Goal: Task Accomplishment & Management: Manage account settings

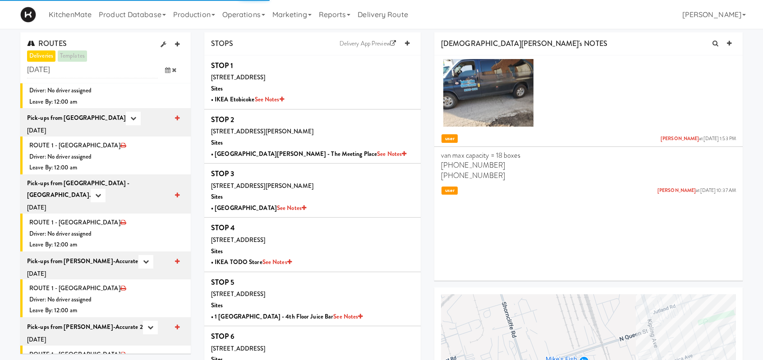
scroll to position [90, 0]
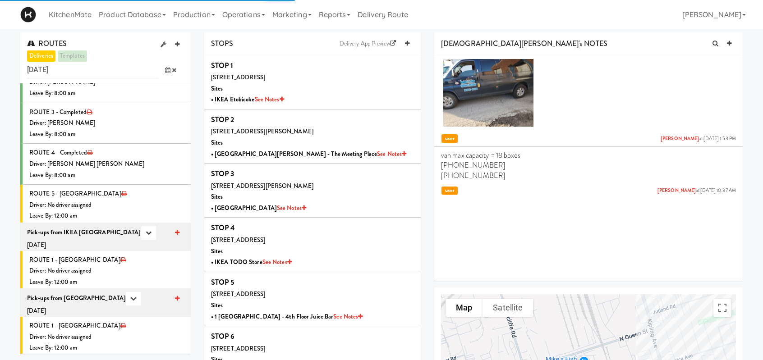
click at [169, 67] on icon at bounding box center [167, 70] width 5 height 6
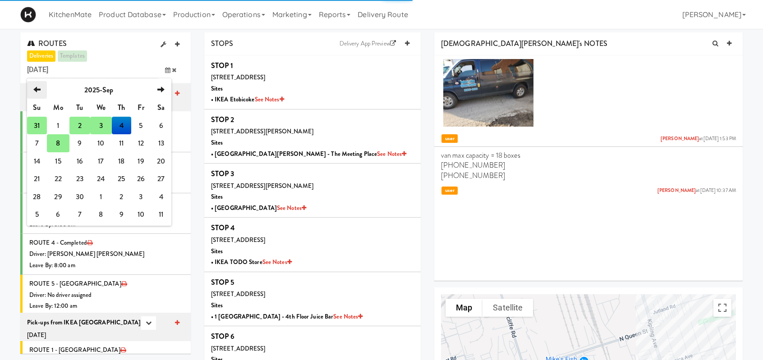
click at [35, 93] on icon "previous" at bounding box center [36, 89] width 7 height 7
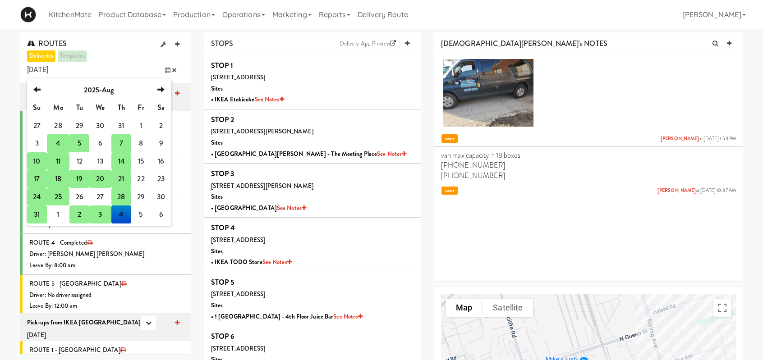
click at [58, 177] on td "18" at bounding box center [58, 179] width 23 height 18
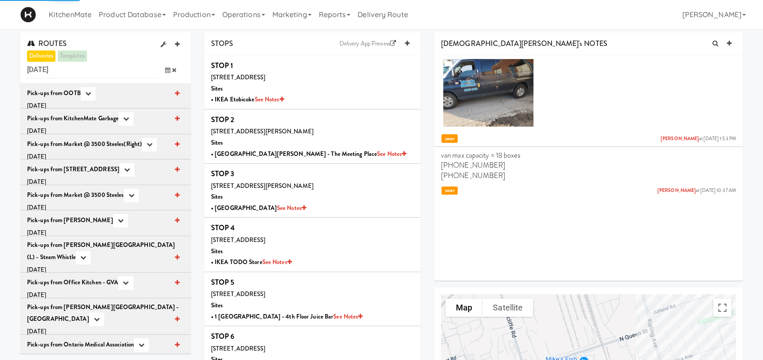
click at [169, 68] on icon at bounding box center [167, 70] width 5 height 6
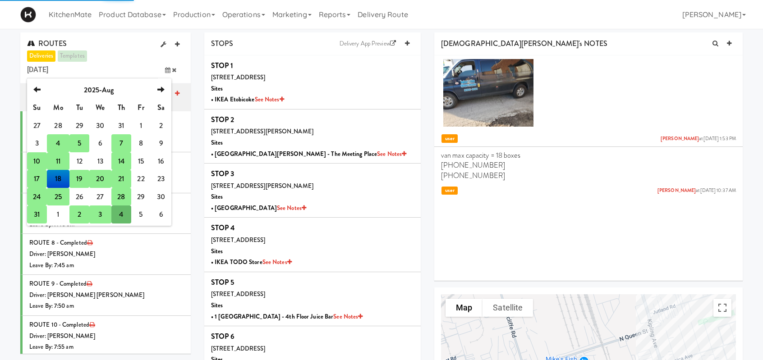
click at [39, 178] on td "17" at bounding box center [37, 179] width 20 height 18
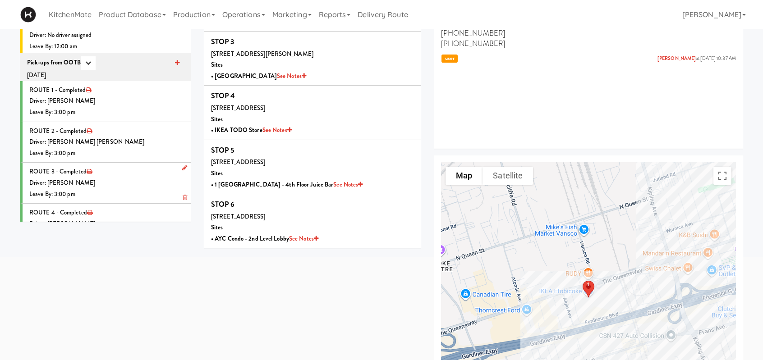
scroll to position [135, 0]
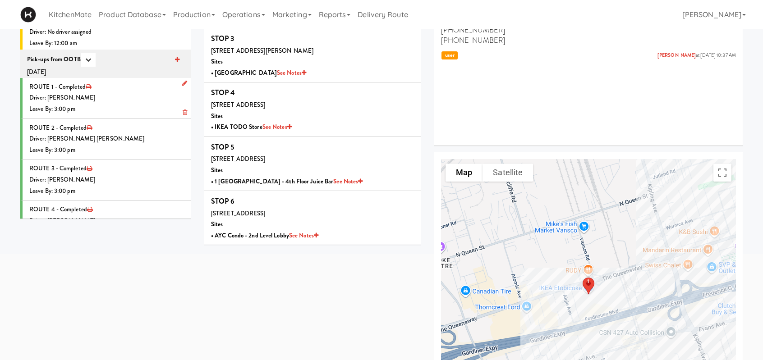
click at [135, 92] on div "Driver: [PERSON_NAME]" at bounding box center [106, 97] width 155 height 11
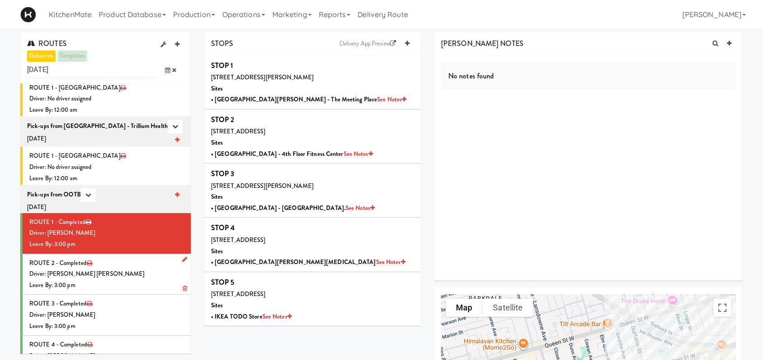
click at [134, 269] on div "Driver: [PERSON_NAME] [PERSON_NAME]" at bounding box center [106, 274] width 155 height 11
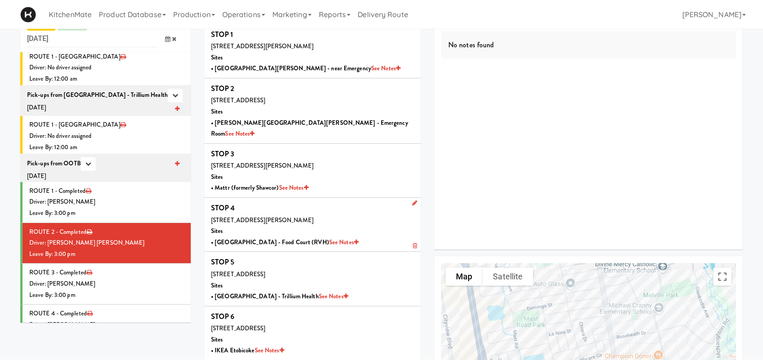
scroll to position [90, 0]
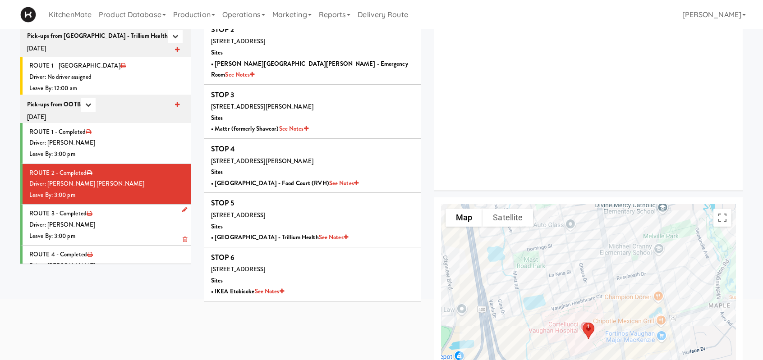
click at [118, 220] on div "Driver: [PERSON_NAME]" at bounding box center [106, 225] width 155 height 11
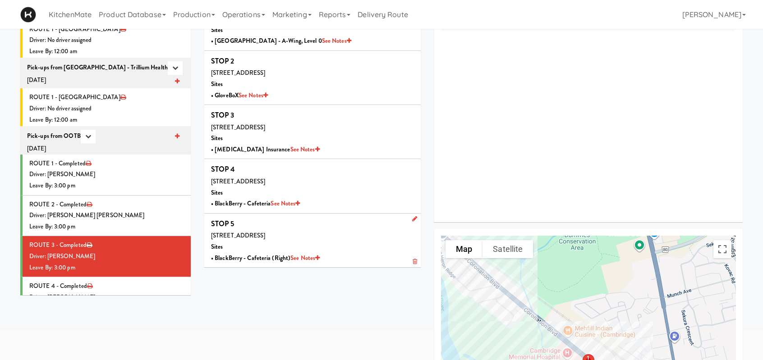
scroll to position [45, 0]
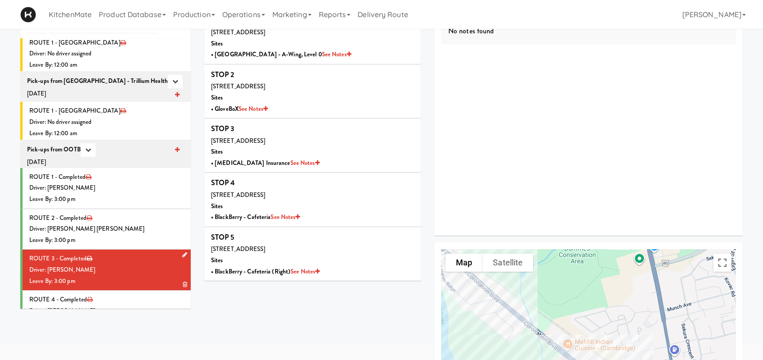
click at [150, 250] on li "ROUTE 3 - Completed Driver: Pedro Herrera Leave By: 3:00 pm" at bounding box center [105, 270] width 170 height 41
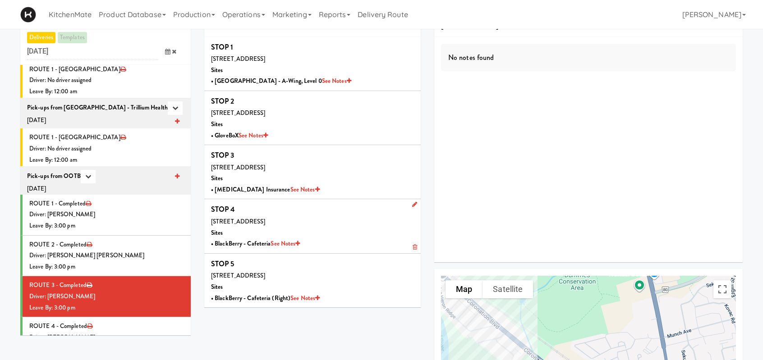
scroll to position [0, 0]
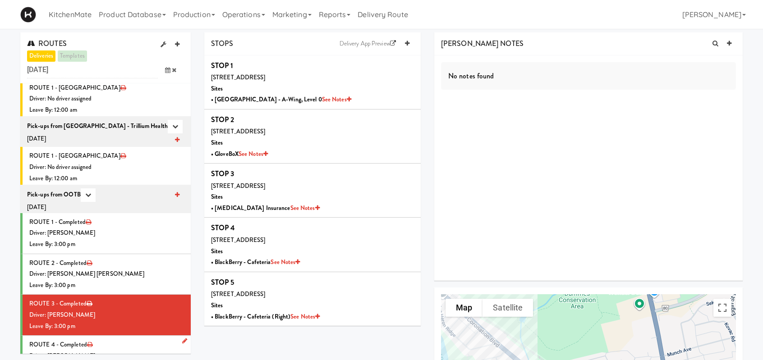
click at [122, 360] on div "Leave By: 3:00 pm" at bounding box center [106, 367] width 155 height 11
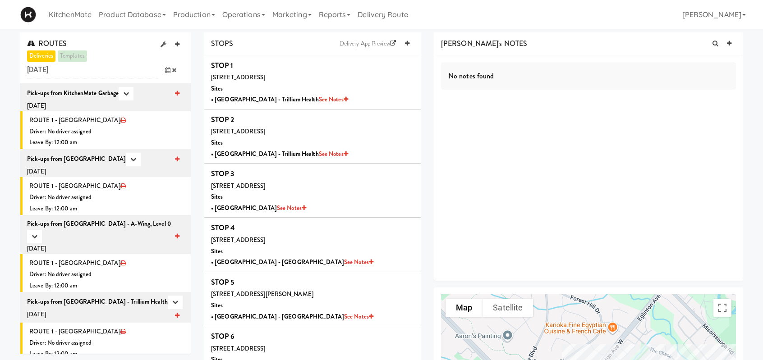
click at [169, 68] on icon at bounding box center [167, 70] width 5 height 6
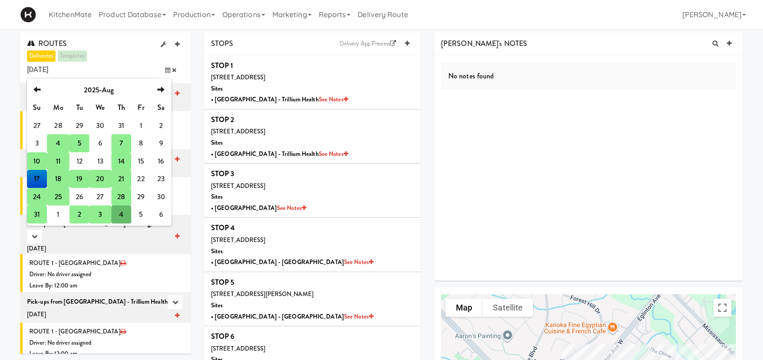
click at [60, 181] on td "18" at bounding box center [58, 179] width 23 height 18
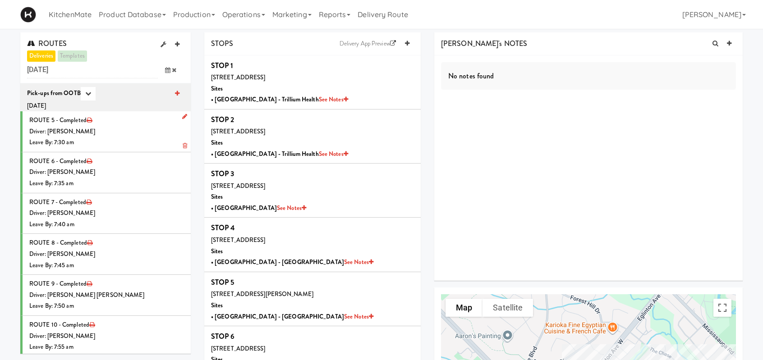
click at [120, 133] on div "Driver: [PERSON_NAME]" at bounding box center [106, 131] width 155 height 11
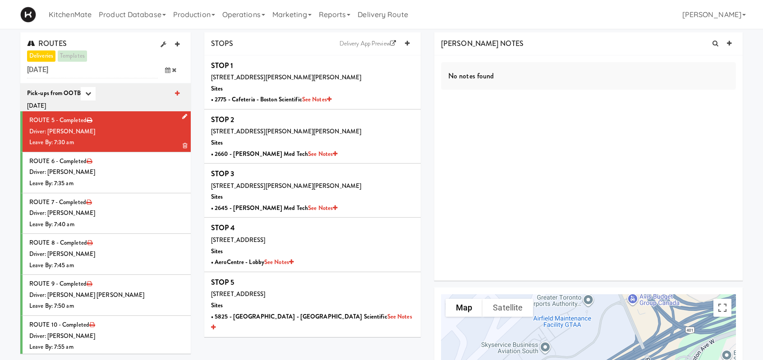
click at [117, 142] on div "Leave By: 7:30 am" at bounding box center [106, 142] width 155 height 11
click at [125, 172] on div "Driver: [PERSON_NAME]" at bounding box center [106, 172] width 155 height 11
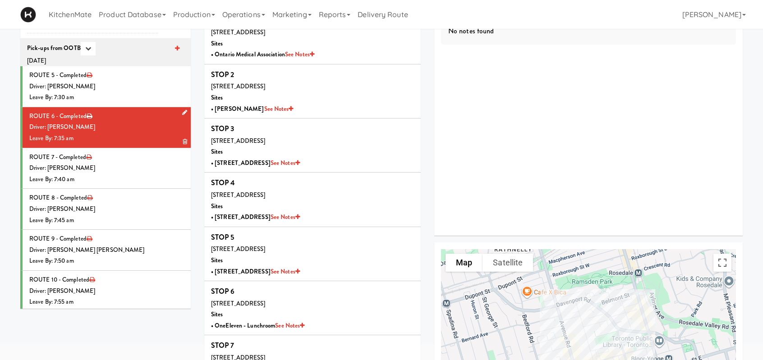
click at [120, 133] on div "Leave By: 7:35 am" at bounding box center [106, 138] width 155 height 11
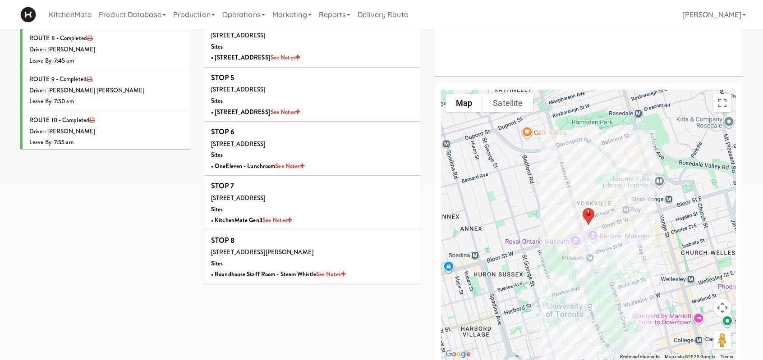
scroll to position [217, 0]
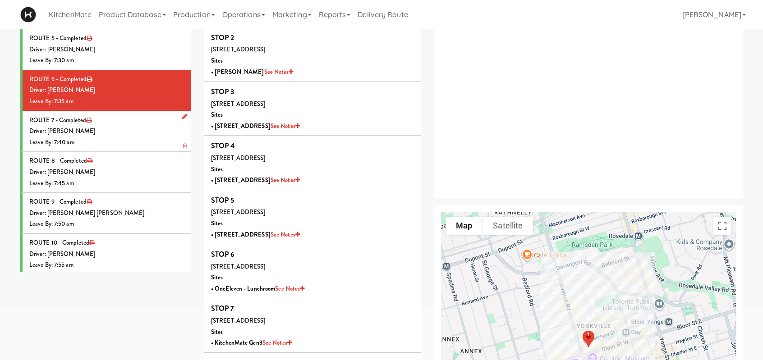
click at [103, 127] on div "Driver: [PERSON_NAME]" at bounding box center [106, 131] width 155 height 11
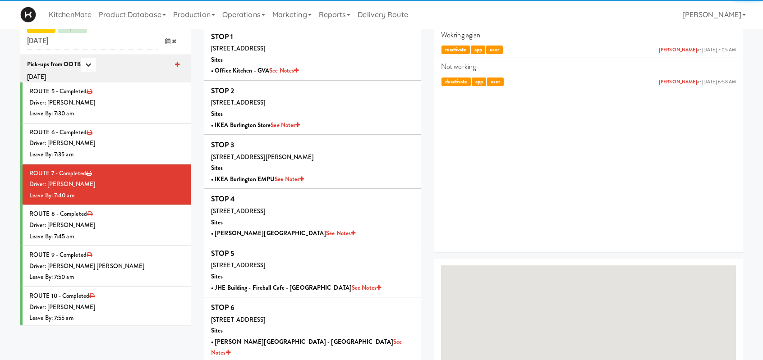
scroll to position [82, 0]
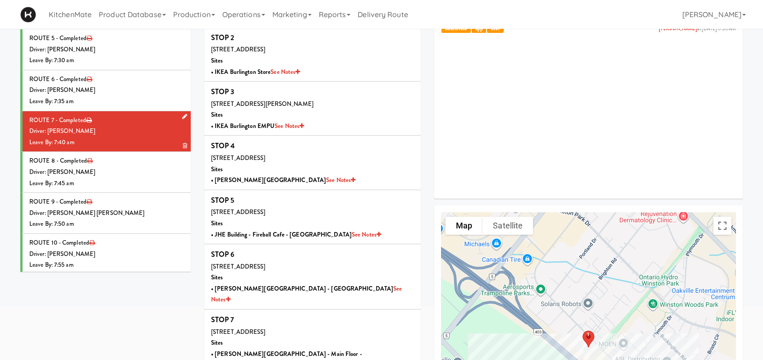
click at [162, 133] on div "Driver: [PERSON_NAME]" at bounding box center [106, 131] width 155 height 11
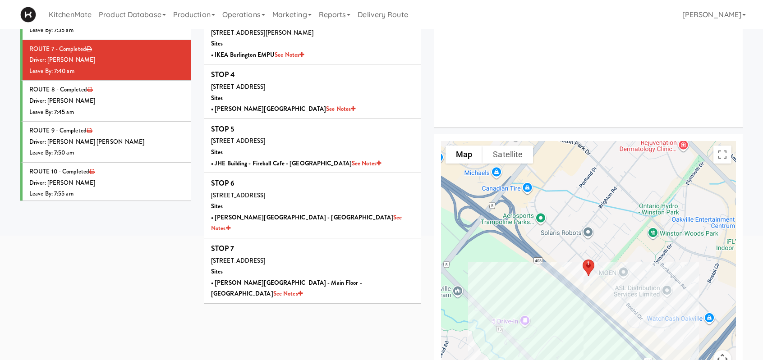
scroll to position [172, 0]
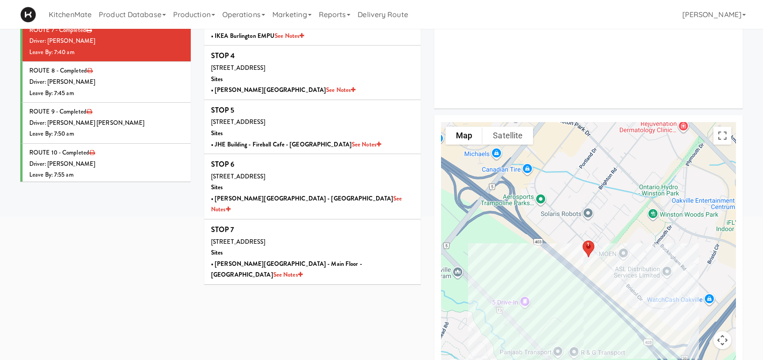
click at [147, 81] on div "Driver: [PERSON_NAME]" at bounding box center [106, 82] width 155 height 11
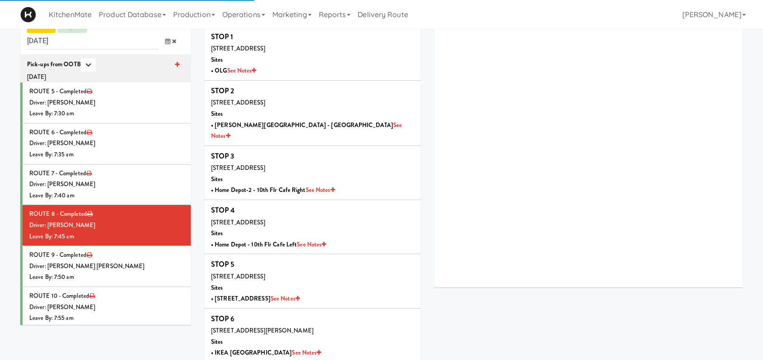
scroll to position [172, 0]
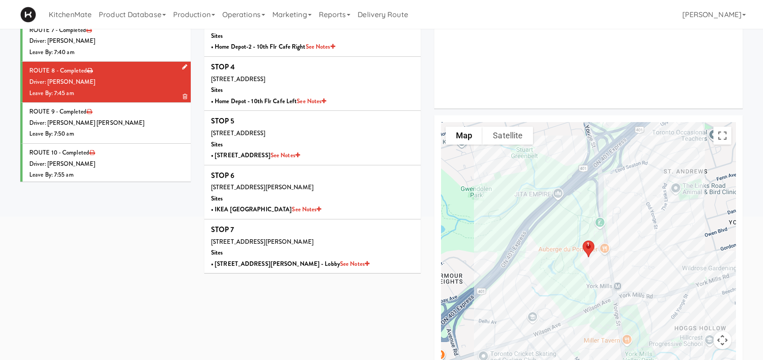
click at [130, 79] on div "Driver: [PERSON_NAME]" at bounding box center [106, 82] width 155 height 11
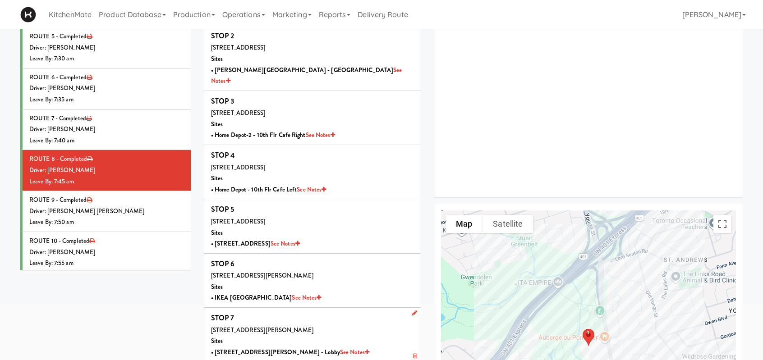
scroll to position [127, 0]
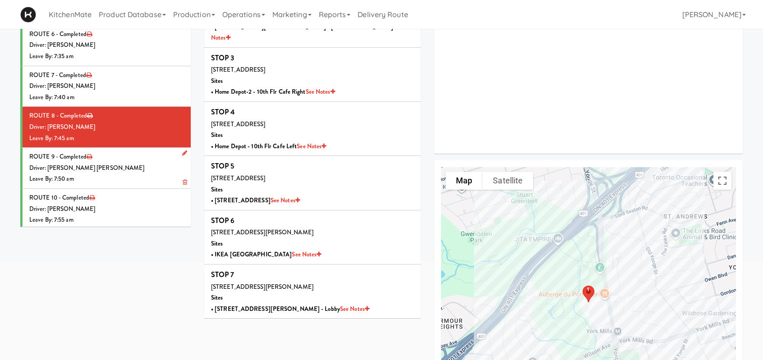
click at [145, 156] on li "ROUTE 9 - Completed Driver: Khalil Odim Chedid Leave By: 7:50 am" at bounding box center [105, 168] width 170 height 41
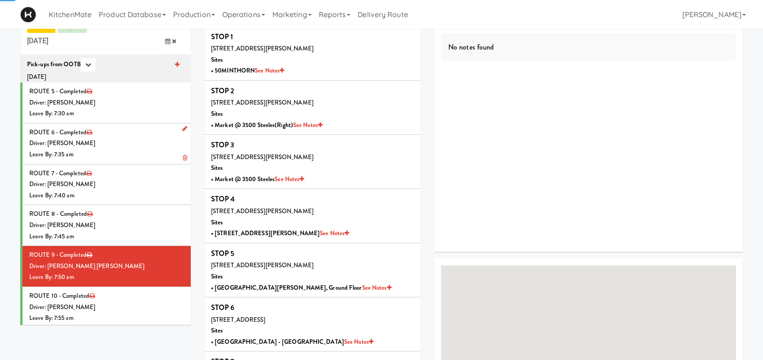
scroll to position [127, 0]
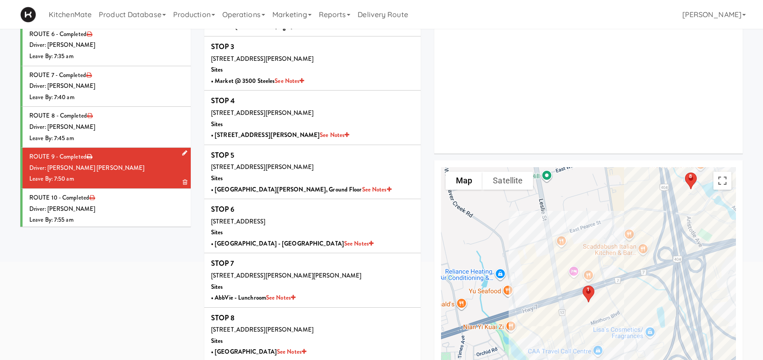
click at [163, 160] on li "ROUTE 9 - Completed Driver: Khalil Odim Chedid Leave By: 7:50 am" at bounding box center [105, 168] width 170 height 41
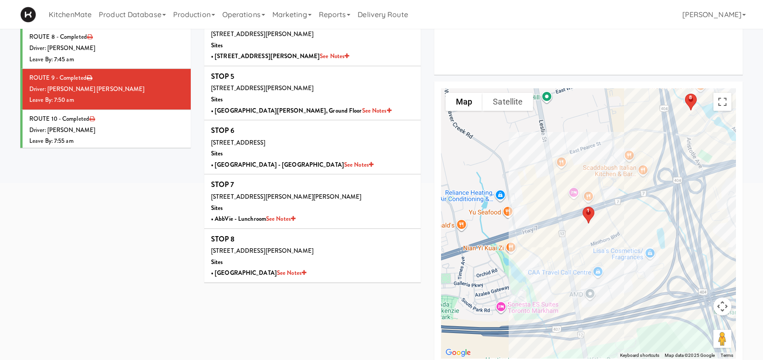
scroll to position [217, 0]
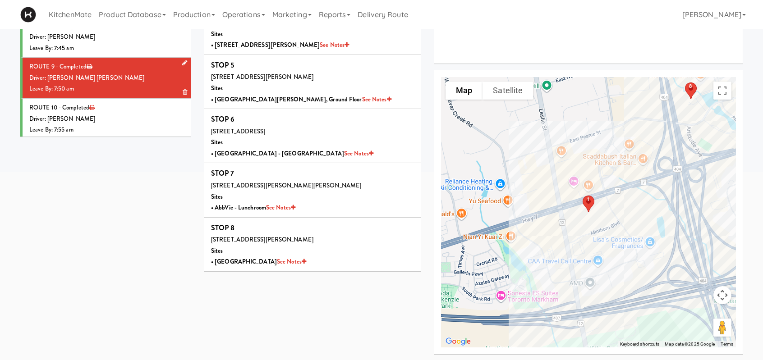
click at [115, 89] on div "Leave By: 7:50 am" at bounding box center [106, 88] width 155 height 11
click at [116, 111] on li "ROUTE 10 - Completed Driver: Pedro Herrera Leave By: 7:55 am" at bounding box center [105, 119] width 170 height 41
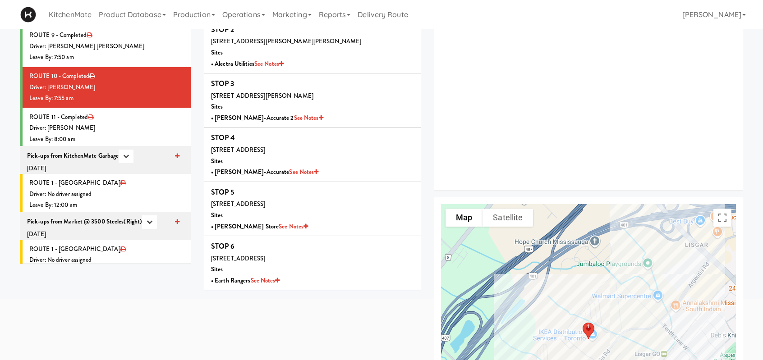
scroll to position [180, 0]
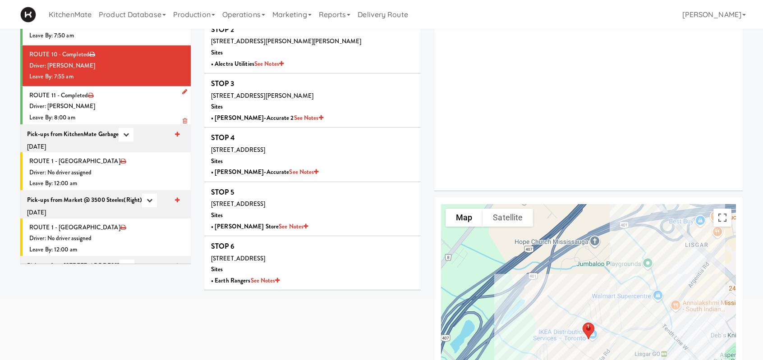
click at [123, 102] on div "Driver: Ross Daly" at bounding box center [106, 106] width 155 height 11
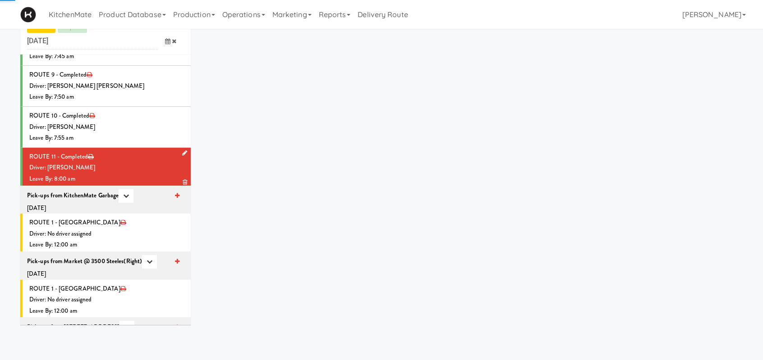
scroll to position [90, 0]
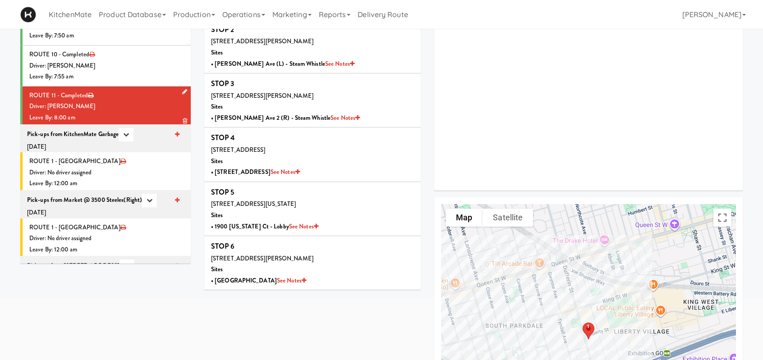
click at [83, 106] on div "Driver: Ross Daly" at bounding box center [106, 106] width 155 height 11
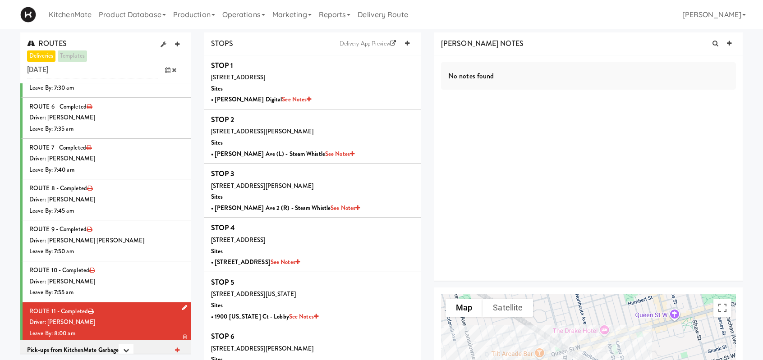
scroll to position [0, 0]
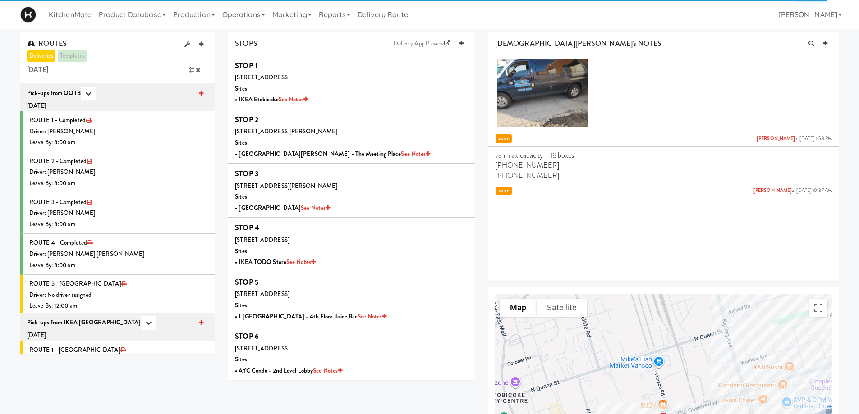
click at [191, 70] on icon at bounding box center [191, 70] width 5 height 6
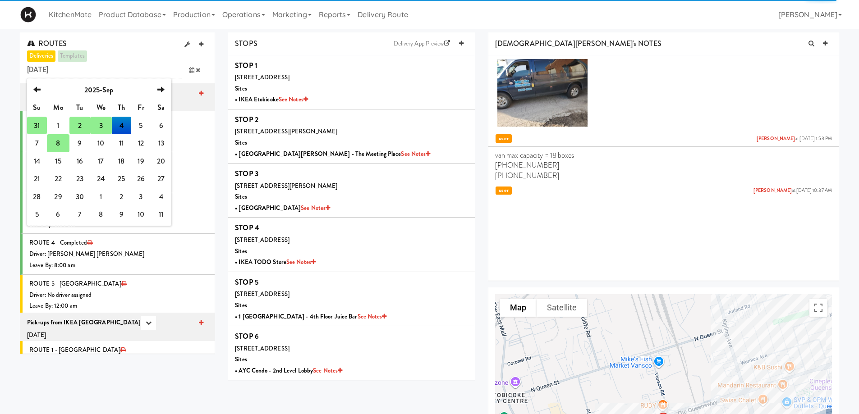
click at [57, 144] on td "8" at bounding box center [58, 143] width 23 height 18
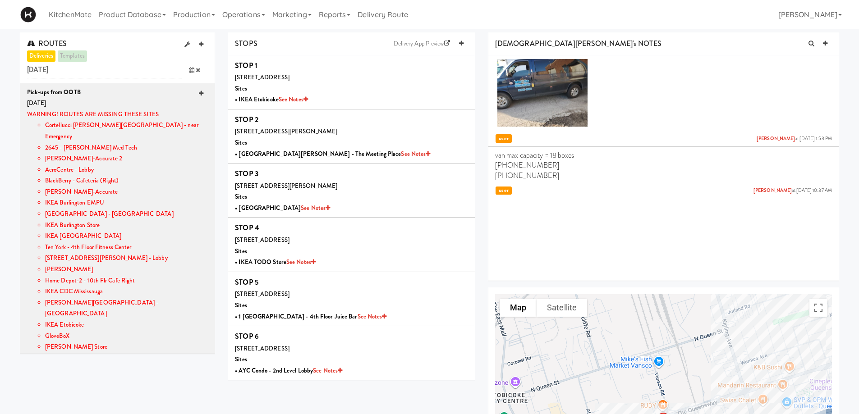
click at [199, 92] on icon at bounding box center [201, 94] width 5 height 6
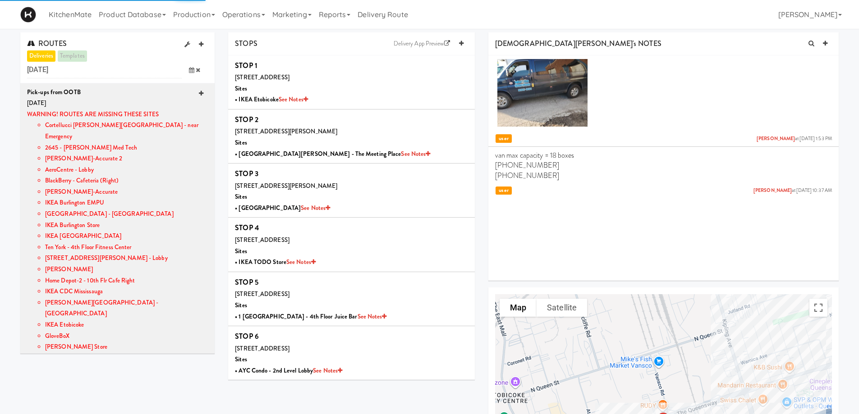
click at [199, 92] on icon at bounding box center [201, 94] width 5 height 6
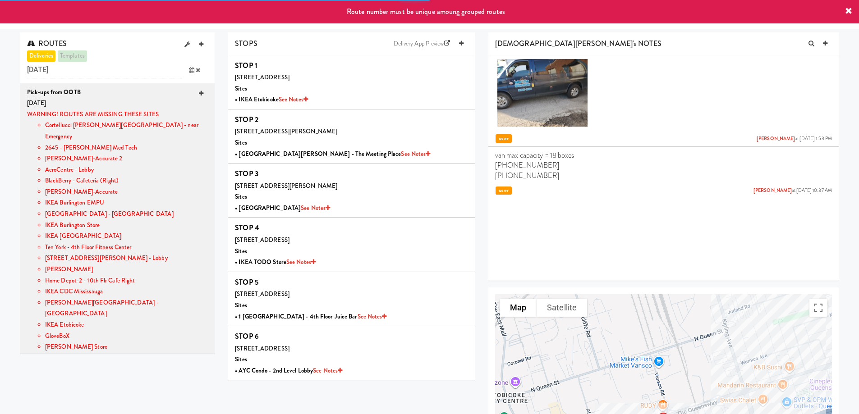
click at [199, 92] on icon at bounding box center [201, 94] width 5 height 6
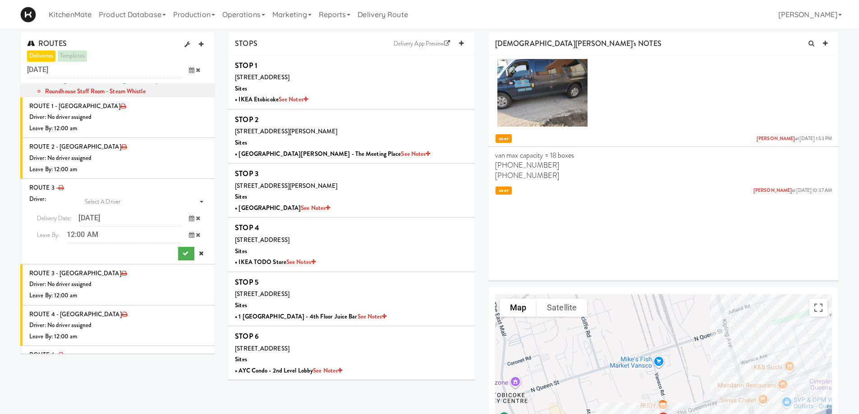
scroll to position [902, 0]
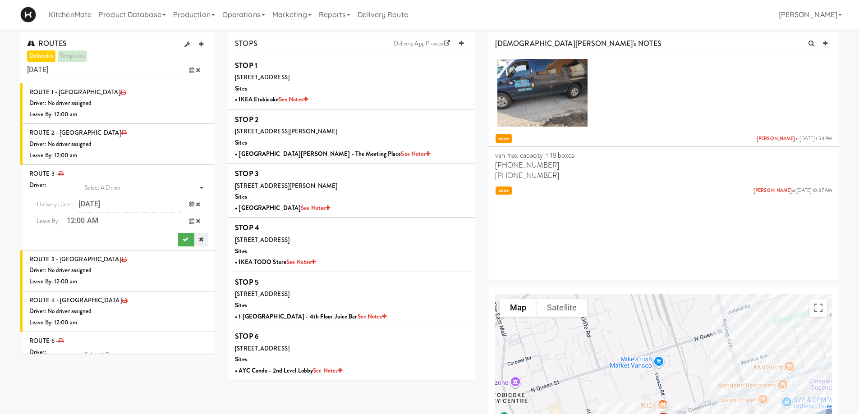
click at [199, 237] on icon at bounding box center [201, 240] width 5 height 6
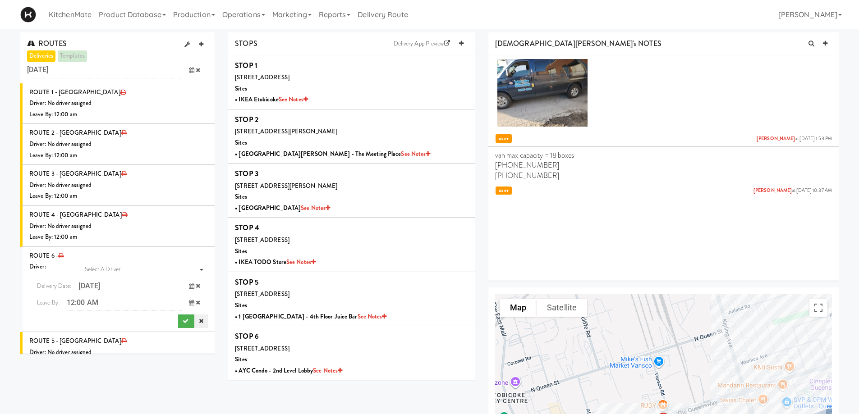
click at [199, 318] on icon at bounding box center [201, 321] width 5 height 6
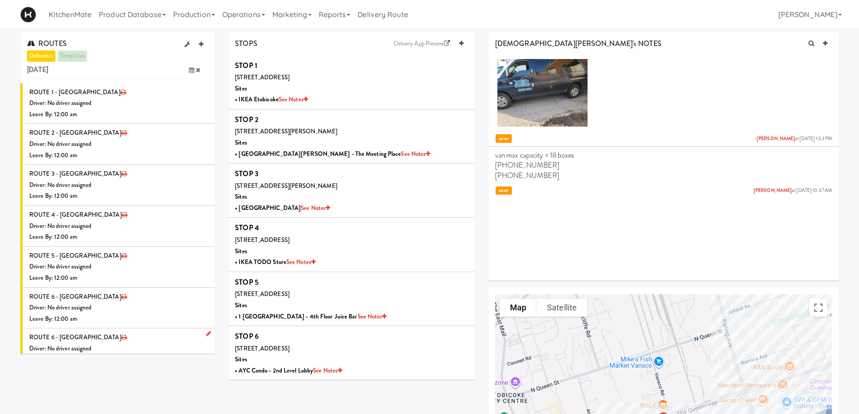
click at [207, 361] on icon at bounding box center [209, 364] width 5 height 6
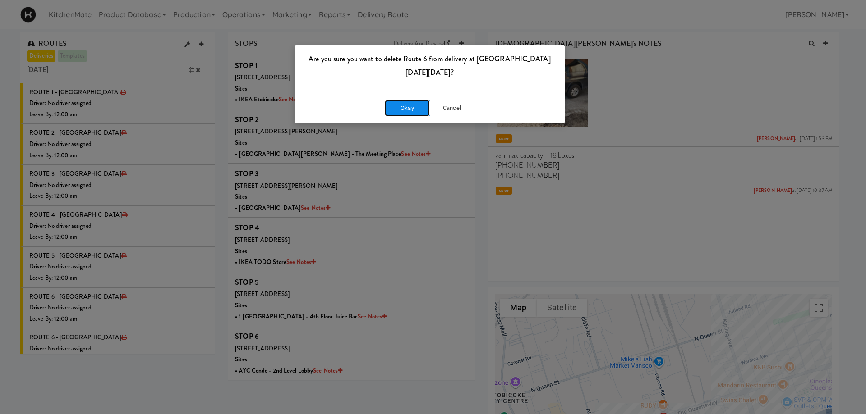
click at [426, 105] on button "Okay" at bounding box center [407, 108] width 45 height 16
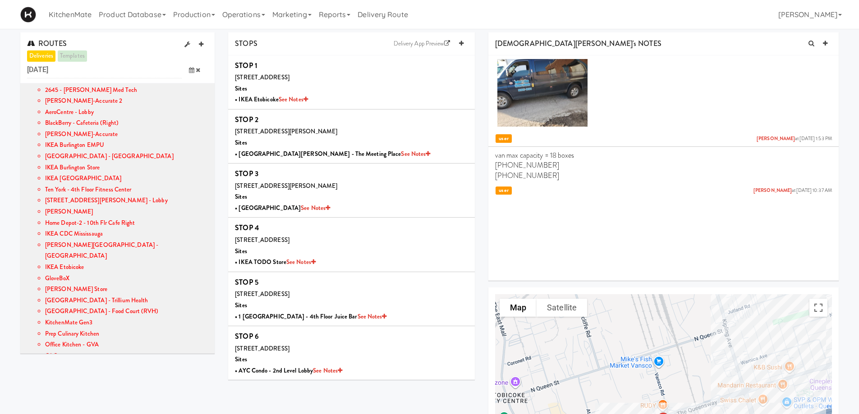
scroll to position [0, 0]
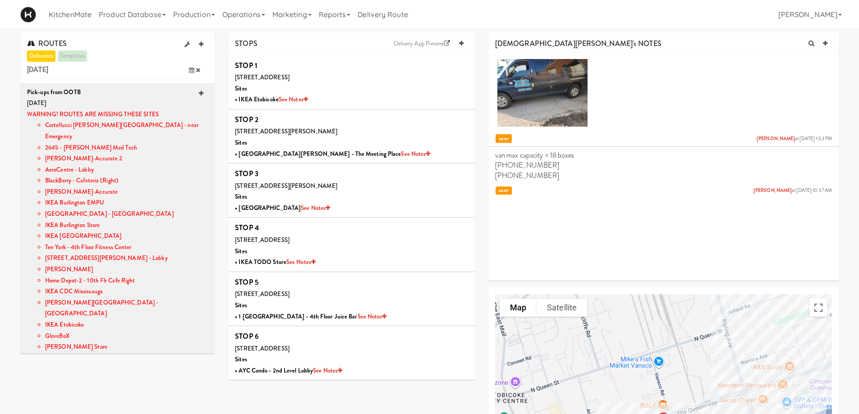
click at [199, 91] on icon at bounding box center [201, 94] width 5 height 6
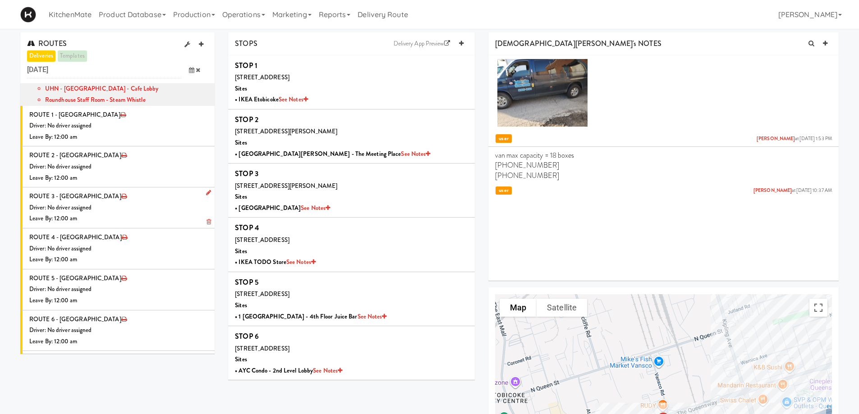
scroll to position [789, 0]
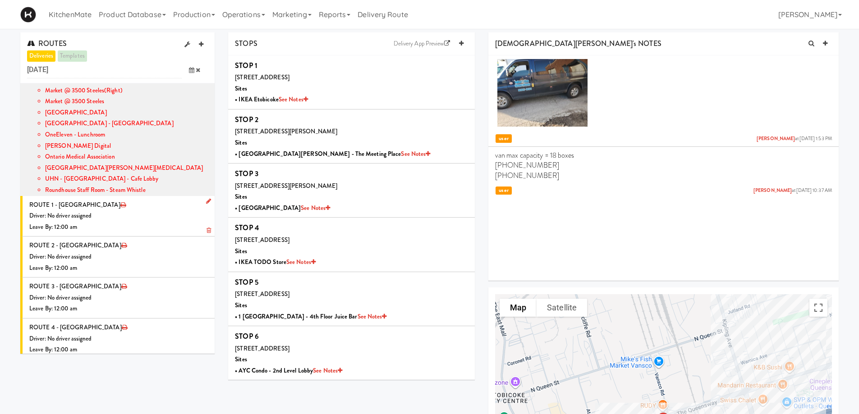
click at [134, 211] on div "Driver: No driver assigned" at bounding box center [118, 216] width 179 height 11
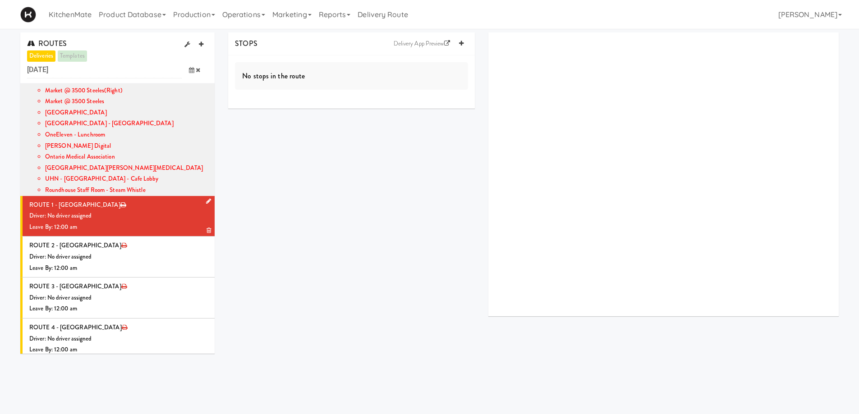
click at [206, 198] on icon at bounding box center [208, 201] width 5 height 6
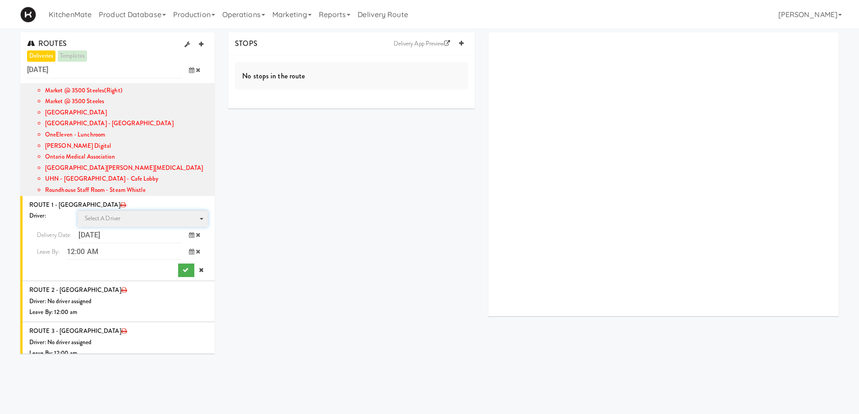
click at [107, 214] on span "Select a driver" at bounding box center [103, 218] width 36 height 9
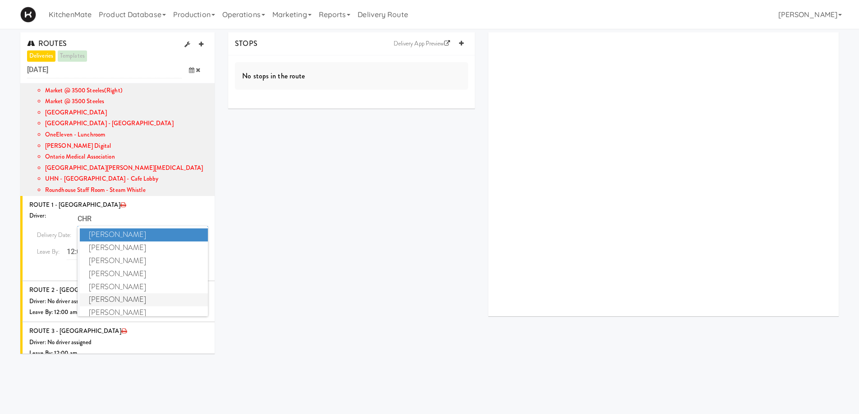
type input "CHR"
click at [125, 294] on span "Christopher Solomon" at bounding box center [144, 300] width 129 height 13
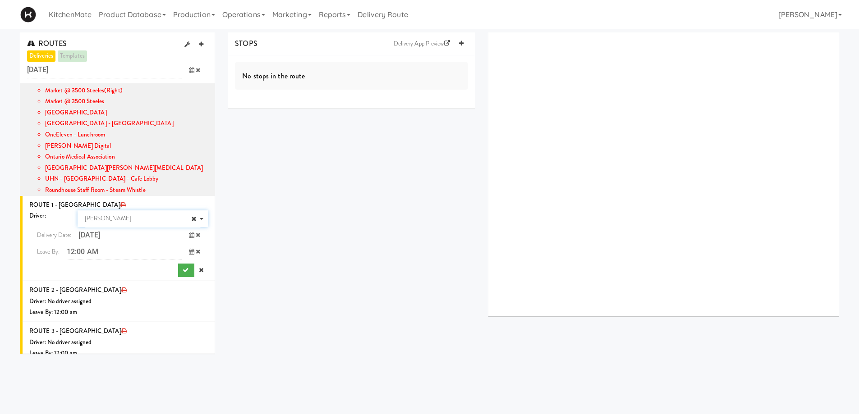
click at [189, 232] on icon at bounding box center [191, 235] width 5 height 6
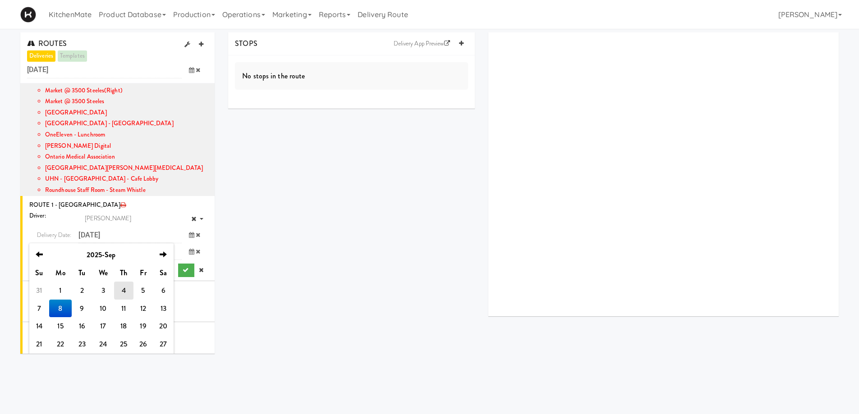
click at [262, 176] on div "STOPS Delivery App Preview No stops in the route" at bounding box center [533, 177] width 624 height 291
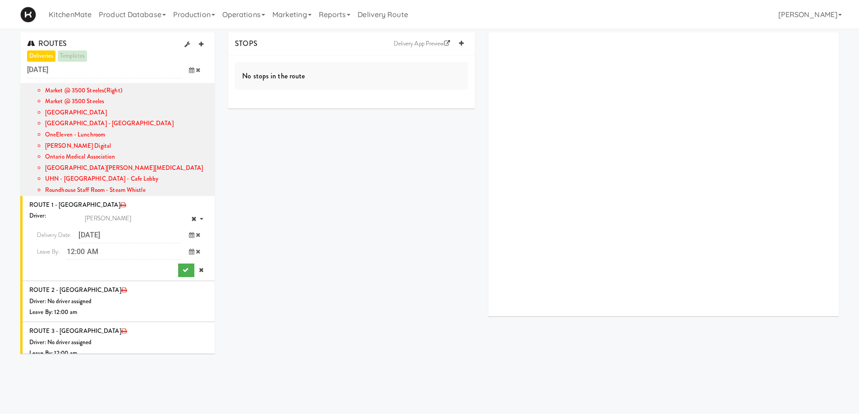
click at [189, 249] on icon at bounding box center [191, 252] width 5 height 6
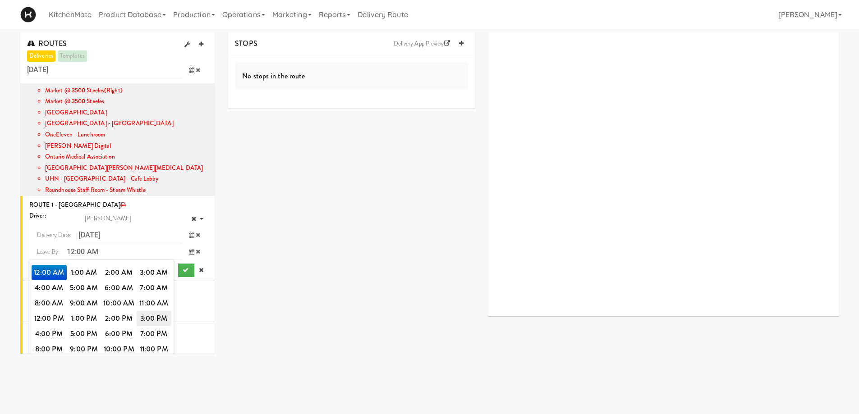
click at [151, 311] on span "3:00 PM" at bounding box center [154, 318] width 35 height 15
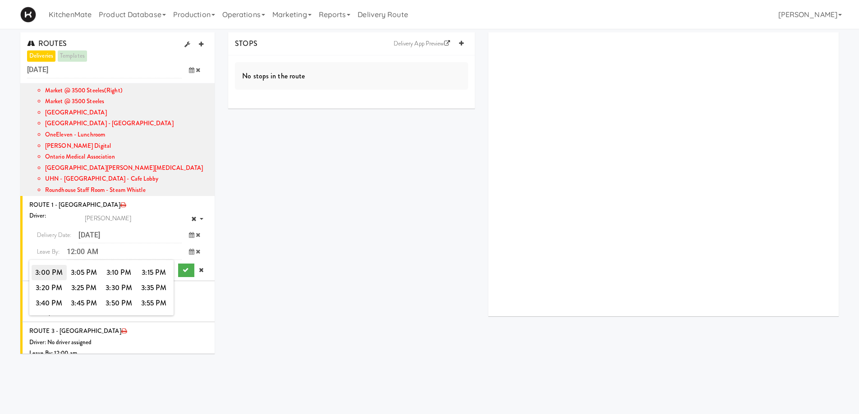
click at [42, 265] on span "3:00 PM" at bounding box center [49, 272] width 35 height 15
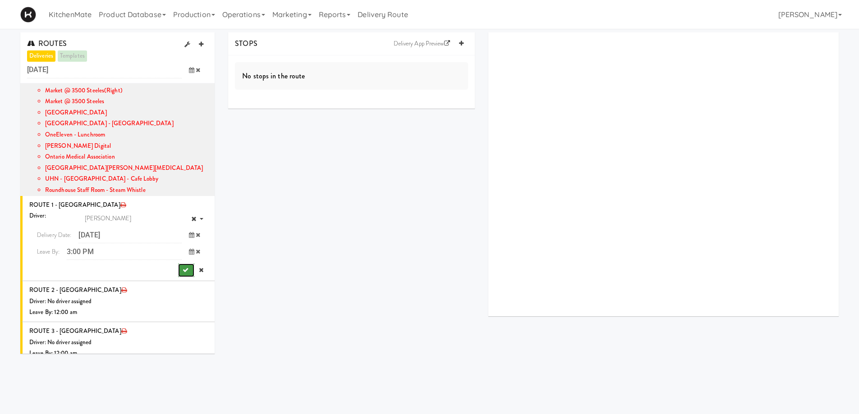
click at [181, 264] on button "submit" at bounding box center [186, 271] width 16 height 14
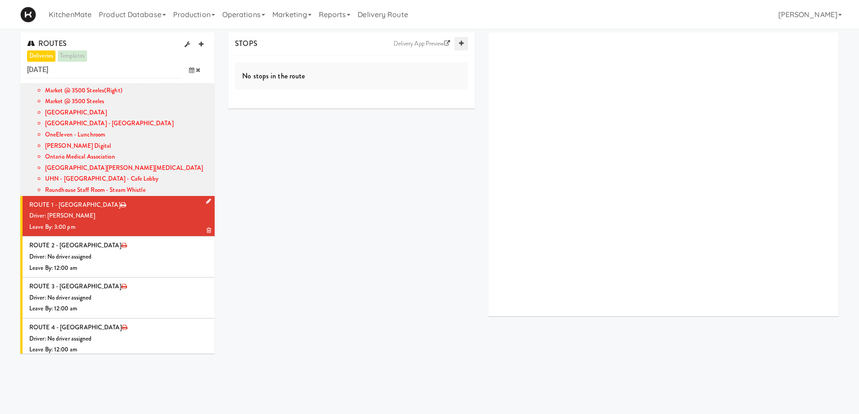
click at [464, 41] on link at bounding box center [461, 44] width 14 height 14
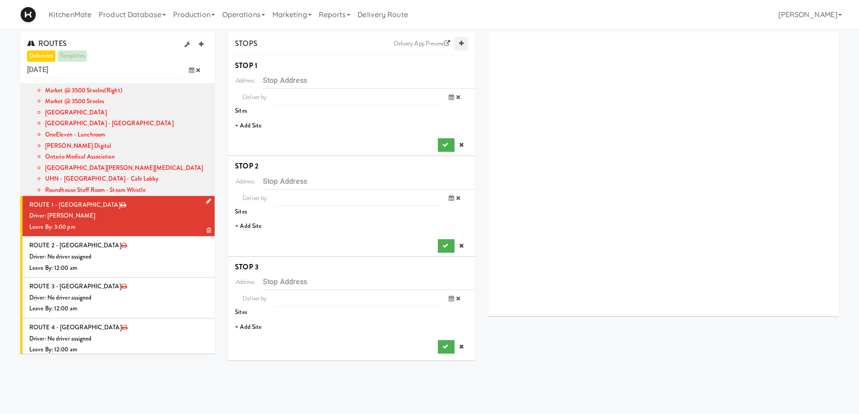
click at [464, 41] on link at bounding box center [461, 44] width 14 height 14
click at [256, 125] on li "+ Add Site" at bounding box center [351, 126] width 247 height 18
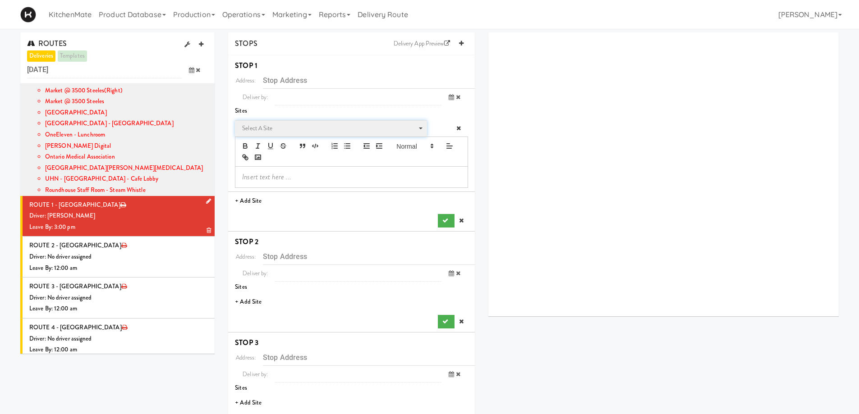
click at [275, 133] on span "Select a site" at bounding box center [327, 128] width 171 height 11
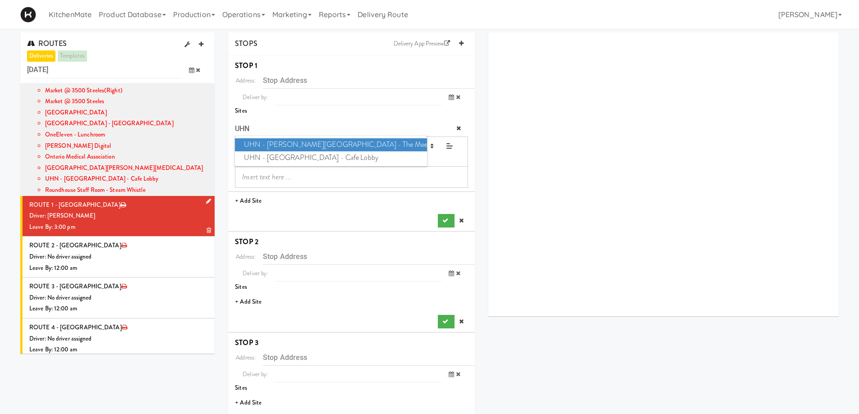
type input "UHN"
click at [329, 144] on span "UHN - Bickle Center - The Meeting Place" at bounding box center [331, 144] width 192 height 13
type input "130 Dunn Ave, Toronto, ON, CA"
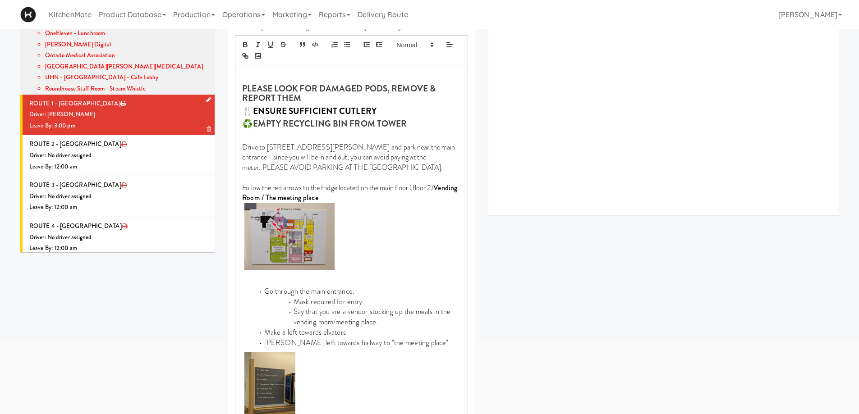
scroll to position [225, 0]
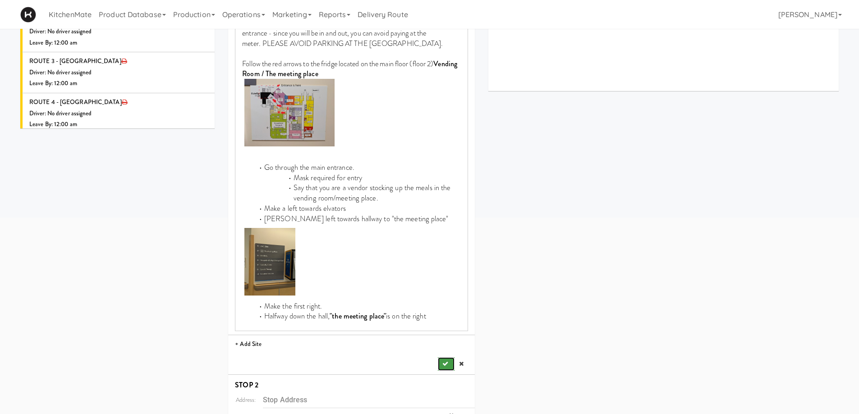
click at [445, 367] on icon "submit" at bounding box center [445, 364] width 6 height 6
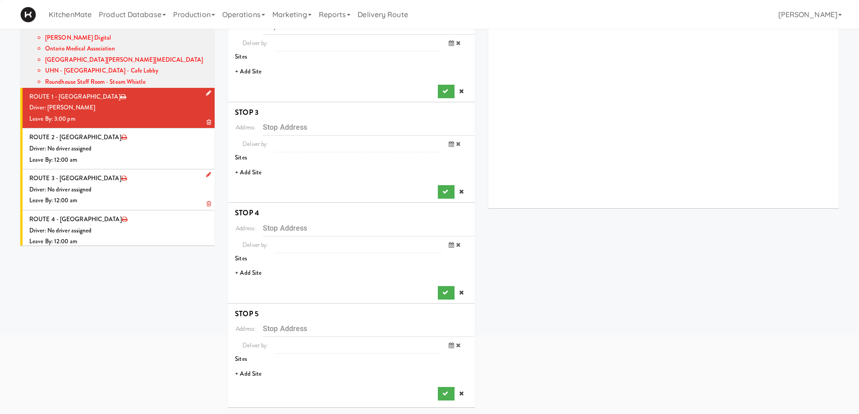
scroll to position [108, 0]
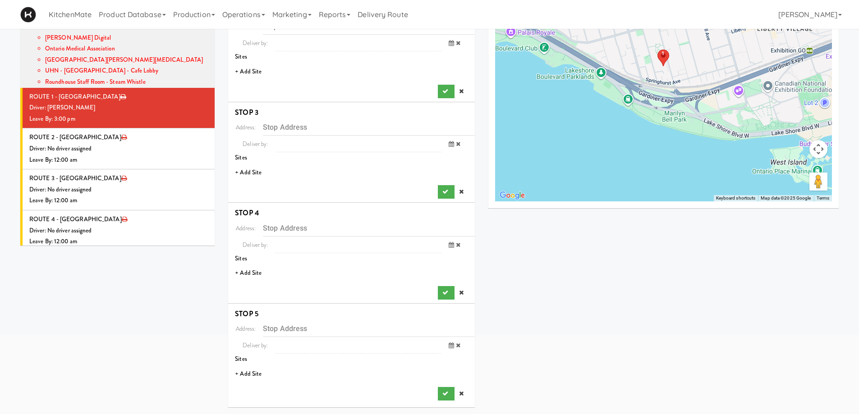
click at [256, 75] on li "+ Add Site" at bounding box center [351, 72] width 247 height 18
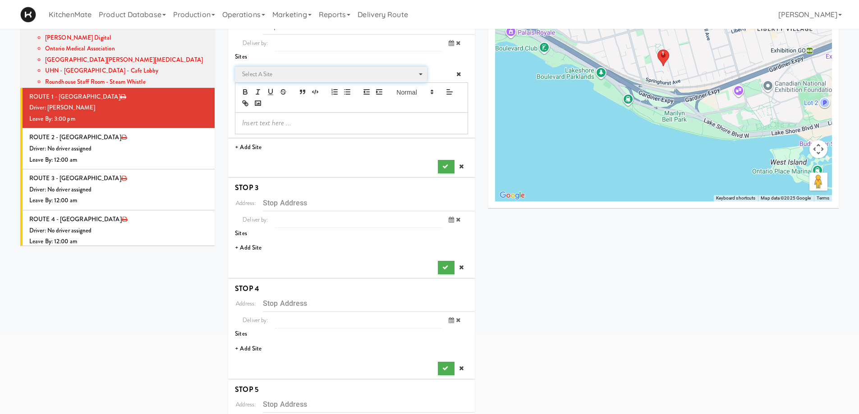
click at [261, 75] on span "Select a site" at bounding box center [327, 74] width 171 height 11
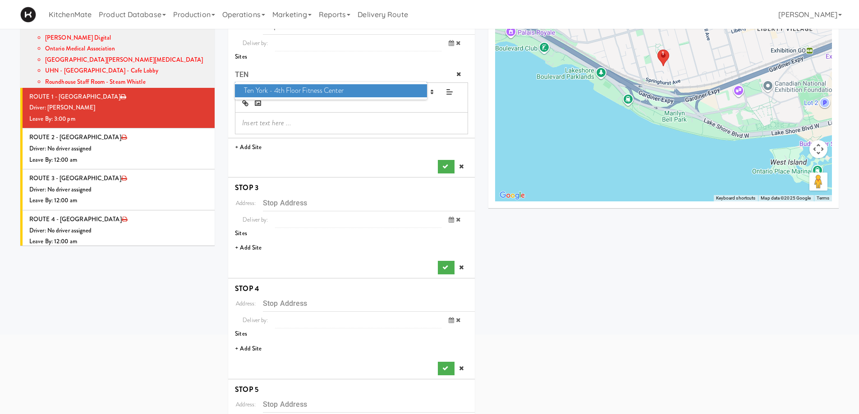
type input "TEN"
click at [281, 92] on span "Ten York - 4th Floor Fitness Center" at bounding box center [331, 90] width 192 height 13
type input "10 York St, Toronto, ON, CA"
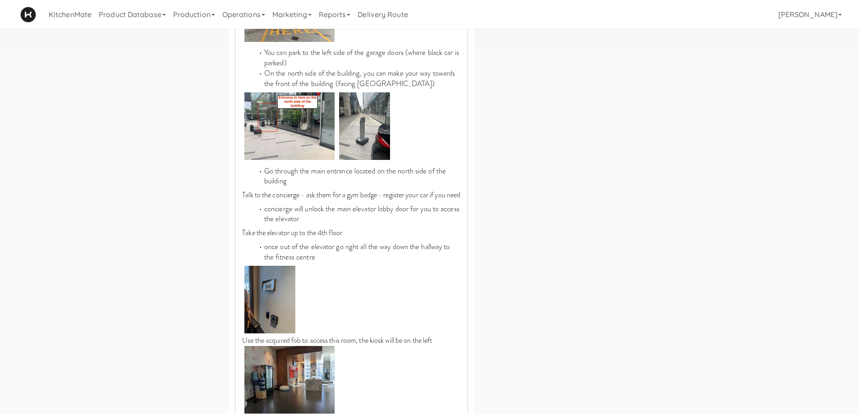
scroll to position [694, 0]
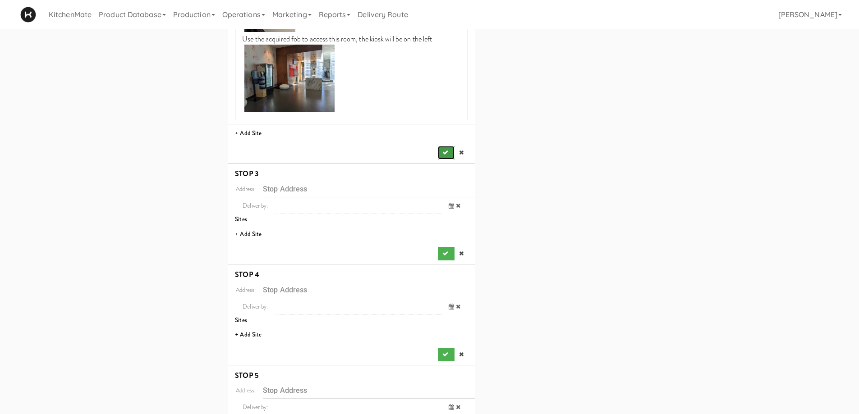
click at [443, 156] on icon "submit" at bounding box center [445, 153] width 6 height 6
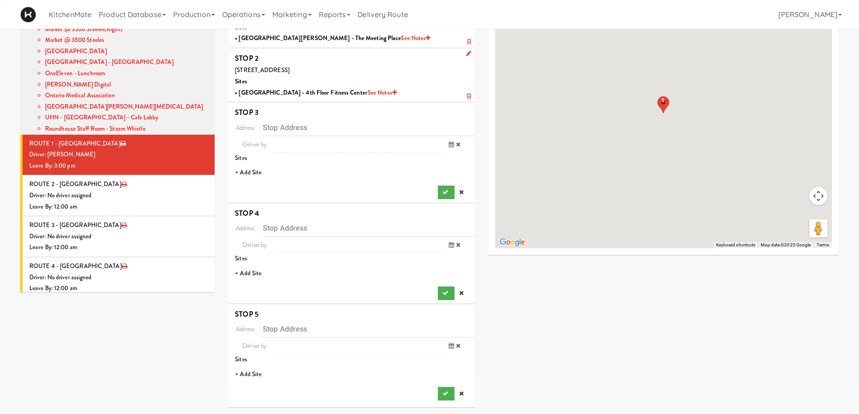
scroll to position [61, 0]
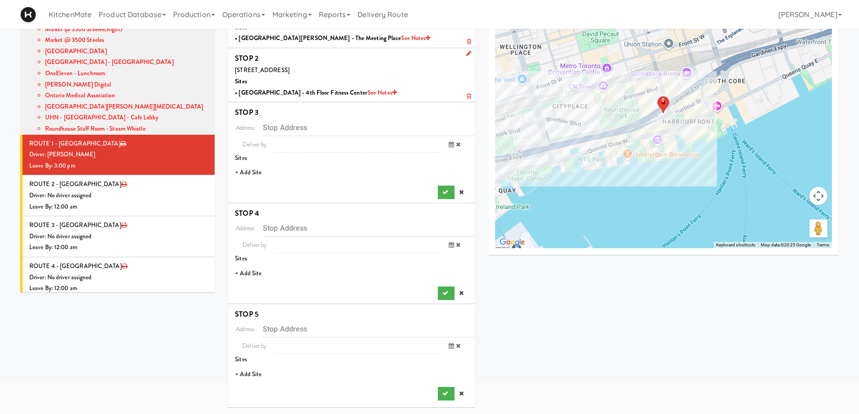
click at [251, 175] on li "+ Add Site" at bounding box center [351, 173] width 247 height 18
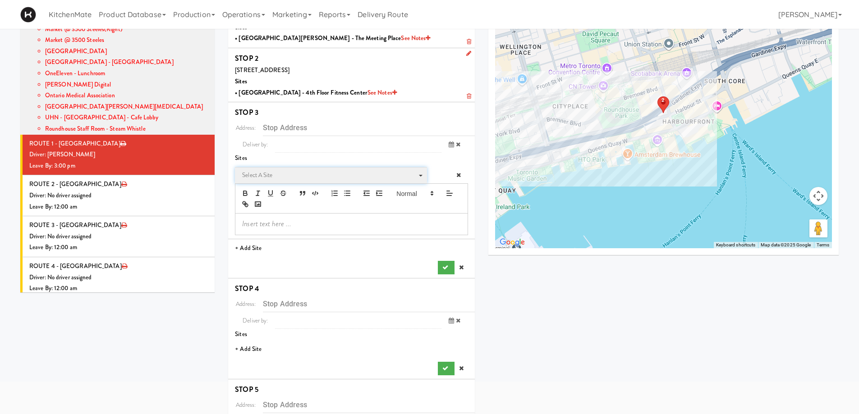
click at [266, 177] on span "Select a site" at bounding box center [327, 175] width 171 height 11
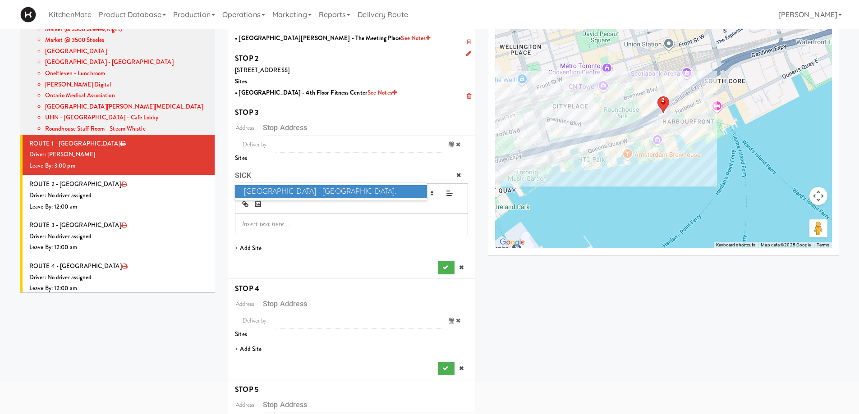
type input "SICK"
click at [266, 190] on span "SickKids Hospital - Main St." at bounding box center [331, 191] width 192 height 13
type input "170 Elizabeth St, Toronto, ON, CA"
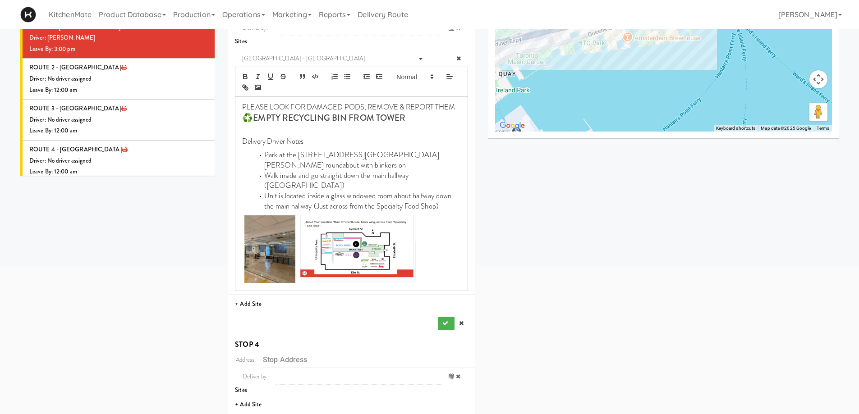
scroll to position [289, 0]
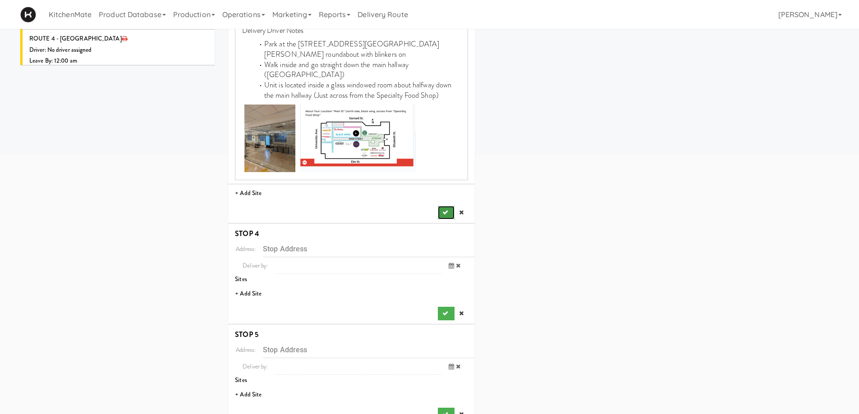
click at [445, 210] on icon "submit" at bounding box center [445, 213] width 6 height 6
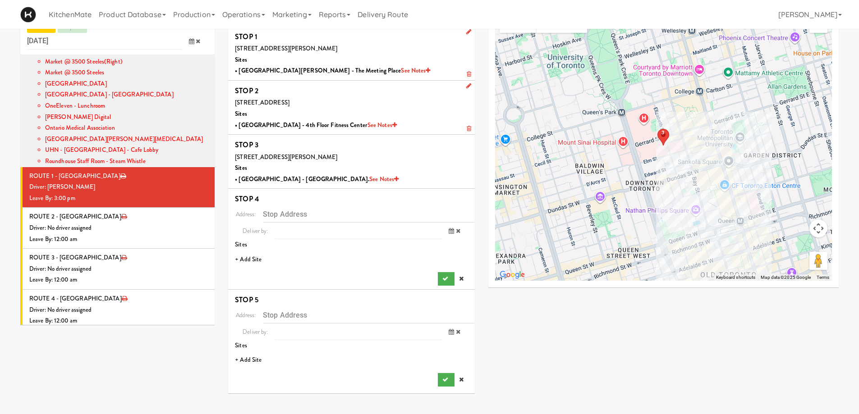
click at [258, 259] on li "+ Add Site" at bounding box center [351, 260] width 247 height 18
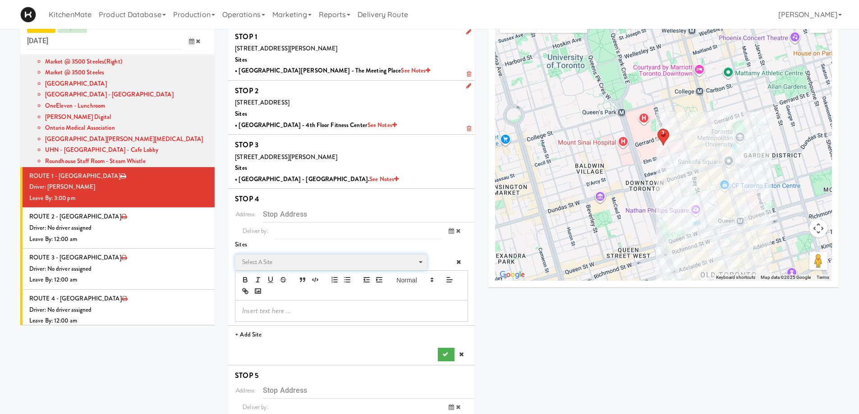
click at [275, 262] on span "Select a site" at bounding box center [327, 262] width 171 height 11
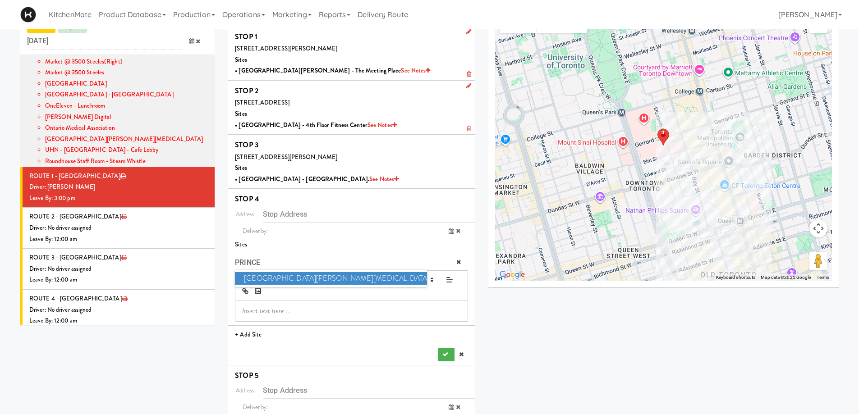
type input "PRINCE"
click at [269, 280] on span "Princess Margaret Cancer Centre" at bounding box center [331, 278] width 192 height 13
type input "610 University Ave, Toronto, ON, CA"
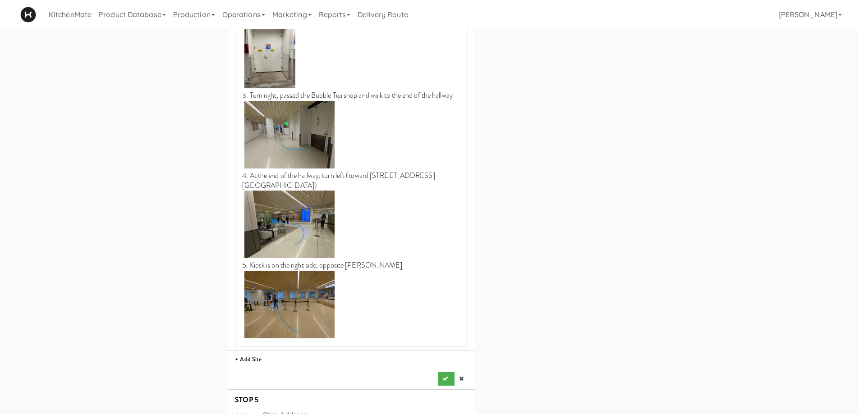
scroll to position [891, 0]
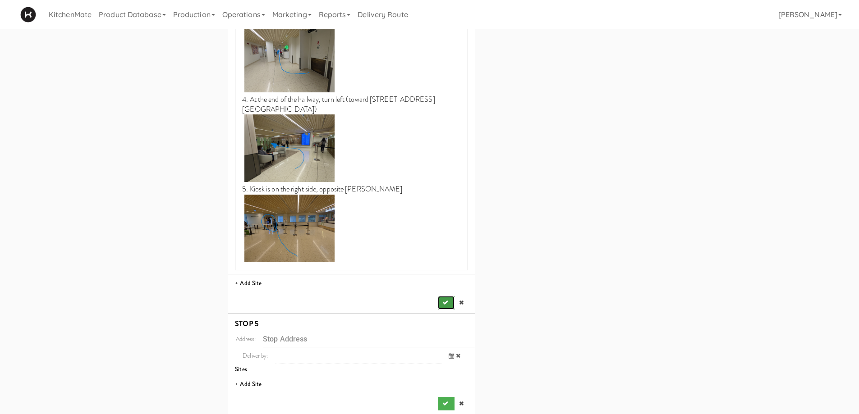
click at [445, 300] on icon "submit" at bounding box center [445, 303] width 6 height 6
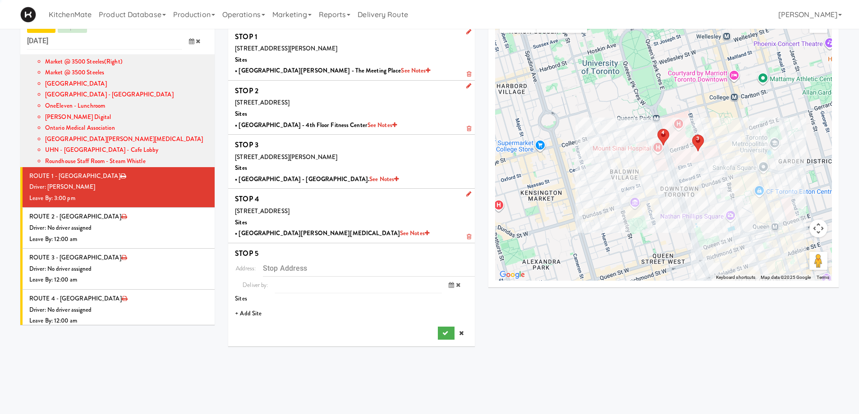
scroll to position [29, 0]
click at [257, 315] on li "+ Add Site" at bounding box center [351, 314] width 247 height 18
click at [257, 315] on span "Select a site" at bounding box center [327, 316] width 171 height 11
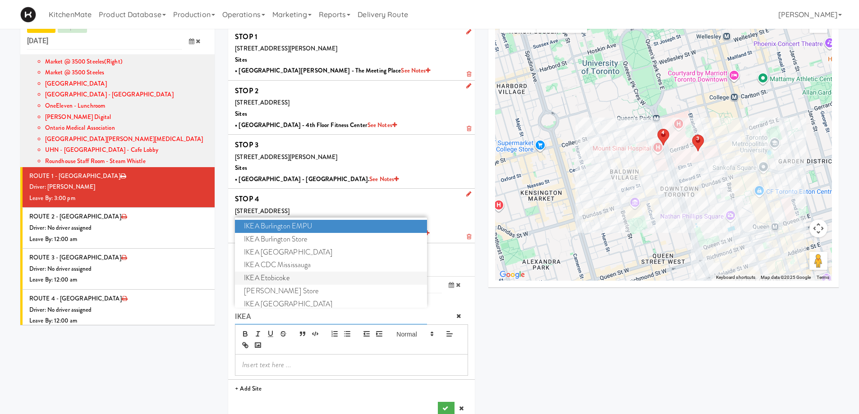
scroll to position [18, 0]
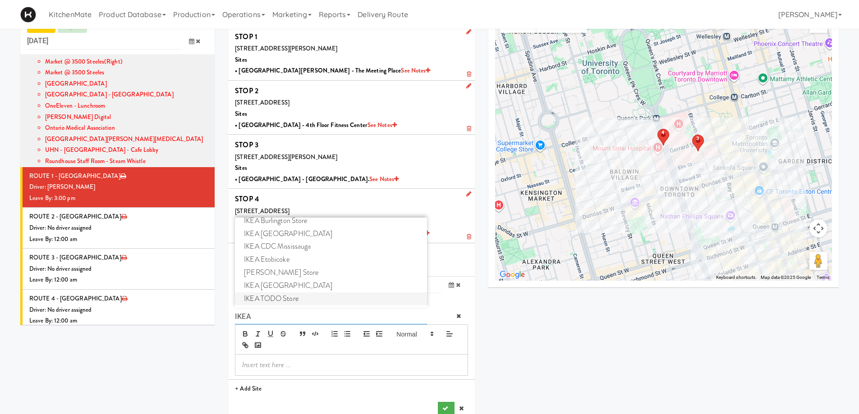
type input "IKEA"
click at [285, 301] on span "IKEA TODO Store" at bounding box center [331, 299] width 192 height 13
type input "382 Yonge St, Toronto, ON, CA"
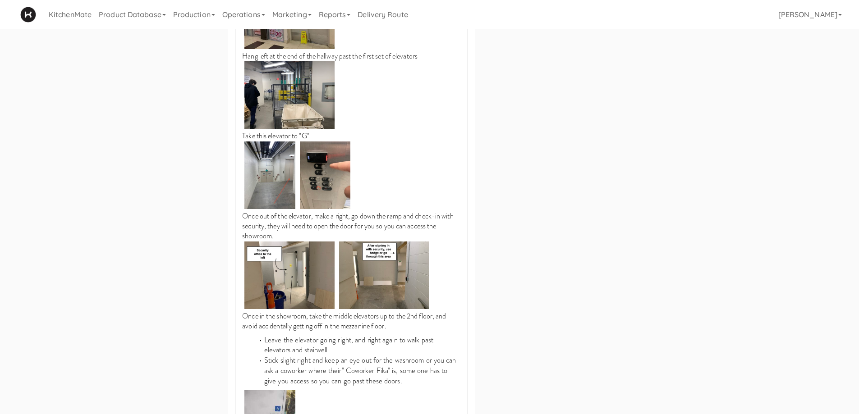
scroll to position [1060, 0]
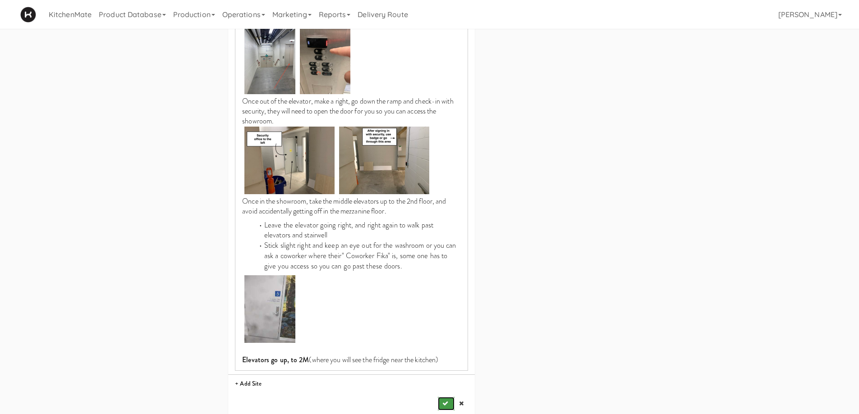
click at [450, 397] on button "submit" at bounding box center [446, 404] width 16 height 14
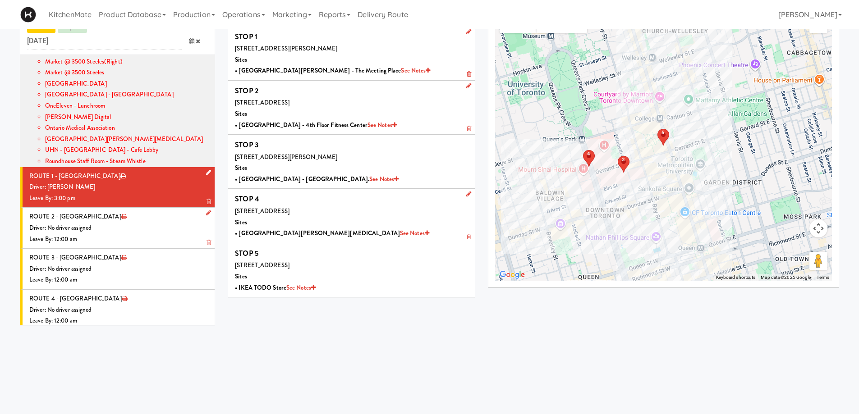
click at [115, 223] on div "Driver: No driver assigned" at bounding box center [118, 228] width 179 height 11
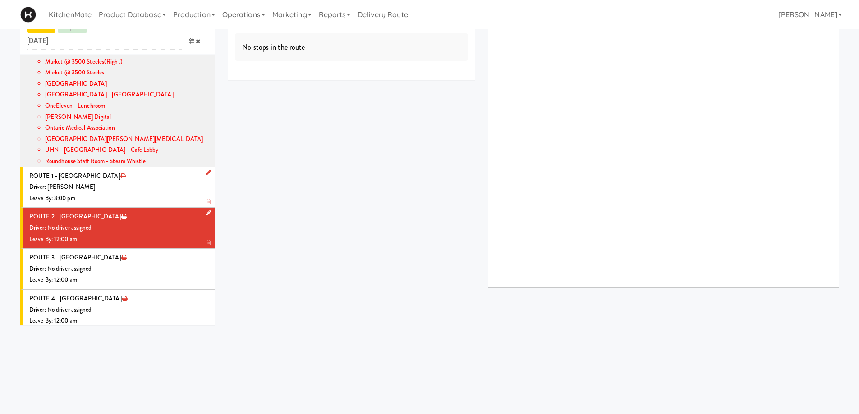
click at [206, 210] on icon at bounding box center [208, 213] width 5 height 6
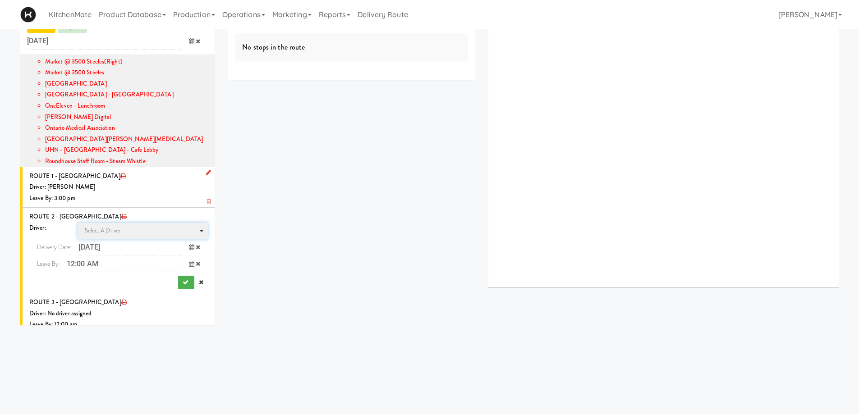
click at [116, 226] on span "Select a driver" at bounding box center [103, 230] width 36 height 9
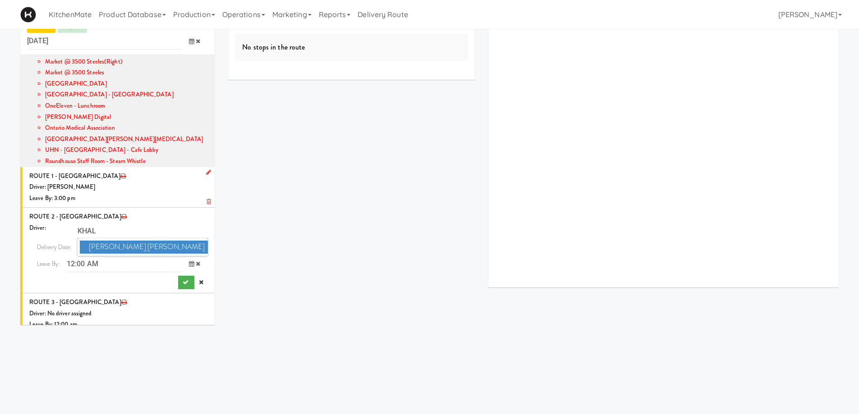
type input "KHAL"
click at [129, 241] on span "Khalil Odim Chedid" at bounding box center [144, 247] width 129 height 13
click at [189, 261] on icon at bounding box center [191, 264] width 5 height 6
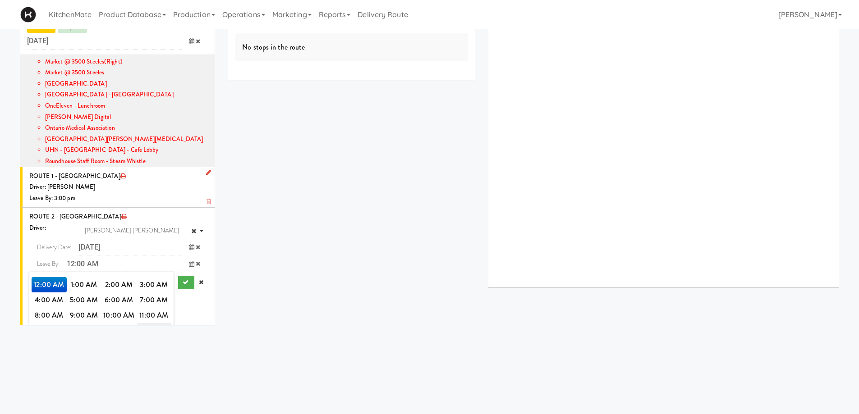
click at [158, 323] on span "3:00 PM" at bounding box center [154, 330] width 35 height 15
click at [44, 277] on span "3:00 PM" at bounding box center [49, 284] width 35 height 15
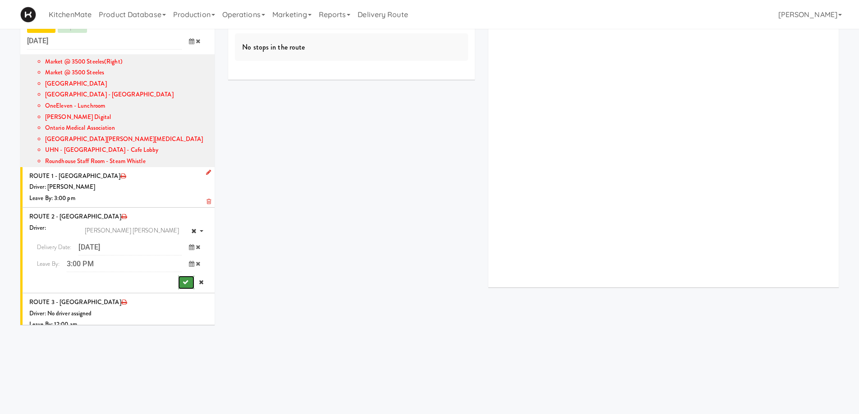
click at [178, 276] on button "submit" at bounding box center [186, 283] width 16 height 14
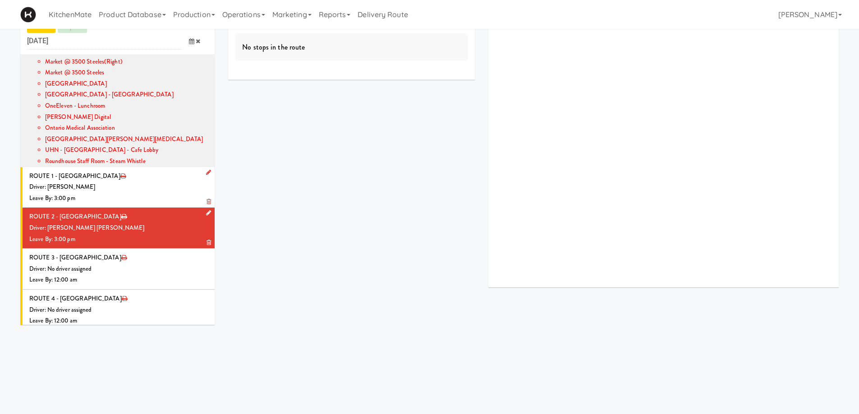
click at [133, 223] on div "Driver: [PERSON_NAME] [PERSON_NAME]" at bounding box center [118, 228] width 179 height 11
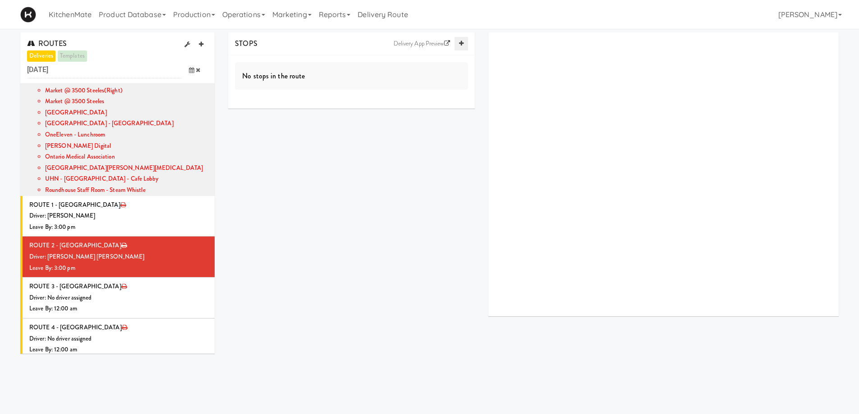
click at [463, 43] on icon at bounding box center [461, 44] width 5 height 6
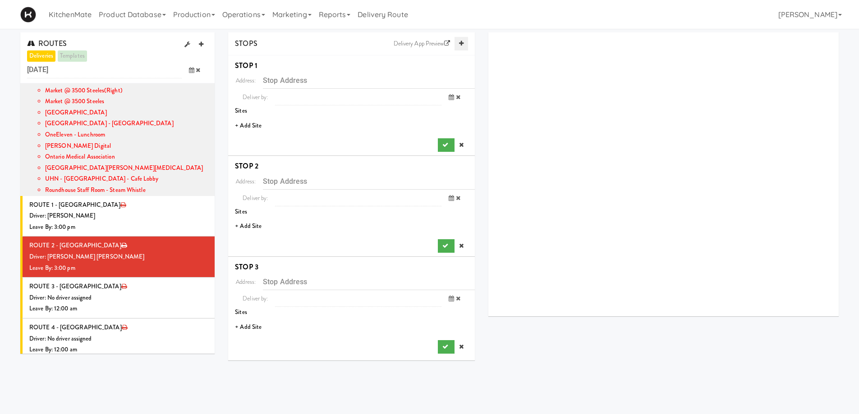
click at [463, 43] on icon at bounding box center [461, 44] width 5 height 6
click at [252, 127] on li "+ Add Site" at bounding box center [351, 126] width 247 height 18
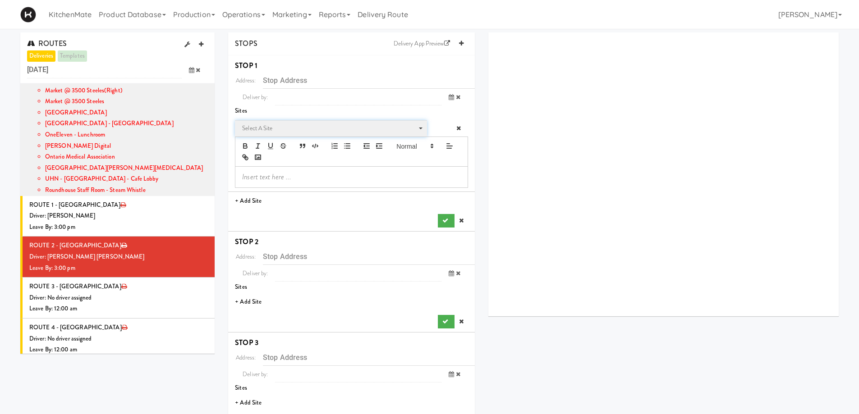
click at [277, 126] on span "Select a site" at bounding box center [327, 128] width 171 height 11
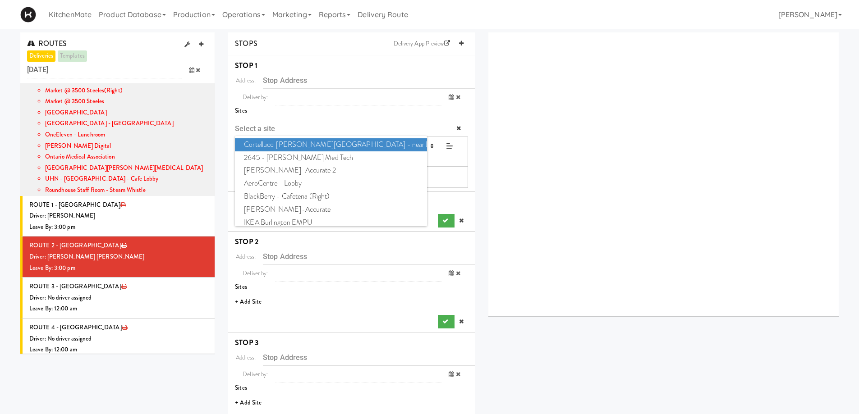
click at [280, 145] on span "Cortellucci Vaughan Hospital - near Emergency" at bounding box center [331, 144] width 192 height 13
type input "3200 Major MacKenzie Dr W, Vaughan, ON, CA"
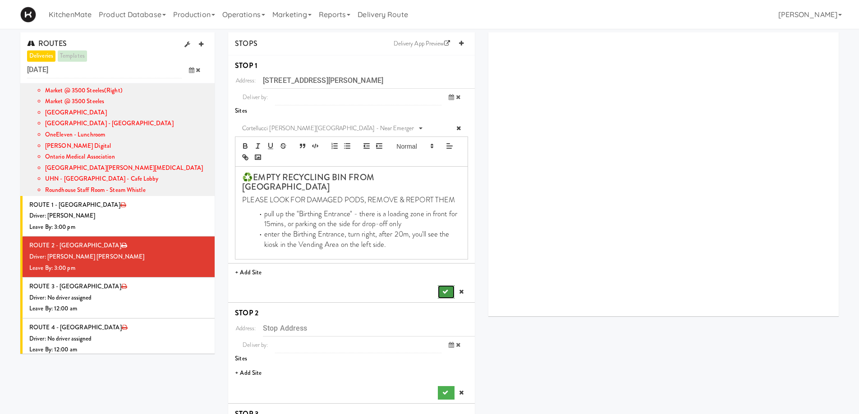
click at [446, 289] on icon "submit" at bounding box center [445, 292] width 6 height 6
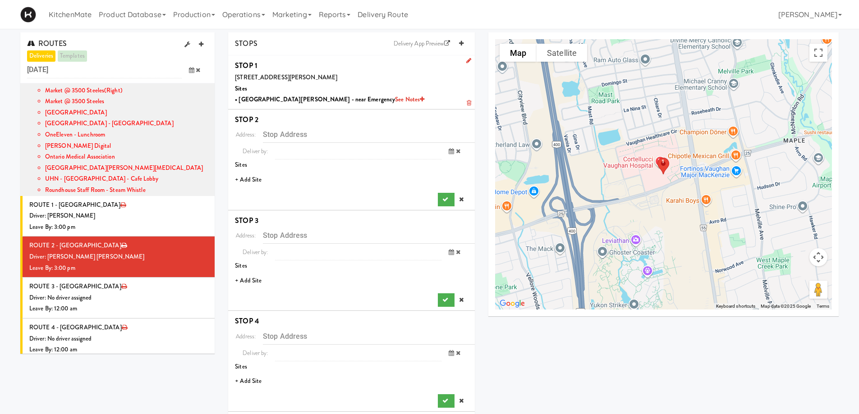
click at [249, 181] on li "+ Add Site" at bounding box center [351, 180] width 247 height 18
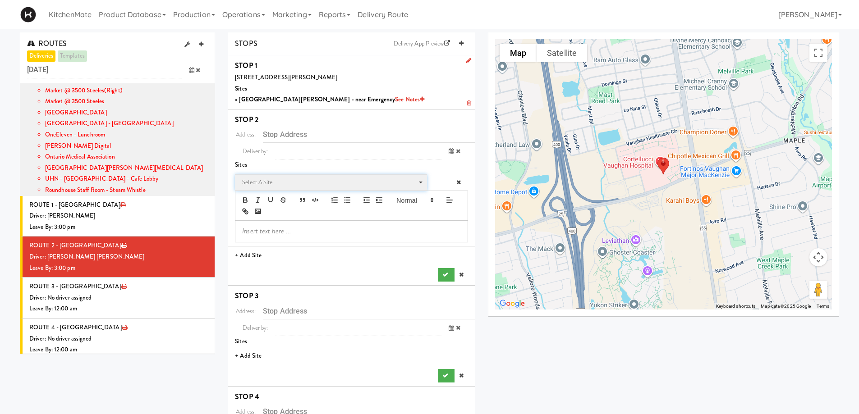
click at [249, 181] on span "Select a site" at bounding box center [327, 182] width 171 height 11
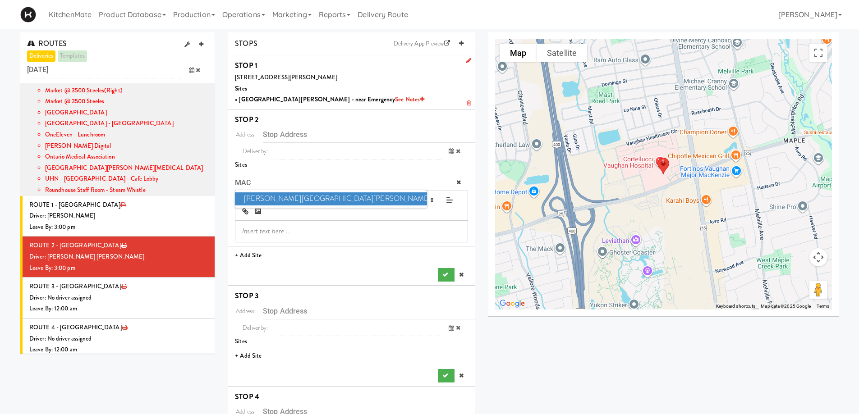
type input "MAC"
click at [290, 195] on span "Mackenzie Richmond Hill Hospital - Emergency Room" at bounding box center [331, 199] width 192 height 13
type input "10 Trench St, Richmond Hill, ON, CA"
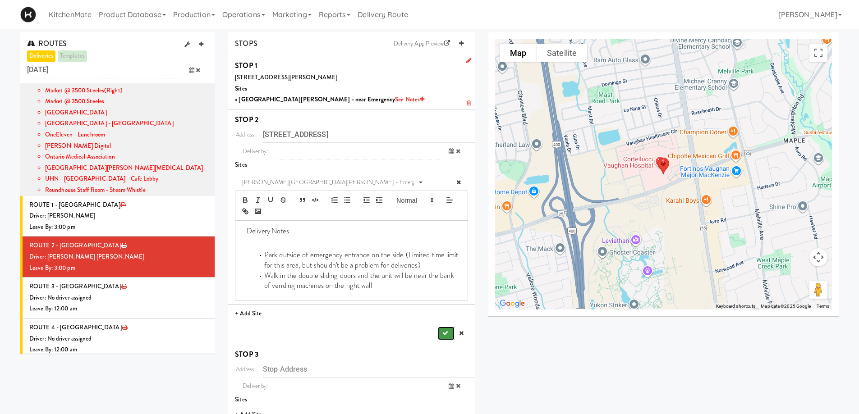
click at [442, 333] on icon "submit" at bounding box center [445, 334] width 6 height 6
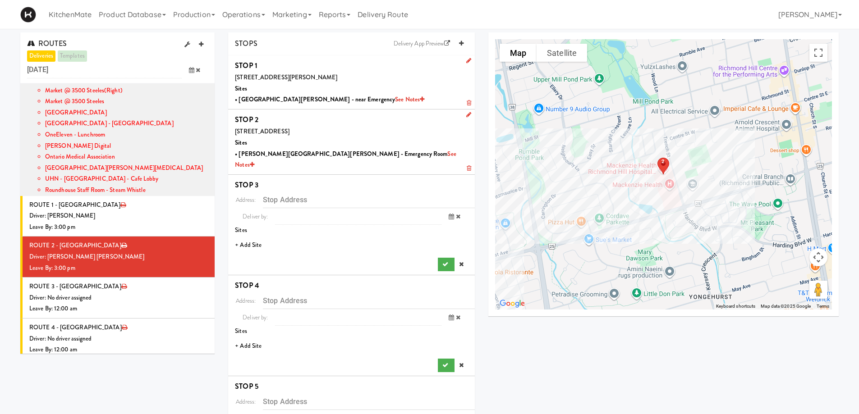
click at [247, 236] on li "+ Add Site" at bounding box center [351, 245] width 247 height 18
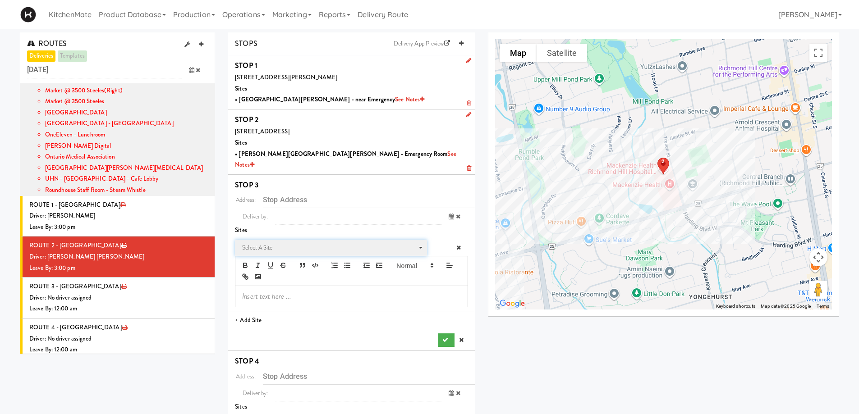
click at [264, 240] on span "Select a site Select a site" at bounding box center [331, 248] width 192 height 17
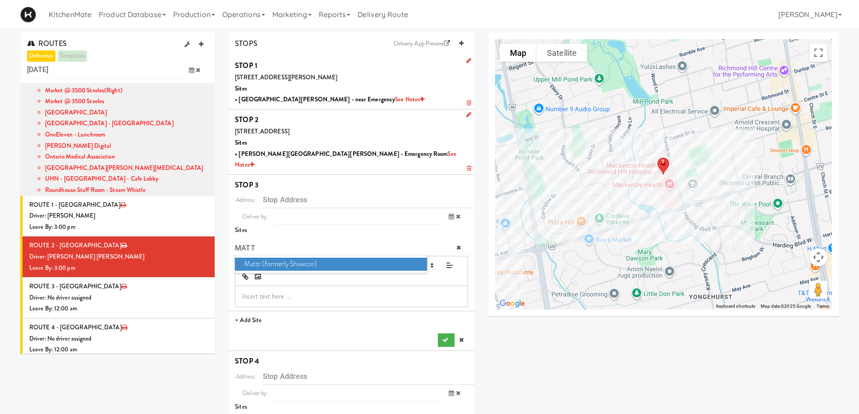
type input "MATT"
click at [280, 258] on span "Mattr (formerly Shawcor)" at bounding box center [331, 264] width 192 height 13
type input "336 Courtland Ave, Vaughan, ON, CA"
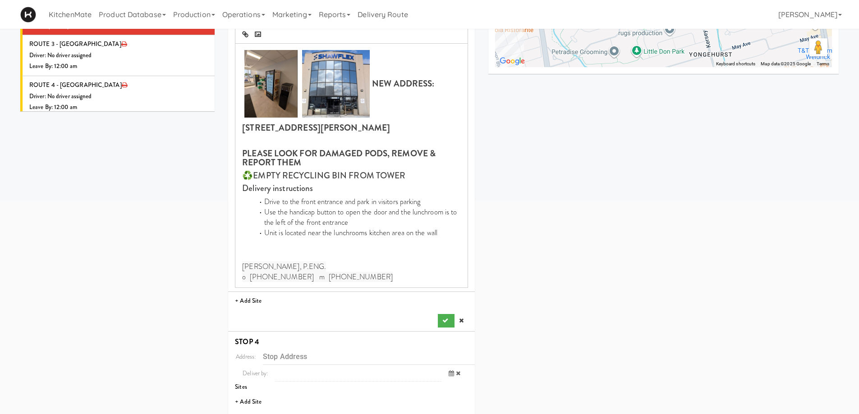
scroll to position [271, 0]
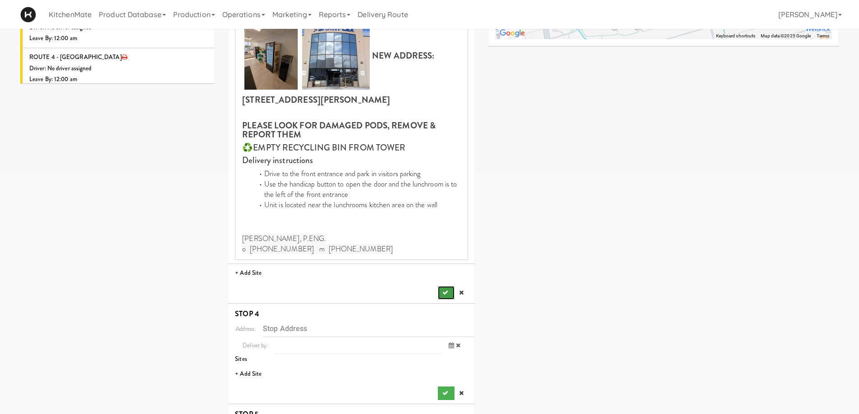
click at [441, 286] on button "submit" at bounding box center [446, 293] width 16 height 14
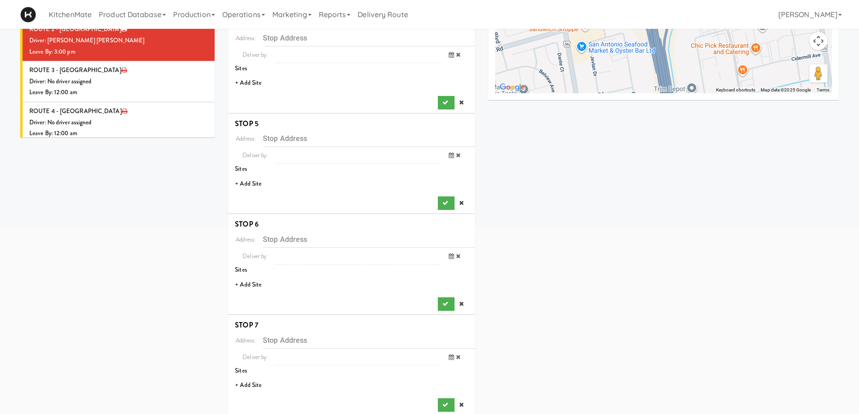
click at [252, 74] on li "+ Add Site" at bounding box center [351, 83] width 247 height 18
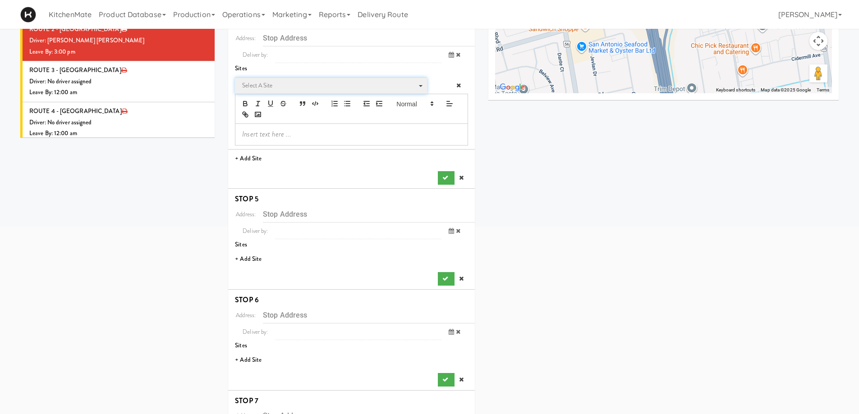
click at [257, 80] on span "Select a site" at bounding box center [327, 85] width 171 height 11
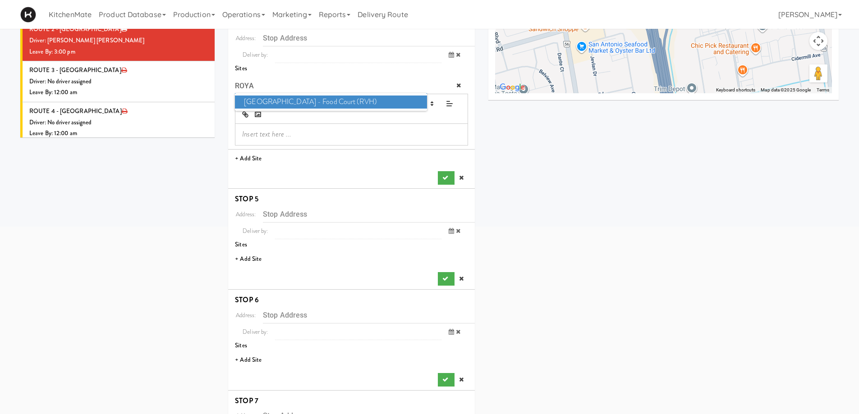
type input "ROYA"
click at [264, 96] on span "Royal Victoria Regional Health Centre - Food Court (RVH)" at bounding box center [331, 102] width 192 height 13
type input "201 Georgian Dr, Barrie, ON, CA"
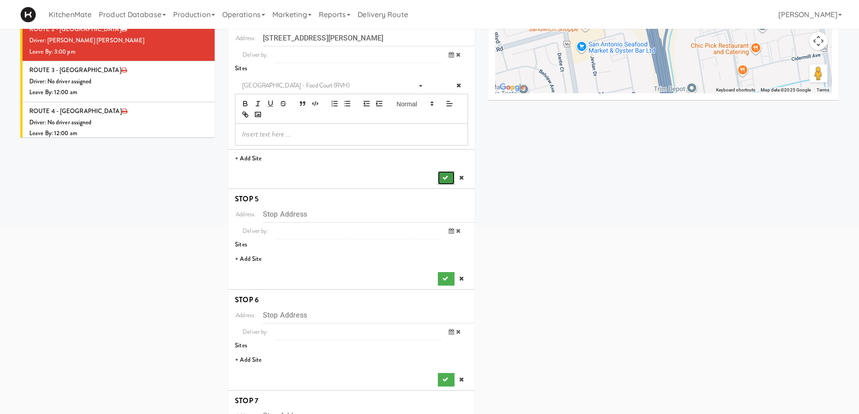
click at [443, 171] on button "submit" at bounding box center [446, 178] width 16 height 14
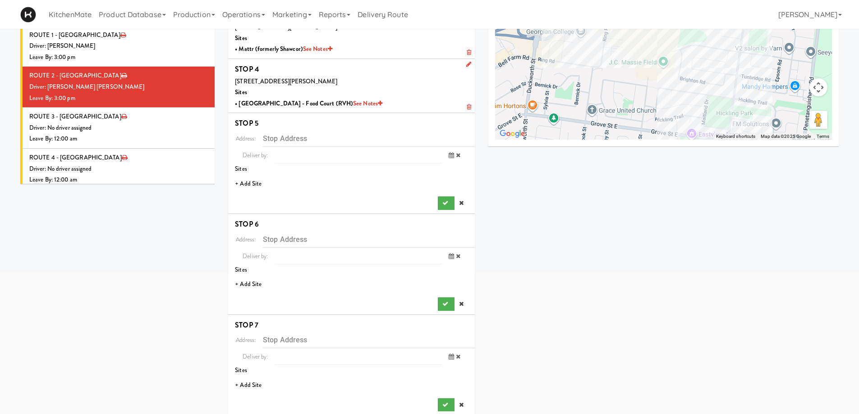
click at [252, 175] on li "+ Add Site" at bounding box center [351, 184] width 247 height 18
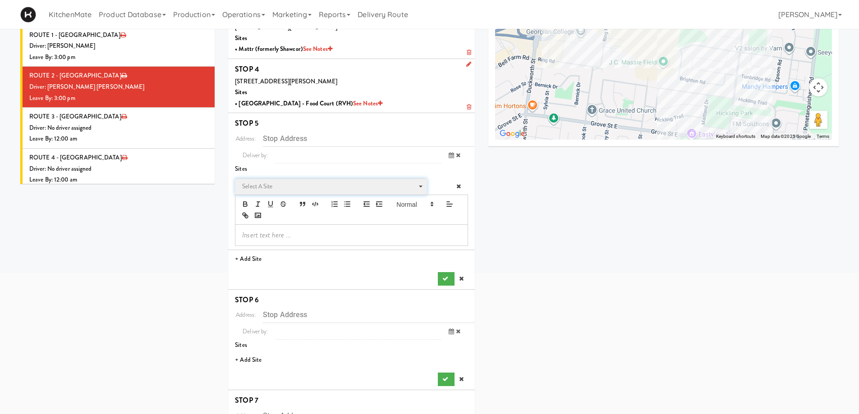
click at [259, 181] on span "Select a site" at bounding box center [327, 186] width 171 height 11
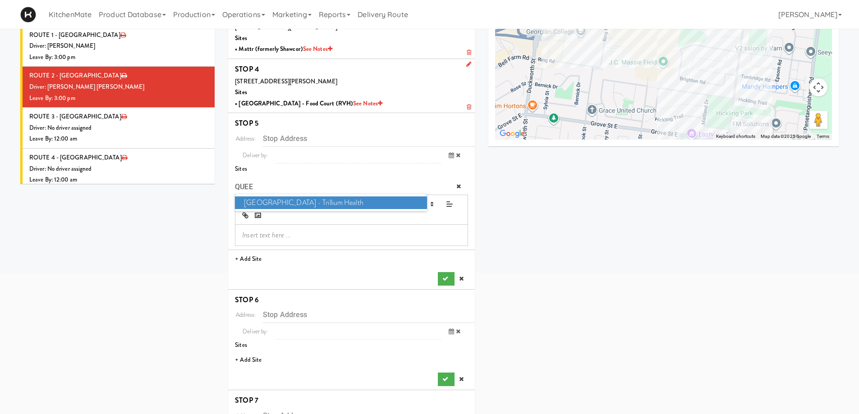
type input "QUEE"
click at [293, 197] on span "Queensway Health Centre - Trillium Health" at bounding box center [331, 203] width 192 height 13
type input "150 Sherway Dr, Toronto, ON, CA"
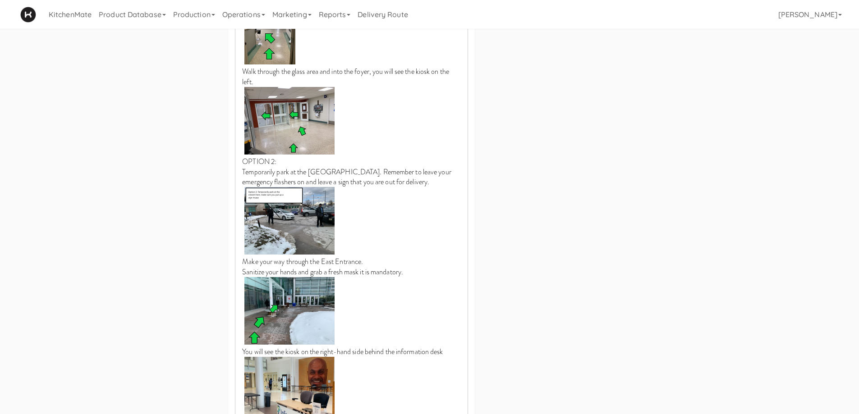
scroll to position [1117, 0]
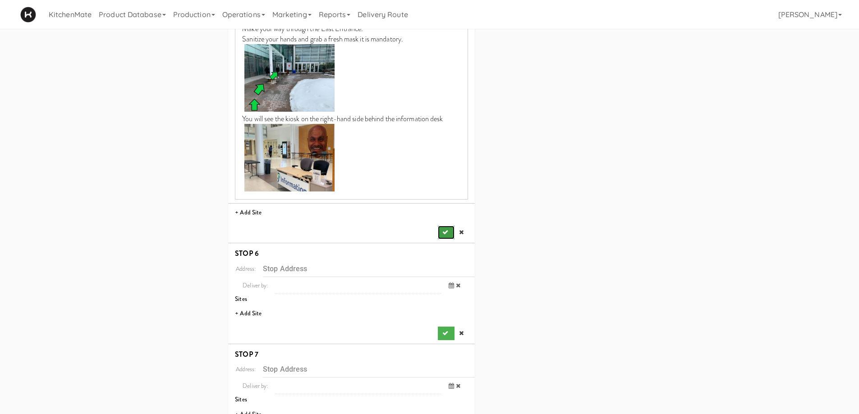
click at [443, 230] on icon "submit" at bounding box center [445, 233] width 6 height 6
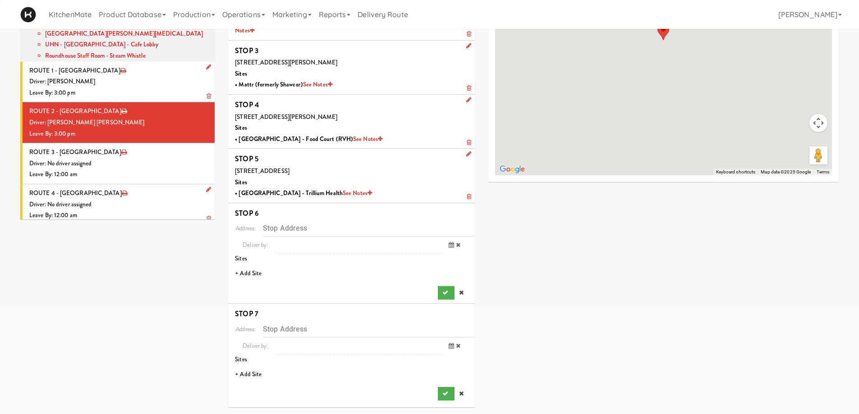
scroll to position [124, 0]
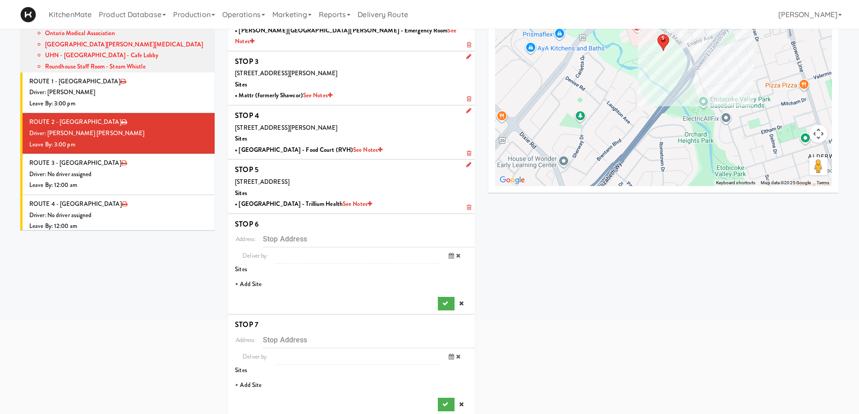
click at [258, 275] on li "+ Add Site" at bounding box center [351, 284] width 247 height 18
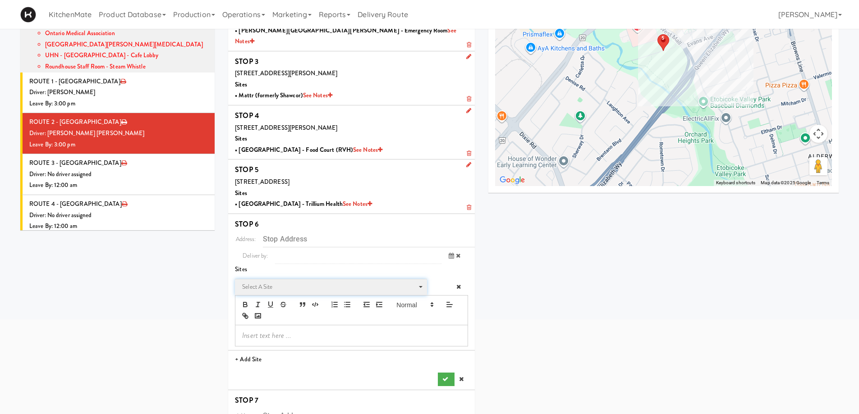
click at [278, 282] on span "Select a site" at bounding box center [327, 287] width 171 height 11
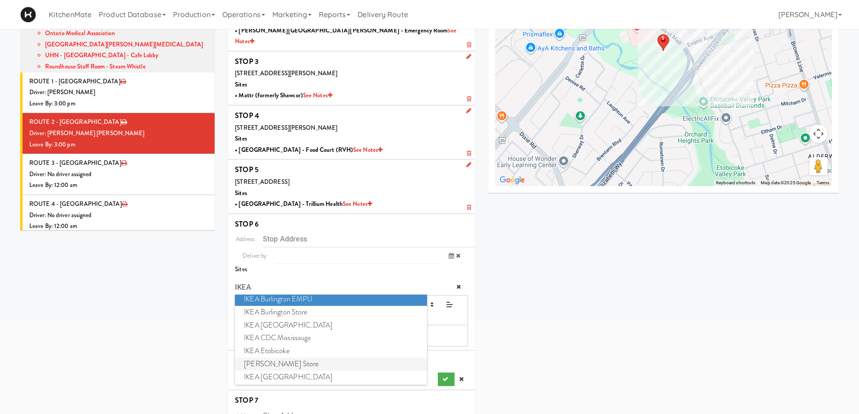
scroll to position [5, 0]
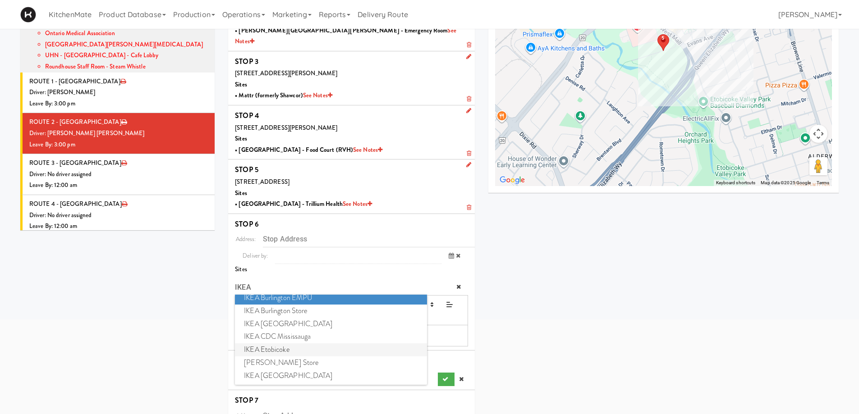
type input "IKEA"
click at [283, 344] on span "IKEA Etobicoke" at bounding box center [331, 350] width 192 height 13
type input "1475 The Queensway, Toronto, ON, CA"
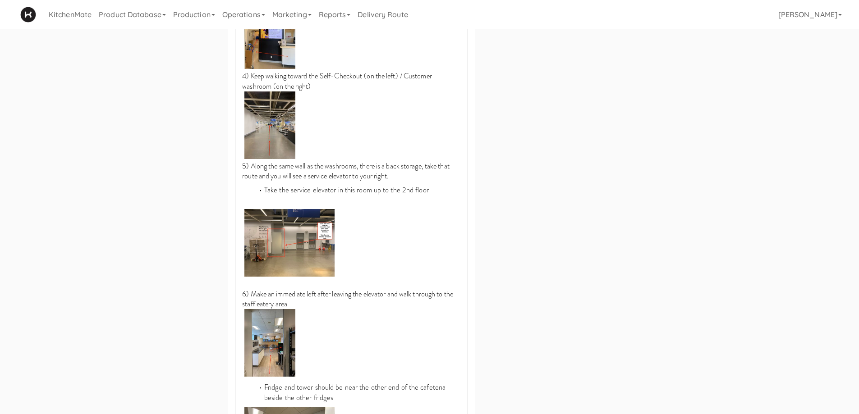
scroll to position [935, 0]
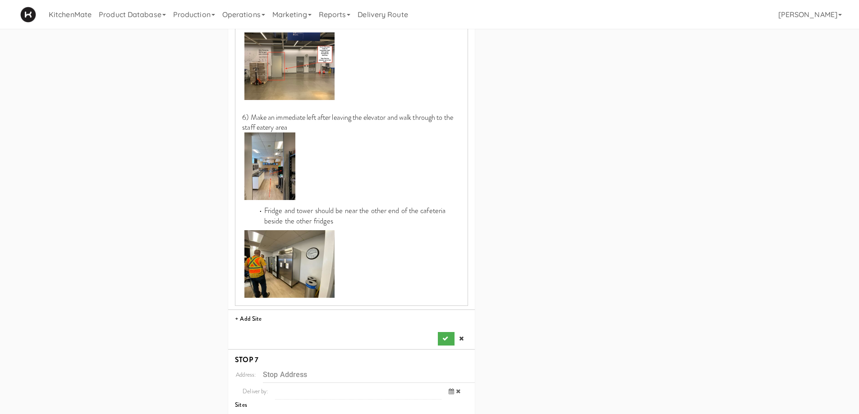
click at [444, 336] on icon "submit" at bounding box center [445, 339] width 6 height 6
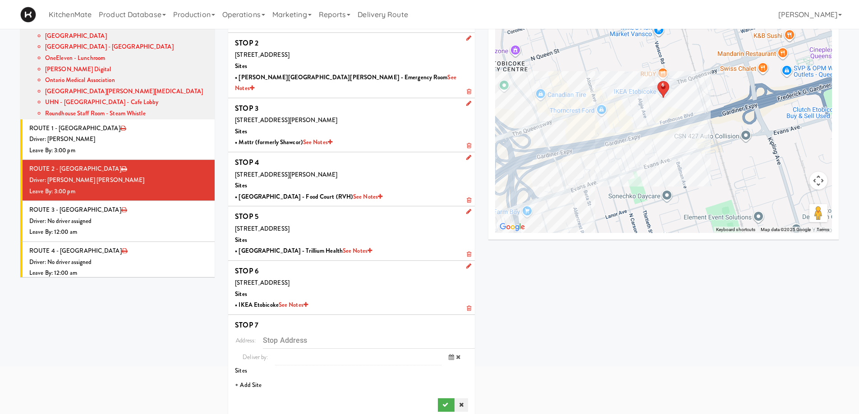
click at [460, 402] on icon at bounding box center [461, 405] width 5 height 6
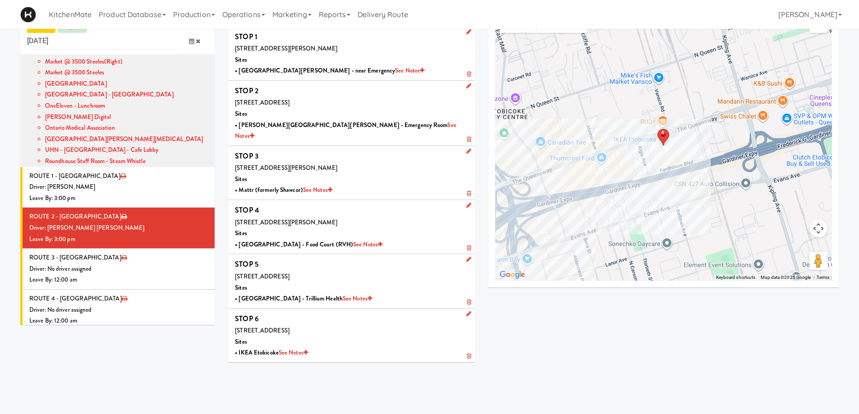
scroll to position [29, 0]
click at [142, 264] on div "Driver: No driver assigned" at bounding box center [118, 269] width 179 height 11
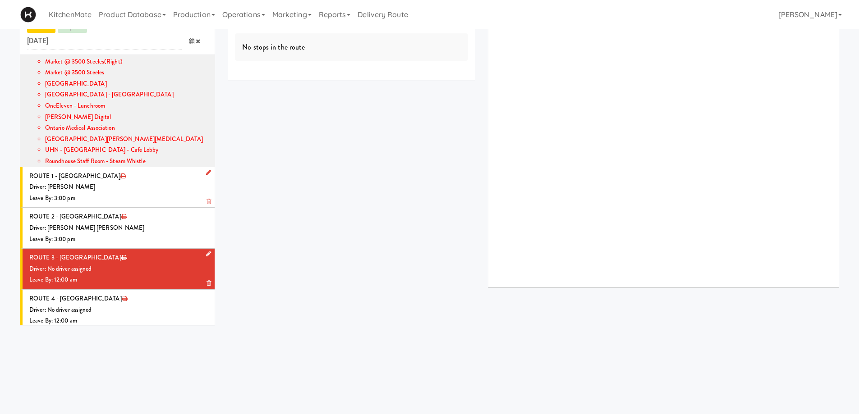
click at [206, 251] on icon at bounding box center [208, 254] width 5 height 6
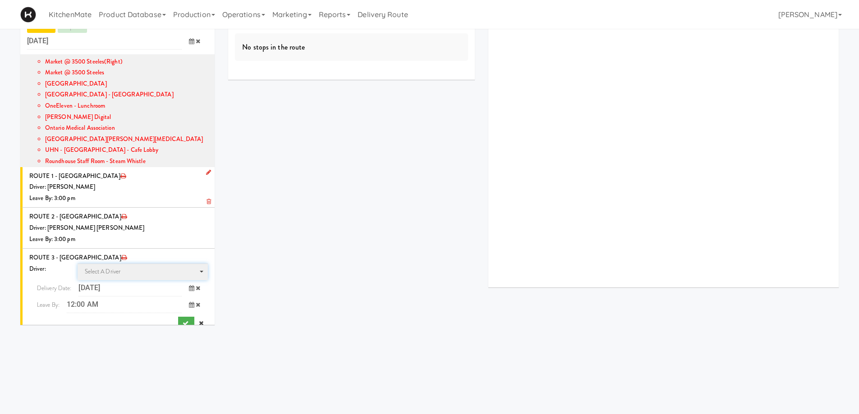
click at [142, 264] on span "Select a driver Select a driver" at bounding box center [143, 272] width 131 height 17
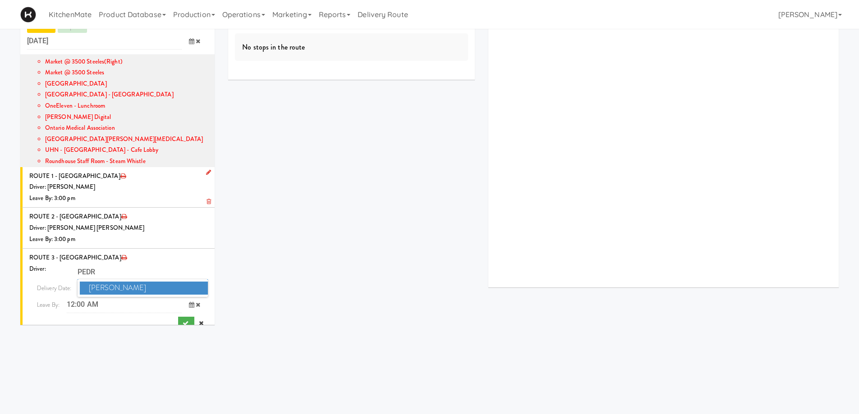
type input "PEDR"
click at [139, 282] on span "Pedro Herrera" at bounding box center [144, 288] width 129 height 13
click at [186, 297] on span at bounding box center [195, 305] width 26 height 17
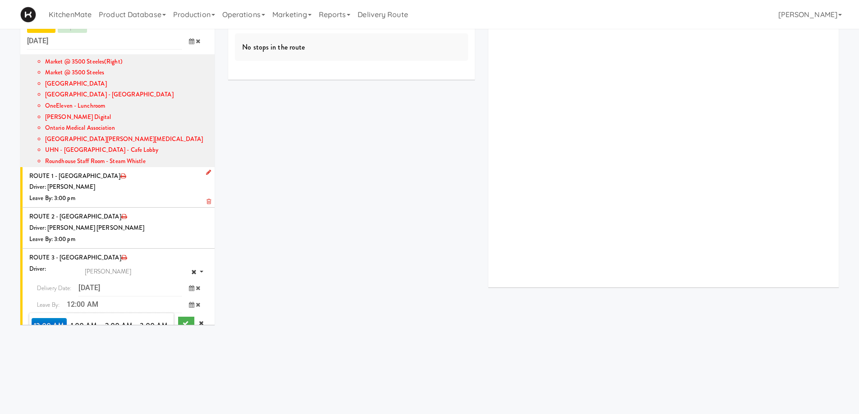
click at [151, 364] on span "3:00 PM" at bounding box center [154, 371] width 35 height 15
click at [60, 318] on span "3:00 PM" at bounding box center [49, 325] width 35 height 15
click at [179, 317] on button "submit" at bounding box center [186, 324] width 16 height 14
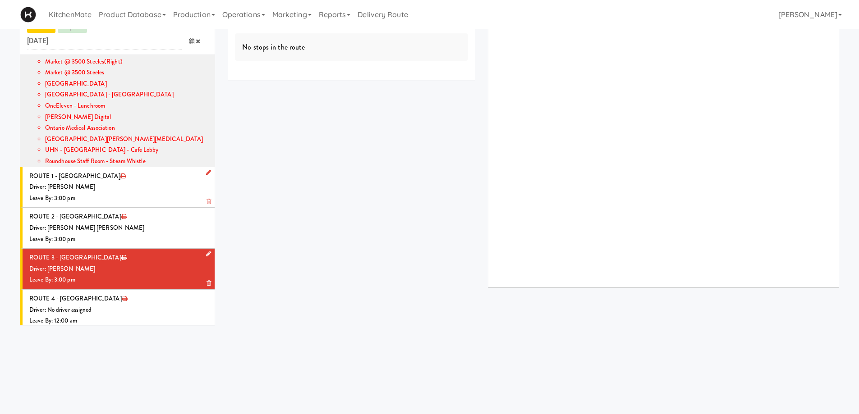
click at [135, 275] on div "Leave By: 3:00 pm" at bounding box center [118, 280] width 179 height 11
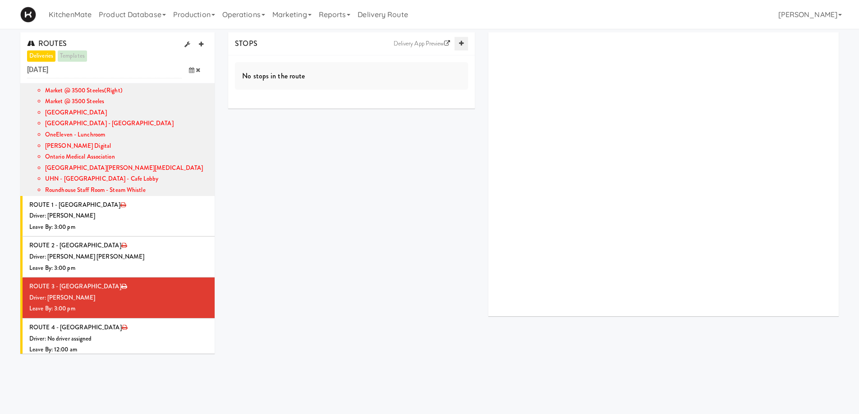
click at [464, 41] on link at bounding box center [461, 44] width 14 height 14
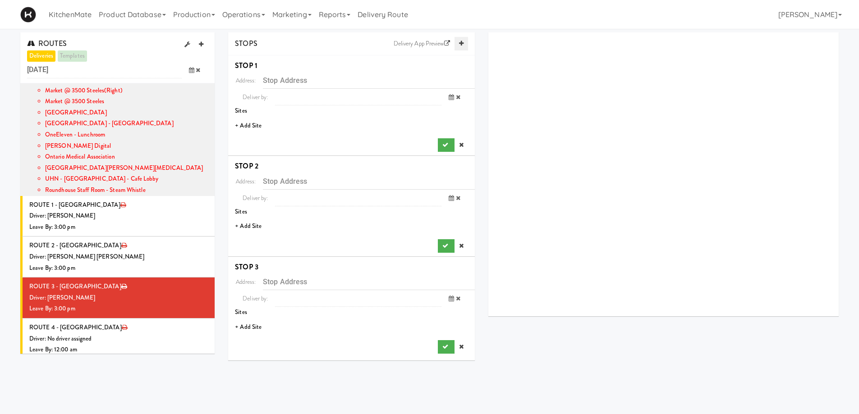
click at [464, 41] on link at bounding box center [461, 44] width 14 height 14
click at [252, 126] on li "+ Add Site" at bounding box center [351, 126] width 247 height 18
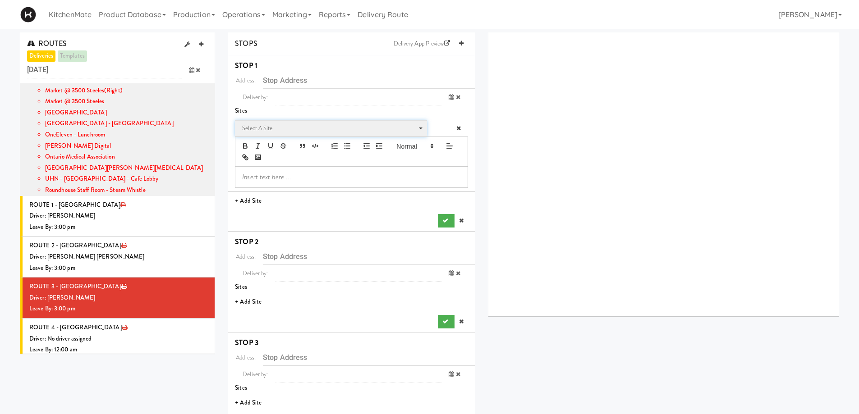
click at [280, 126] on span "Select a site" at bounding box center [327, 128] width 171 height 11
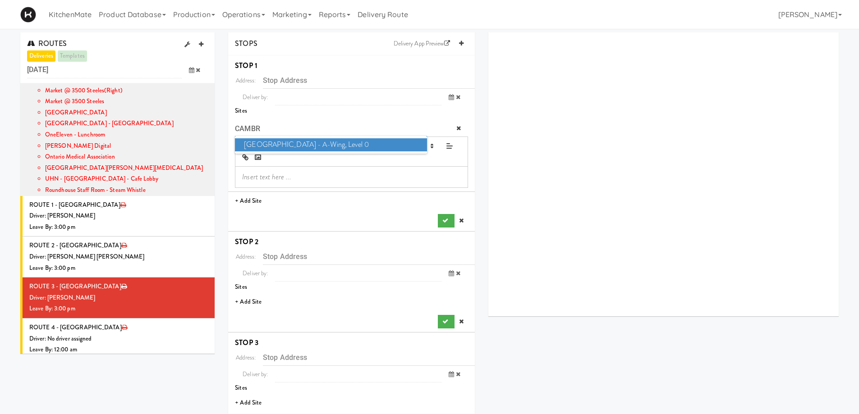
type input "CAMBR"
click at [285, 148] on span "Cambridge Memorial Hospital - A-Wing, Level 0" at bounding box center [331, 144] width 192 height 13
type input "700 Coronation Blvd, Cambridge, ON, CA"
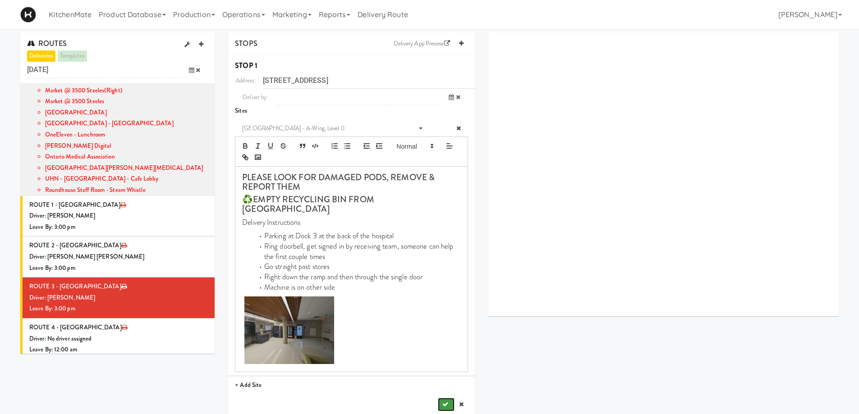
click at [446, 398] on button "submit" at bounding box center [446, 405] width 16 height 14
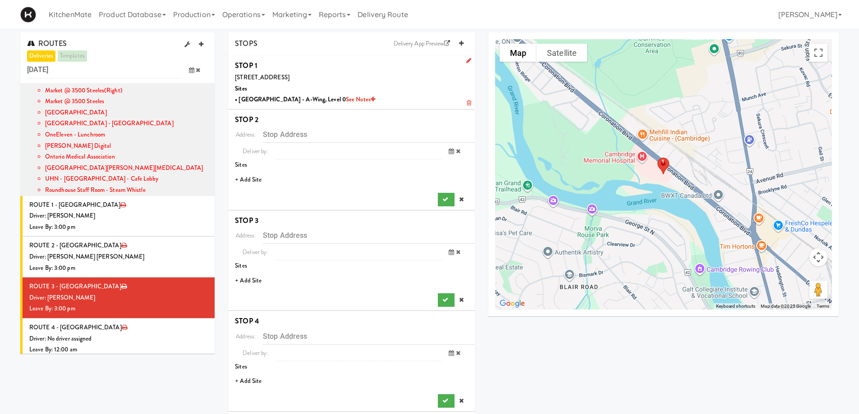
click at [257, 184] on li "+ Add Site" at bounding box center [351, 180] width 247 height 18
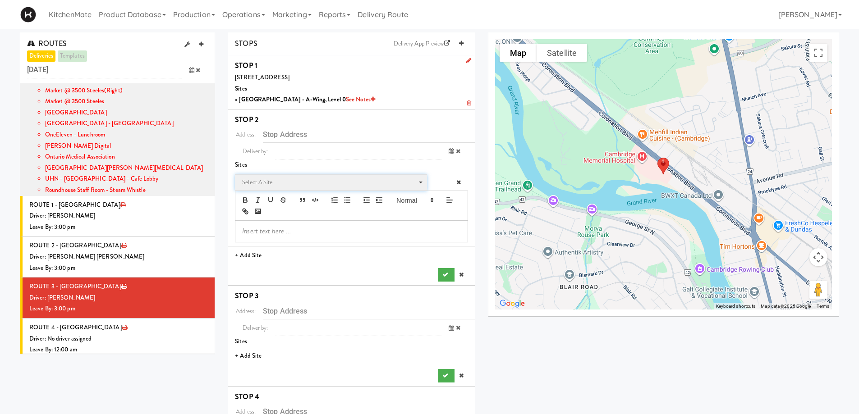
click at [277, 187] on span "Select a site" at bounding box center [327, 182] width 171 height 11
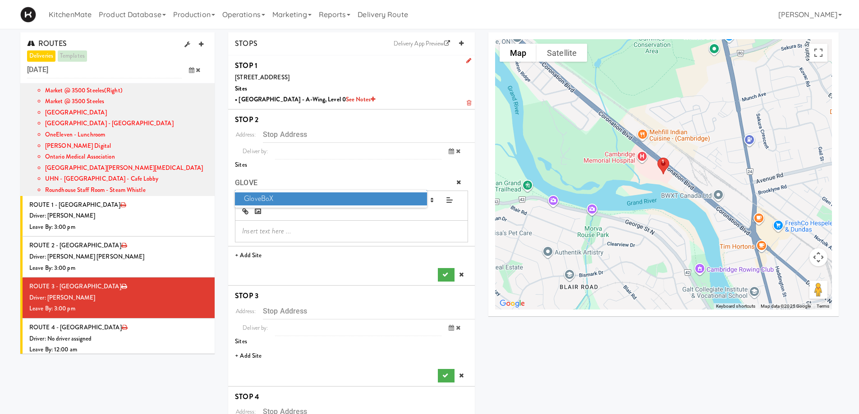
type input "GLOVE"
click at [280, 193] on span "GloveBoX" at bounding box center [331, 199] width 192 height 13
type input "120 Victoria St S, Kitchener, ON, CA"
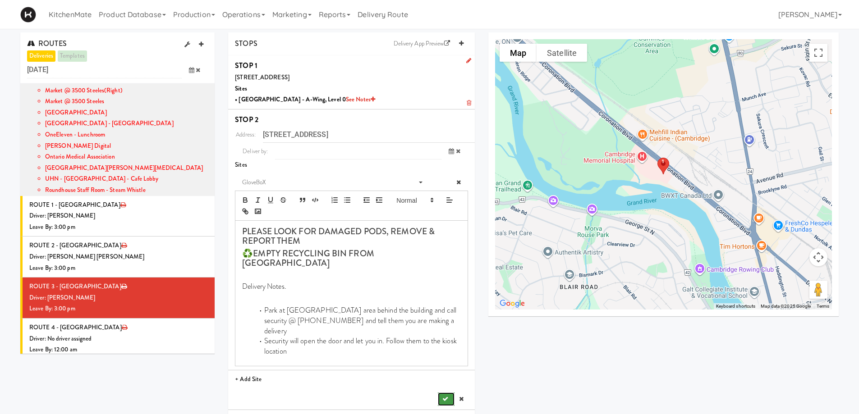
click at [445, 396] on icon "submit" at bounding box center [445, 399] width 6 height 6
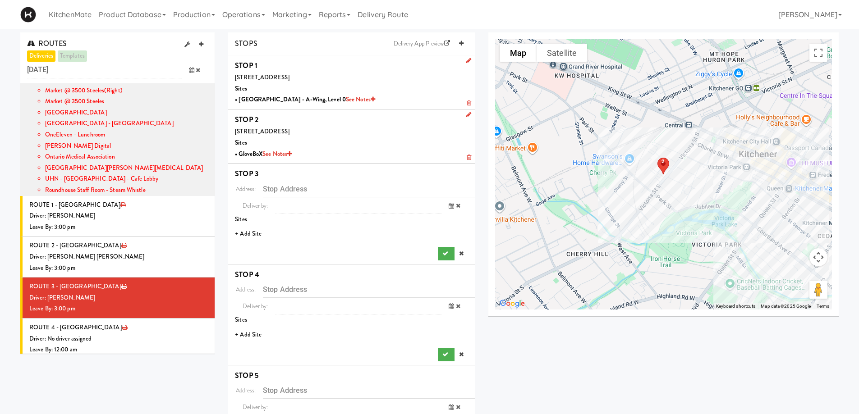
click at [259, 231] on li "+ Add Site" at bounding box center [351, 234] width 247 height 18
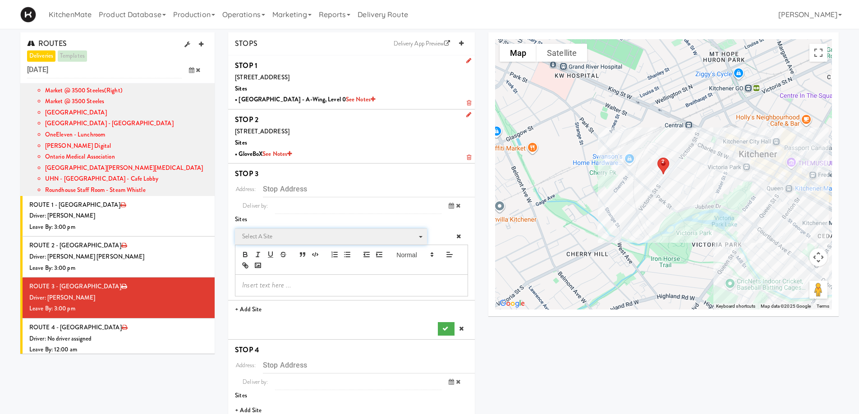
click at [266, 233] on span "Select a site" at bounding box center [327, 236] width 171 height 11
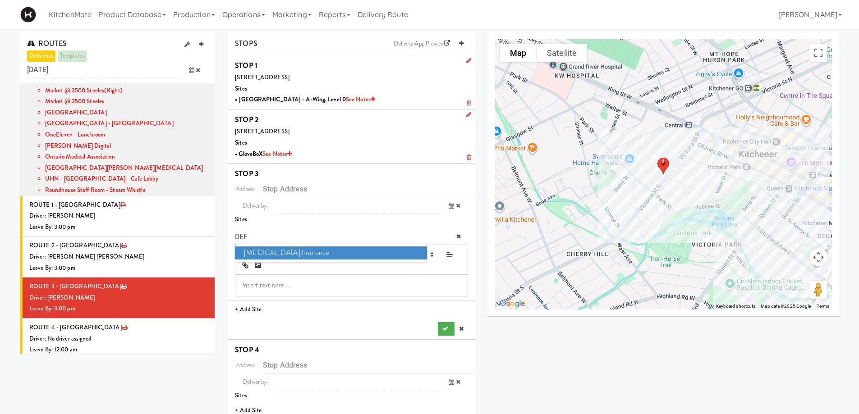
type input "DEF"
click at [283, 252] on span "Definity Insurance" at bounding box center [331, 253] width 192 height 13
type input "111 Westmount Rd S, Waterloo, ON, CA"
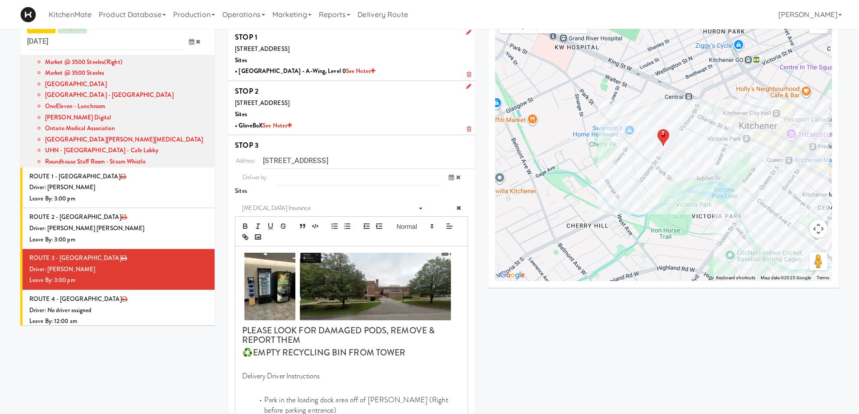
scroll to position [135, 0]
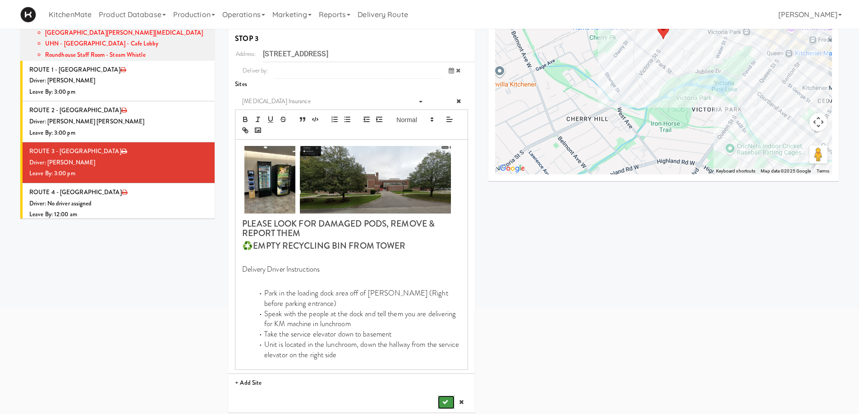
click at [450, 403] on button "submit" at bounding box center [446, 403] width 16 height 14
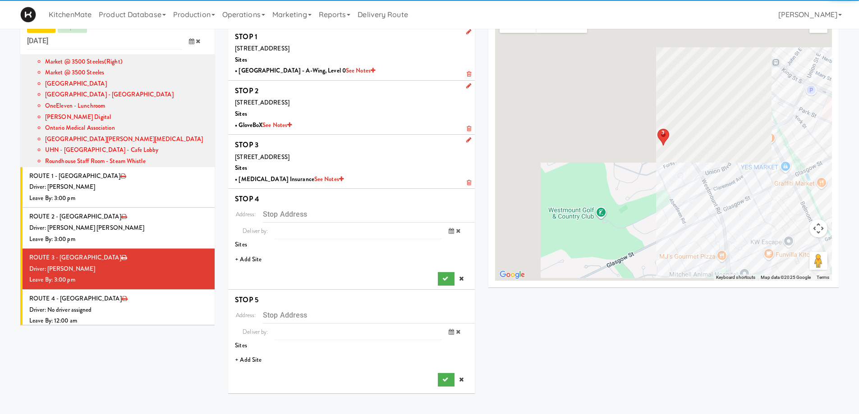
scroll to position [29, 0]
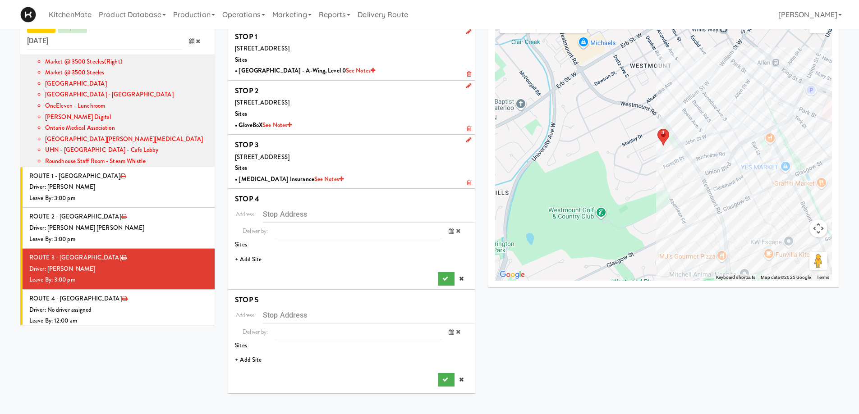
click at [257, 263] on li "+ Add Site" at bounding box center [351, 260] width 247 height 18
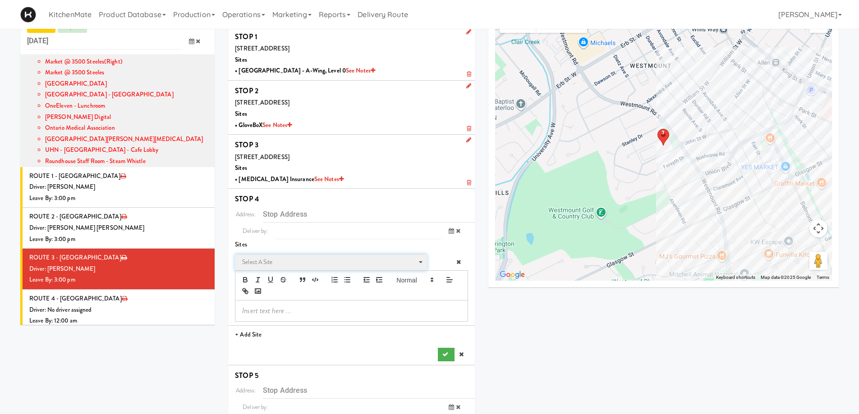
click at [260, 260] on span "Select a site" at bounding box center [327, 262] width 171 height 11
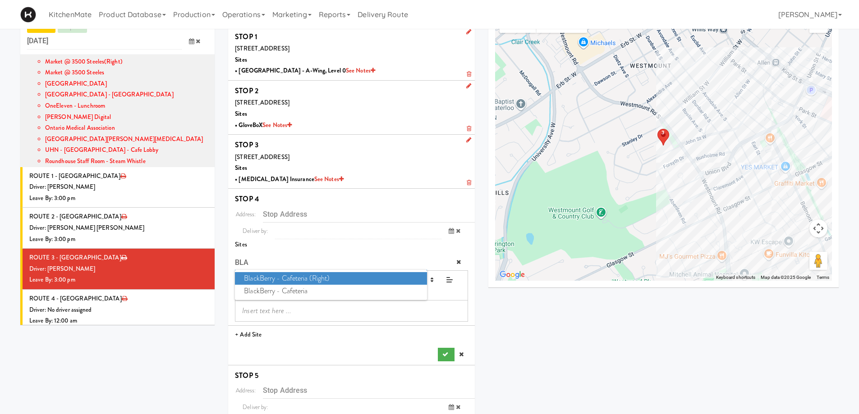
type input "BLAC"
click at [290, 292] on span "BlackBerry - Cafeteria" at bounding box center [331, 291] width 192 height 13
type input "2200 University Ave E, Waterloo, ON, CA"
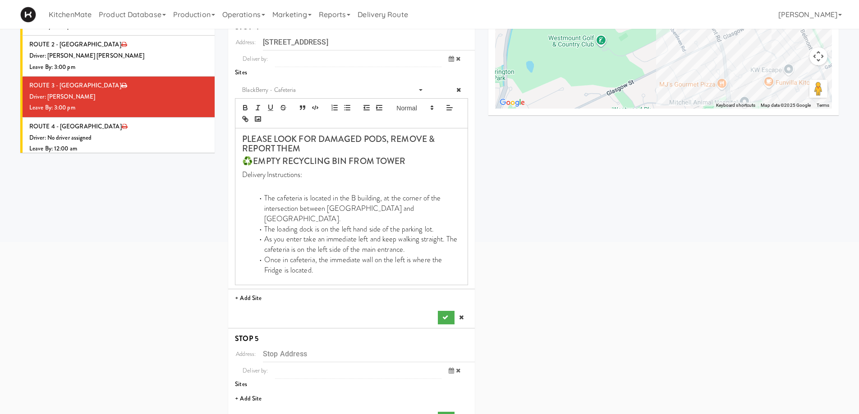
scroll to position [216, 0]
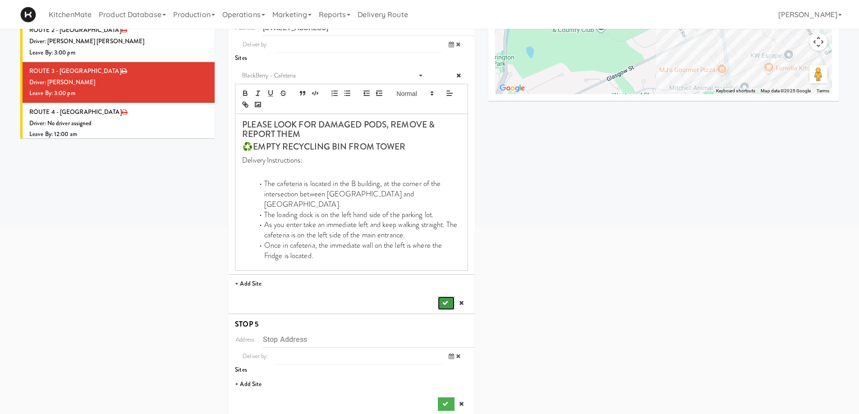
click at [443, 297] on button "submit" at bounding box center [446, 304] width 16 height 14
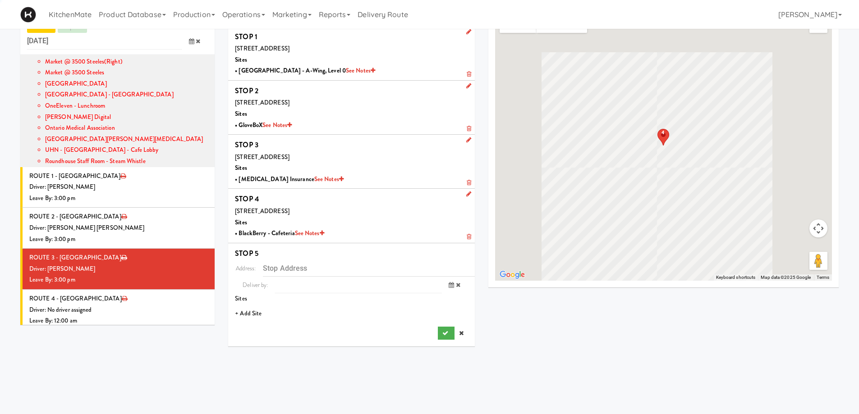
scroll to position [29, 0]
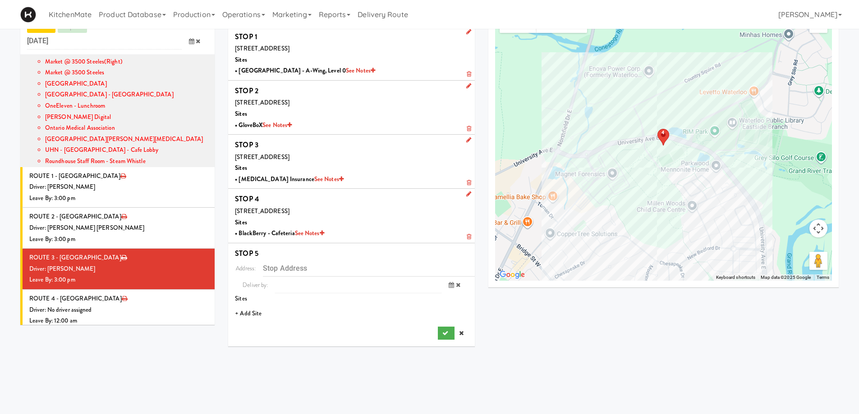
click at [254, 314] on li "+ Add Site" at bounding box center [351, 314] width 247 height 18
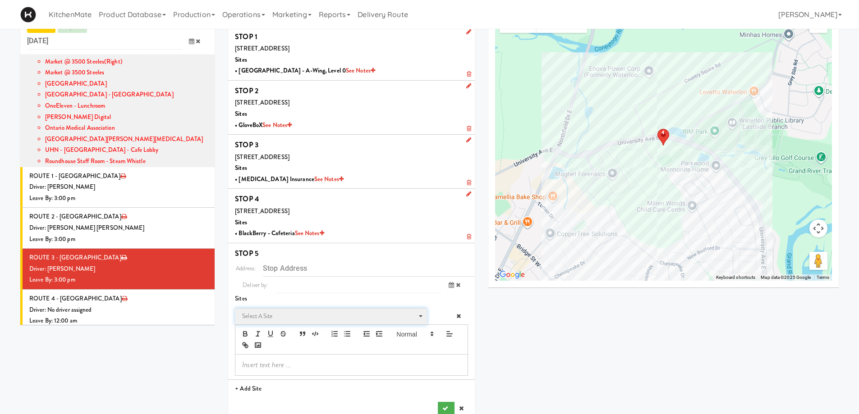
click at [267, 317] on span "Select a site" at bounding box center [327, 316] width 171 height 11
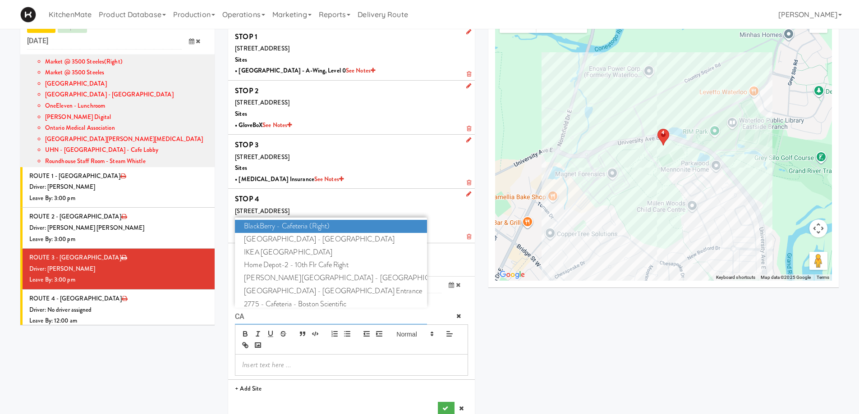
type input "CA"
click at [295, 224] on span "BlackBerry - Cafeteria (Right)" at bounding box center [331, 226] width 192 height 13
type input "2200 University Ave E, Waterloo, ON, CA"
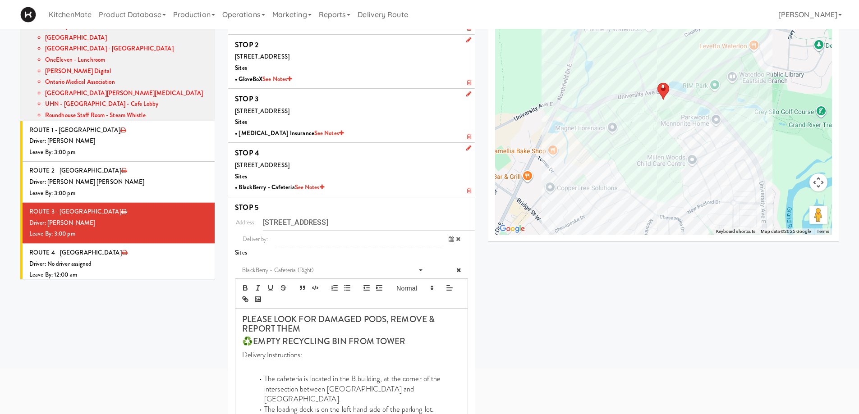
scroll to position [169, 0]
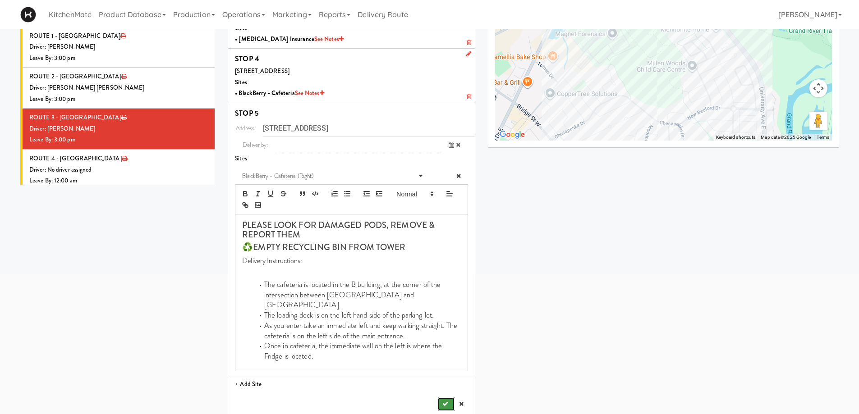
click at [445, 398] on button "submit" at bounding box center [446, 405] width 16 height 14
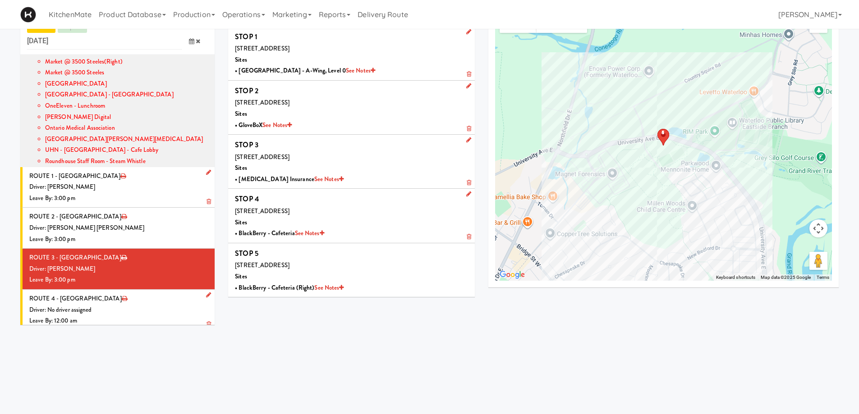
click at [110, 316] on div "Leave By: 12:00 am" at bounding box center [118, 321] width 179 height 11
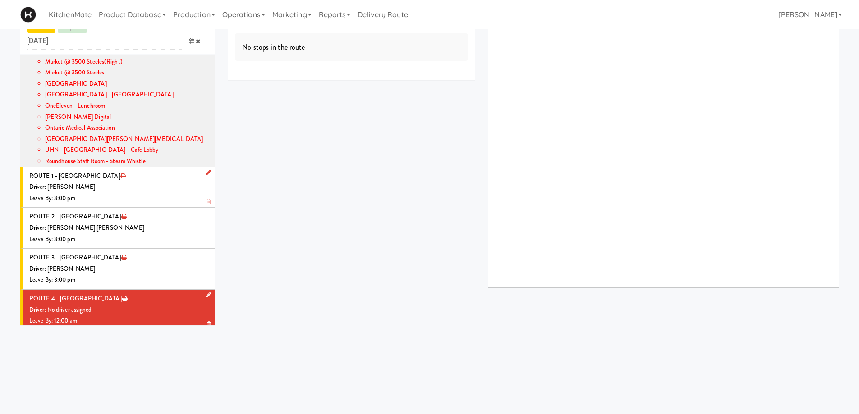
click at [112, 305] on div "Driver: No driver assigned" at bounding box center [118, 310] width 179 height 11
click at [206, 292] on icon at bounding box center [208, 295] width 5 height 6
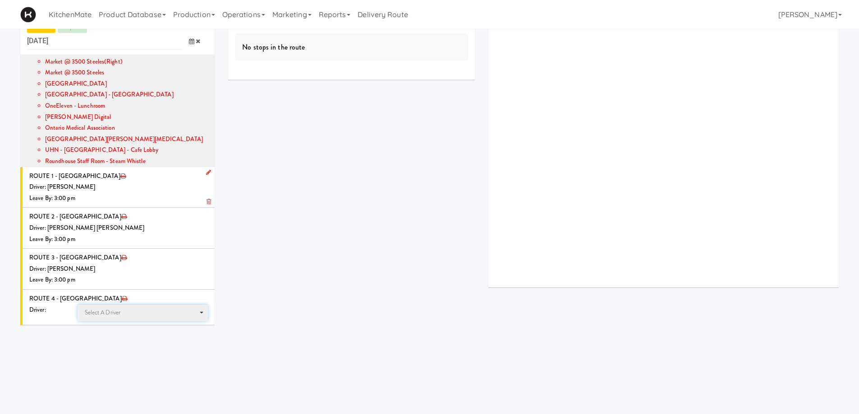
click at [121, 305] on span "Select a driver Select a driver" at bounding box center [143, 313] width 131 height 17
type input "HANA"
click at [123, 323] on span "Hanaie Alshabat" at bounding box center [144, 329] width 129 height 13
click at [189, 343] on icon at bounding box center [191, 346] width 5 height 6
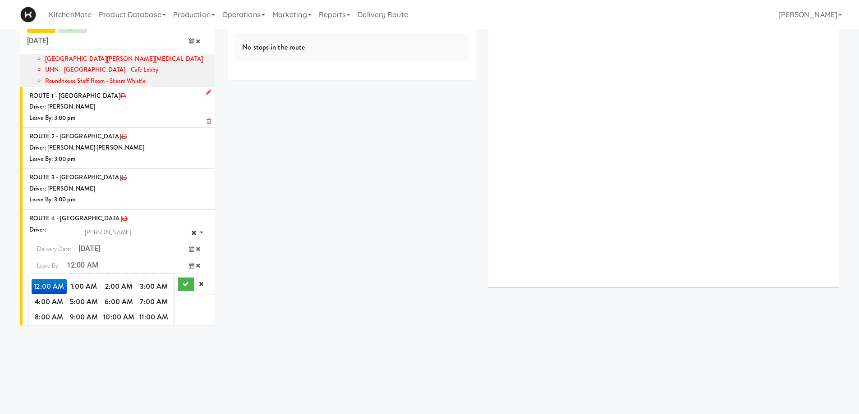
scroll to position [879, 0]
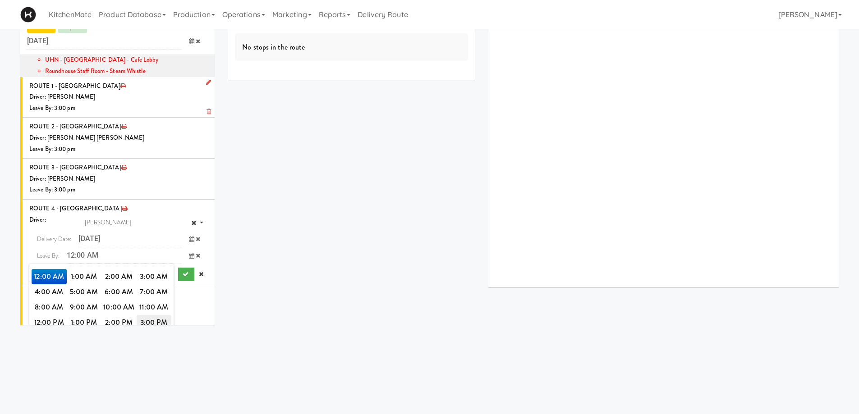
click at [148, 315] on span "3:00 PM" at bounding box center [154, 322] width 35 height 15
click at [48, 269] on span "3:00 PM" at bounding box center [49, 276] width 35 height 15
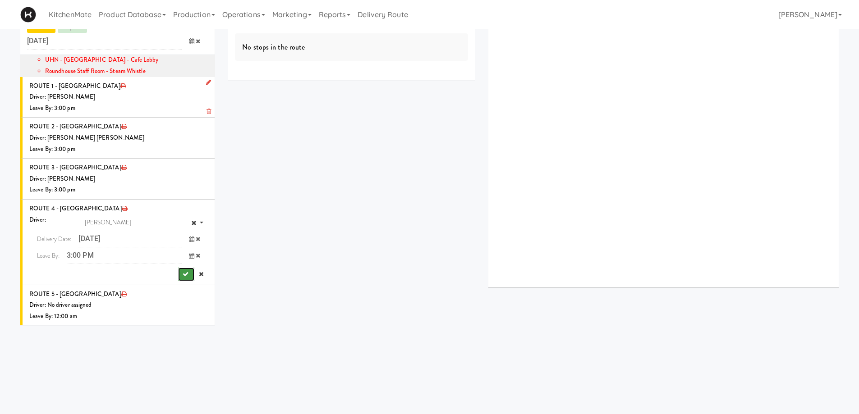
click at [181, 268] on button "submit" at bounding box center [186, 275] width 16 height 14
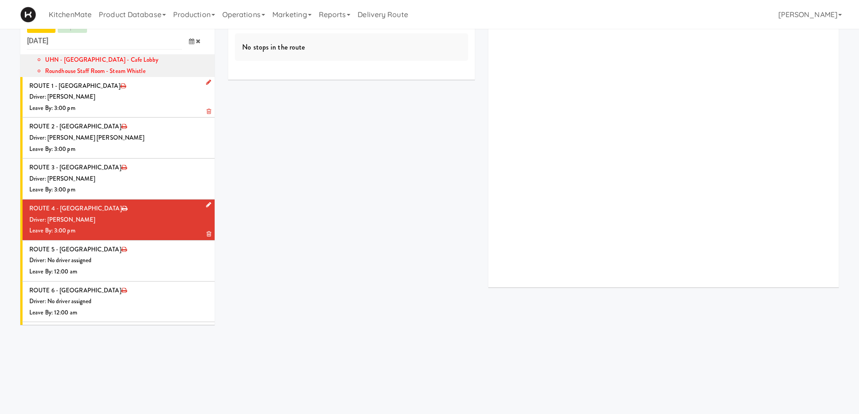
click at [155, 225] on div "Leave By: 3:00 pm" at bounding box center [118, 230] width 179 height 11
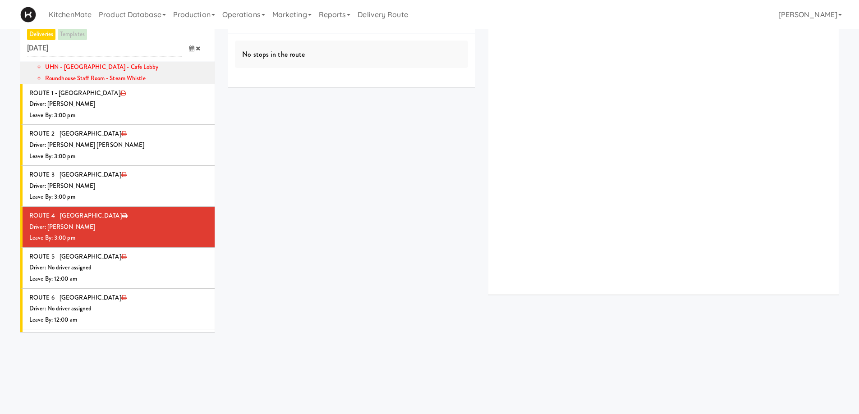
scroll to position [0, 0]
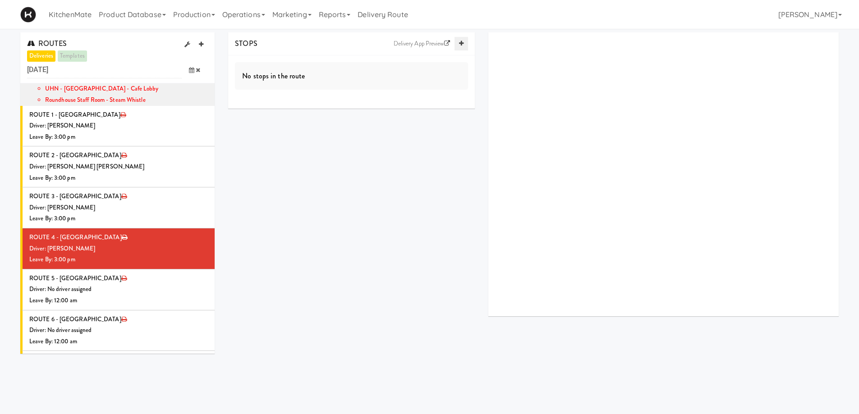
click at [459, 44] on icon at bounding box center [461, 44] width 5 height 6
click at [459, 45] on icon at bounding box center [461, 44] width 5 height 6
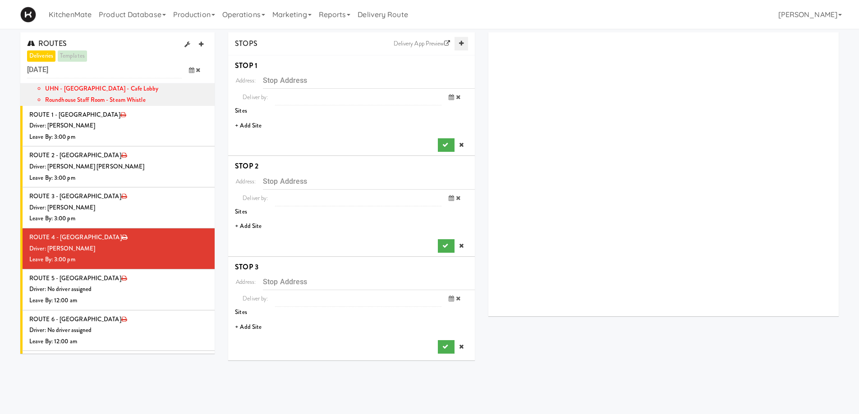
click at [459, 45] on icon at bounding box center [461, 44] width 5 height 6
click at [260, 120] on li "+ Add Site" at bounding box center [351, 126] width 247 height 18
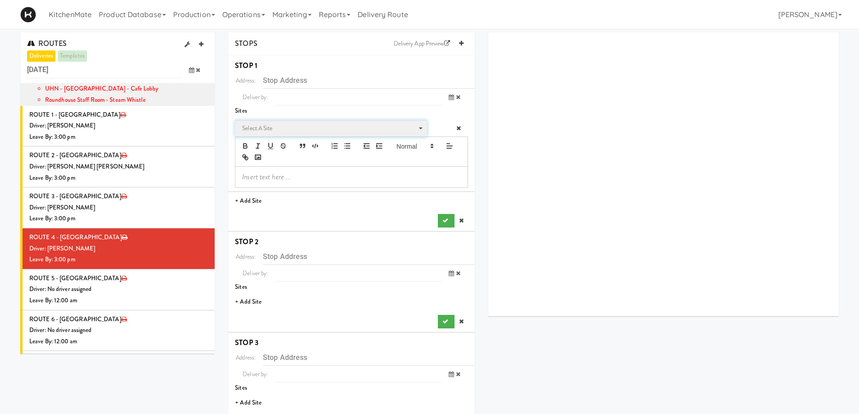
click at [263, 125] on span "Select a site" at bounding box center [327, 128] width 171 height 11
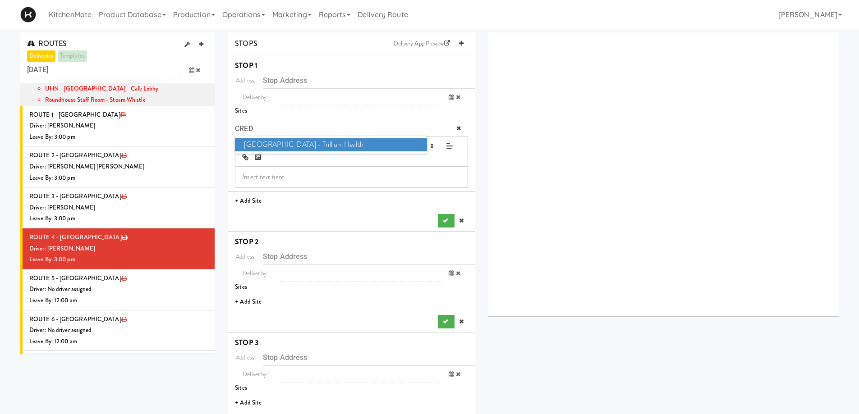
type input "CRED"
click at [289, 149] on span "Credit Valley Hospital - Trillium Health" at bounding box center [331, 144] width 192 height 13
type input "2200 Eglinton Ave W, Mississauga, ON, CA"
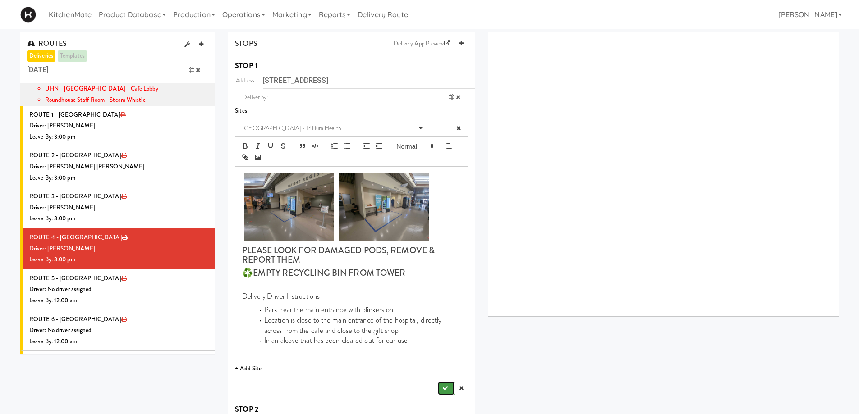
click at [442, 384] on button "submit" at bounding box center [446, 389] width 16 height 14
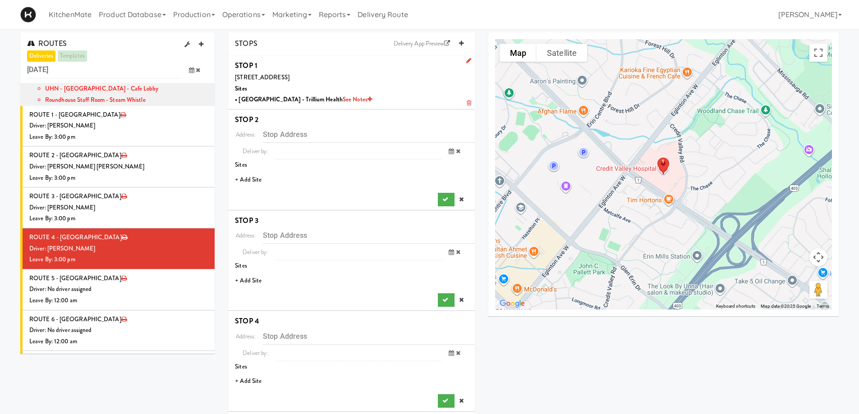
click at [253, 177] on li "+ Add Site" at bounding box center [351, 180] width 247 height 18
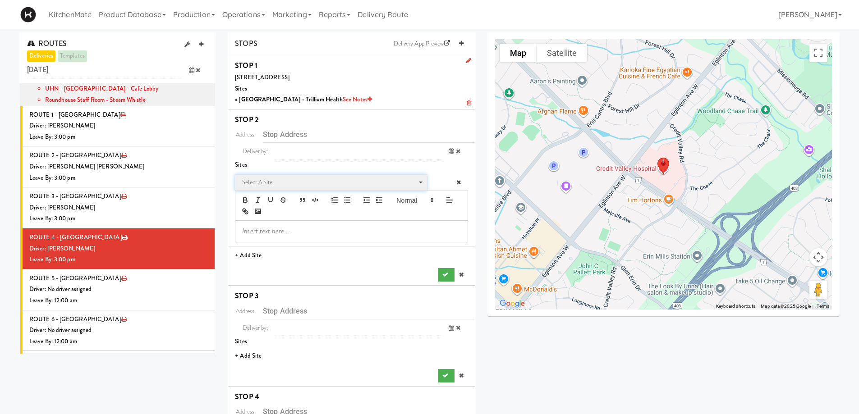
click at [274, 181] on span "Select a site" at bounding box center [327, 182] width 171 height 11
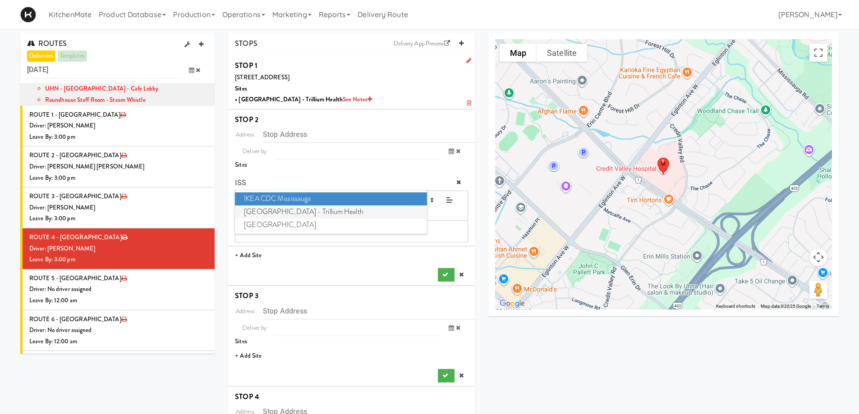
type input "ISS"
click at [310, 211] on span "Mississauga Hospital - Trillium Health" at bounding box center [331, 212] width 192 height 13
type input "100 Queensway W, Mississauga, ON, CA"
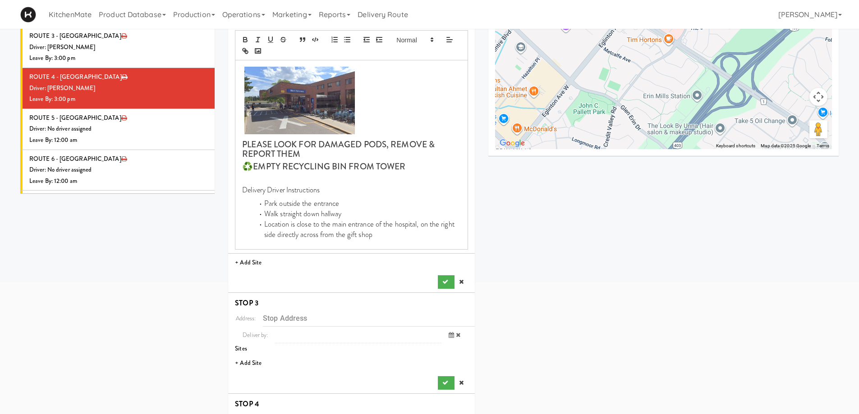
scroll to position [225, 0]
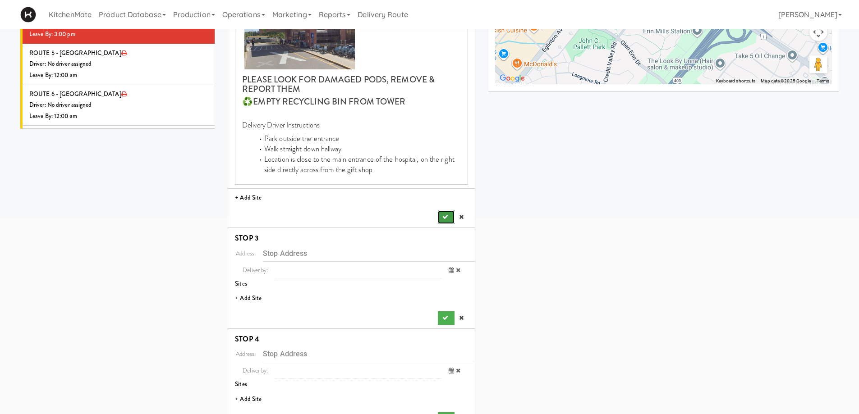
click at [442, 218] on icon "submit" at bounding box center [445, 217] width 6 height 6
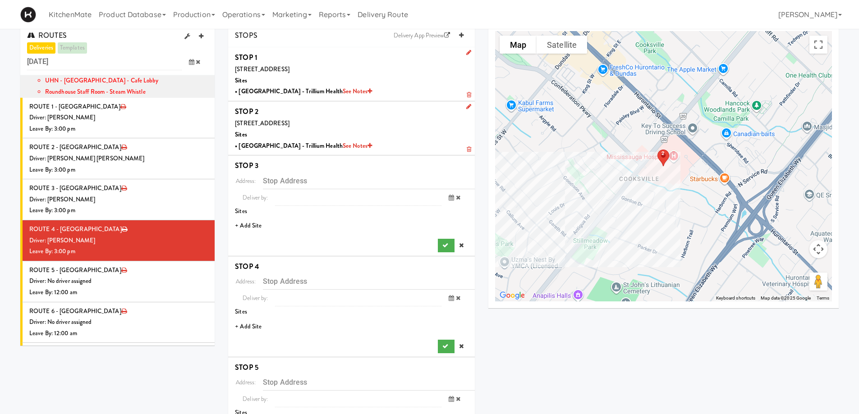
scroll to position [0, 0]
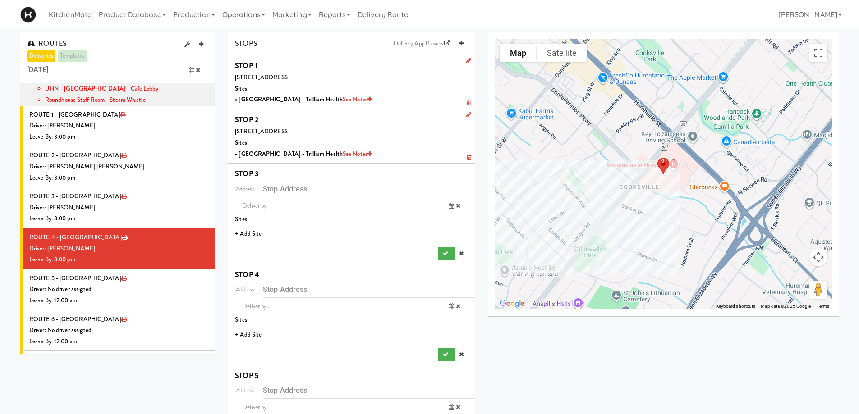
click at [252, 233] on li "+ Add Site" at bounding box center [351, 234] width 247 height 18
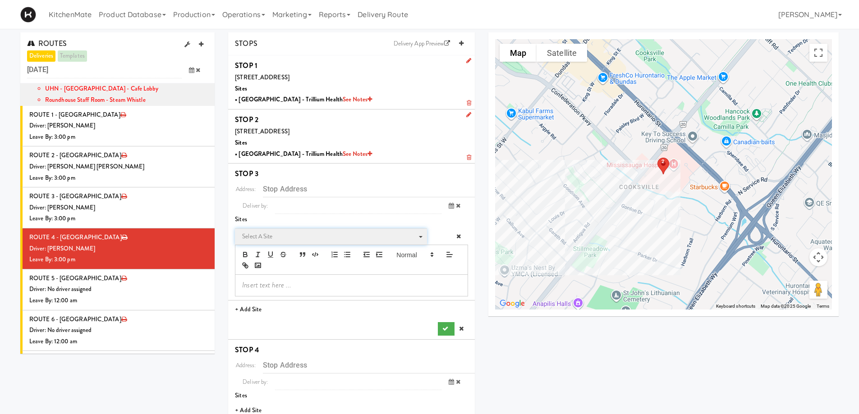
click at [283, 238] on span "Select a site" at bounding box center [327, 236] width 171 height 11
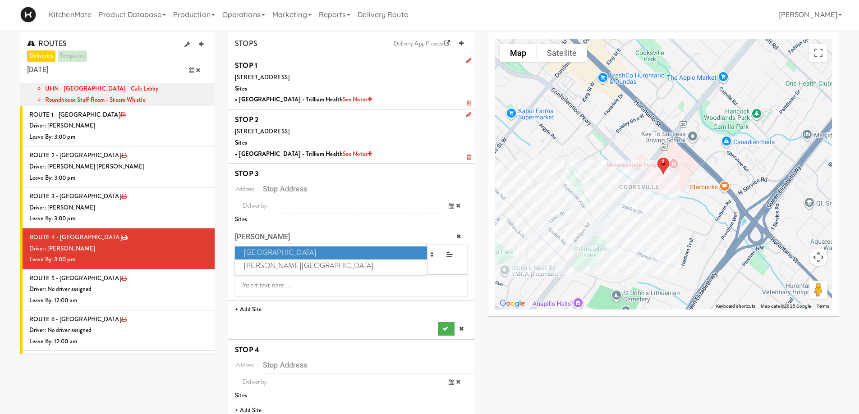
type input "JOS"
click at [312, 252] on span "St. Joseph's Health Centre" at bounding box center [331, 253] width 192 height 13
type input "30 The Queensway, Toronto, ON, CA"
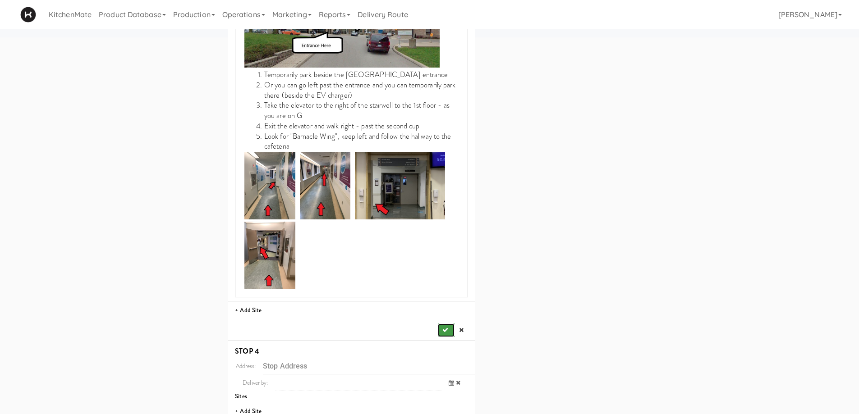
click at [444, 327] on icon "submit" at bounding box center [445, 330] width 6 height 6
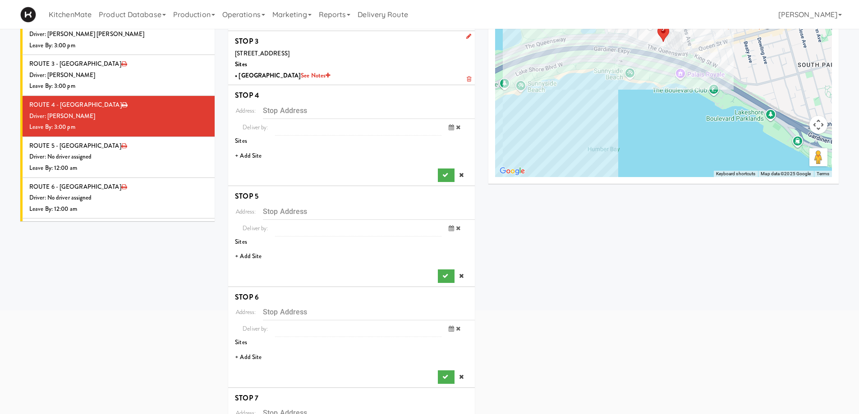
scroll to position [81, 0]
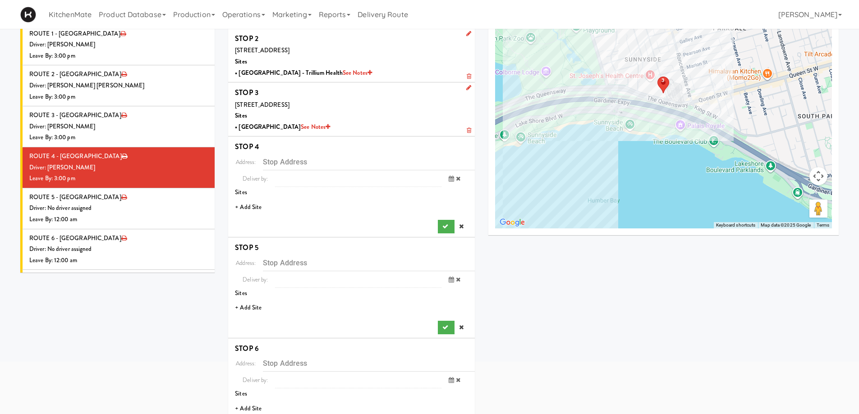
click at [261, 205] on li "+ Add Site" at bounding box center [351, 207] width 247 height 18
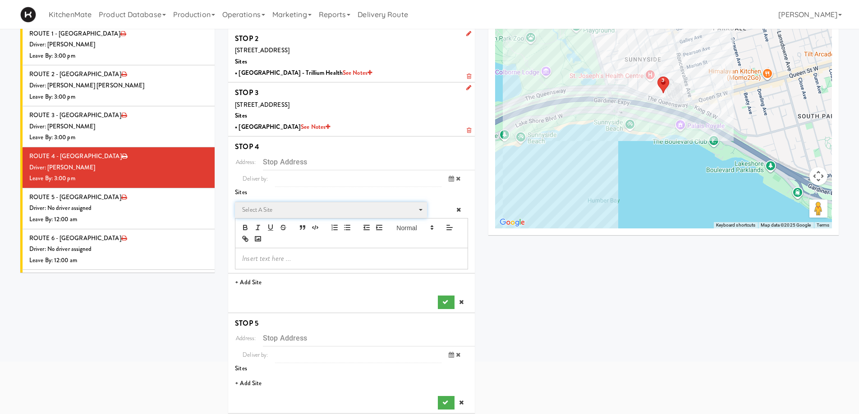
click at [269, 210] on span "Select a site" at bounding box center [327, 210] width 171 height 11
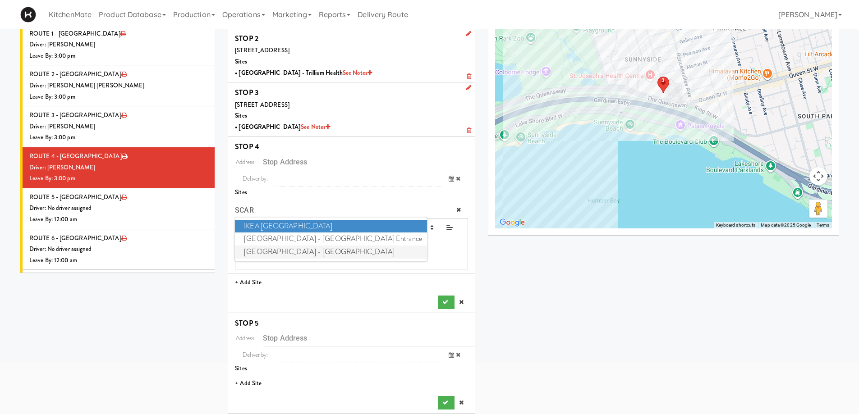
type input "SCAR"
click at [294, 254] on span "Scarborough Birchmount Hospital - Main Lobby" at bounding box center [331, 252] width 192 height 13
type input "3030 Birchmount Rd, Toronto, ON, CA"
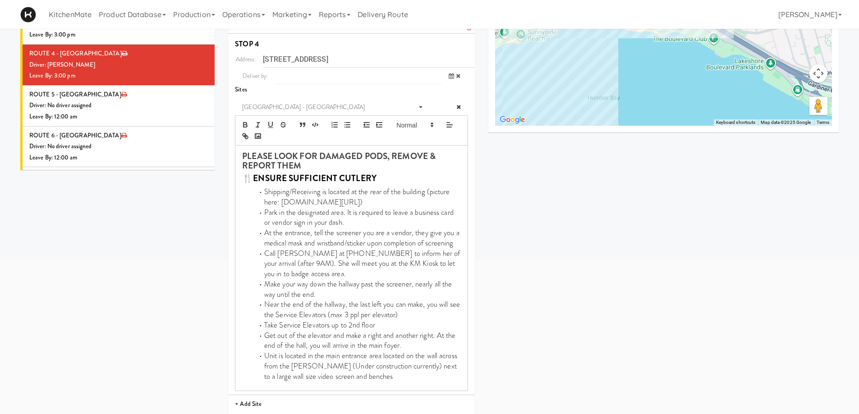
scroll to position [262, 0]
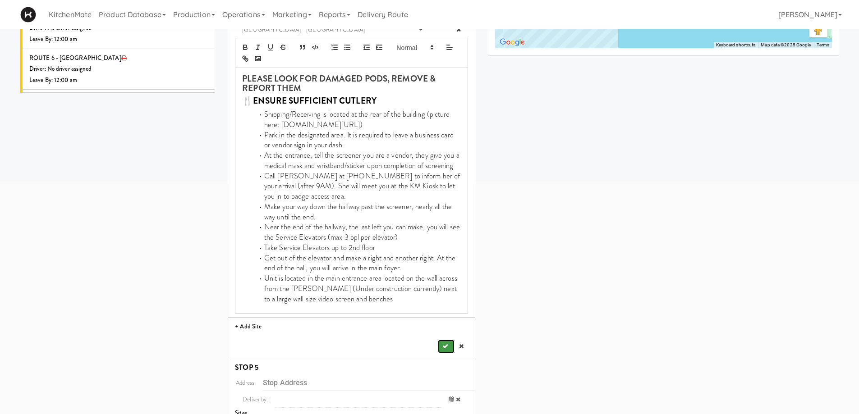
click at [441, 344] on button "submit" at bounding box center [446, 347] width 16 height 14
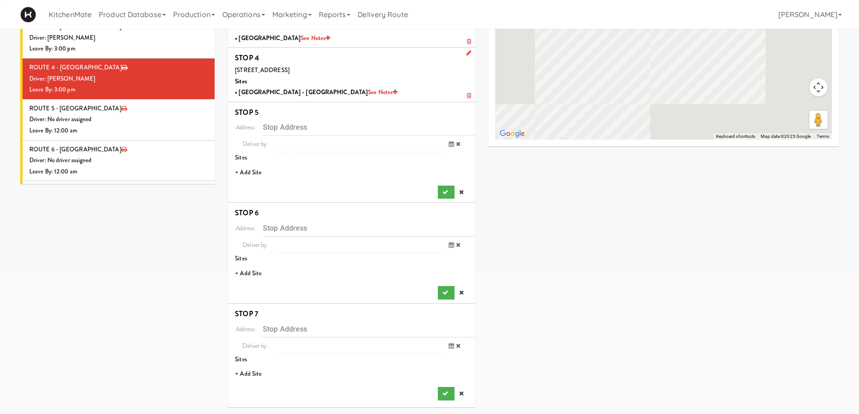
scroll to position [170, 0]
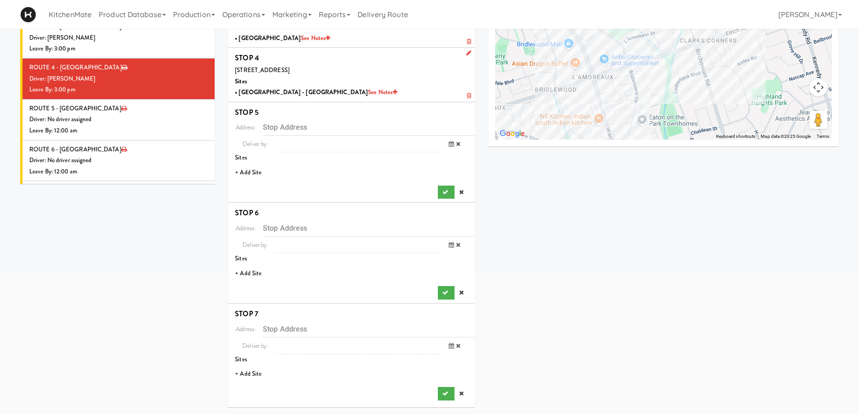
click at [260, 173] on li "+ Add Site" at bounding box center [351, 173] width 247 height 18
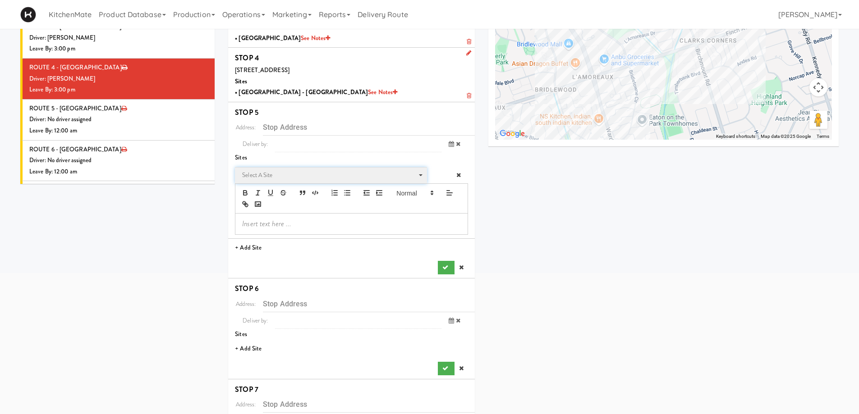
click at [282, 174] on span "Select a site" at bounding box center [327, 175] width 171 height 11
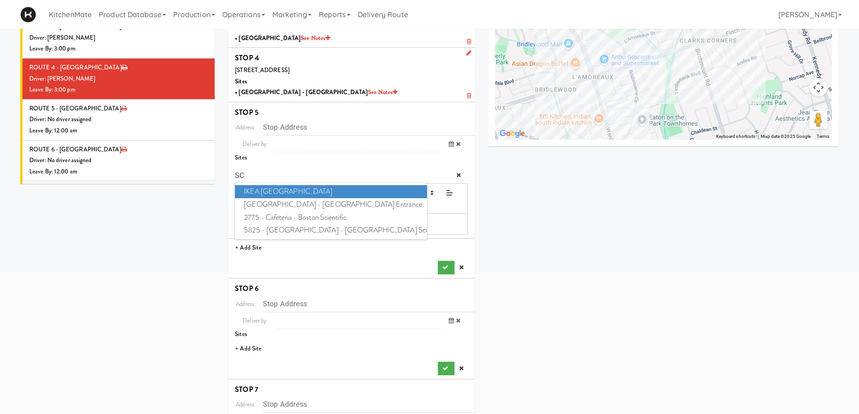
type input "SCA"
click at [305, 206] on span "Scarborough General Hospital - Tower Wing Entrance" at bounding box center [331, 204] width 192 height 13
type input "3050 Lawrence Ave E, Toronto, ON, CA"
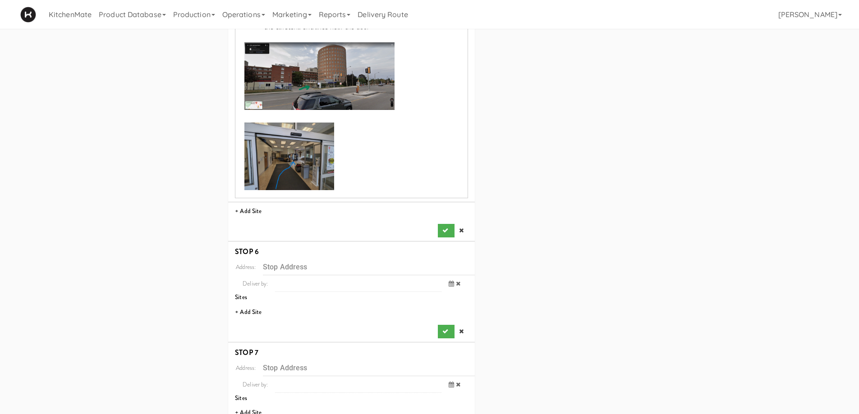
scroll to position [486, 0]
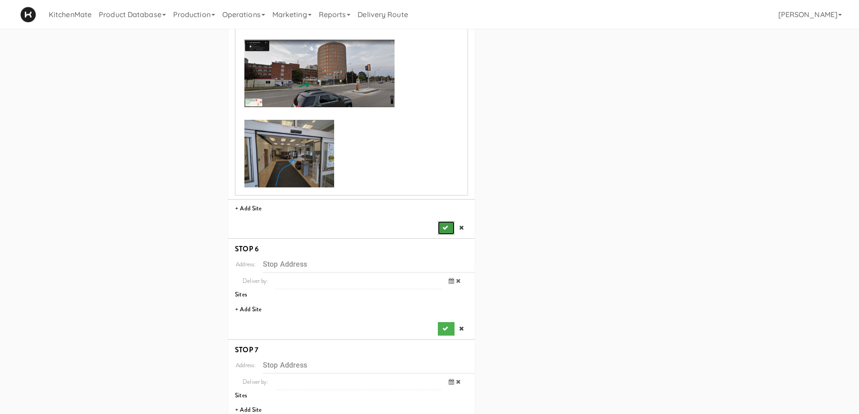
click at [449, 229] on button "submit" at bounding box center [446, 228] width 16 height 14
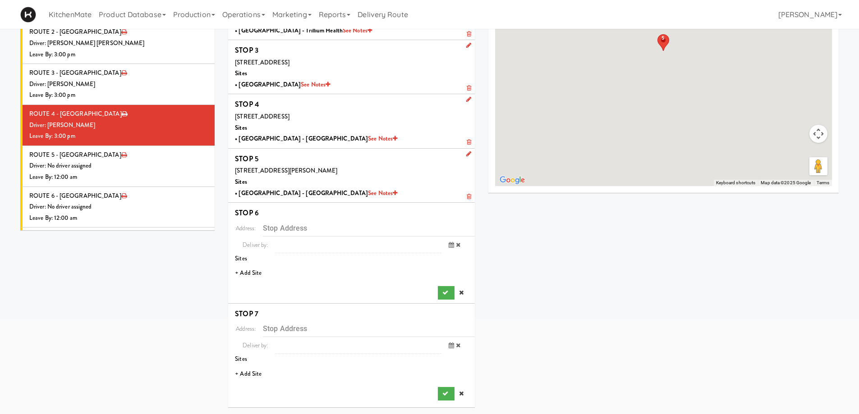
scroll to position [124, 0]
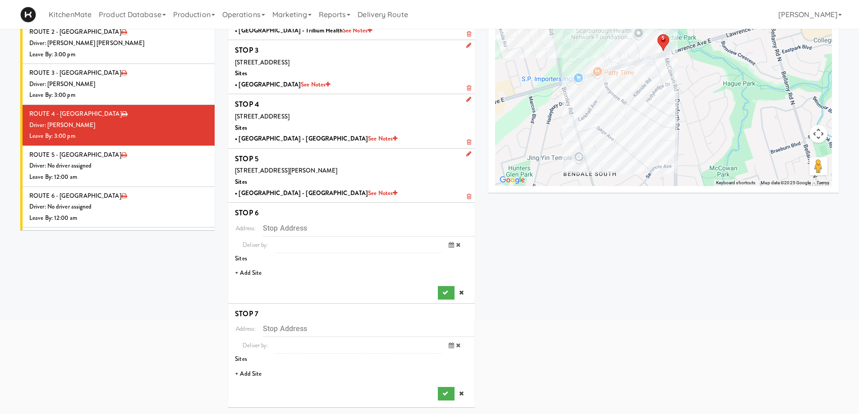
click at [252, 272] on li "+ Add Site" at bounding box center [351, 273] width 247 height 18
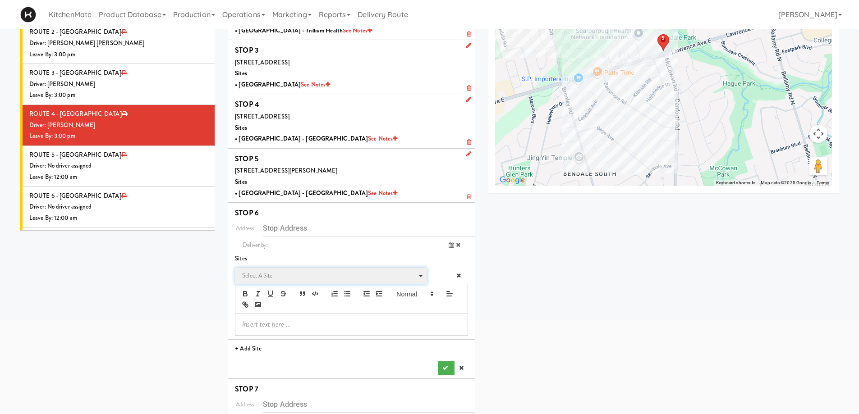
click at [283, 278] on span "Select a site" at bounding box center [327, 276] width 171 height 11
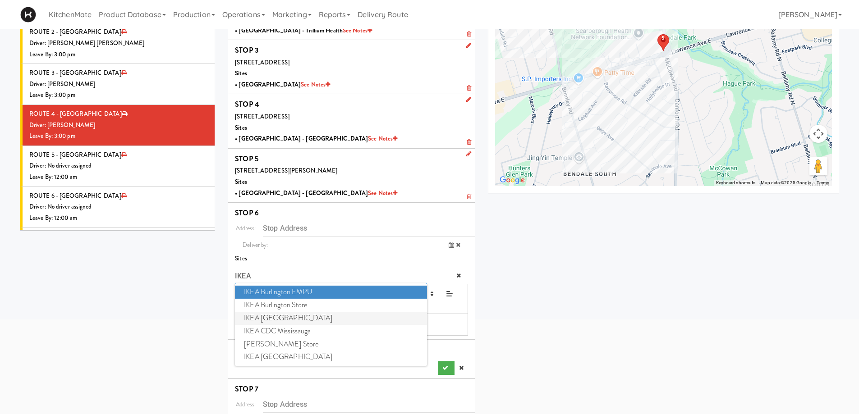
type input "IKEA"
click at [298, 318] on span "IKEA Scarborough Town Center" at bounding box center [331, 318] width 192 height 13
type input "300 Borough Dr, Toronto, ON, CA"
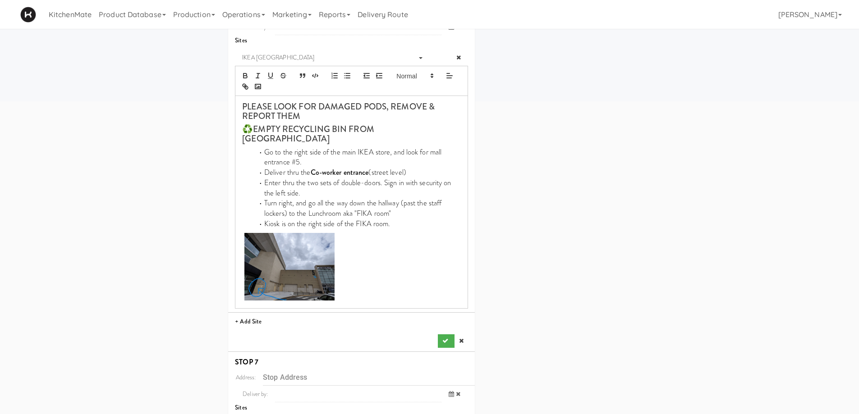
scroll to position [381, 0]
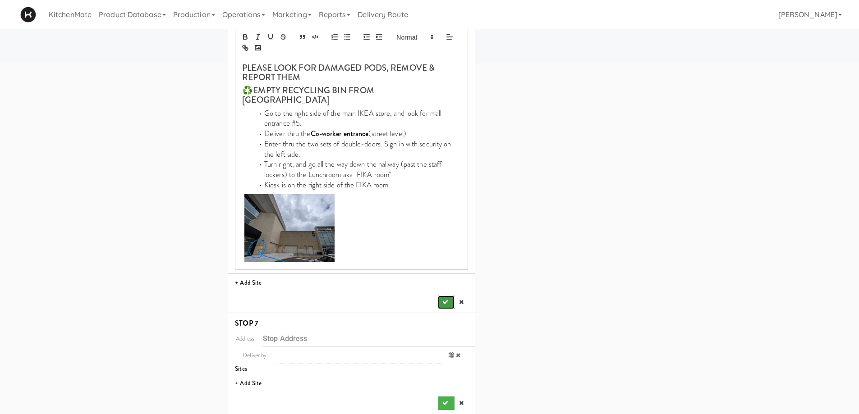
click at [445, 299] on icon "submit" at bounding box center [445, 302] width 6 height 6
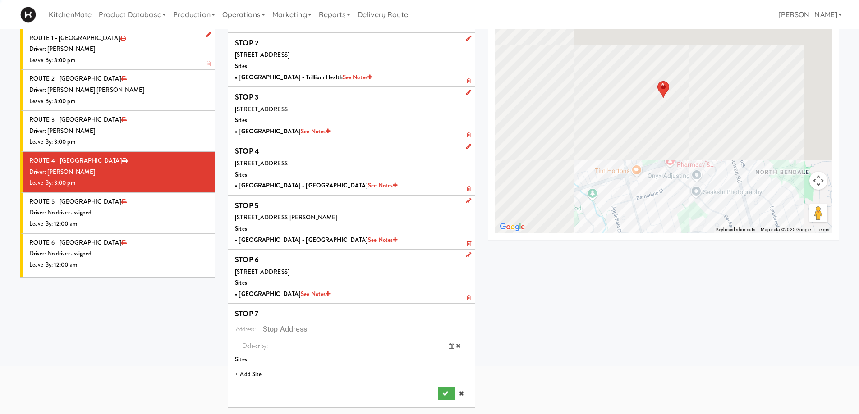
scroll to position [77, 0]
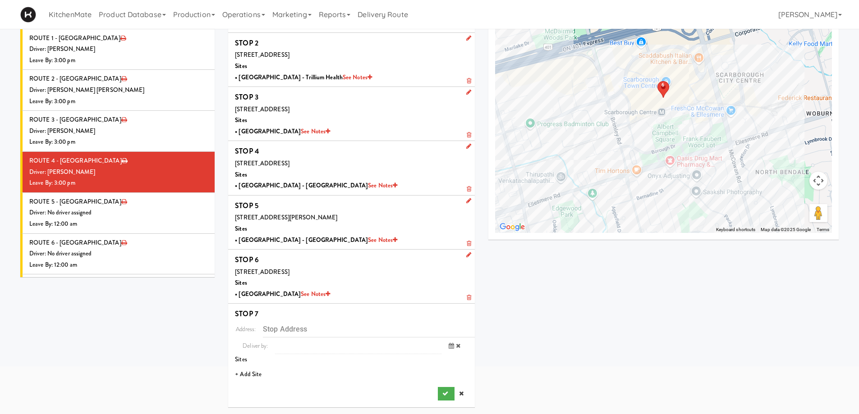
click at [258, 373] on li "+ Add Site" at bounding box center [351, 375] width 247 height 18
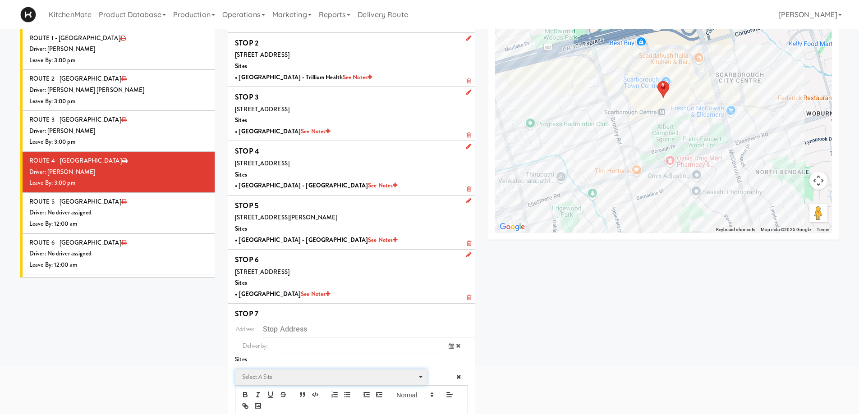
click at [269, 377] on span "Select a site" at bounding box center [327, 377] width 171 height 11
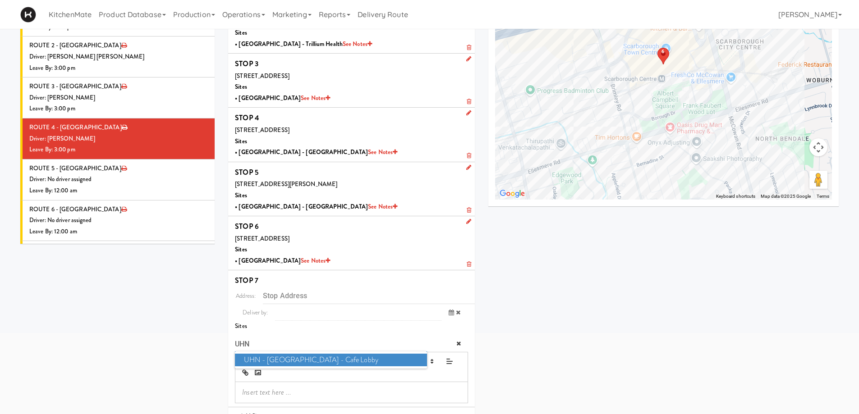
scroll to position [152, 0]
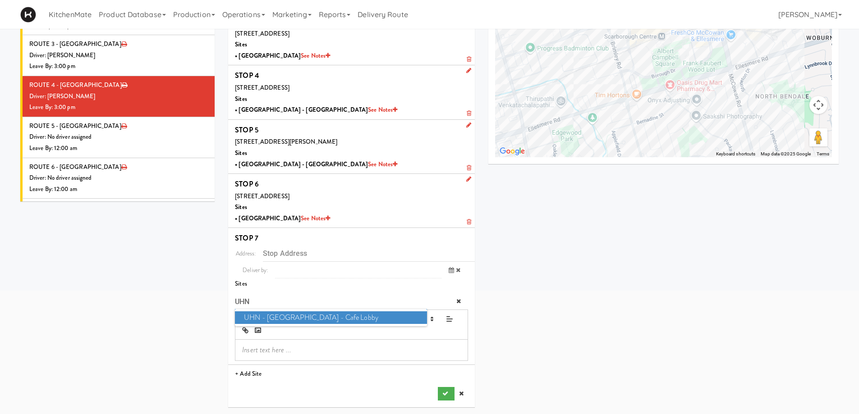
type input "UHN"
click at [329, 317] on span "UHN - Lyndhurst Centre - Cafe Lobby" at bounding box center [331, 318] width 192 height 13
type input "520 Sutherland Dr, Toronto, ON, CA"
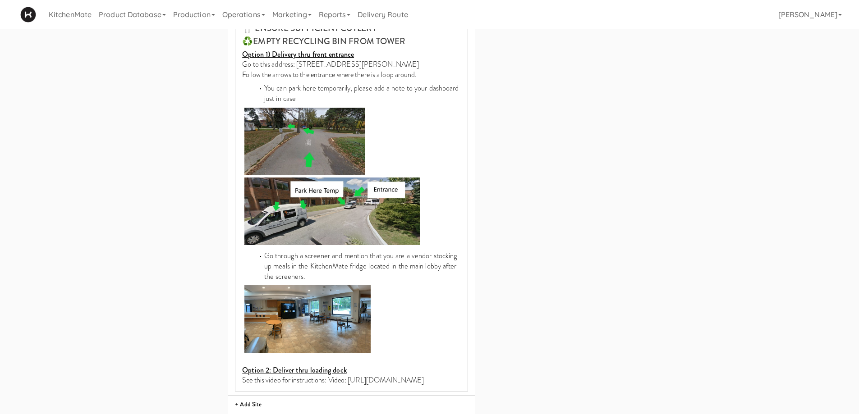
scroll to position [527, 0]
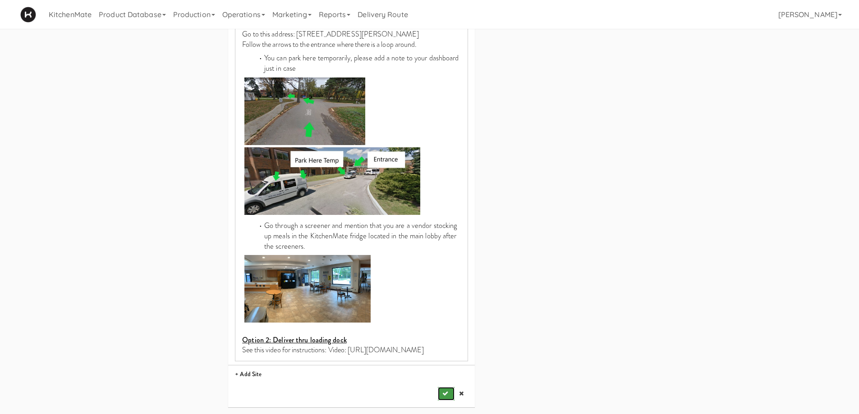
click at [445, 387] on button "submit" at bounding box center [446, 394] width 16 height 14
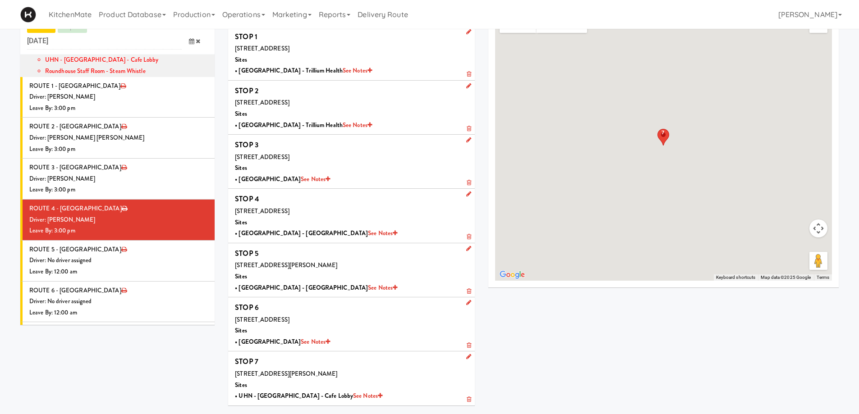
scroll to position [29, 0]
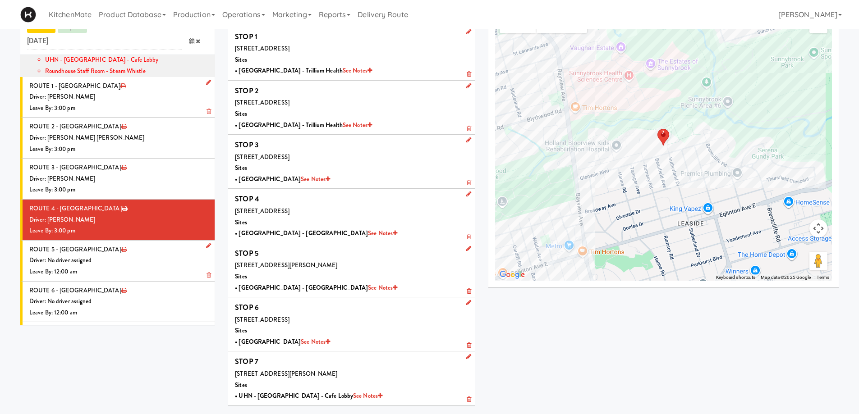
click at [125, 266] on div "Leave By: 12:00 am" at bounding box center [118, 271] width 179 height 11
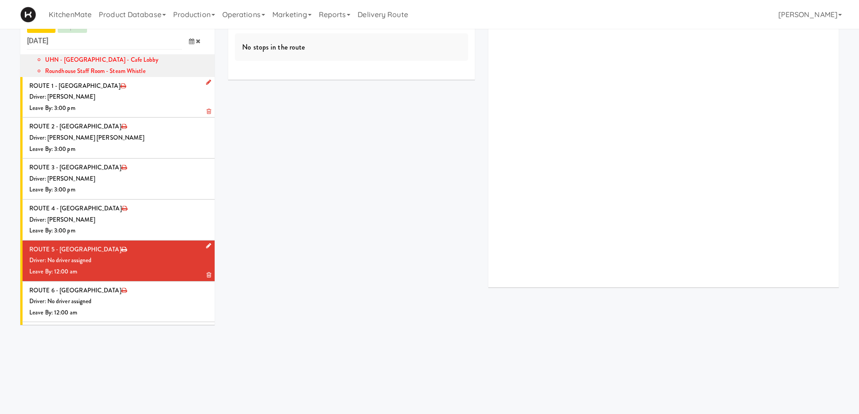
click at [126, 255] on div "Driver: No driver assigned" at bounding box center [118, 260] width 179 height 11
click at [206, 243] on icon at bounding box center [208, 246] width 5 height 6
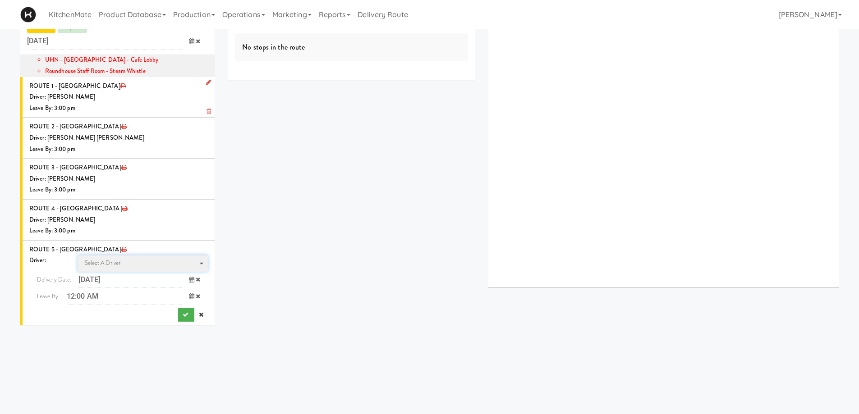
click at [130, 255] on span "Select a driver Select a driver" at bounding box center [143, 263] width 131 height 17
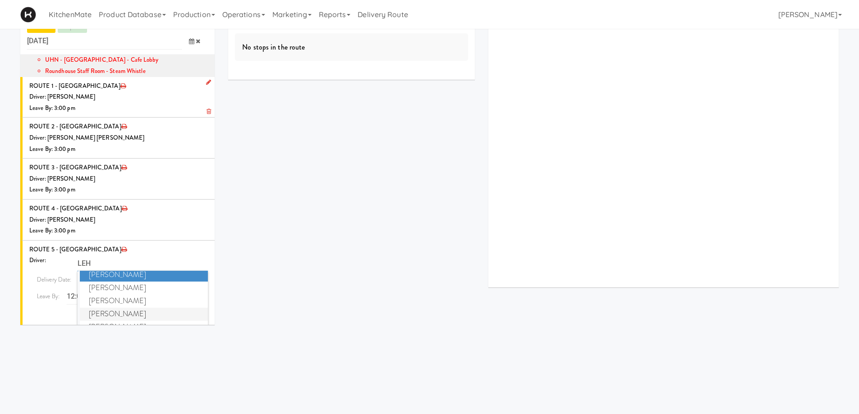
scroll to position [5, 0]
type input "LEH"
click at [129, 320] on span "Lehnard Solomon" at bounding box center [144, 326] width 129 height 13
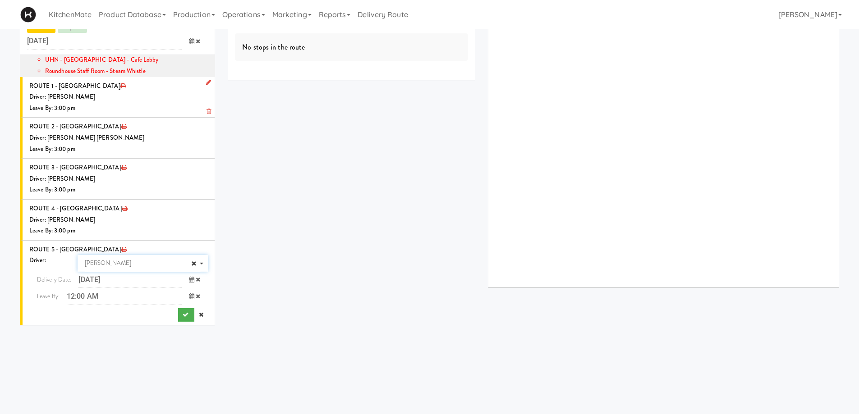
click at [189, 294] on icon at bounding box center [191, 297] width 5 height 6
click at [155, 325] on span "7:00 AM" at bounding box center [154, 332] width 35 height 15
click at [118, 325] on span "7:30 AM" at bounding box center [118, 332] width 35 height 15
click at [183, 312] on icon "submit" at bounding box center [186, 315] width 6 height 6
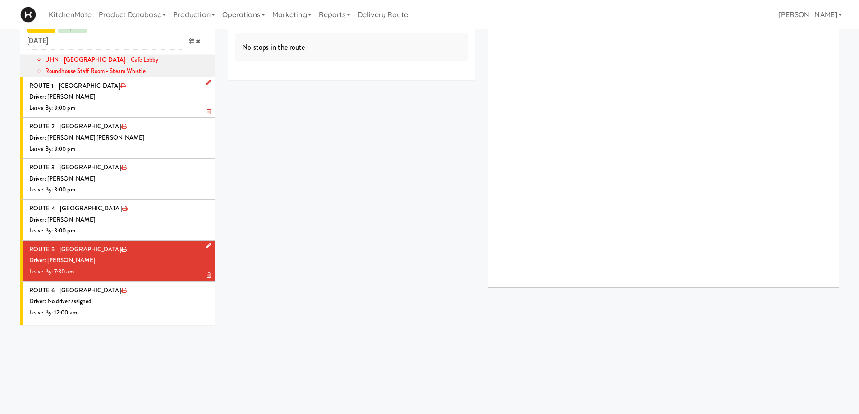
click at [136, 266] on div "Leave By: 7:30 am" at bounding box center [118, 271] width 179 height 11
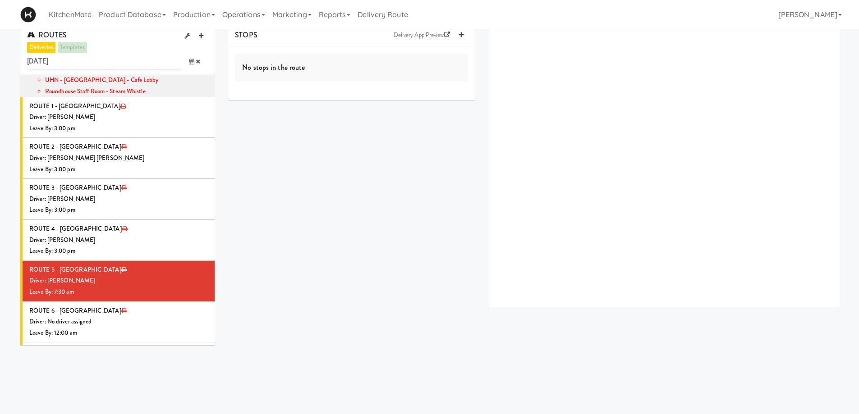
scroll to position [0, 0]
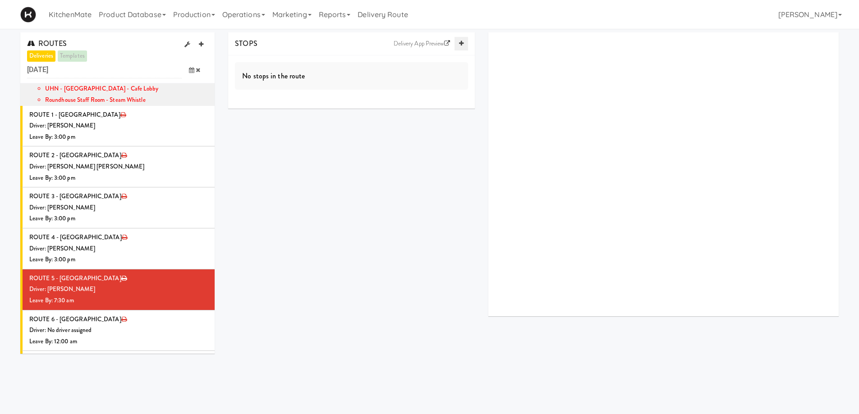
click at [460, 44] on icon at bounding box center [461, 44] width 5 height 6
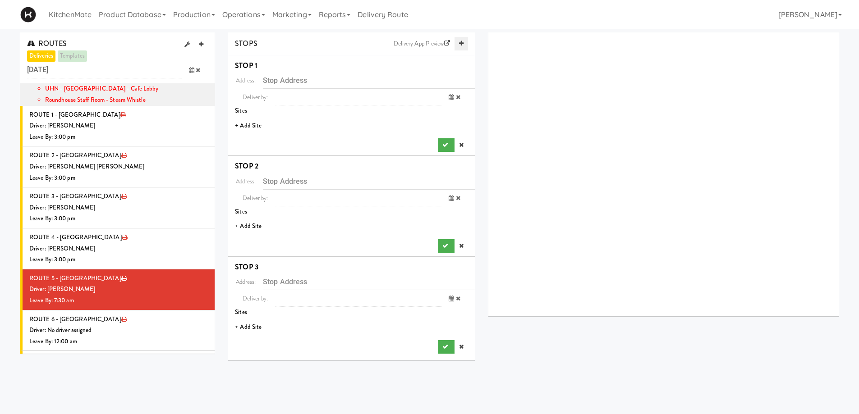
click at [460, 44] on icon at bounding box center [461, 44] width 5 height 6
click at [254, 127] on li "+ Add Site" at bounding box center [351, 126] width 247 height 18
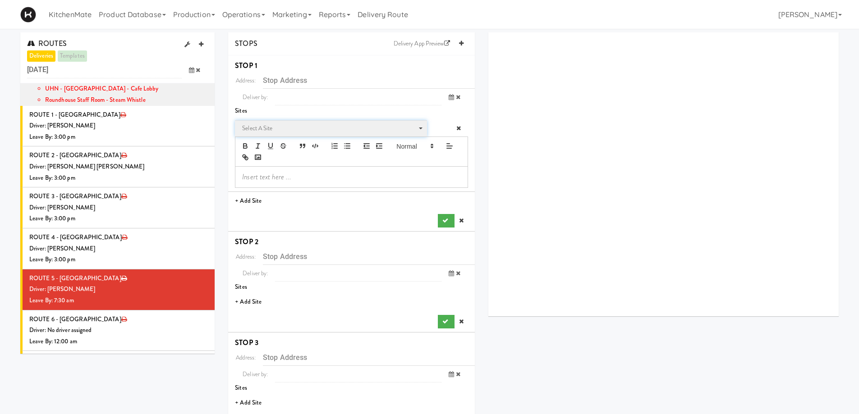
click at [284, 128] on span "Select a site" at bounding box center [327, 128] width 171 height 11
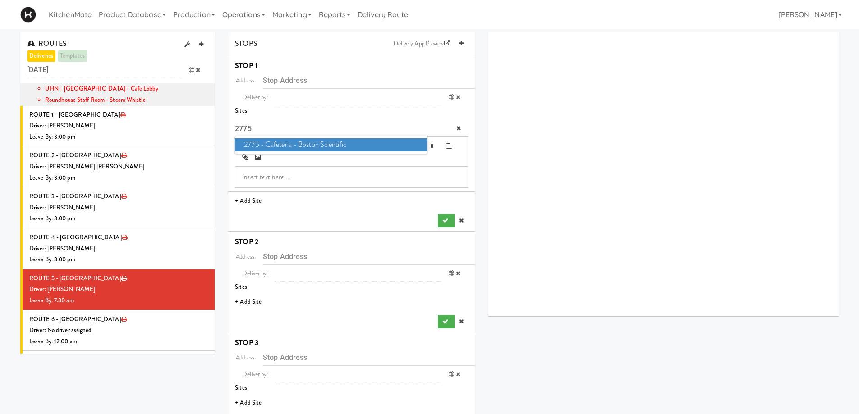
type input "2775"
click at [290, 143] on span "2775 - Cafeteria - Boston Scientific" at bounding box center [331, 144] width 192 height 13
type input "2775 Matheson Blvd E, Mississauga, ON, CA"
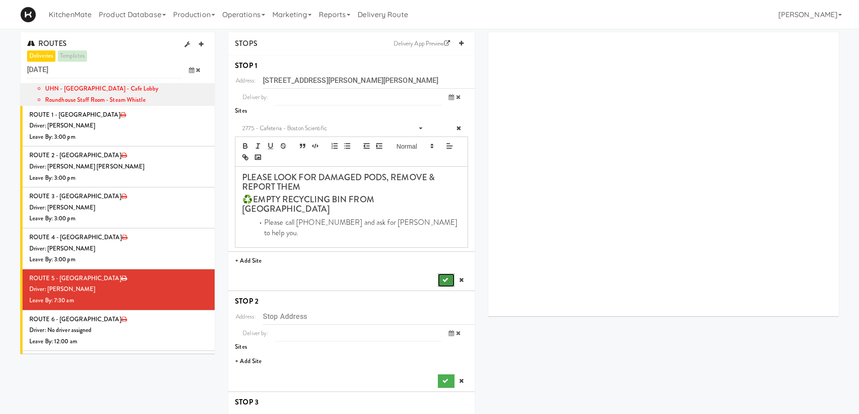
click at [444, 277] on icon "submit" at bounding box center [445, 280] width 6 height 6
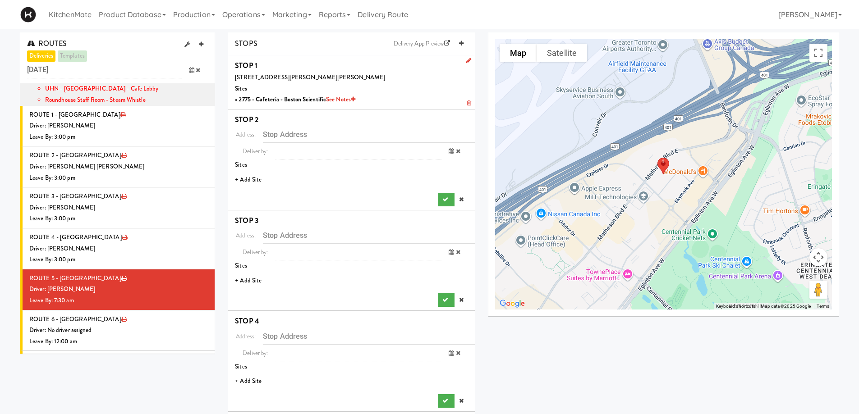
click at [251, 178] on li "+ Add Site" at bounding box center [351, 180] width 247 height 18
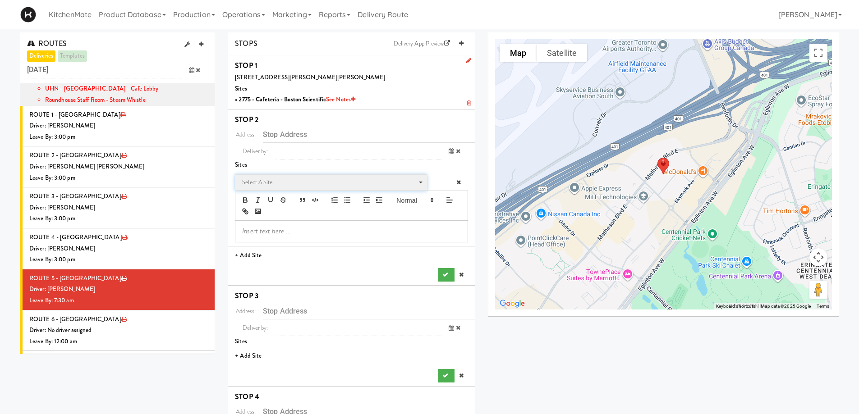
click at [272, 183] on span "Select a site" at bounding box center [327, 182] width 171 height 11
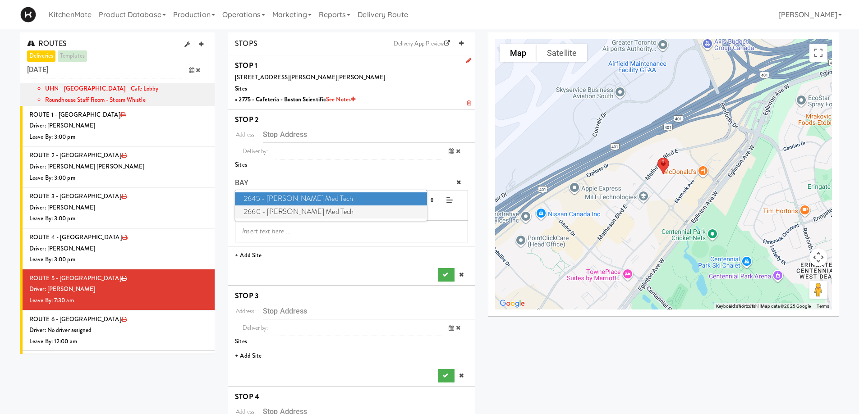
type input "BAY"
click at [285, 212] on span "2660 - Baylis Med Tech" at bounding box center [331, 212] width 192 height 13
type input "2660 Matheson Blvd E, Mississauga, ON, CA"
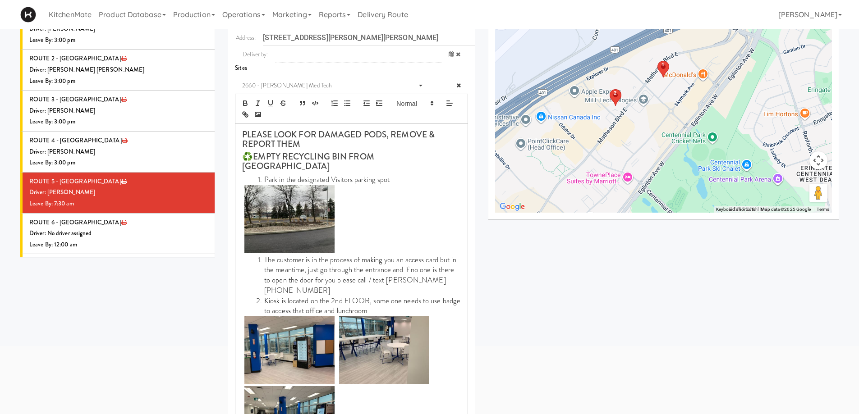
scroll to position [225, 0]
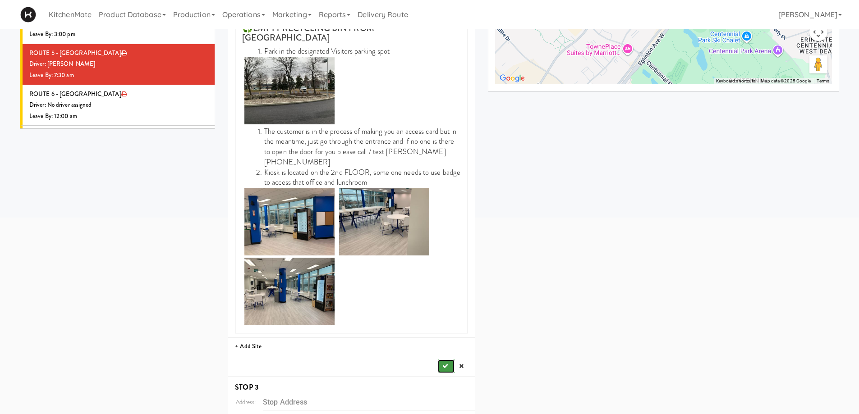
click at [449, 360] on button "submit" at bounding box center [446, 367] width 16 height 14
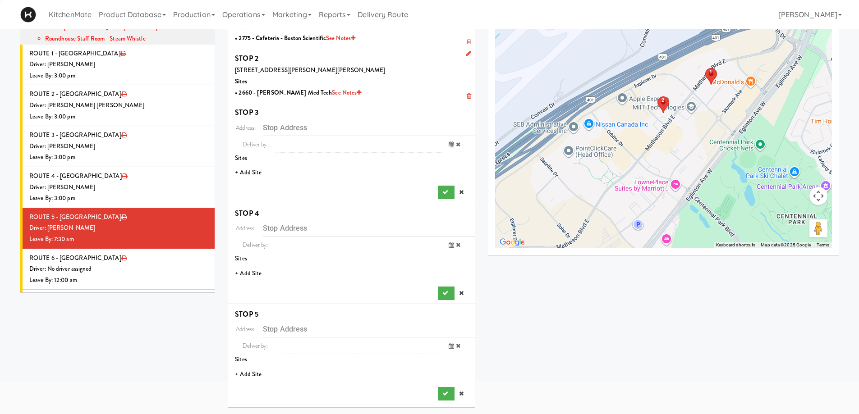
scroll to position [61, 0]
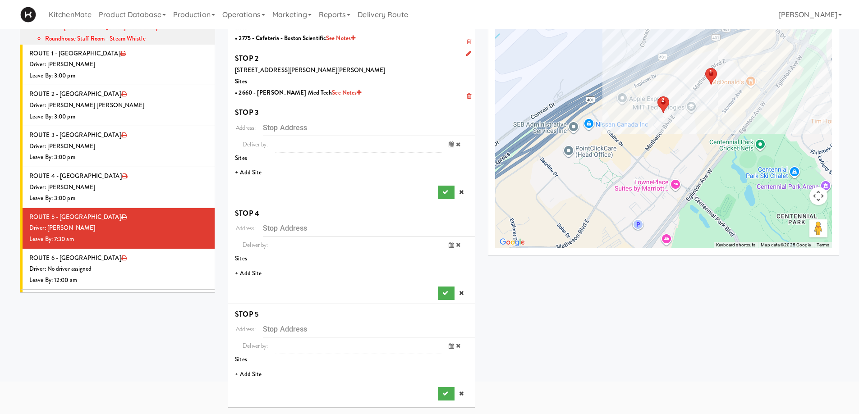
click at [254, 173] on li "+ Add Site" at bounding box center [351, 173] width 247 height 18
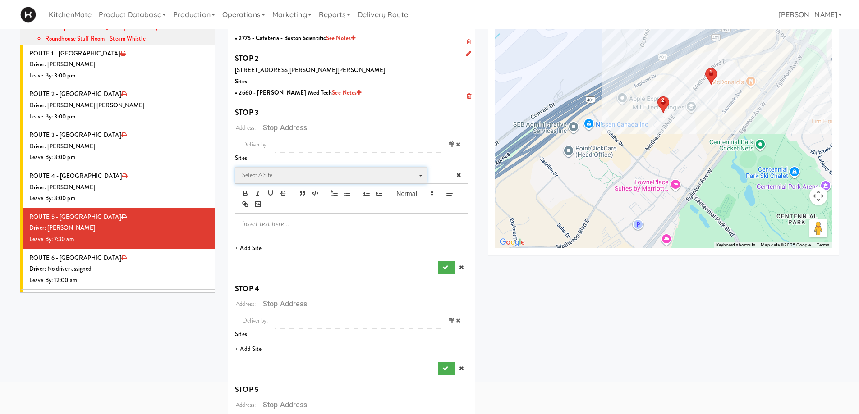
click at [290, 176] on span "Select a site" at bounding box center [327, 175] width 171 height 11
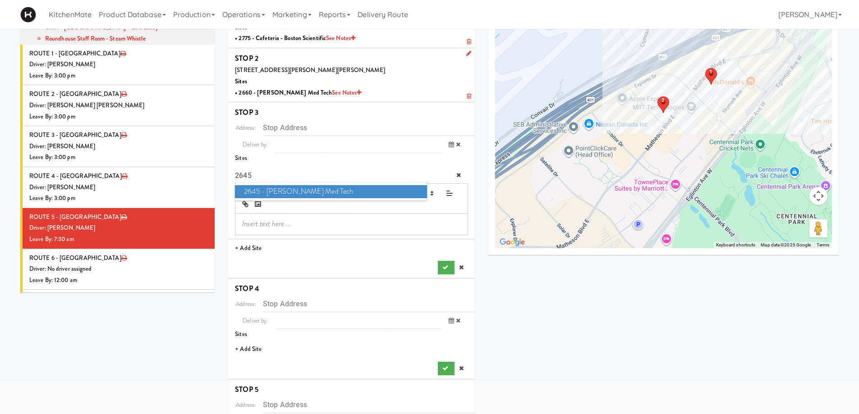
type input "2645"
click at [291, 187] on span "2645 - Baylis Med Tech" at bounding box center [331, 191] width 192 height 13
type input "2645 Matheson Blvd E, Mississauga, ON, CA"
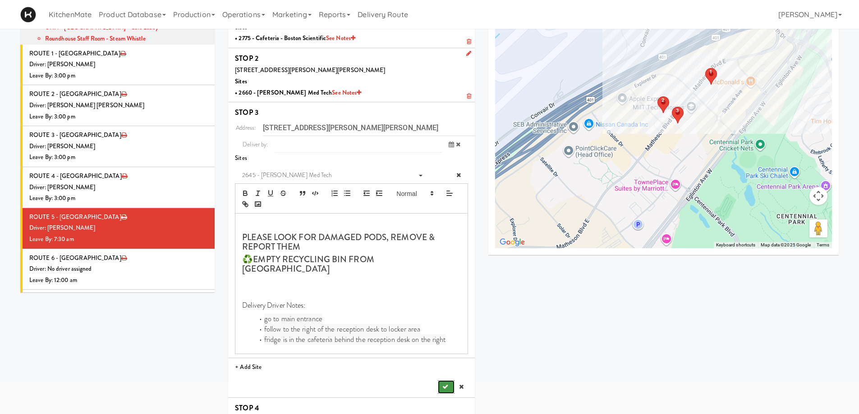
click at [450, 381] on button "submit" at bounding box center [446, 388] width 16 height 14
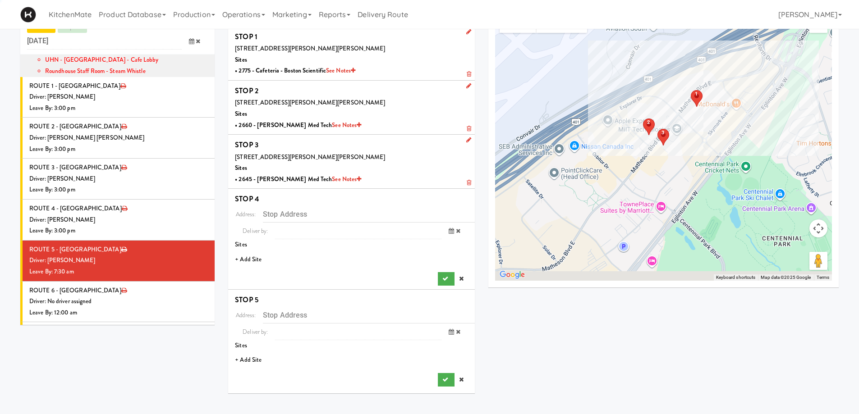
scroll to position [29, 0]
click at [248, 260] on li "+ Add Site" at bounding box center [351, 260] width 247 height 18
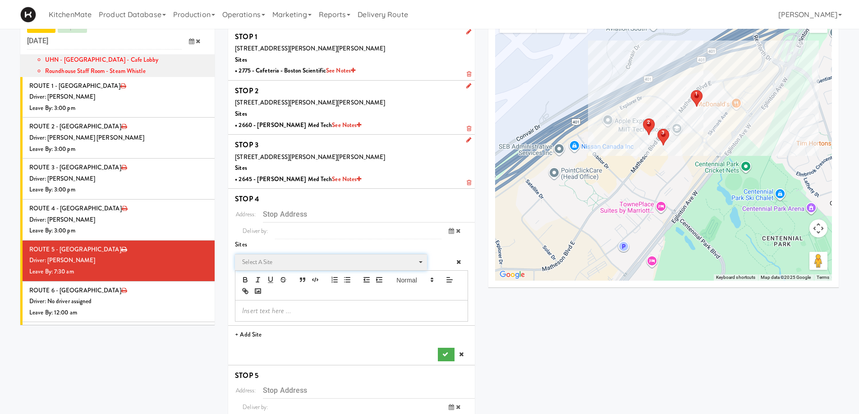
click at [263, 266] on span "Select a site" at bounding box center [327, 262] width 171 height 11
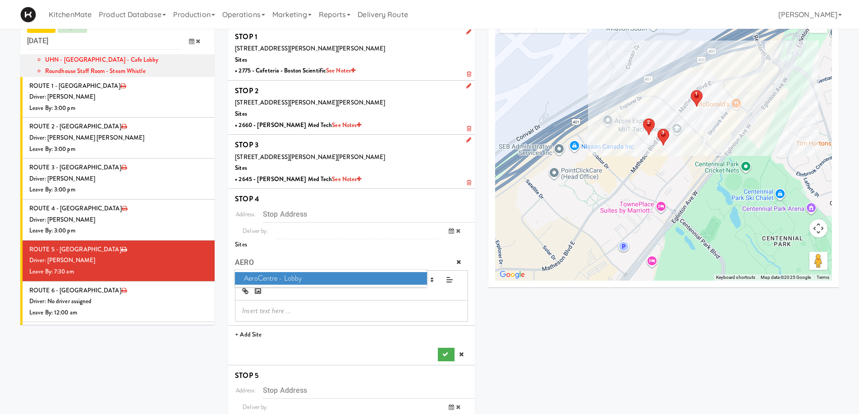
type input "AERO"
click at [268, 282] on span "AeroCentre - Lobby" at bounding box center [331, 278] width 192 height 13
type input "5580 Explorer Dr, Mississauga, ON, CA"
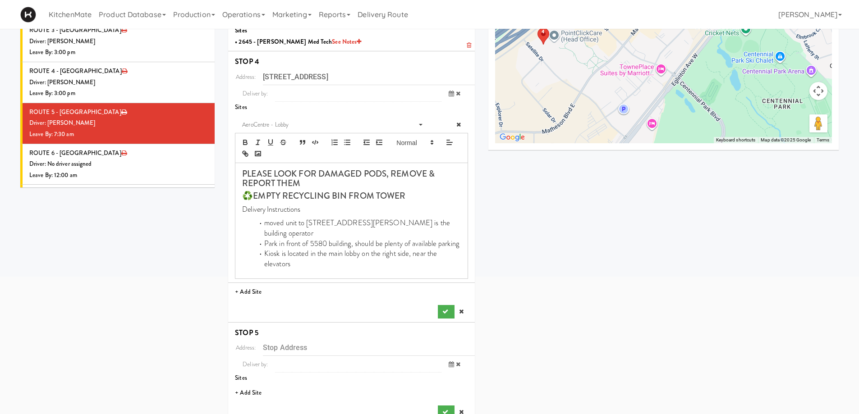
scroll to position [175, 0]
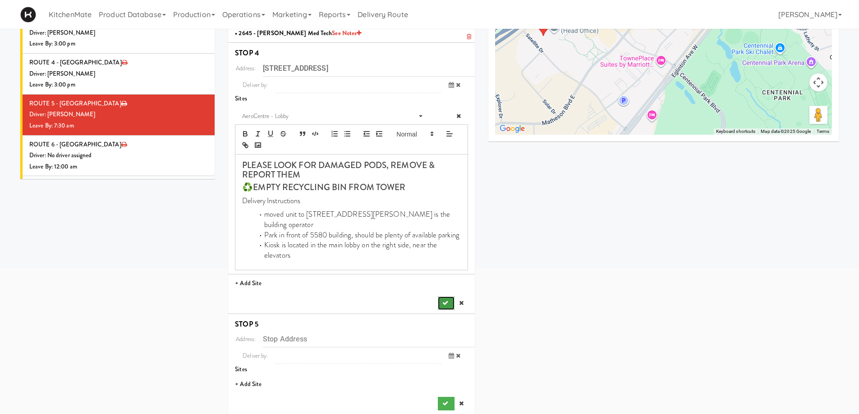
click at [447, 300] on icon "submit" at bounding box center [445, 303] width 6 height 6
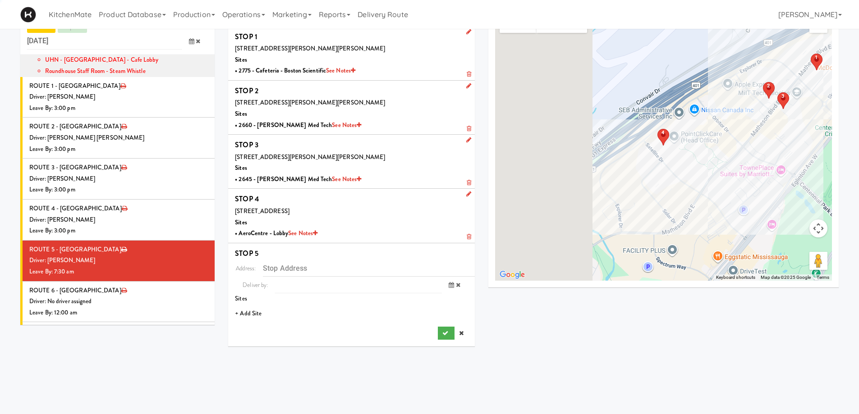
scroll to position [29, 0]
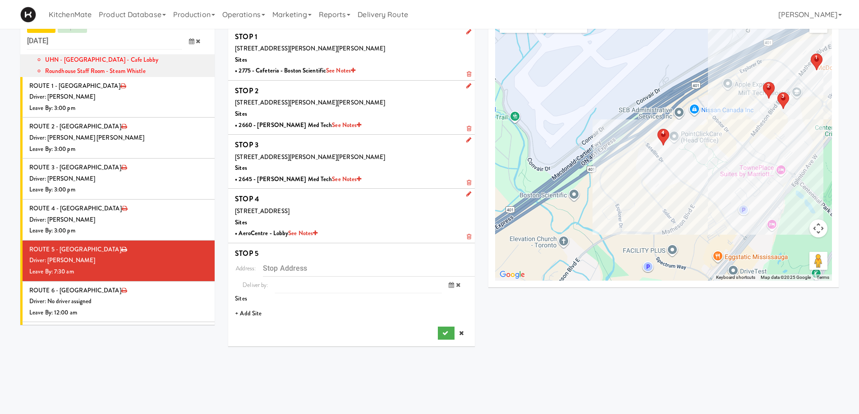
click at [250, 313] on li "+ Add Site" at bounding box center [351, 314] width 247 height 18
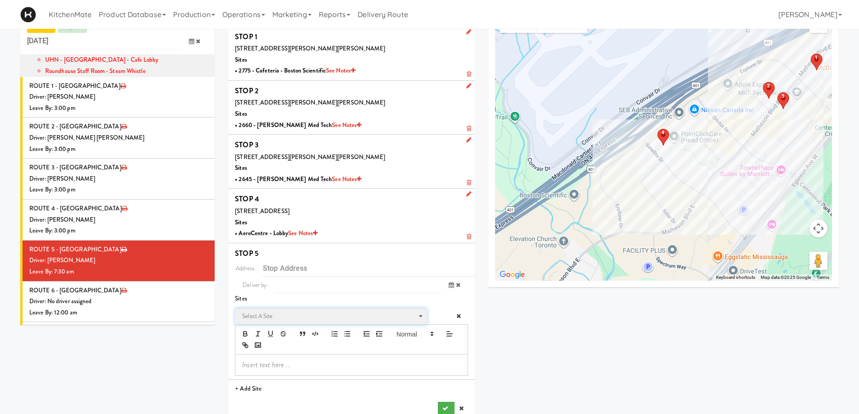
click at [276, 320] on span "Select a site" at bounding box center [327, 316] width 171 height 11
type input "2"
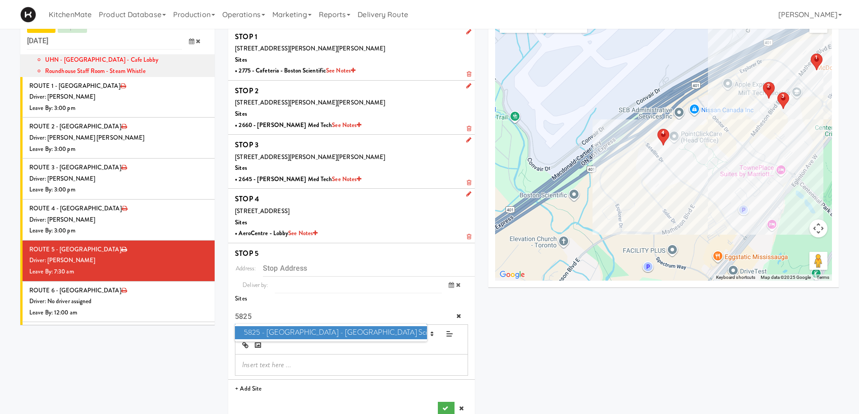
type input "5825"
click at [319, 334] on span "5825 - Creekside Commons - Boston Scientific" at bounding box center [331, 332] width 192 height 13
type input "5825 Explorer Dr, Mississauga, ON, CA"
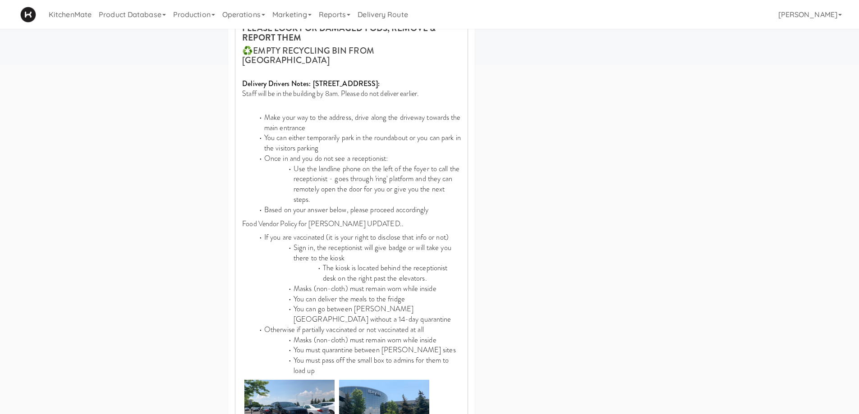
scroll to position [525, 0]
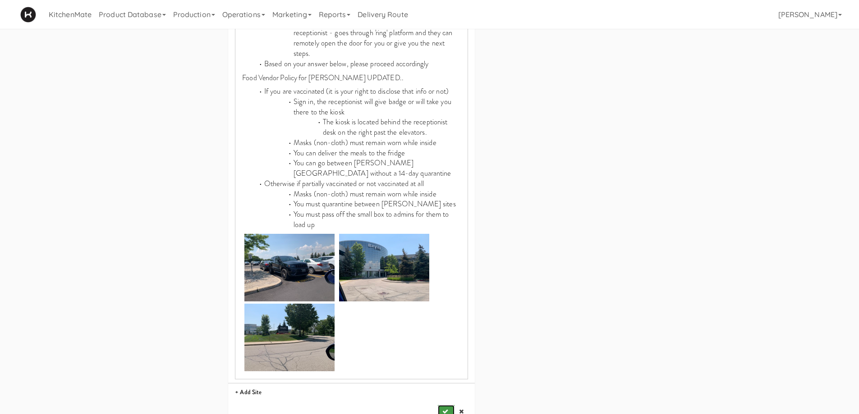
click at [445, 409] on icon "submit" at bounding box center [445, 412] width 6 height 6
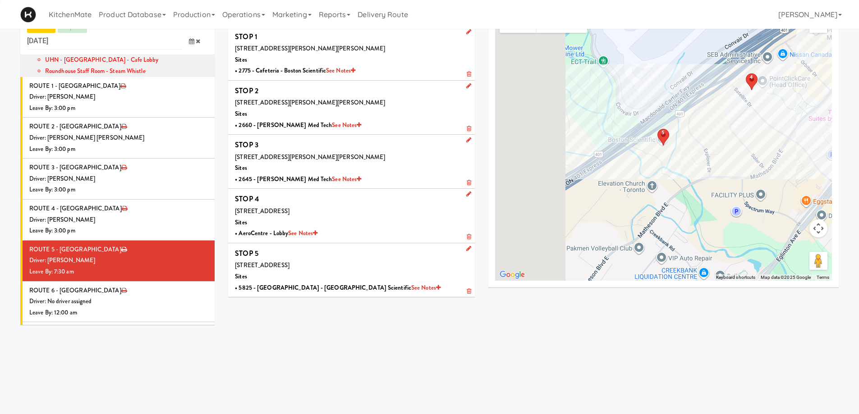
scroll to position [29, 0]
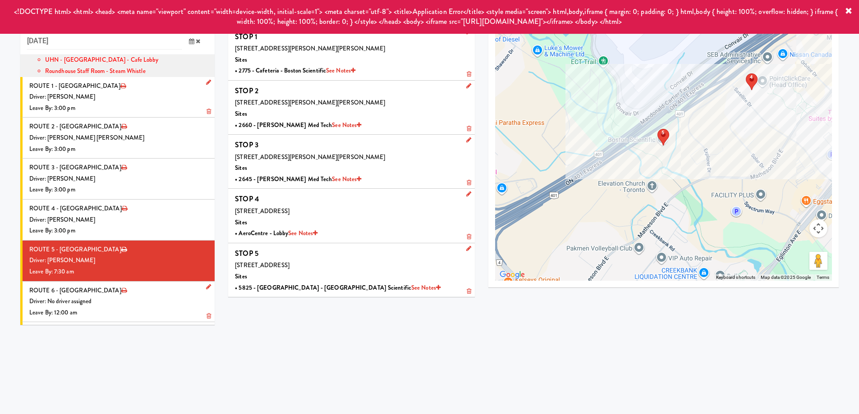
click at [141, 296] on div "Driver: No driver assigned" at bounding box center [118, 301] width 179 height 11
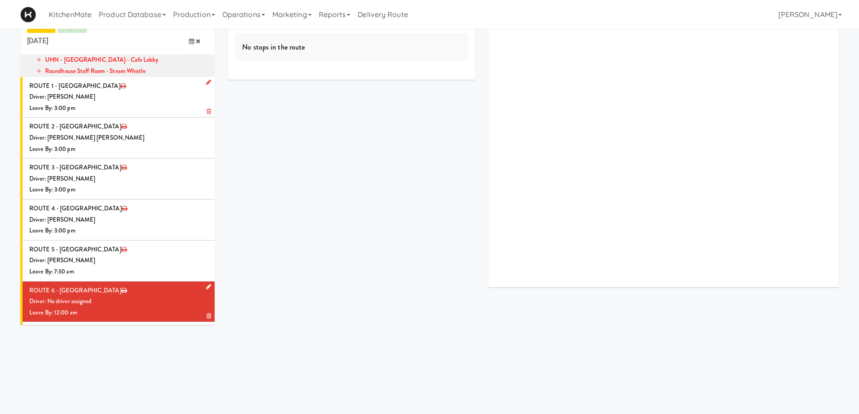
click at [152, 296] on div "Driver: No driver assigned" at bounding box center [118, 301] width 179 height 11
click at [206, 284] on icon at bounding box center [208, 287] width 5 height 6
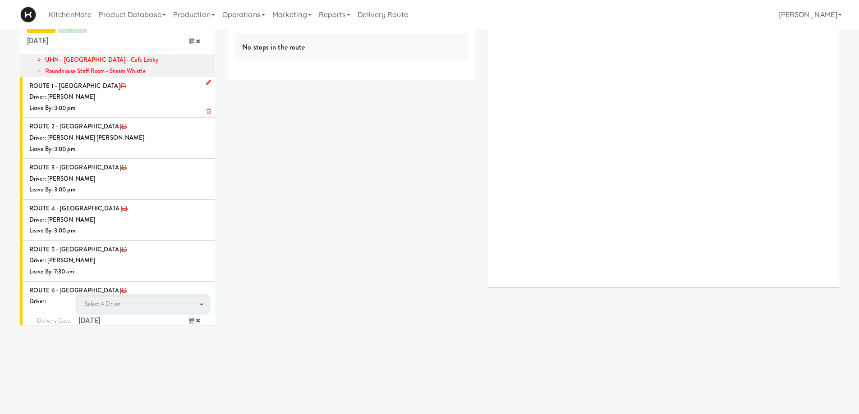
click at [133, 296] on span "Select a driver Select a driver" at bounding box center [143, 304] width 131 height 17
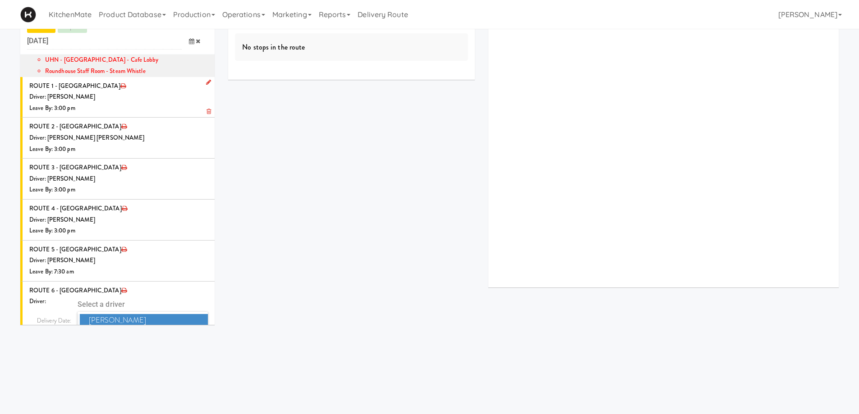
click at [115, 312] on ul "Aditya Bali Aditya Bali Akash Simplify Ali Al-attar Allison Petrov Andrew Charl…" at bounding box center [143, 357] width 131 height 90
click at [114, 296] on input "driver" at bounding box center [143, 304] width 131 height 17
type input "CHRI"
click at [115, 327] on span "Christopher Solomon" at bounding box center [144, 333] width 129 height 13
click at [189, 335] on icon at bounding box center [191, 338] width 5 height 6
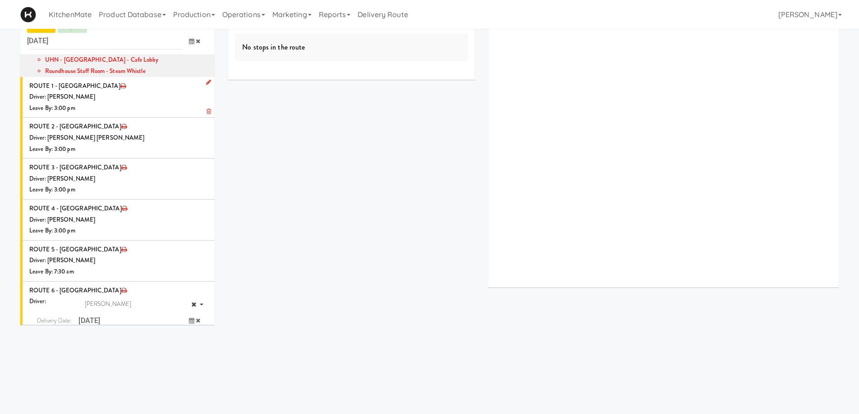
click at [154, 366] on span "7:00 AM" at bounding box center [154, 373] width 35 height 15
click at [155, 366] on span "7:35 AM" at bounding box center [154, 373] width 35 height 15
click at [183, 353] on icon "submit" at bounding box center [186, 356] width 6 height 6
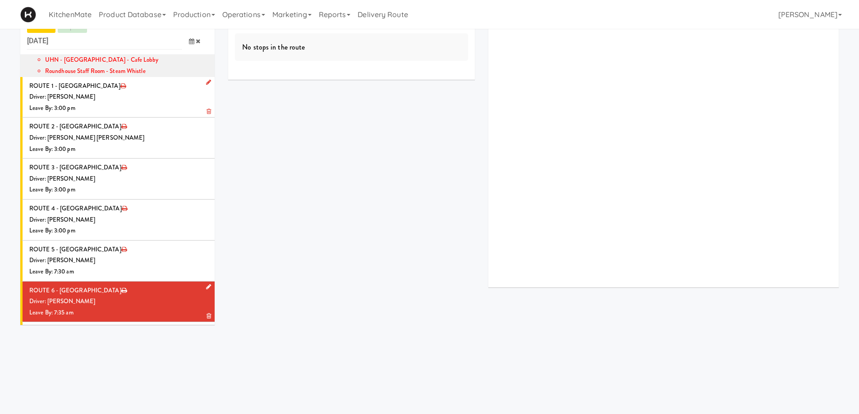
click at [143, 308] on div "Leave By: 7:35 am" at bounding box center [118, 313] width 179 height 11
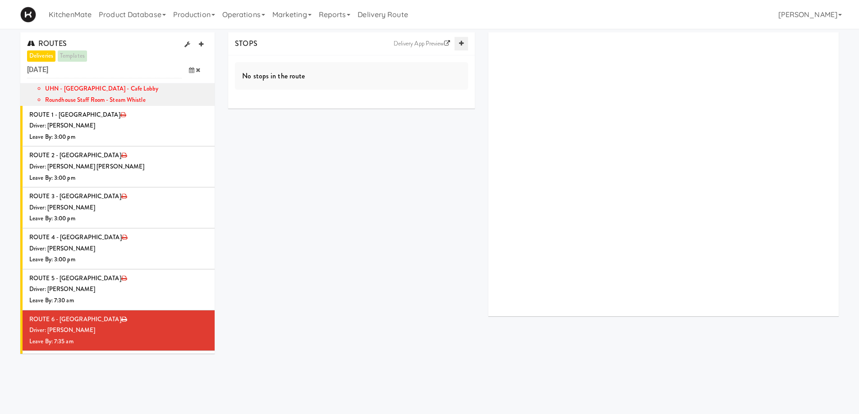
click at [461, 46] on icon at bounding box center [461, 44] width 5 height 6
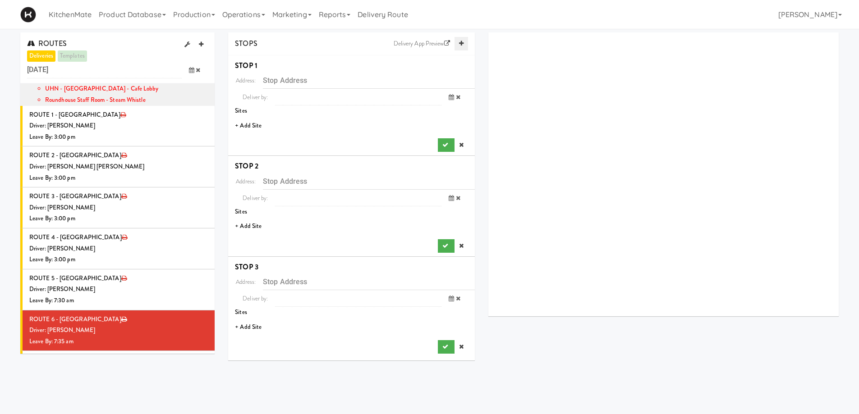
click at [461, 46] on icon at bounding box center [461, 44] width 5 height 6
click at [462, 46] on icon at bounding box center [461, 44] width 5 height 6
click at [248, 126] on li "+ Add Site" at bounding box center [351, 126] width 247 height 18
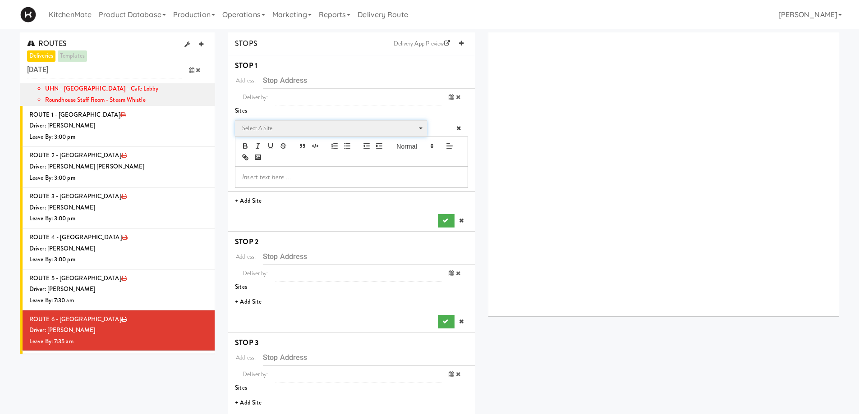
click at [272, 129] on span "Select a site" at bounding box center [327, 128] width 171 height 11
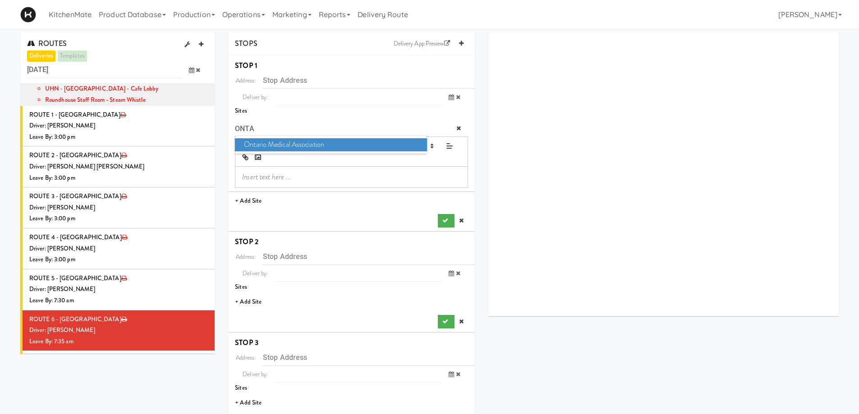
type input "ONTA"
click at [299, 142] on span "Ontario Medical Association" at bounding box center [331, 144] width 192 height 13
type input "150 Bloor Street West, Toronto, Ontario, CA"
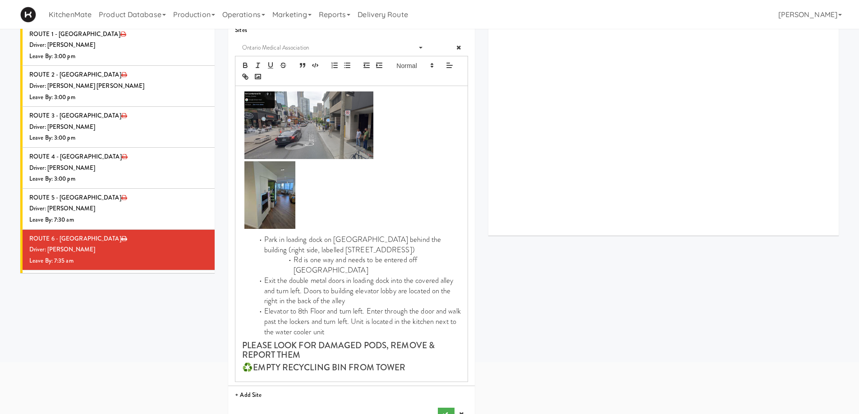
scroll to position [180, 0]
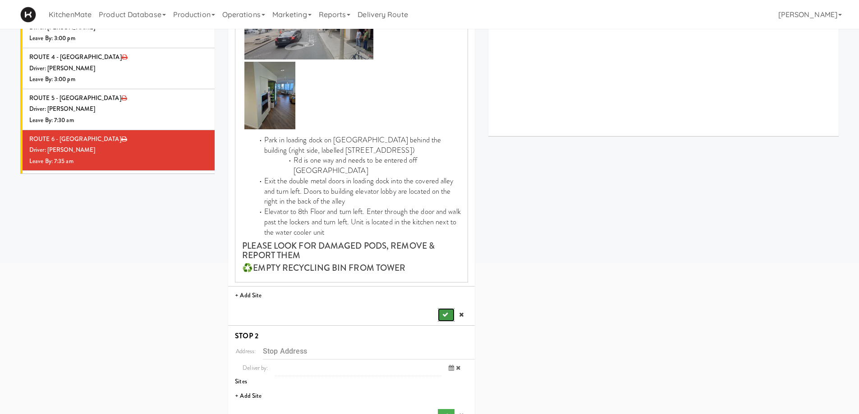
click at [445, 308] on button "submit" at bounding box center [446, 315] width 16 height 14
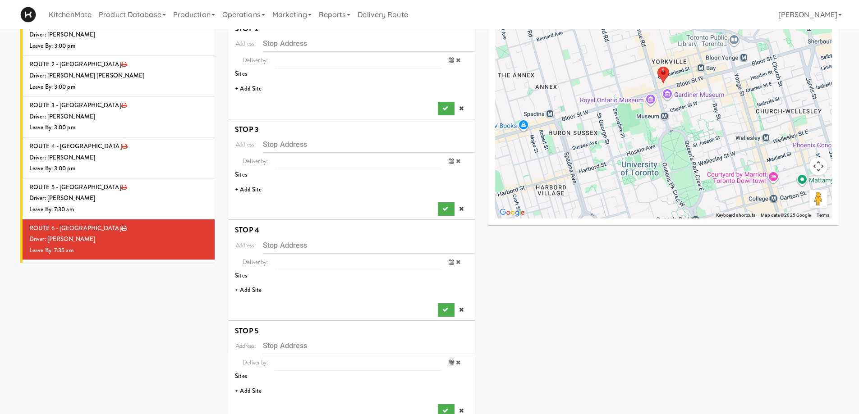
scroll to position [90, 0]
click at [259, 89] on li "+ Add Site" at bounding box center [351, 90] width 247 height 18
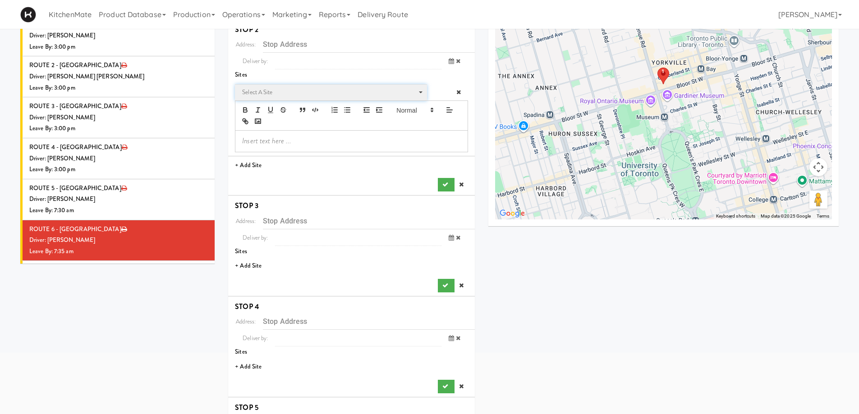
click at [278, 92] on span "Select a site" at bounding box center [327, 92] width 171 height 11
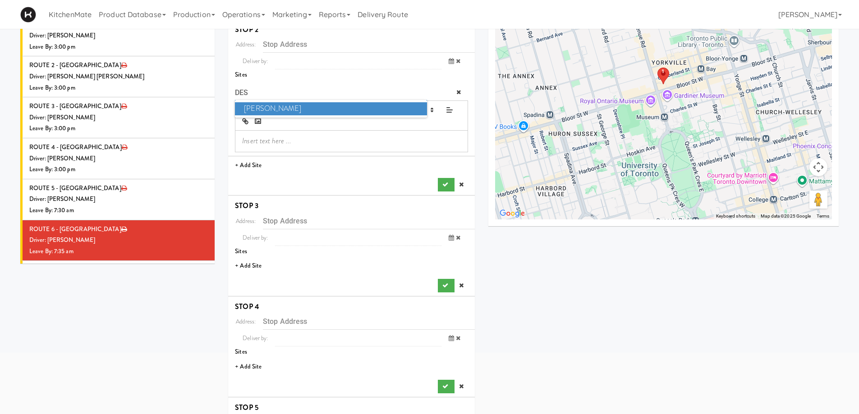
type input "DES"
click at [276, 108] on span "Desjardins" at bounding box center [331, 108] width 192 height 13
type input "25 York St, Toronto, ON, CA"
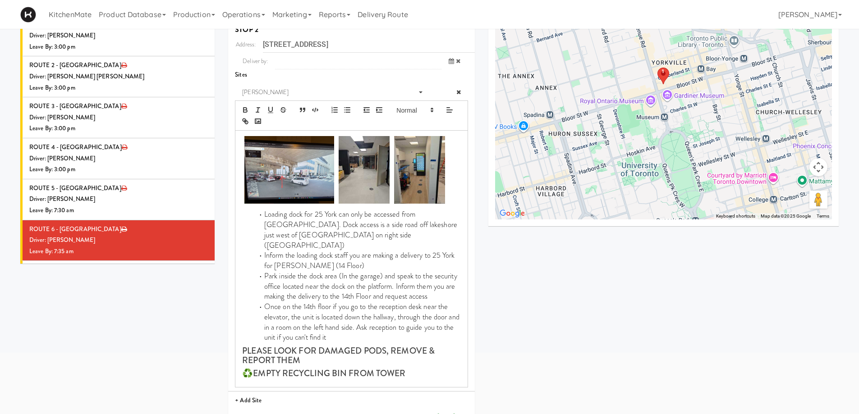
click at [446, 414] on icon "submit" at bounding box center [445, 421] width 6 height 6
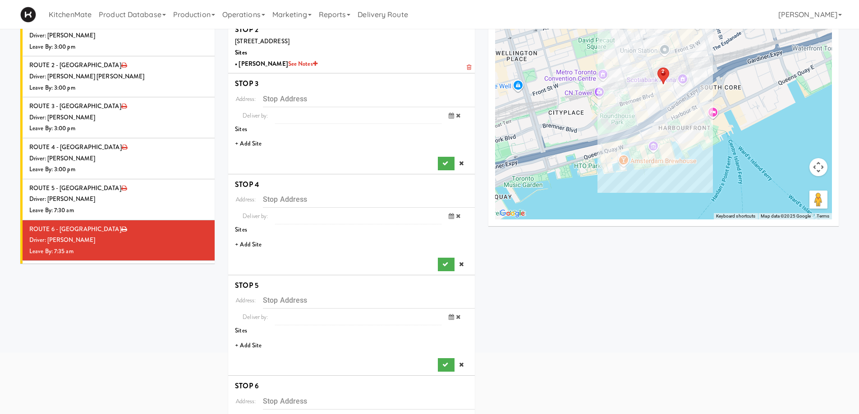
click at [250, 138] on li "+ Add Site" at bounding box center [351, 144] width 247 height 18
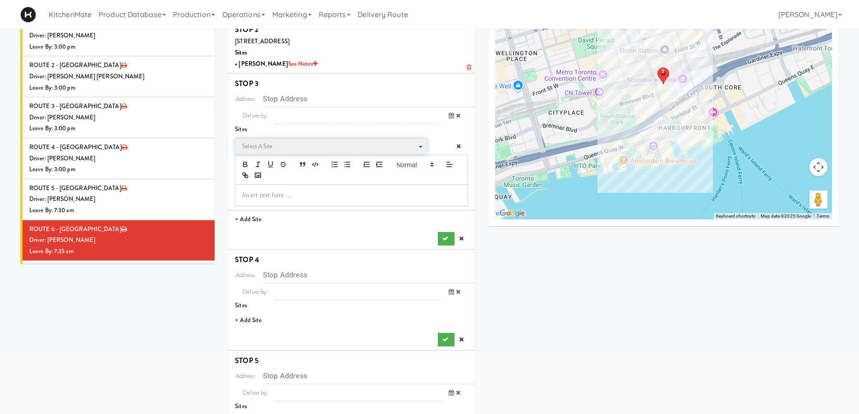
click at [258, 146] on span "Select a site" at bounding box center [327, 146] width 171 height 11
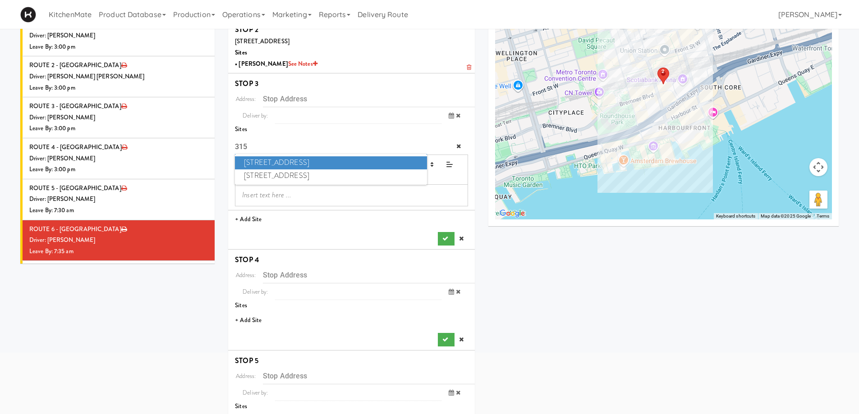
type input "315"
click at [294, 161] on span "315 Front St - Fridge" at bounding box center [331, 162] width 192 height 13
type input "315 Front St W, Toronto, ON, CA"
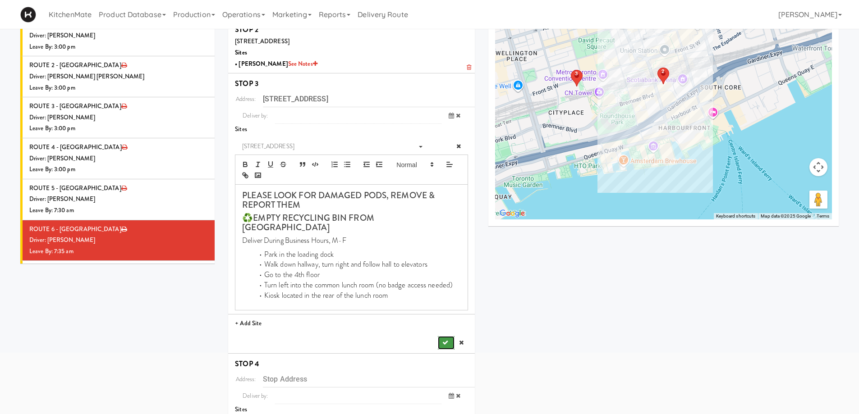
click at [447, 340] on icon "submit" at bounding box center [445, 343] width 6 height 6
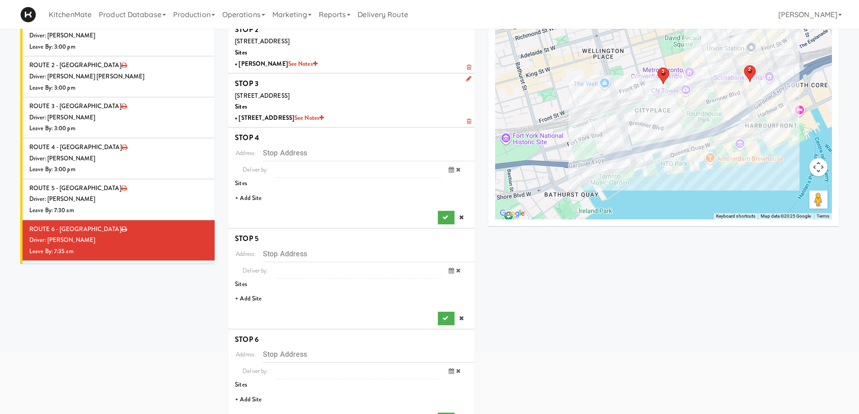
click at [249, 195] on li "+ Add Site" at bounding box center [351, 198] width 247 height 18
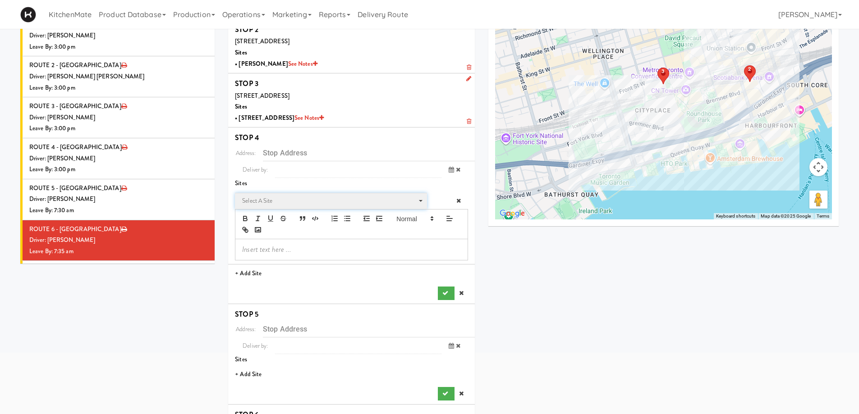
click at [274, 202] on span "Select a site" at bounding box center [327, 201] width 171 height 11
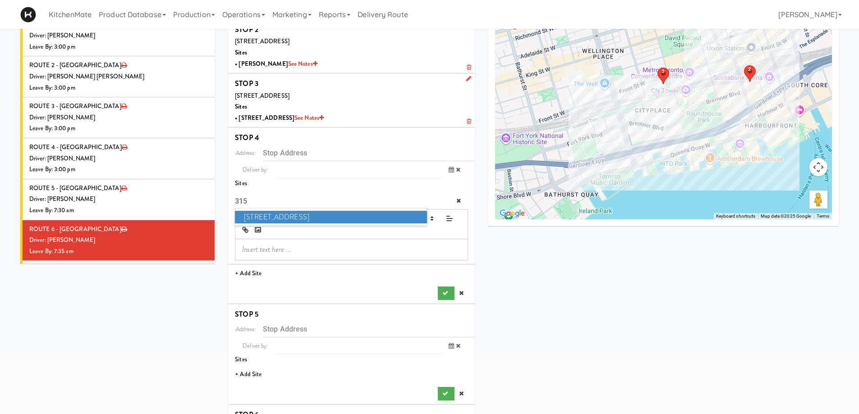
type input "315"
click at [269, 217] on span "315 Front St - Pantry" at bounding box center [331, 217] width 192 height 13
type input "315 Front St W, Toronto, ON, CA"
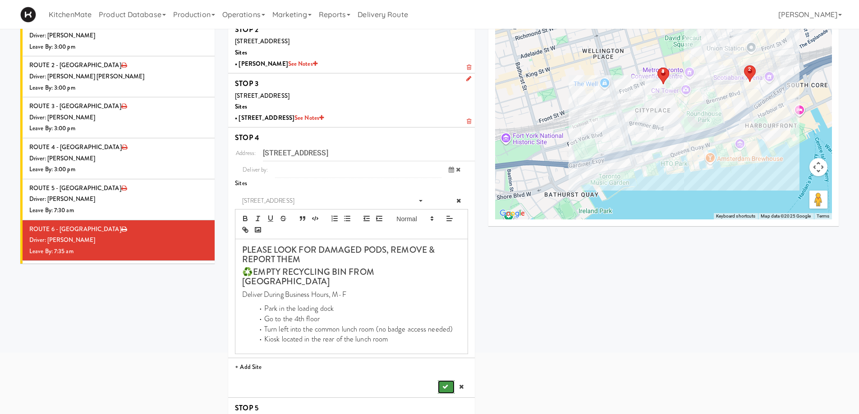
click at [448, 381] on button "submit" at bounding box center [446, 388] width 16 height 14
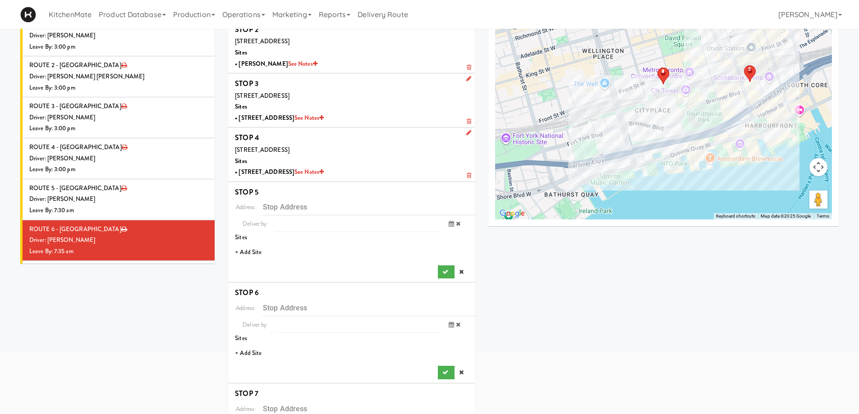
click at [243, 249] on li "+ Add Site" at bounding box center [351, 252] width 247 height 18
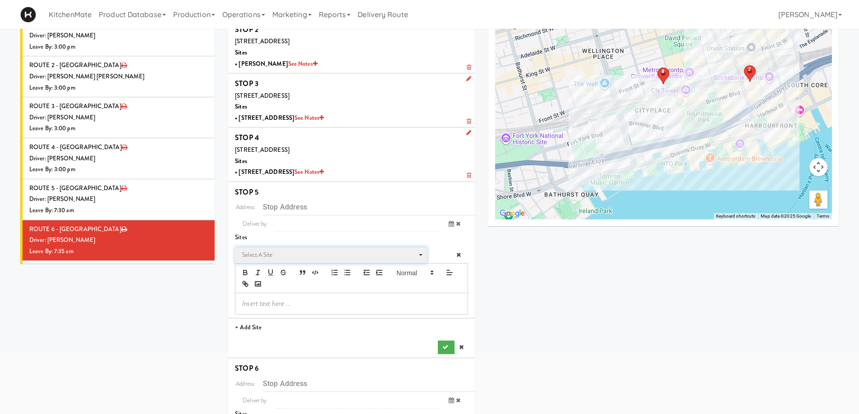
click at [266, 259] on span "Select a site" at bounding box center [327, 255] width 171 height 11
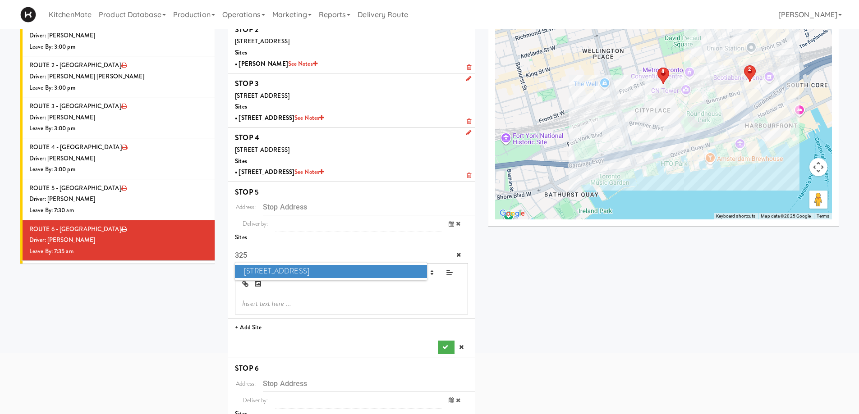
type input "325"
click at [266, 269] on span "325 Front St - Lobby" at bounding box center [331, 271] width 192 height 13
type input "325 Front St W, Toronto, ON, CA"
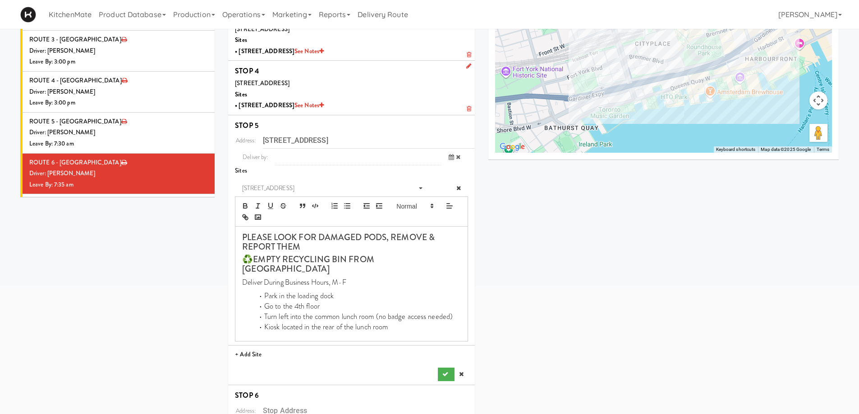
scroll to position [225, 0]
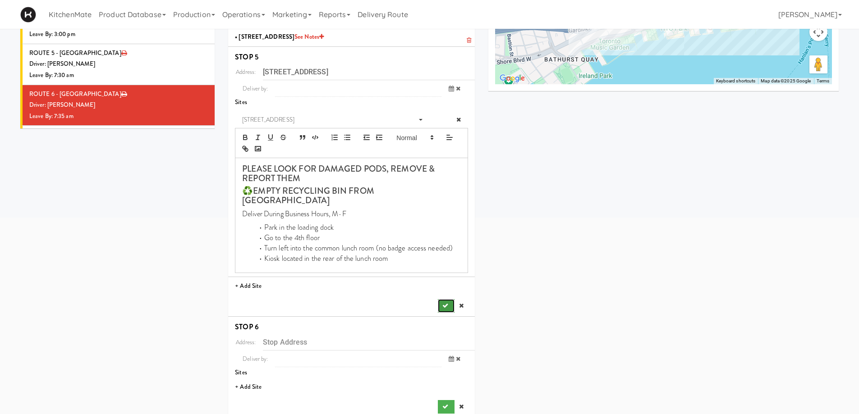
click at [450, 299] on button "submit" at bounding box center [446, 306] width 16 height 14
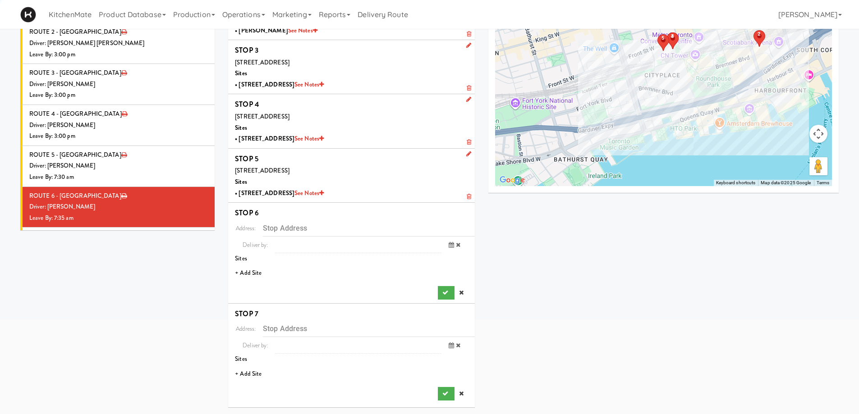
scroll to position [124, 0]
click at [248, 273] on li "+ Add Site" at bounding box center [351, 273] width 247 height 18
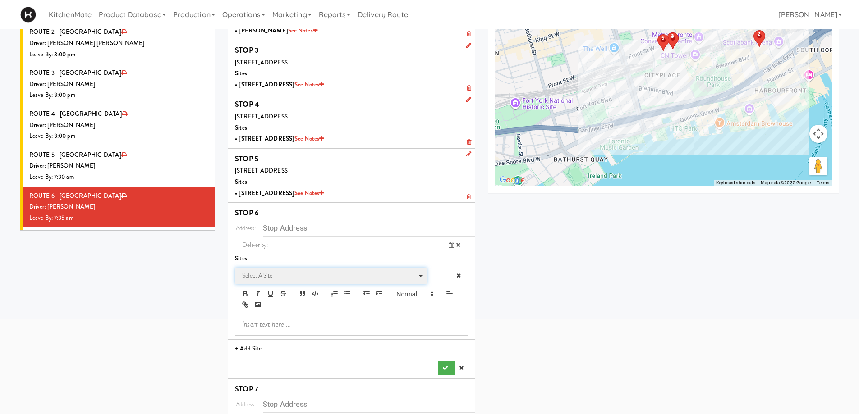
click at [272, 271] on span "Select a site" at bounding box center [327, 276] width 171 height 11
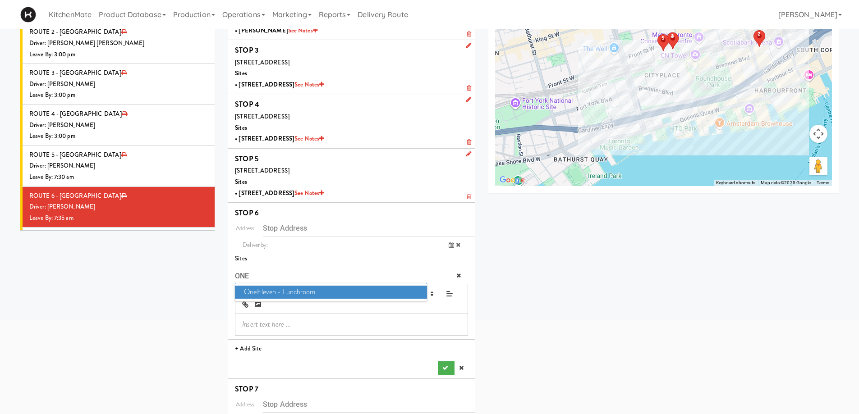
type input "ONE"
click at [290, 296] on span "OneEleven - Lunchroom" at bounding box center [331, 292] width 192 height 13
type input "325 Front St W, Toronto, ON, CA"
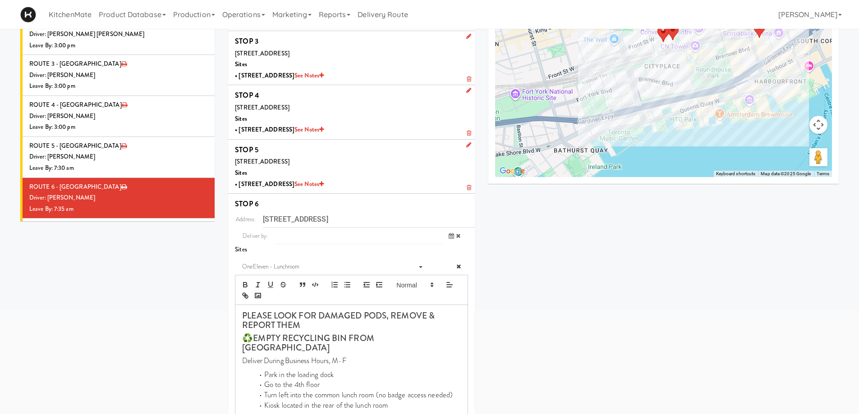
scroll to position [283, 0]
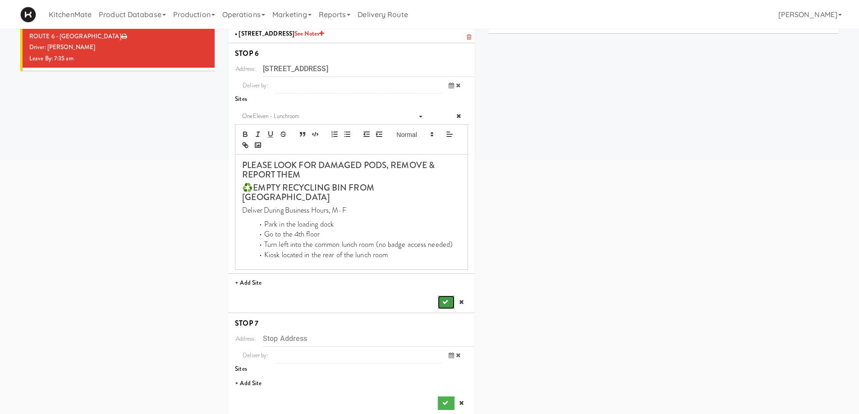
click at [444, 299] on icon "submit" at bounding box center [445, 302] width 6 height 6
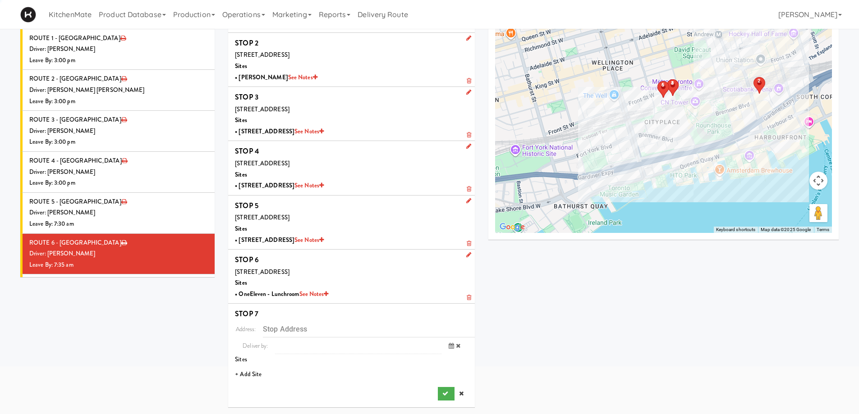
scroll to position [77, 0]
click at [250, 372] on li "+ Add Site" at bounding box center [351, 375] width 247 height 18
click at [280, 374] on span "Select a site" at bounding box center [327, 377] width 171 height 11
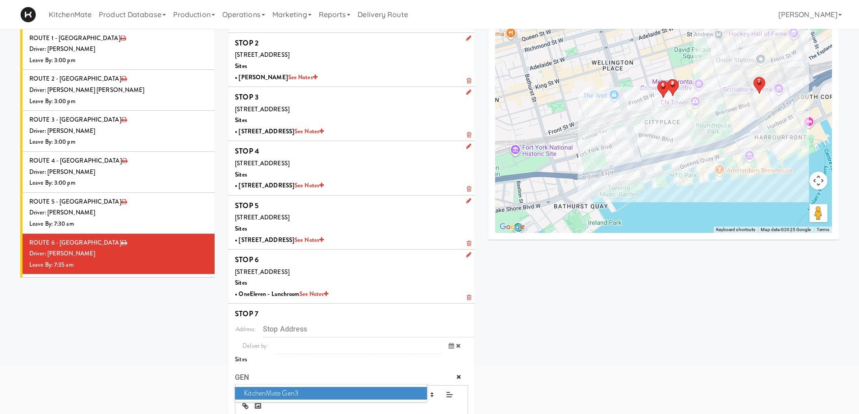
type input "GEN"
click at [280, 394] on span "KitchenMate Gen3" at bounding box center [331, 393] width 192 height 13
type input "325 Front St W, Toronto, ON, CA"
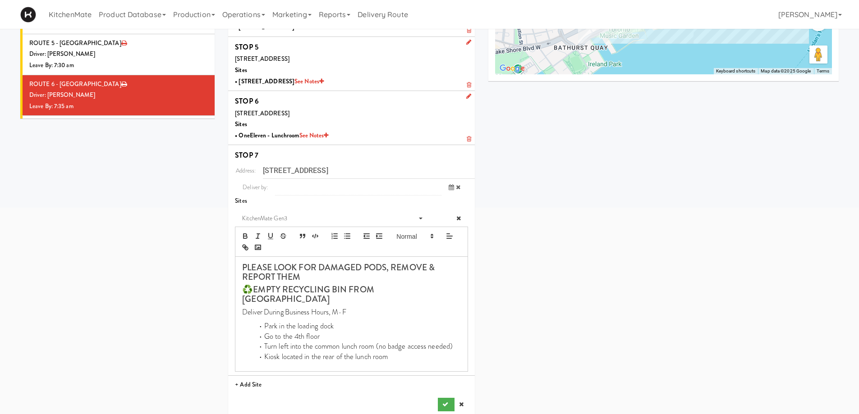
scroll to position [237, 0]
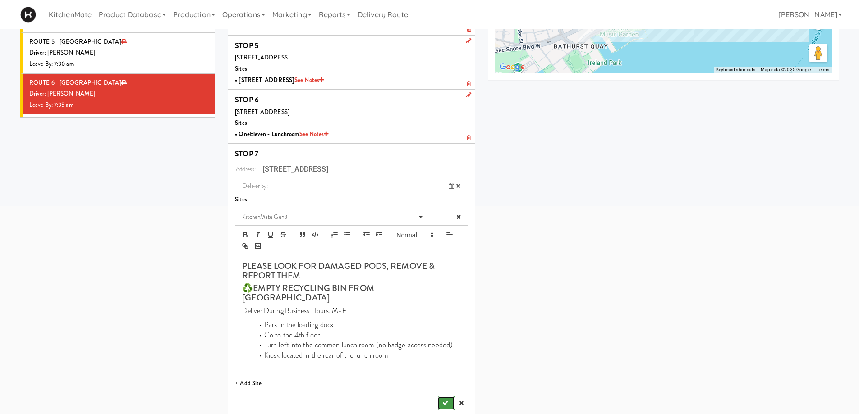
click at [450, 397] on button "submit" at bounding box center [446, 404] width 16 height 14
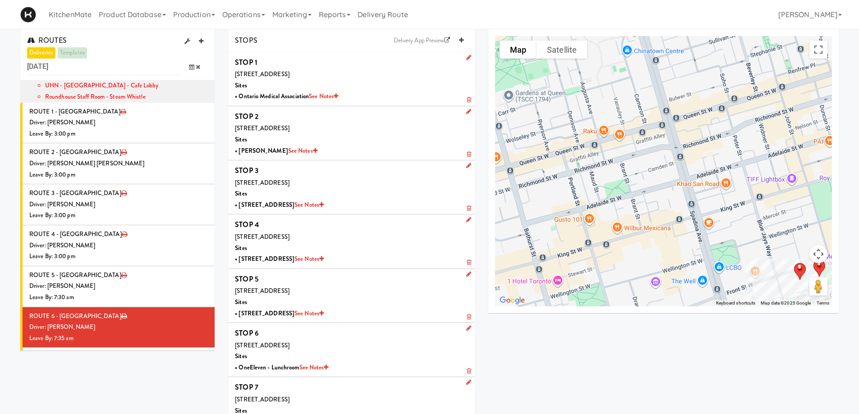
scroll to position [0, 0]
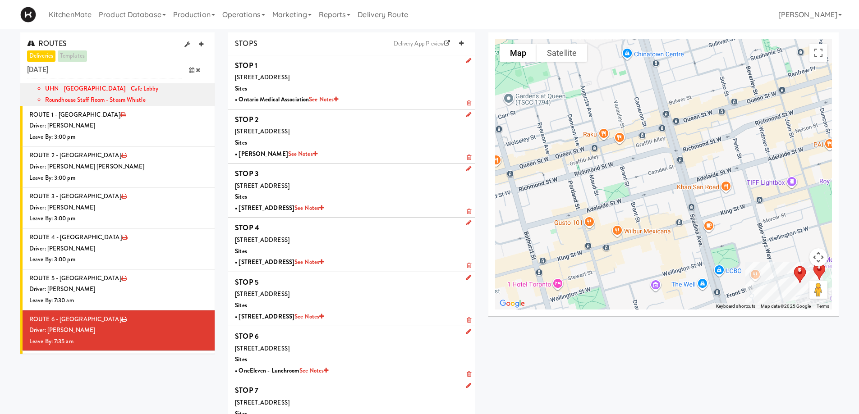
drag, startPoint x: 462, startPoint y: 42, endPoint x: 436, endPoint y: 129, distance: 90.4
click at [462, 42] on icon at bounding box center [461, 44] width 5 height 6
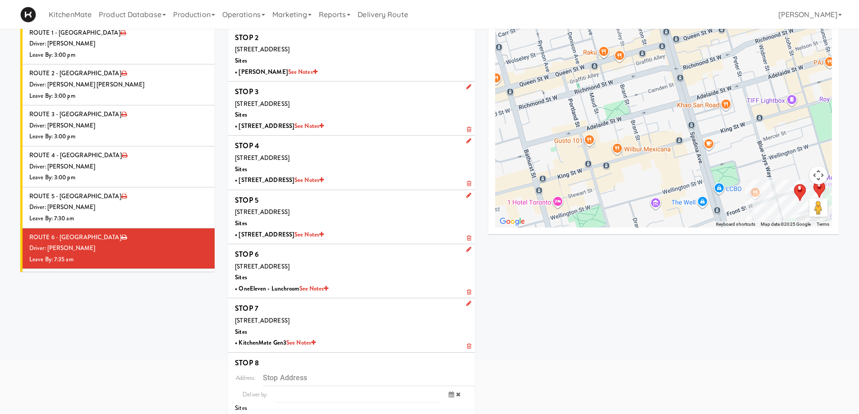
scroll to position [131, 0]
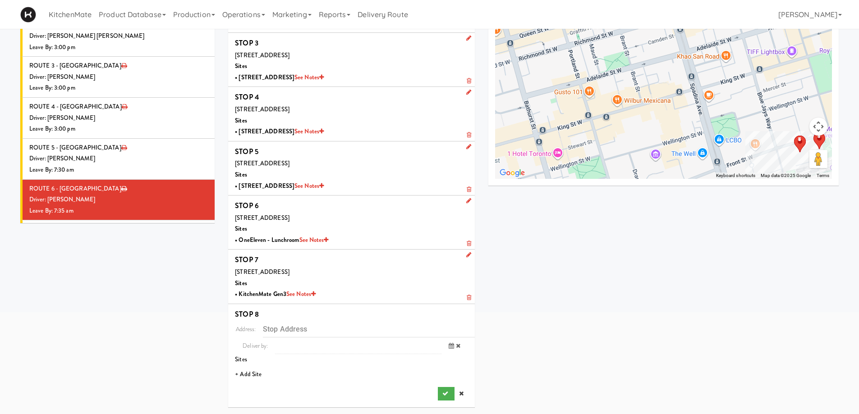
click at [252, 377] on li "+ Add Site" at bounding box center [351, 375] width 247 height 18
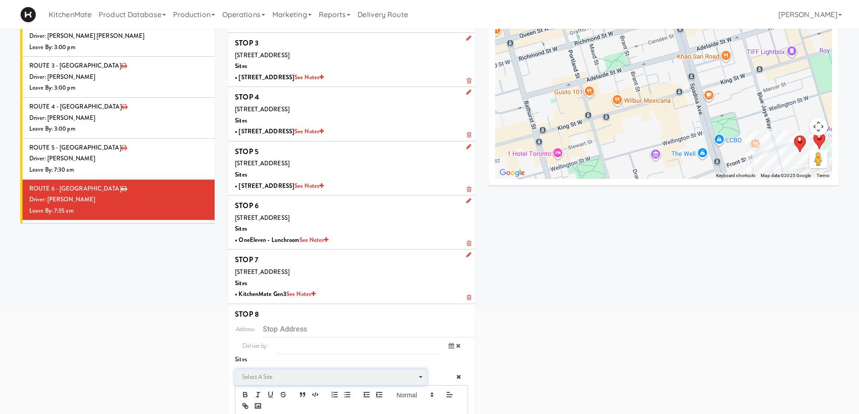
click at [269, 383] on span "Select a site" at bounding box center [330, 379] width 177 height 14
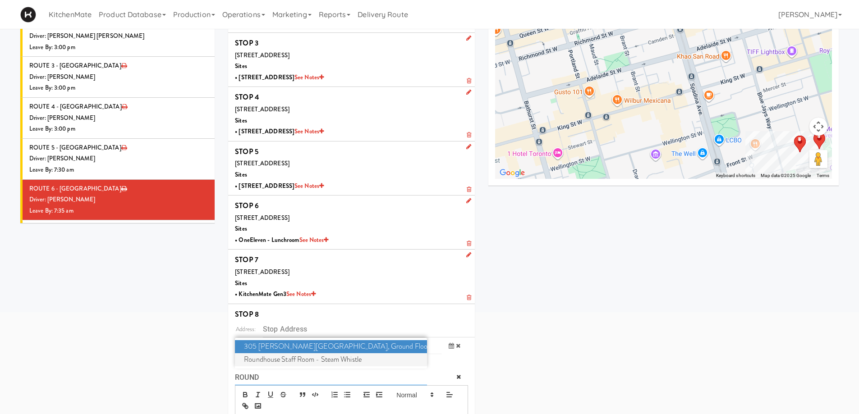
type input "ROUND"
click at [271, 361] on span "Roundhouse Staff Room - Steam Whistle" at bounding box center [331, 359] width 192 height 13
type input "255 Bremner Blvd, Toronto, ON, CA"
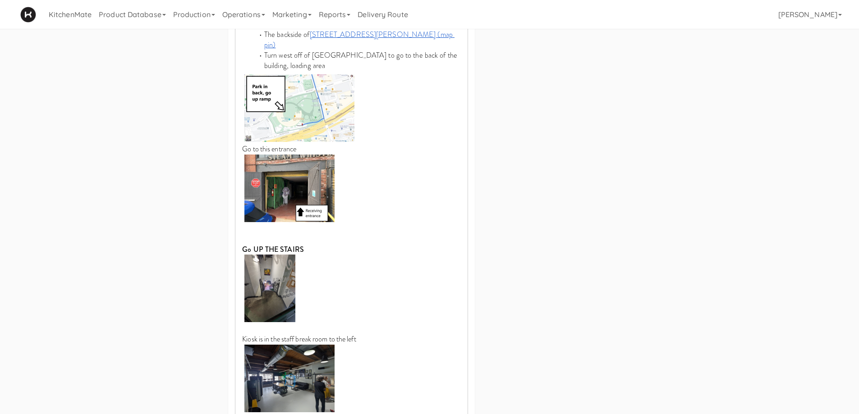
scroll to position [607, 0]
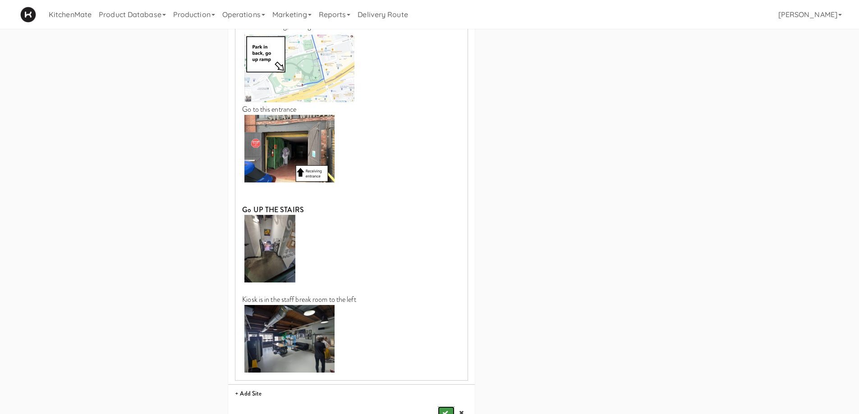
click at [448, 410] on icon "submit" at bounding box center [445, 413] width 6 height 6
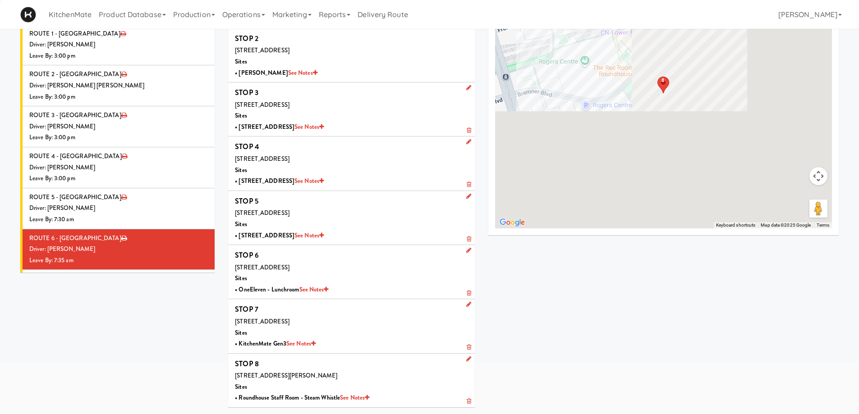
scroll to position [81, 0]
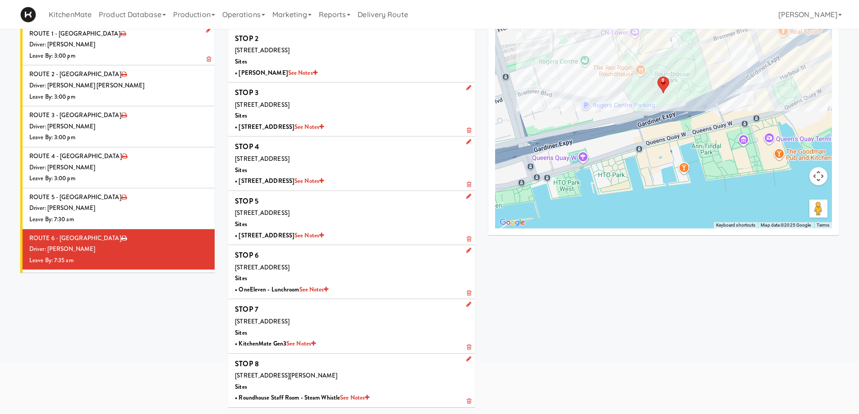
click at [143, 285] on div "Driver: No driver assigned" at bounding box center [118, 290] width 179 height 11
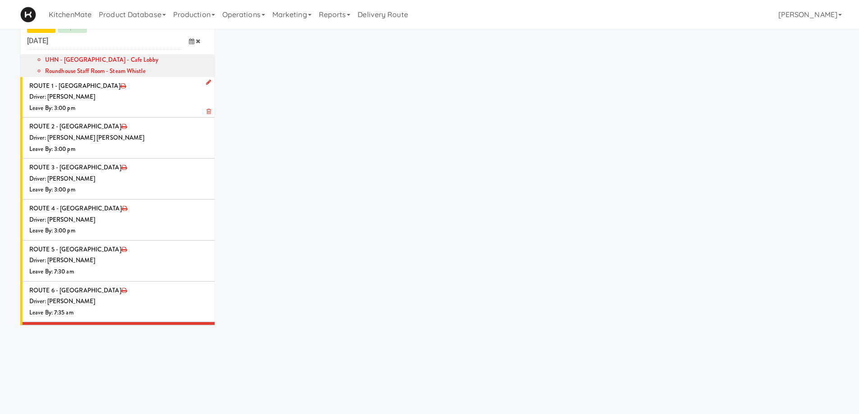
scroll to position [29, 0]
click at [205, 322] on li "ROUTE 7 - Idle Driver: No driver assigned Leave By: 12:00 am" at bounding box center [117, 342] width 194 height 41
click at [206, 325] on icon at bounding box center [208, 328] width 5 height 6
click at [127, 337] on span "Select a driver Select a driver" at bounding box center [143, 345] width 131 height 17
type input "WALID"
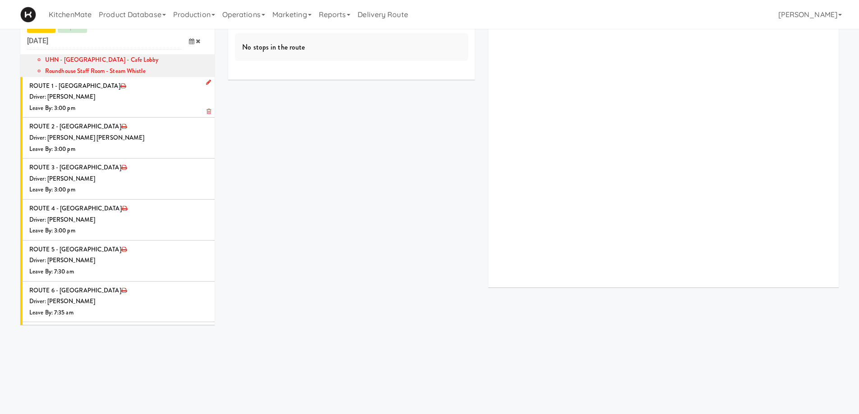
click at [138, 355] on span "Walid Limam" at bounding box center [144, 361] width 129 height 13
click at [189, 376] on icon at bounding box center [191, 379] width 5 height 6
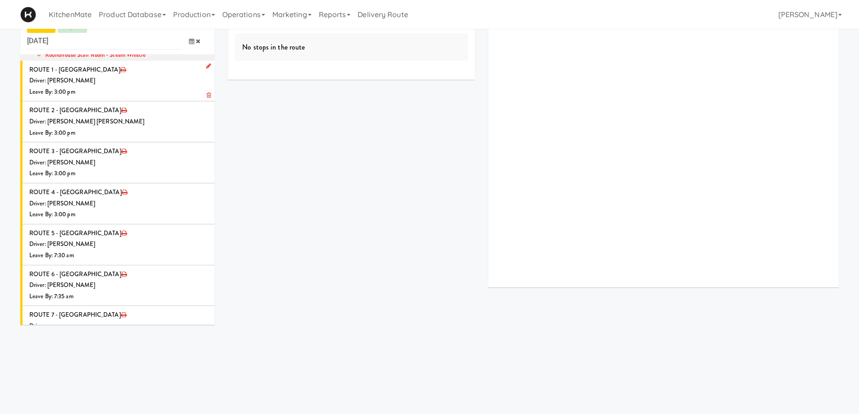
scroll to position [924, 0]
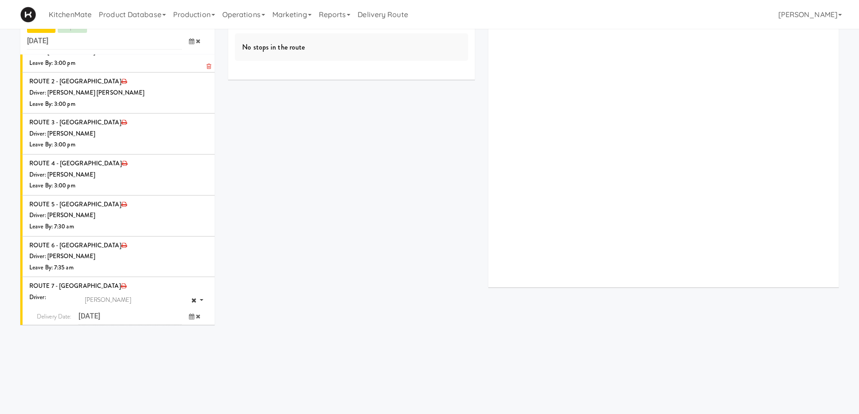
click at [152, 362] on span "7:00 AM" at bounding box center [154, 369] width 35 height 15
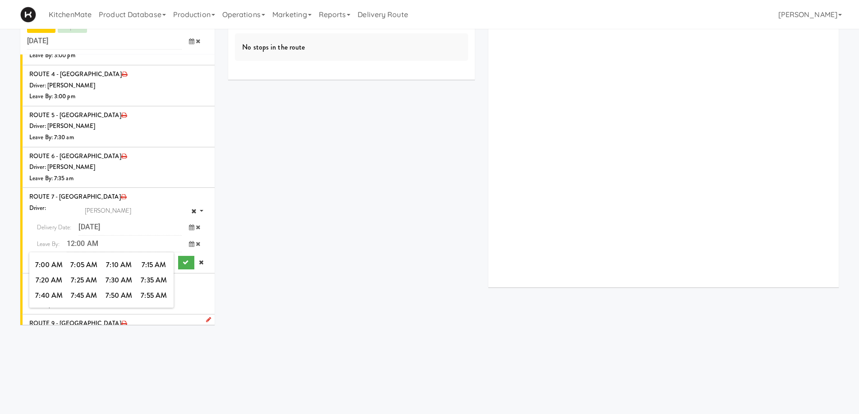
scroll to position [1015, 0]
click at [58, 287] on span "7:40 AM" at bounding box center [49, 294] width 35 height 15
click at [183, 259] on icon "submit" at bounding box center [186, 262] width 6 height 6
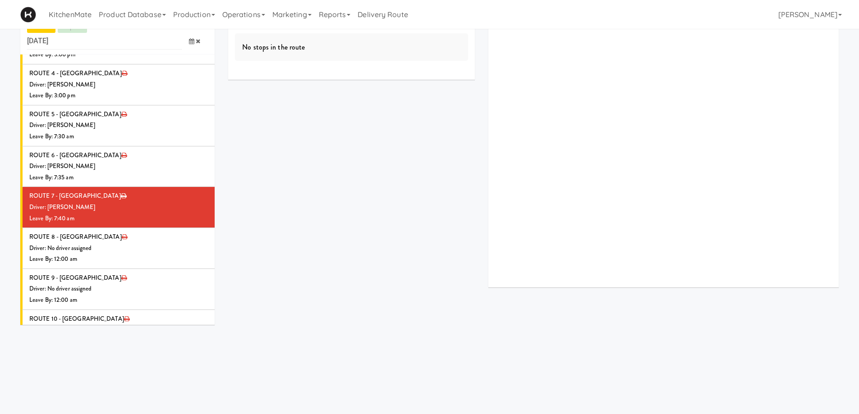
click at [147, 187] on li "ROUTE 7 - Idle Driver: Walid Limam Leave By: 7:40 am" at bounding box center [117, 207] width 194 height 41
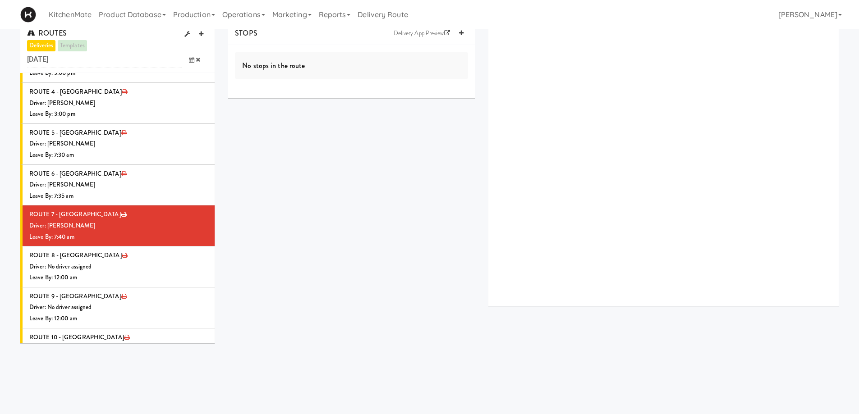
scroll to position [0, 0]
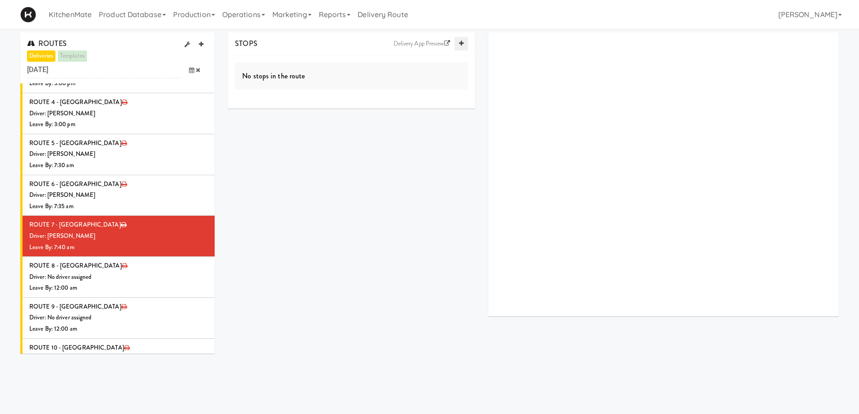
click at [463, 39] on link at bounding box center [461, 44] width 14 height 14
click at [463, 43] on icon at bounding box center [461, 44] width 5 height 6
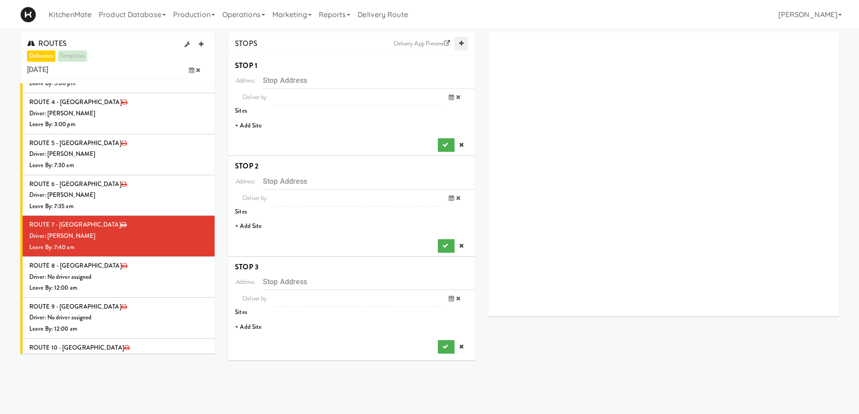
click at [463, 43] on icon at bounding box center [461, 44] width 5 height 6
click at [246, 123] on li "+ Add Site" at bounding box center [351, 126] width 247 height 18
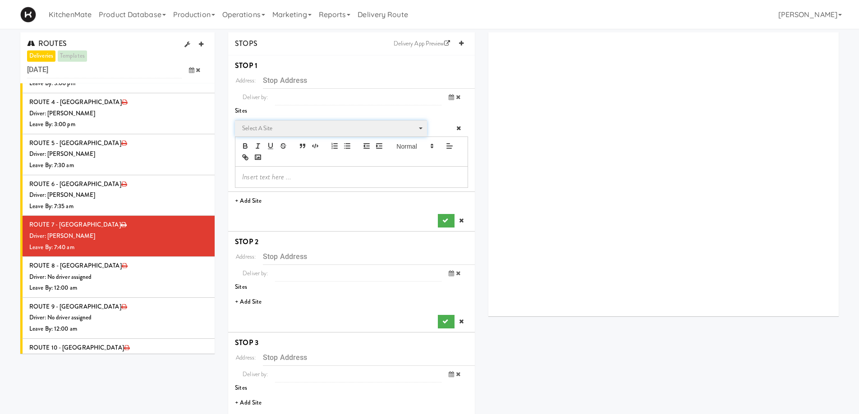
click at [270, 126] on span "Select a site" at bounding box center [327, 128] width 171 height 11
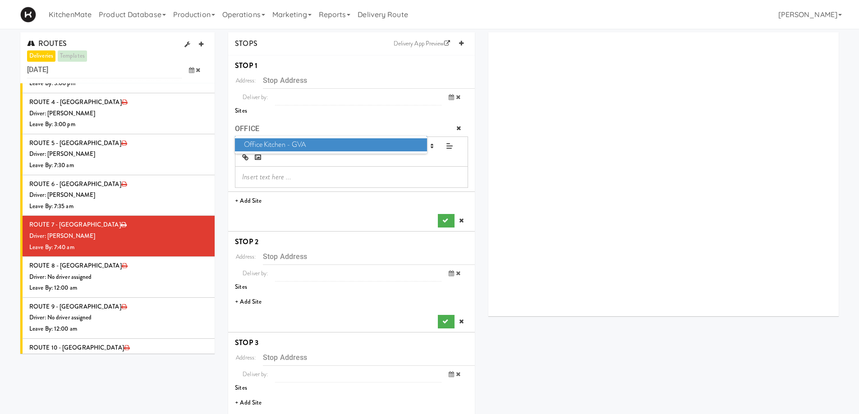
type input "OFFICE"
click at [288, 147] on span "Office Kitchen - GVA" at bounding box center [331, 144] width 192 height 13
type input "2771 Bristol Cir, Oakville, ON, CA"
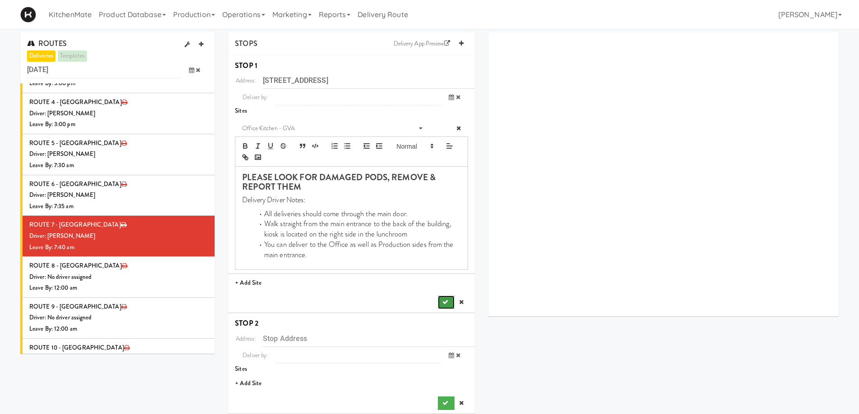
click at [442, 302] on icon "submit" at bounding box center [445, 302] width 6 height 6
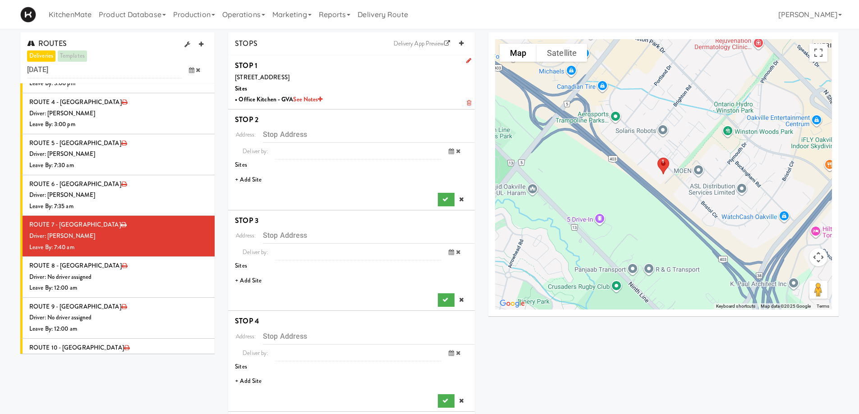
click at [250, 184] on li "+ Add Site" at bounding box center [351, 180] width 247 height 18
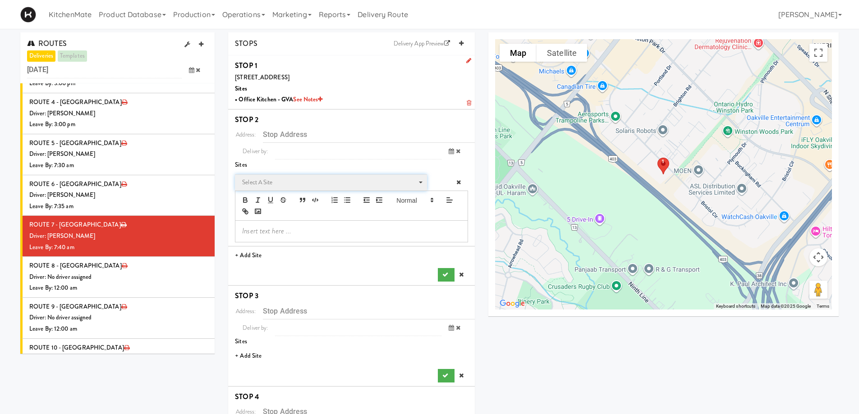
click at [256, 181] on span "Select a site" at bounding box center [327, 182] width 171 height 11
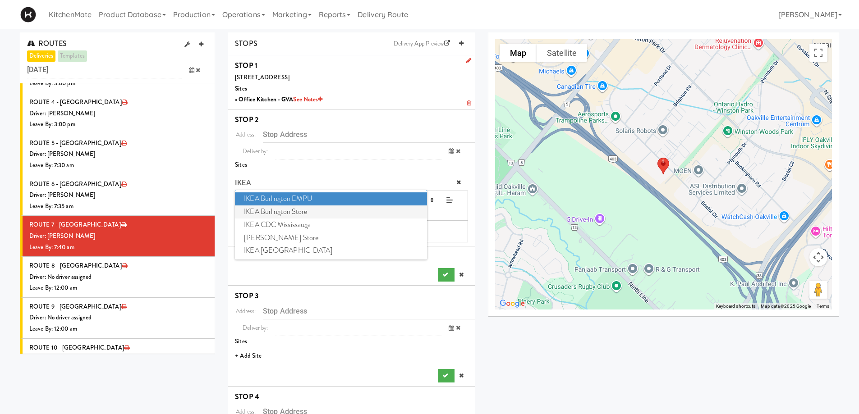
type input "IKEA"
click at [293, 211] on span "IKEA Burlington Store" at bounding box center [331, 212] width 192 height 13
type input "1065 Plains Rd E, Burlington, ON, CA"
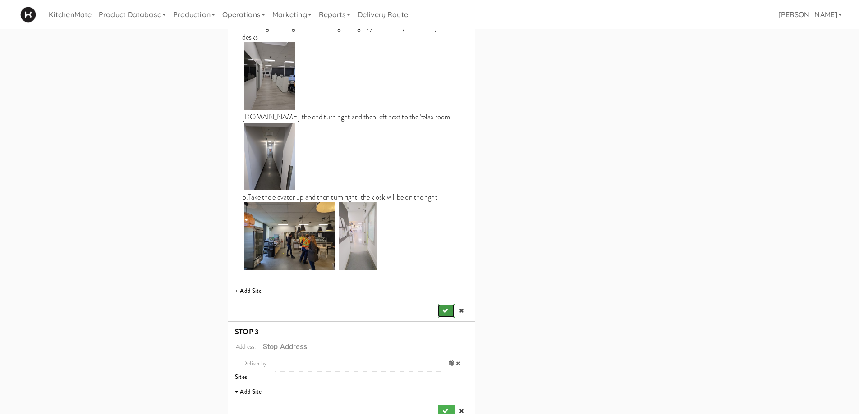
click at [445, 314] on button "submit" at bounding box center [446, 311] width 16 height 14
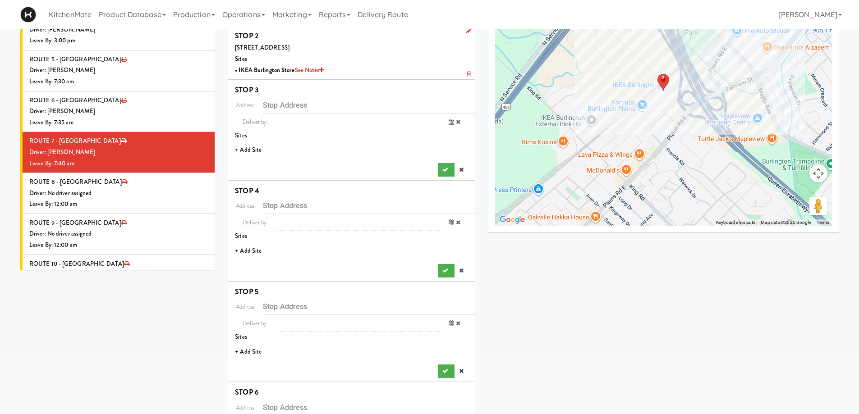
scroll to position [83, 0]
click at [256, 151] on li "+ Add Site" at bounding box center [351, 151] width 247 height 18
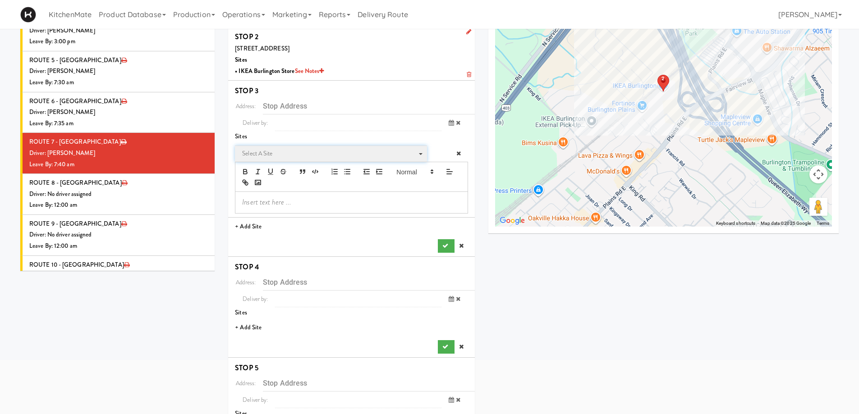
click at [271, 156] on span "Select a site" at bounding box center [327, 153] width 171 height 11
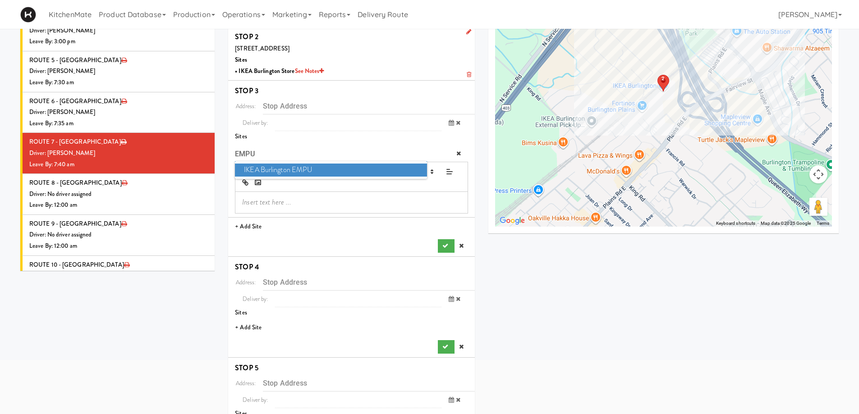
type input "EMPU"
click at [288, 168] on span "IKEA Burlington EMPU" at bounding box center [331, 170] width 192 height 13
type input "1135 King Rd, Burlington, ON, CA"
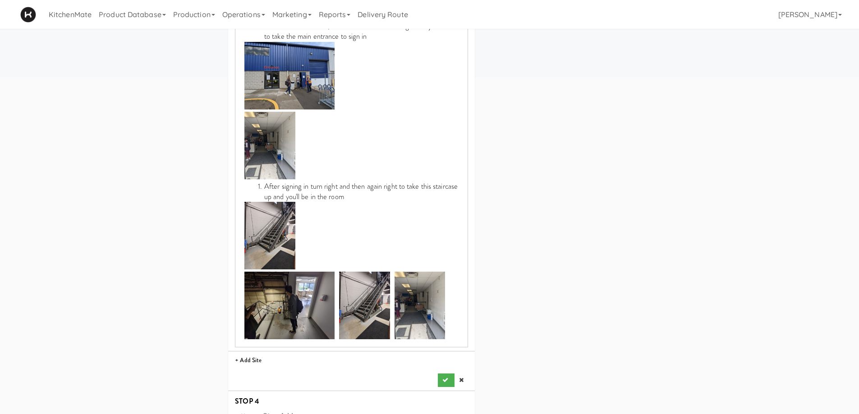
scroll to position [489, 0]
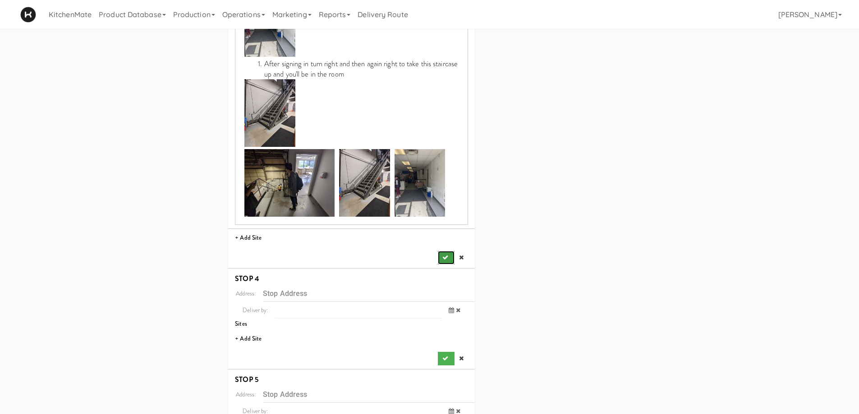
click at [446, 255] on icon "submit" at bounding box center [445, 258] width 6 height 6
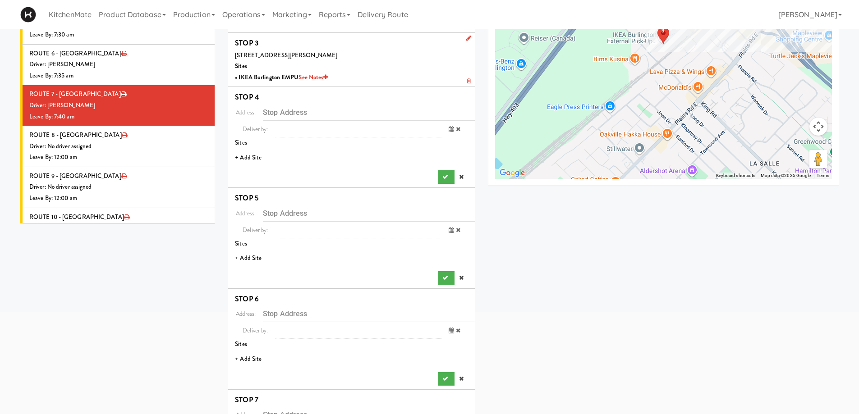
scroll to position [126, 0]
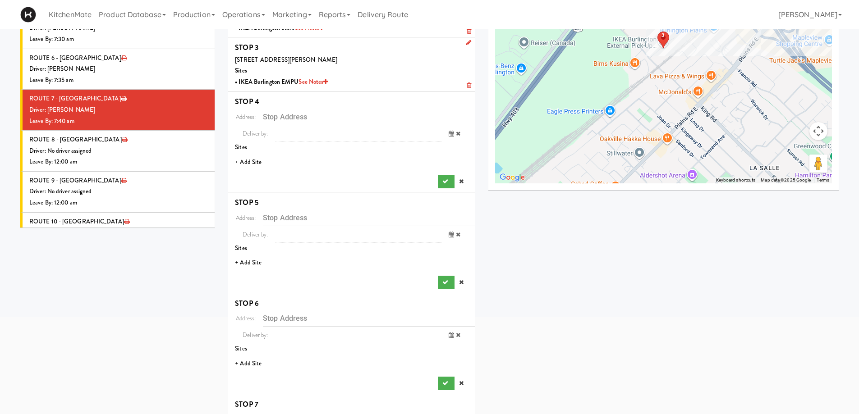
click at [253, 160] on li "+ Add Site" at bounding box center [351, 162] width 247 height 18
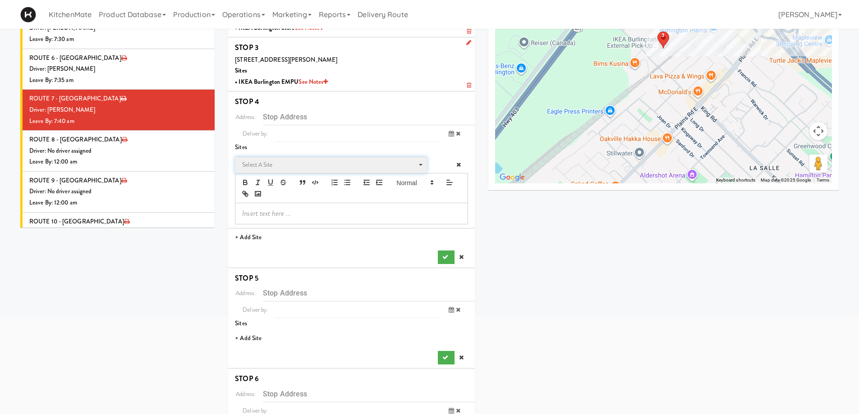
click at [285, 162] on span "Select a site" at bounding box center [327, 165] width 171 height 11
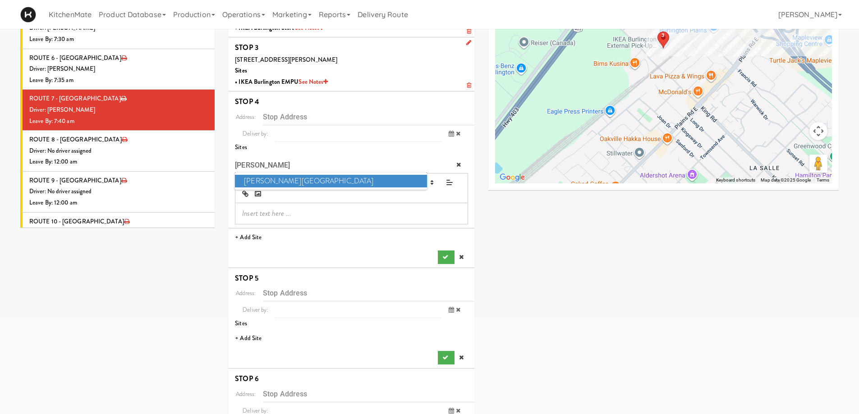
type input "JOSEP"
click at [295, 177] on span "Joseph Brant Hospital" at bounding box center [331, 181] width 192 height 13
type input "1245 Lakeshore Rd., Burlington, ON, CA"
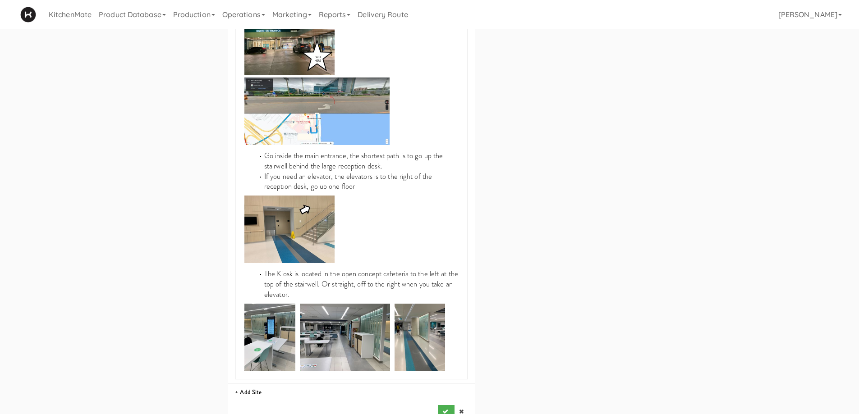
scroll to position [532, 0]
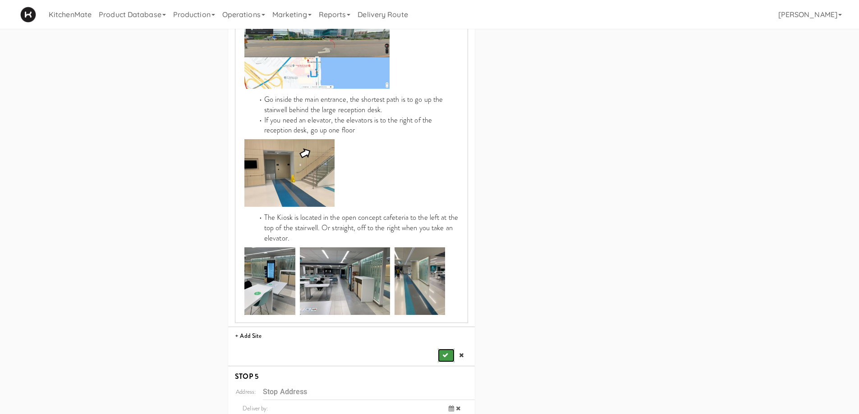
click at [447, 353] on icon "submit" at bounding box center [445, 356] width 6 height 6
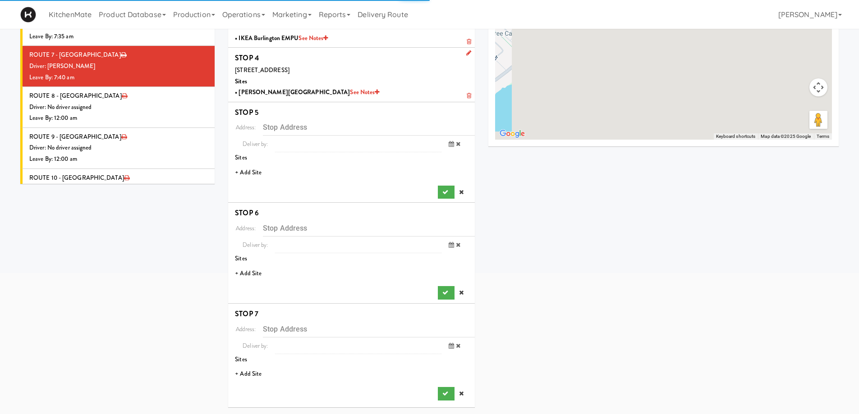
scroll to position [170, 0]
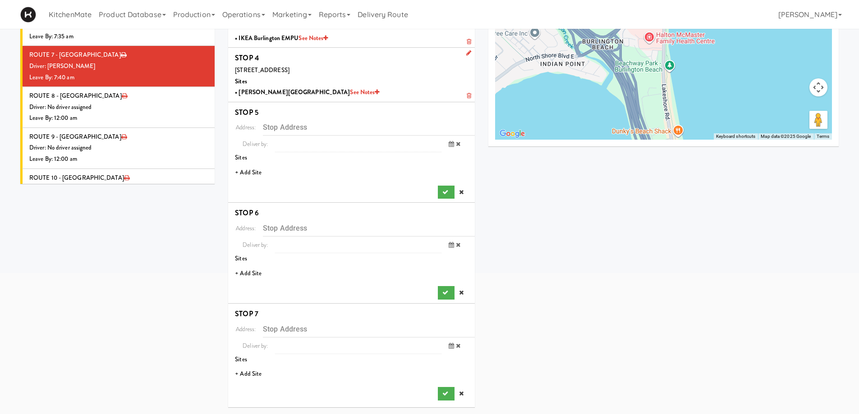
click at [257, 174] on li "+ Add Site" at bounding box center [351, 173] width 247 height 18
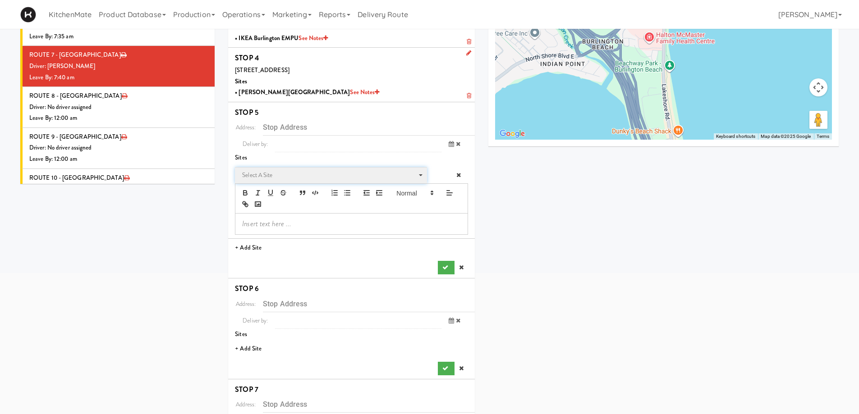
click at [288, 179] on span "Select a site" at bounding box center [327, 175] width 171 height 11
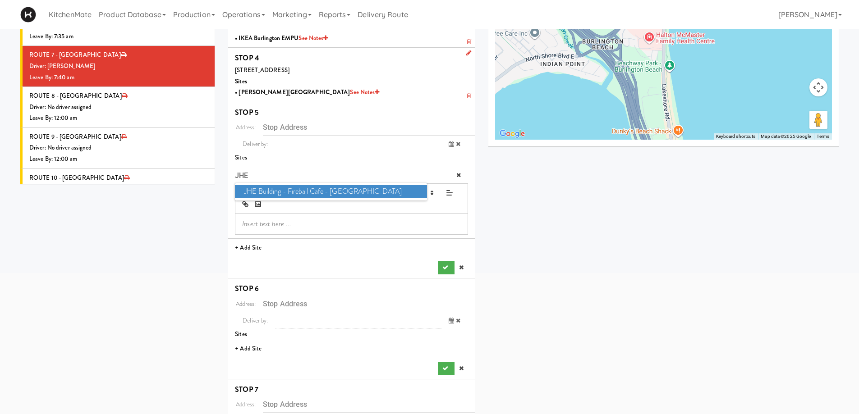
type input "JHE"
click at [296, 193] on span "JHE Building - Fireball Cafe - McMaster University" at bounding box center [331, 191] width 192 height 13
type input "1280 Main St W, Hamilton, ON, CA"
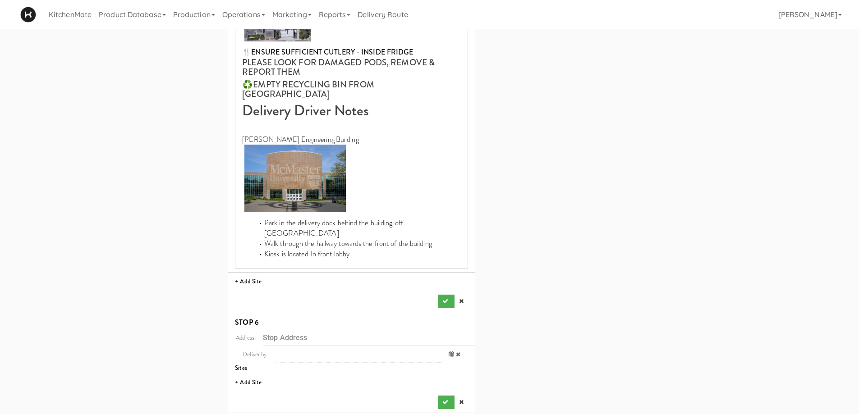
scroll to position [486, 0]
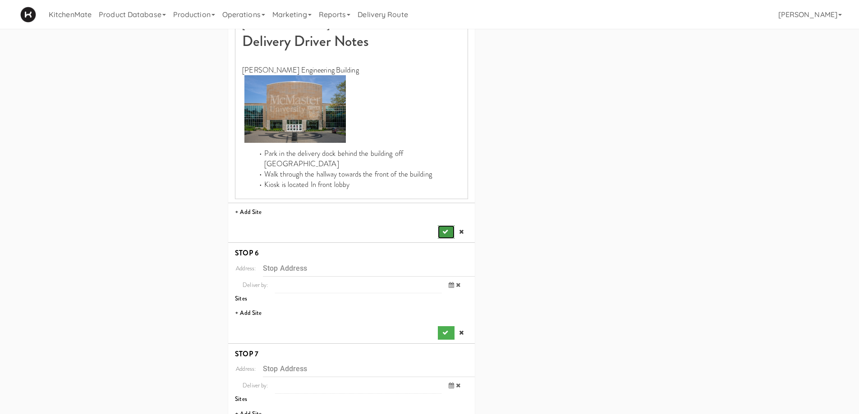
click at [448, 225] on button "submit" at bounding box center [446, 232] width 16 height 14
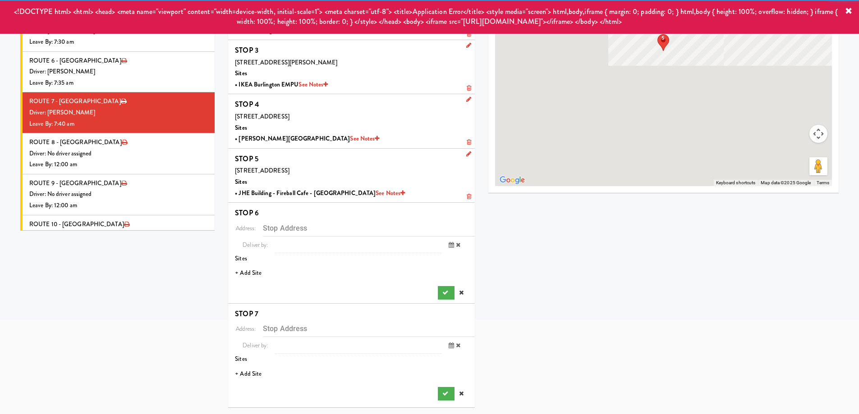
scroll to position [124, 0]
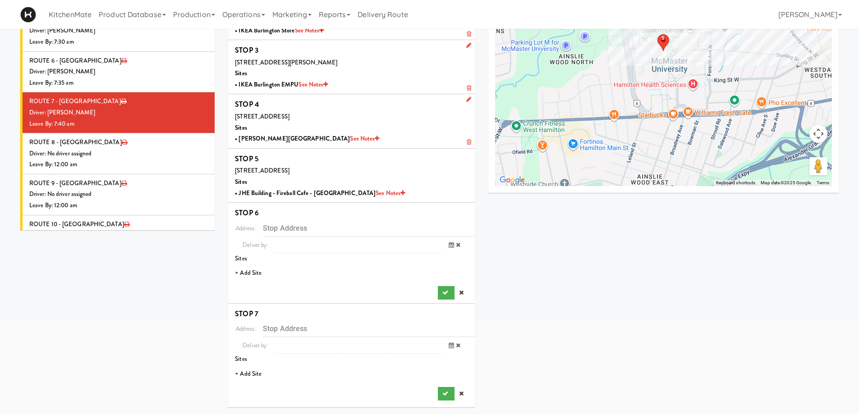
click at [255, 270] on li "+ Add Site" at bounding box center [351, 273] width 247 height 18
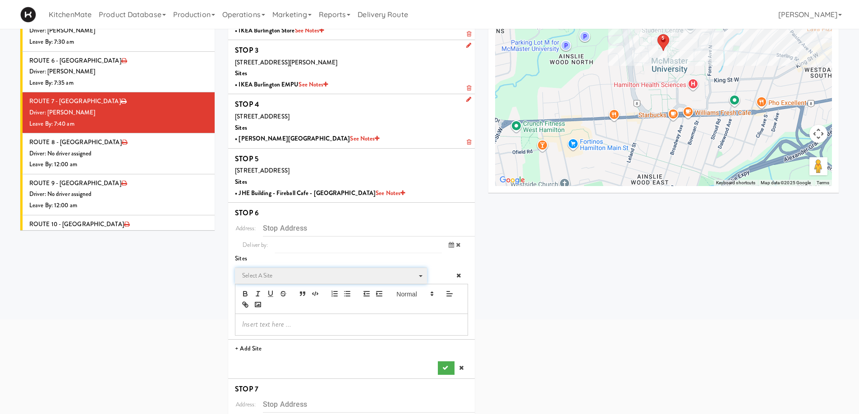
click at [283, 274] on span "Select a site" at bounding box center [327, 276] width 171 height 11
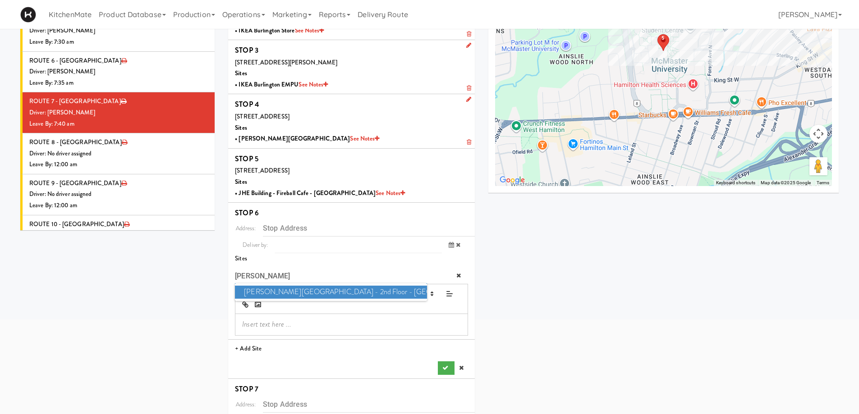
type input "MILLS"
click at [300, 290] on span "Mills Memorial Library - 2nd Floor - McMaster University" at bounding box center [331, 292] width 192 height 13
type input "1280 Main St W, Hamilton, ON, CA"
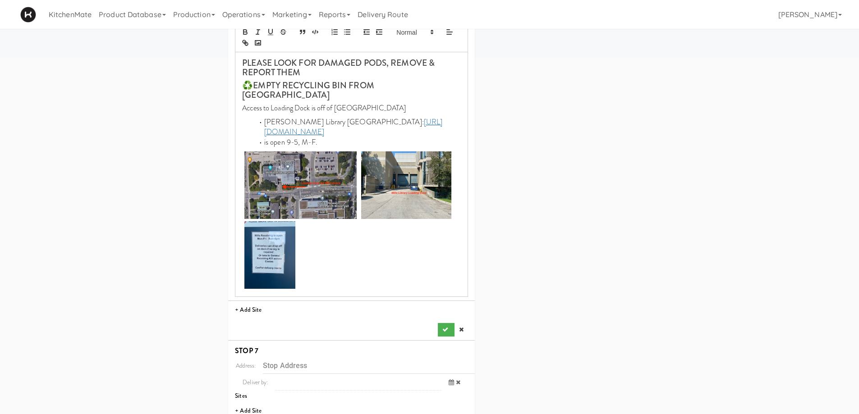
scroll to position [413, 0]
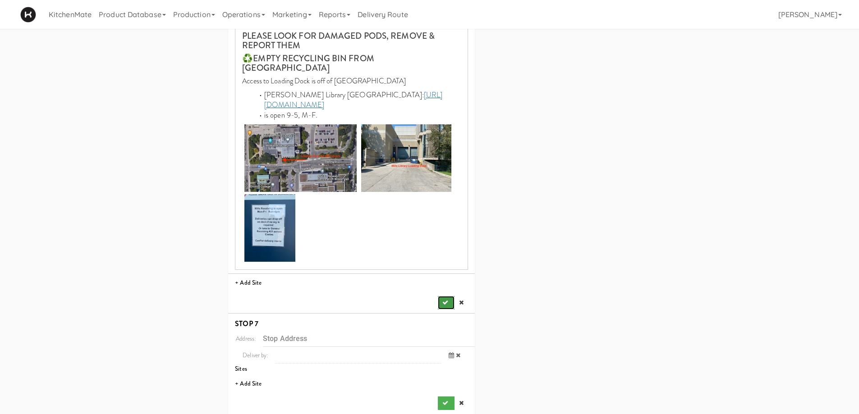
click at [443, 300] on icon "submit" at bounding box center [445, 303] width 6 height 6
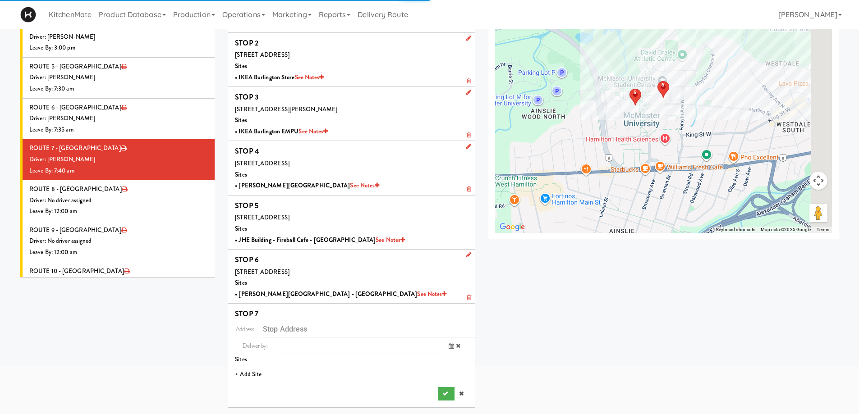
scroll to position [77, 0]
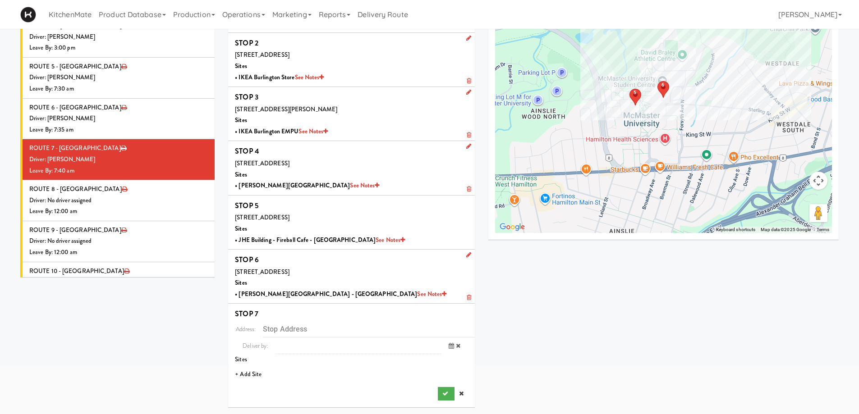
click at [257, 373] on li "+ Add Site" at bounding box center [351, 375] width 247 height 18
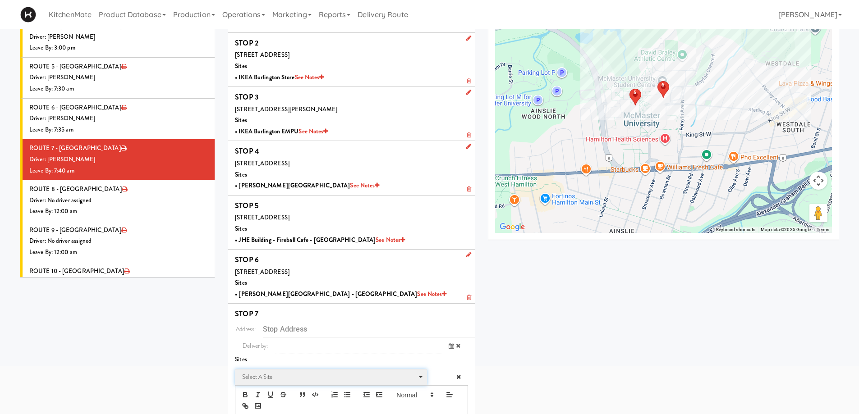
click at [266, 376] on span "Select a site" at bounding box center [327, 377] width 171 height 11
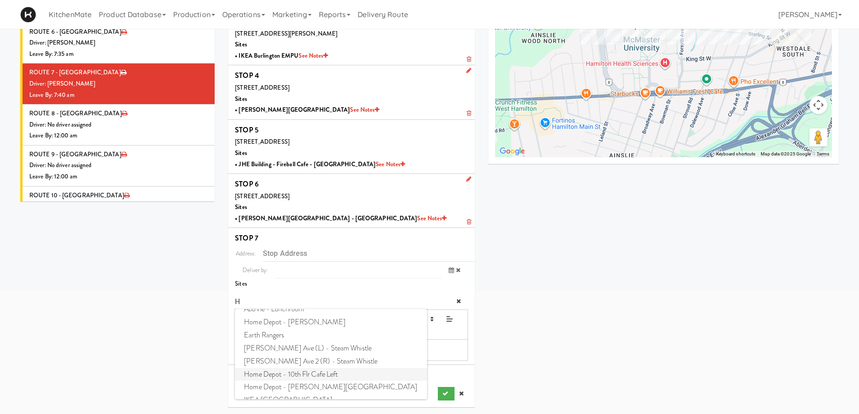
scroll to position [148, 0]
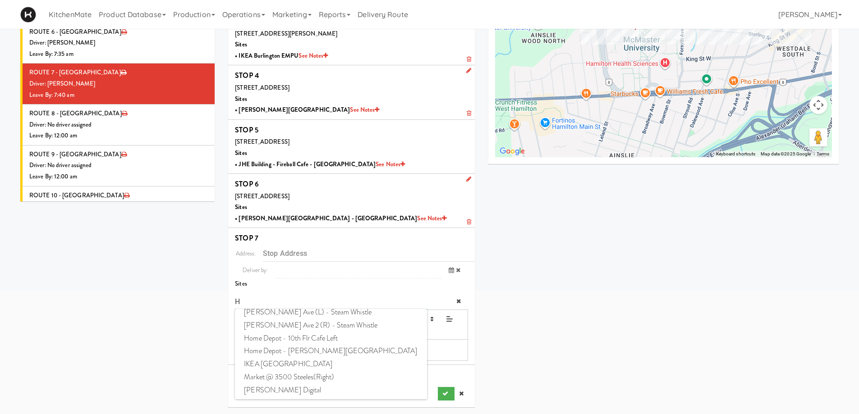
type input "H"
click at [517, 342] on div "STOPS Delivery App Preview STOP 1 2771 Bristol Cir, Oakville, ON, CA Sites • Of…" at bounding box center [533, 147] width 624 height 534
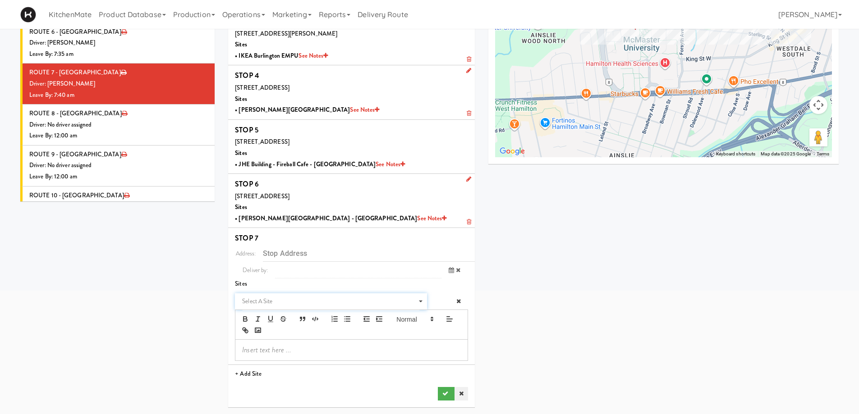
click at [462, 394] on icon at bounding box center [461, 394] width 5 height 6
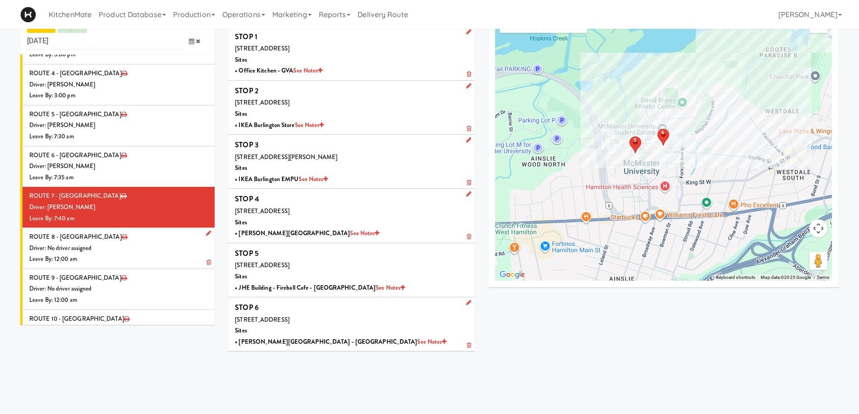
click at [124, 243] on div "Driver: No driver assigned" at bounding box center [118, 248] width 179 height 11
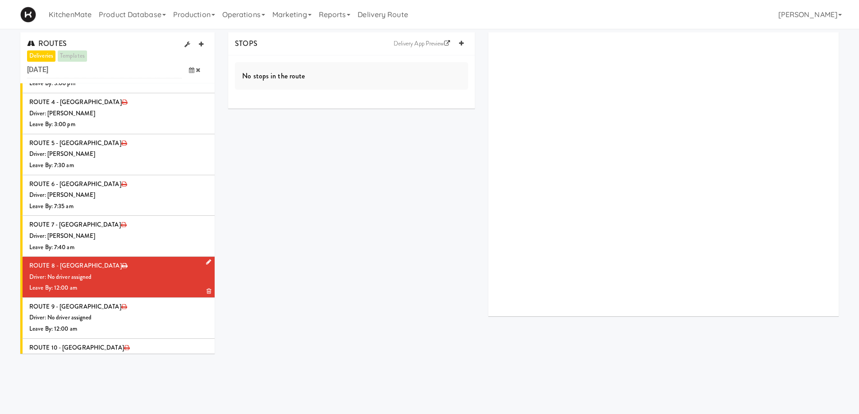
click at [206, 259] on icon at bounding box center [208, 262] width 5 height 6
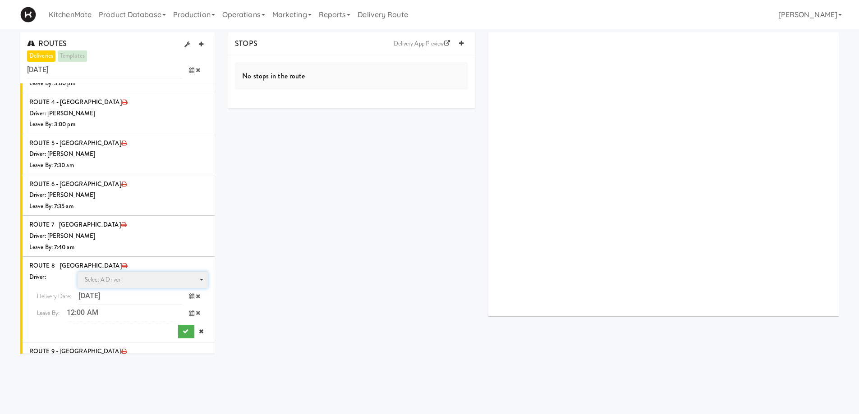
click at [142, 272] on span "Select a driver Select a driver" at bounding box center [143, 280] width 131 height 17
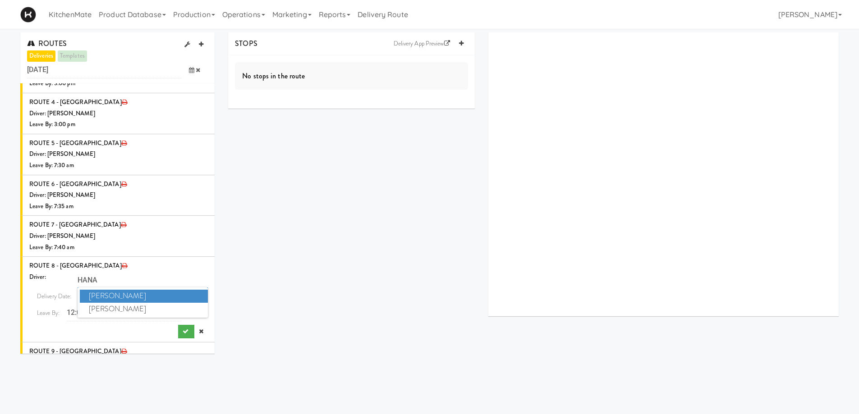
type input "HANA"
click at [134, 290] on span "Hanaie Alshabat" at bounding box center [144, 296] width 129 height 13
click at [189, 310] on icon at bounding box center [191, 313] width 5 height 6
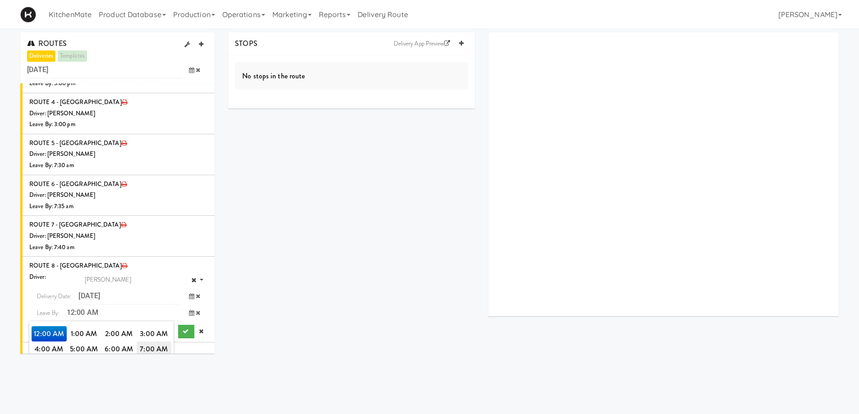
click at [151, 342] on span "7:00 AM" at bounding box center [154, 349] width 35 height 15
click at [82, 357] on span "7:45 AM" at bounding box center [84, 364] width 35 height 15
click at [178, 325] on button "submit" at bounding box center [186, 332] width 16 height 14
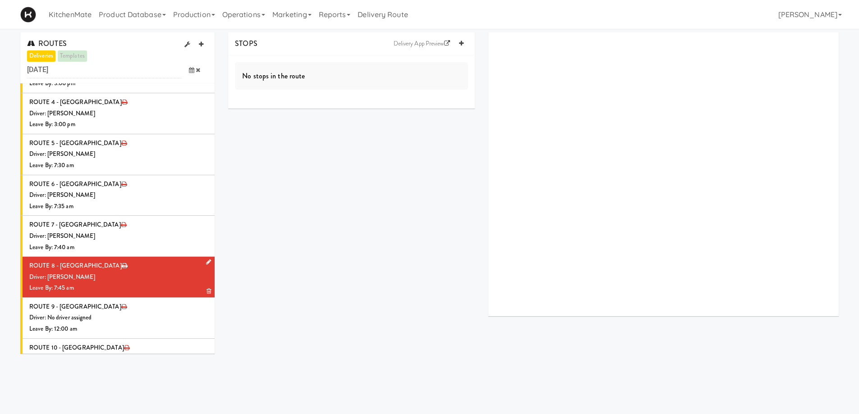
click at [106, 272] on div "Driver: [PERSON_NAME]" at bounding box center [118, 277] width 179 height 11
click at [464, 44] on link at bounding box center [461, 44] width 14 height 14
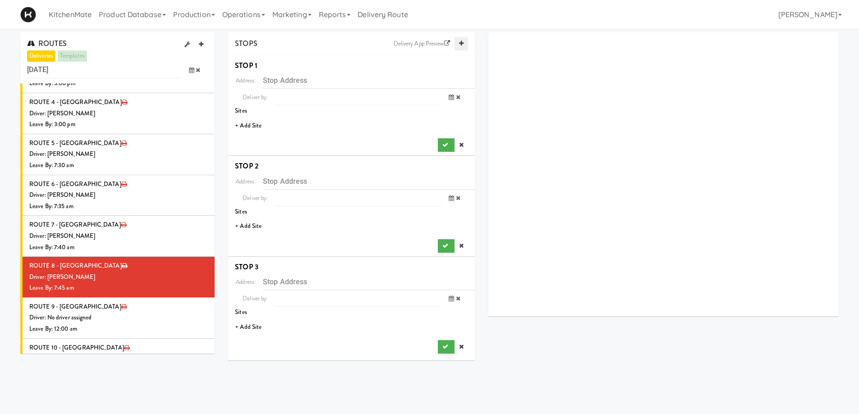
click at [464, 44] on link at bounding box center [461, 44] width 14 height 14
click at [255, 124] on li "+ Add Site" at bounding box center [351, 126] width 247 height 18
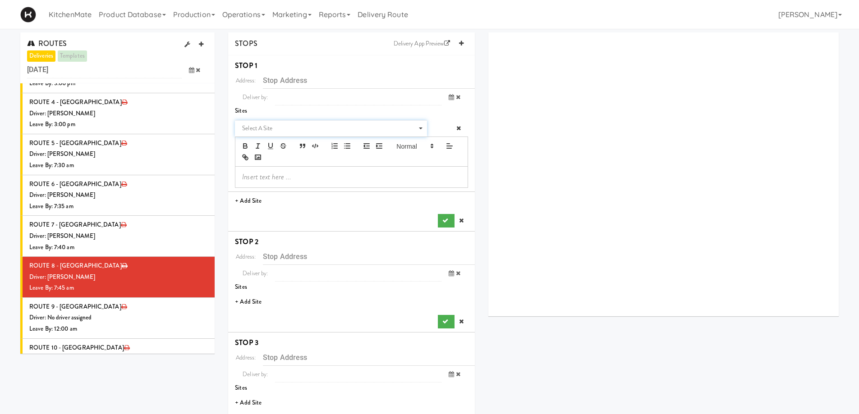
click at [280, 130] on span "Select a site" at bounding box center [327, 128] width 171 height 11
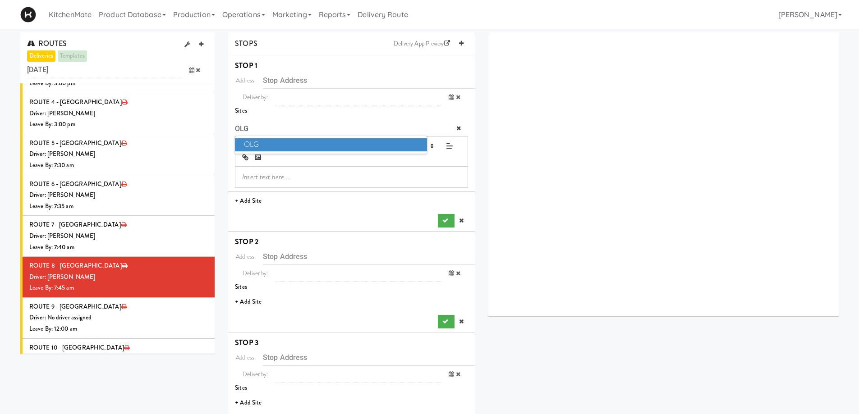
type input "OLG"
click at [284, 141] on span "OLG" at bounding box center [331, 144] width 192 height 13
type input "4120 Yonge St, Toronto, ON, CA"
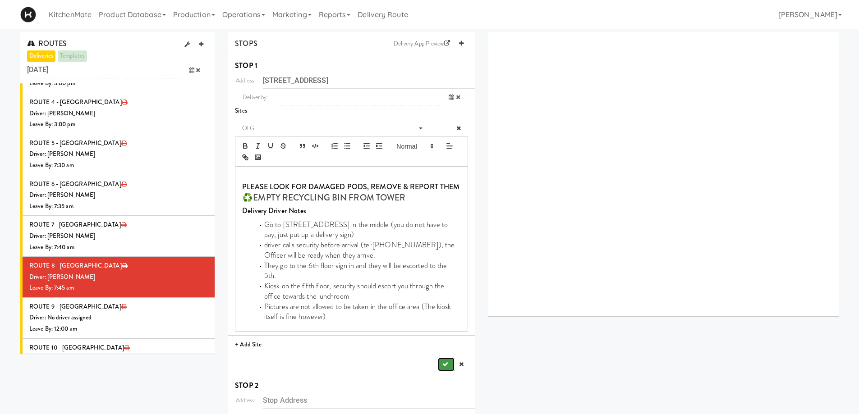
click at [442, 358] on button "submit" at bounding box center [446, 365] width 16 height 14
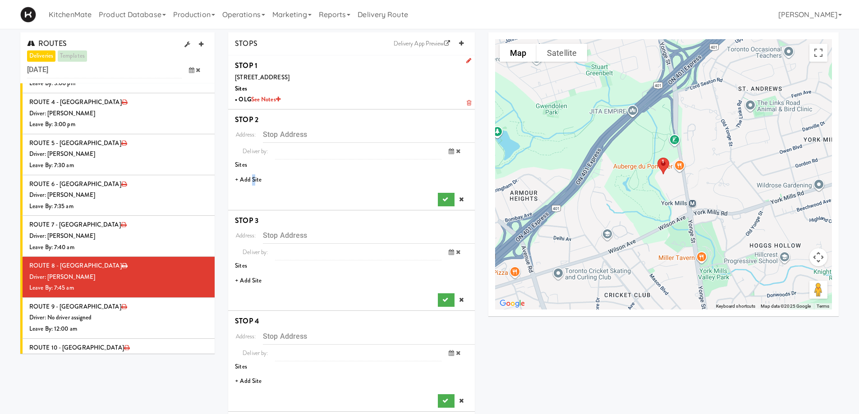
click at [252, 179] on li "+ Add Site" at bounding box center [351, 180] width 247 height 18
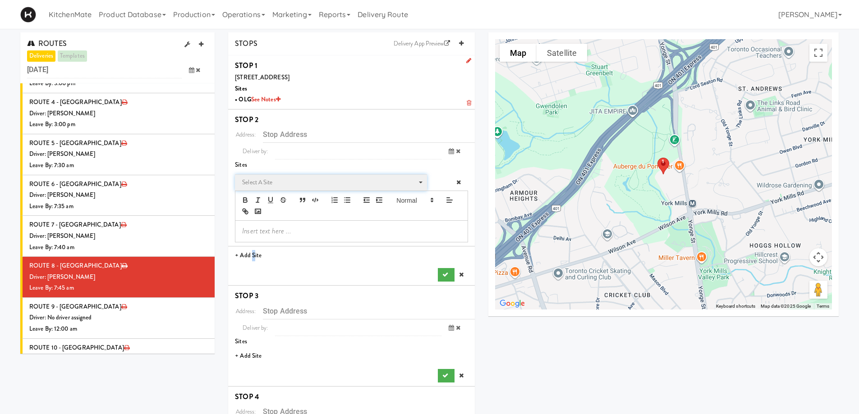
click at [276, 183] on span "Select a site" at bounding box center [327, 182] width 171 height 11
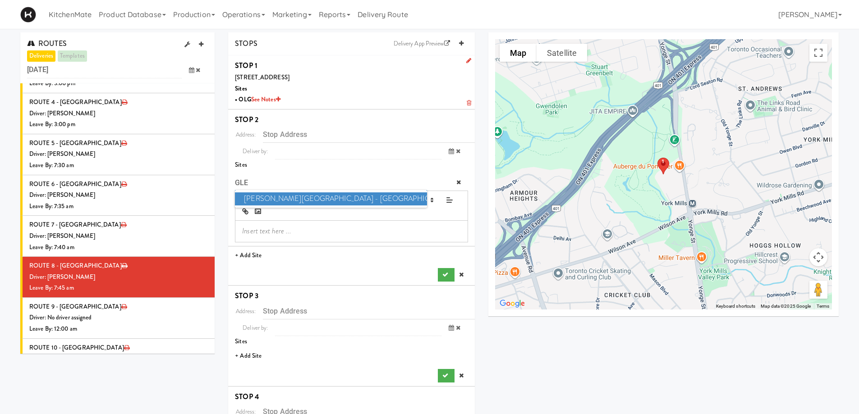
type input "GLE"
click at [294, 199] on span "Glendon Campus - York University" at bounding box center [331, 199] width 192 height 13
type input "2275 Bayview Ave, Toronto, ON, CA"
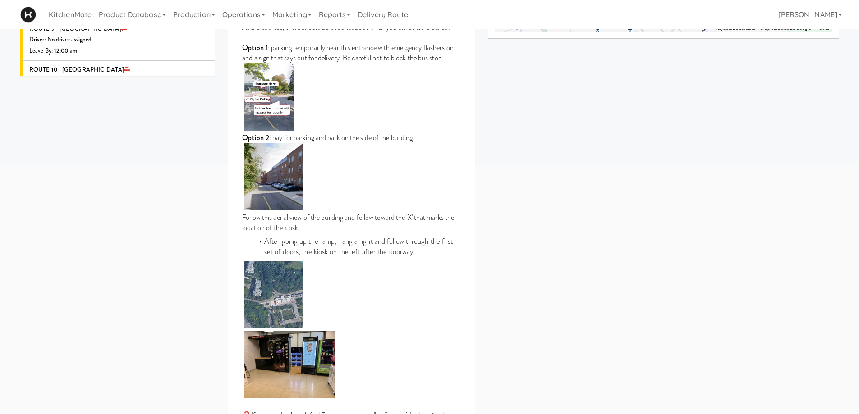
scroll to position [361, 0]
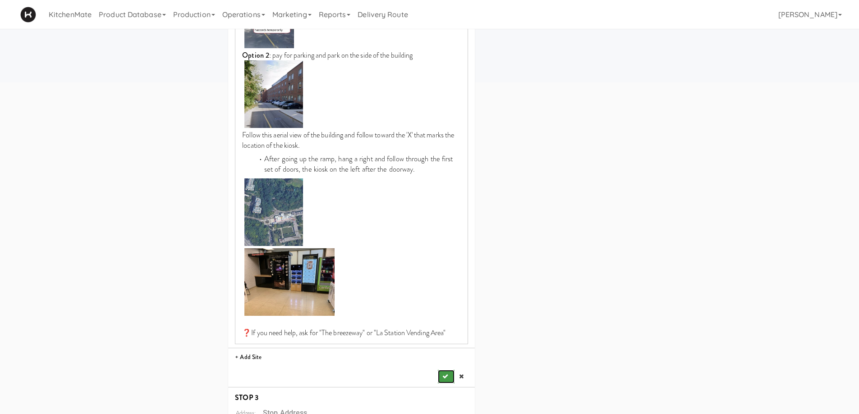
click at [442, 377] on icon "submit" at bounding box center [445, 377] width 6 height 6
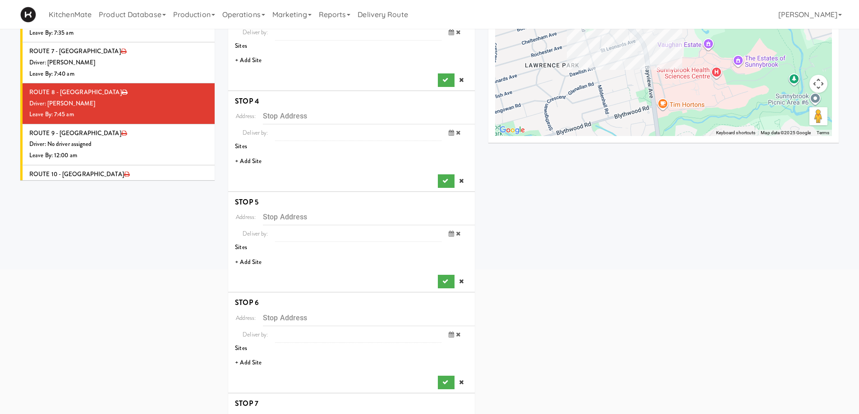
scroll to position [173, 0]
click at [247, 60] on li "+ Add Site" at bounding box center [351, 61] width 247 height 18
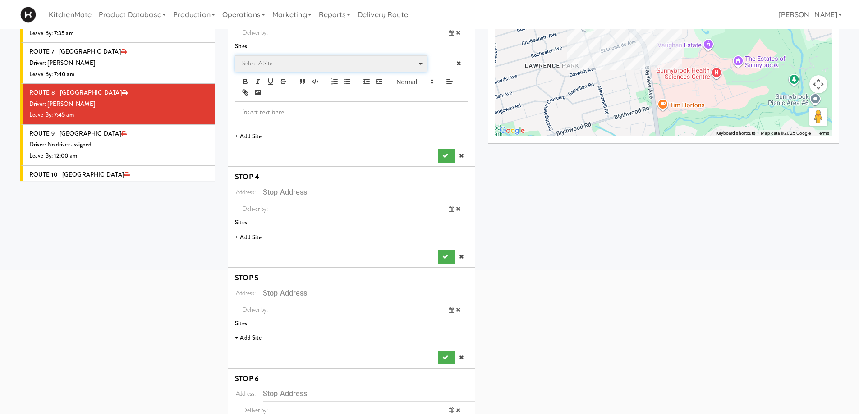
click at [272, 67] on span "Select a site" at bounding box center [327, 63] width 171 height 11
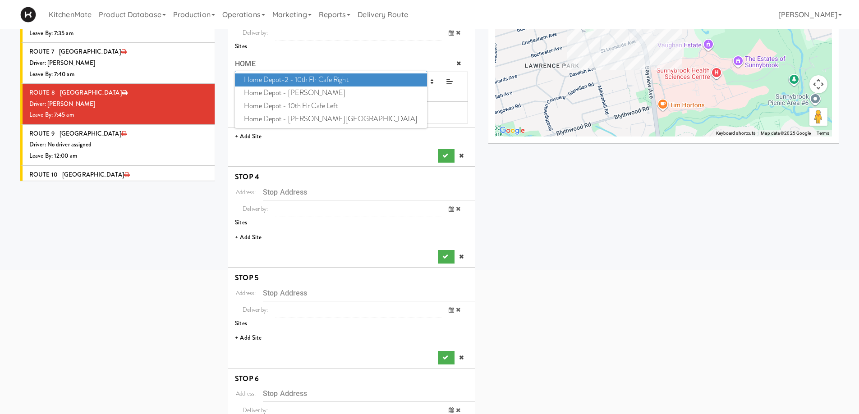
type input "HOME"
click at [339, 78] on span "Home Depot-2 - 10th Flr Cafe Right" at bounding box center [331, 79] width 192 height 13
type input "1 Concorde Gate, Toronto, ON, CA"
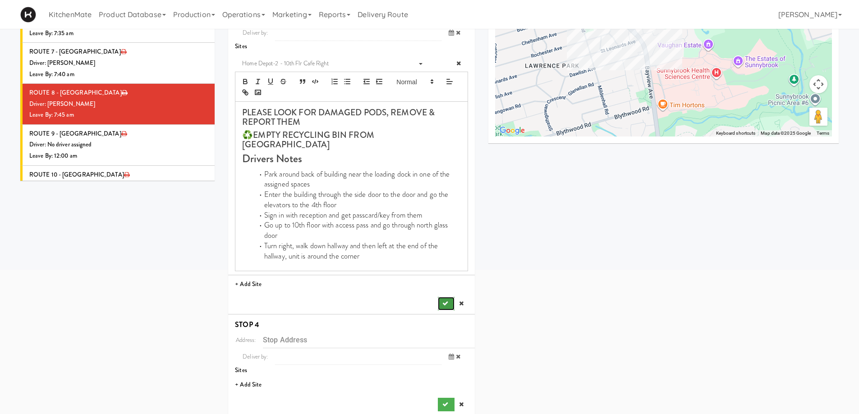
click at [449, 297] on button "submit" at bounding box center [446, 304] width 16 height 14
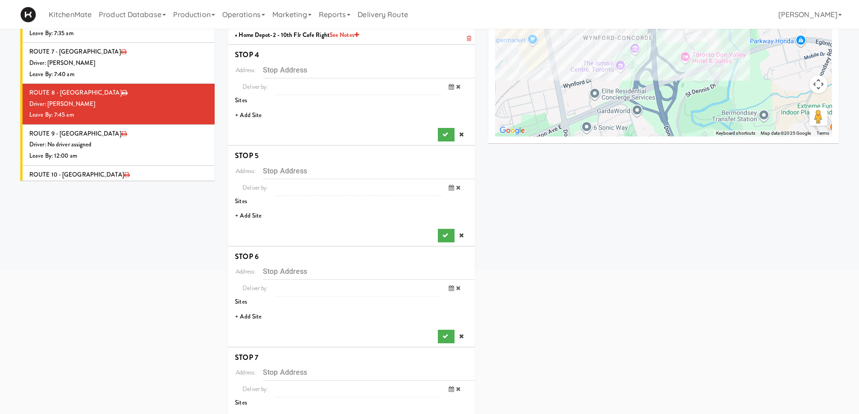
click at [255, 113] on li "+ Add Site" at bounding box center [351, 115] width 247 height 18
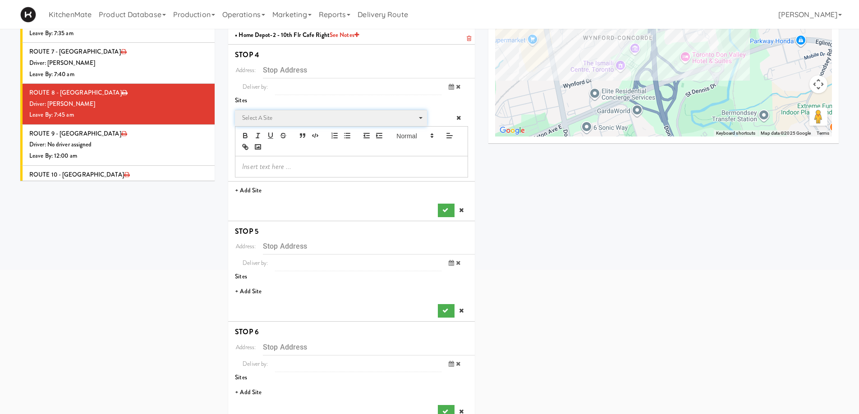
click at [286, 120] on span "Select a site" at bounding box center [327, 118] width 171 height 11
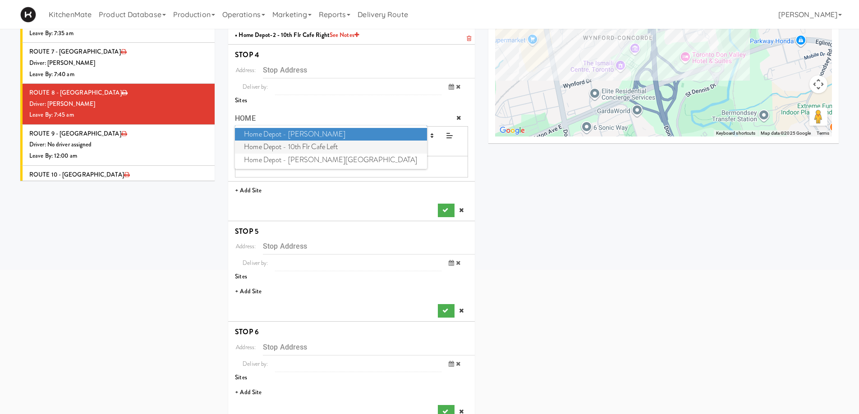
type input "HOME"
click at [317, 143] on span "Home Depot - 10th Flr Cafe Left" at bounding box center [331, 147] width 192 height 13
type input "1 Concorde Gate, Toronto, ON, CA"
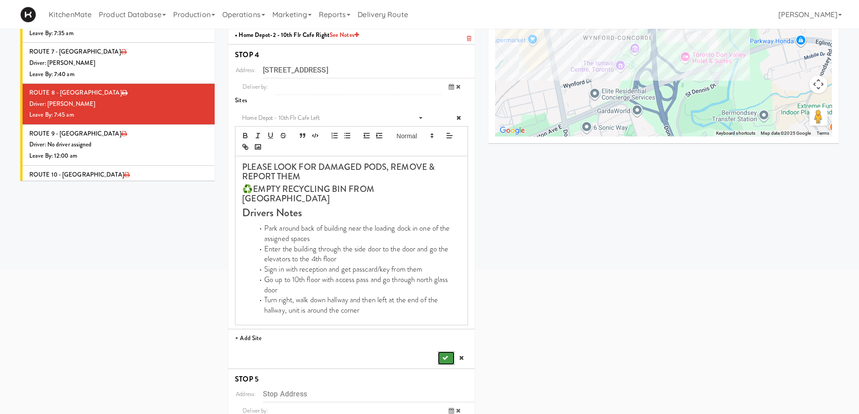
click at [450, 352] on button "submit" at bounding box center [446, 359] width 16 height 14
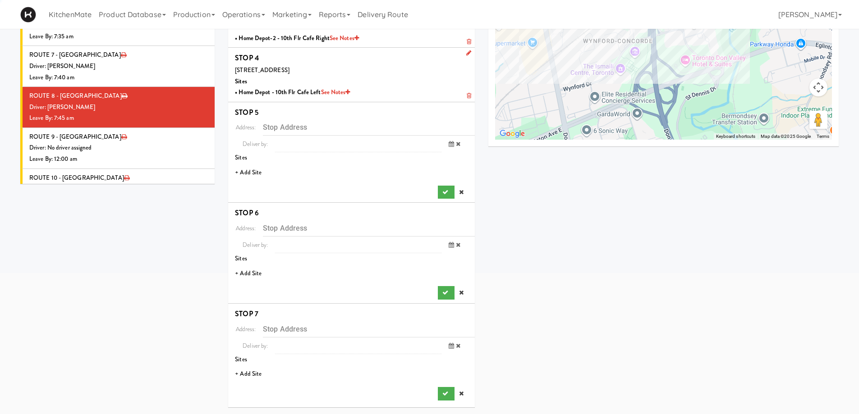
scroll to position [170, 0]
click at [248, 173] on li "+ Add Site" at bounding box center [351, 173] width 247 height 18
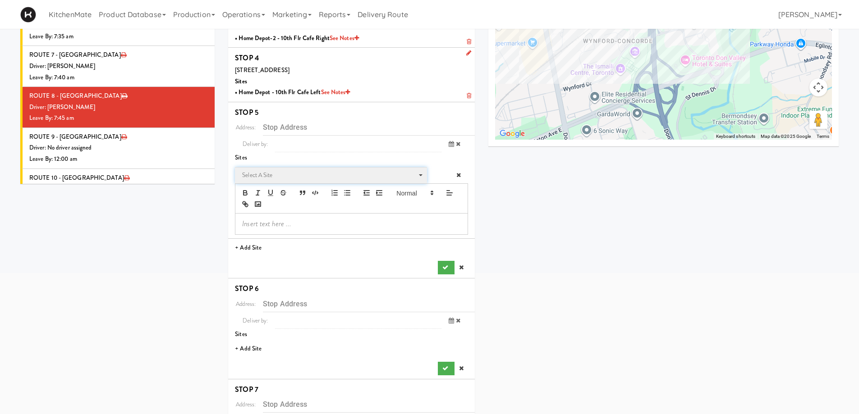
click at [282, 172] on span "Select a site" at bounding box center [327, 175] width 171 height 11
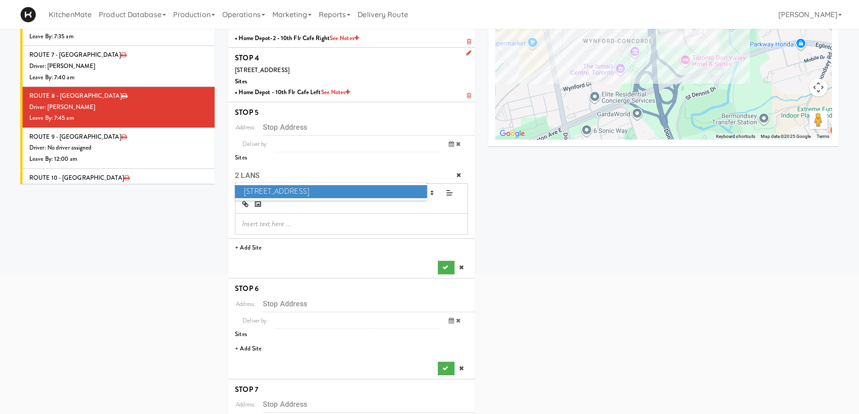
type input "2 LANS"
click at [289, 190] on span "2 Lansing Square" at bounding box center [331, 191] width 192 height 13
type input "2 Lansing Square, Toronto, ON, CA"
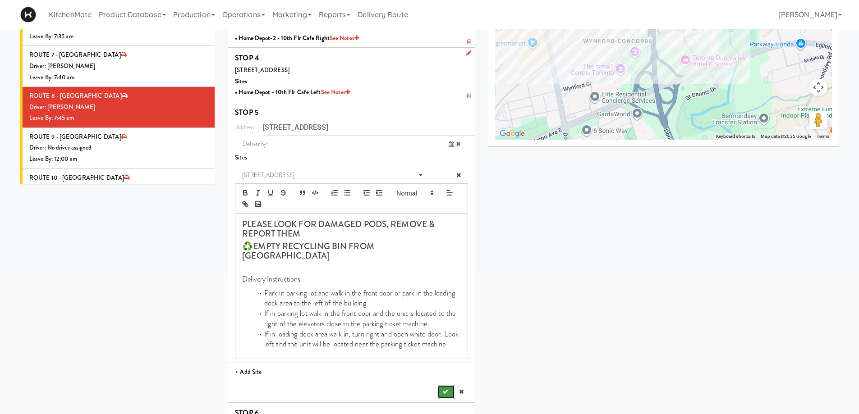
click at [444, 386] on button "submit" at bounding box center [446, 393] width 16 height 14
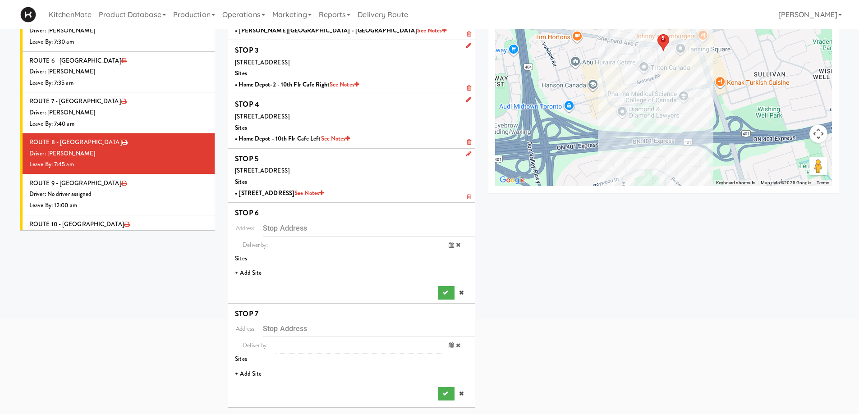
click at [253, 271] on li "+ Add Site" at bounding box center [351, 273] width 247 height 18
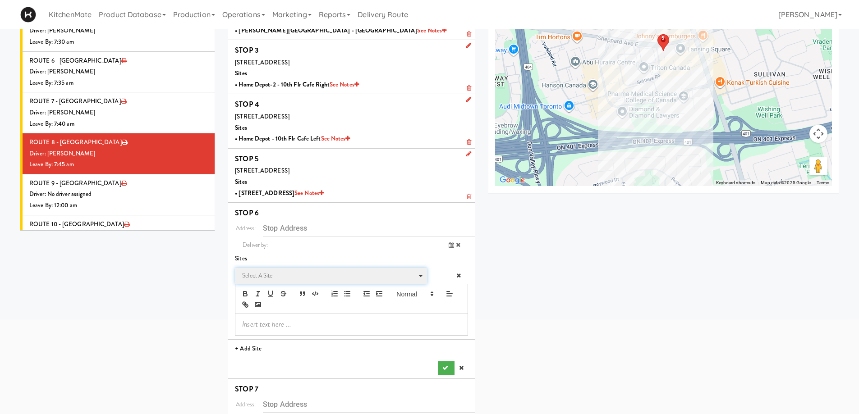
click at [283, 268] on span "Select a site Select a site" at bounding box center [331, 276] width 192 height 17
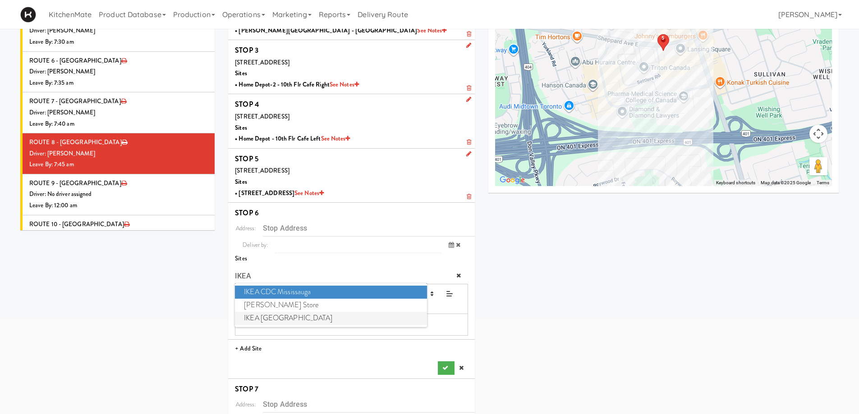
type input "IKEA"
click at [289, 315] on span "IKEA North York Store" at bounding box center [331, 318] width 192 height 13
type input "15 Provost Dr, Toronto, ON, CA"
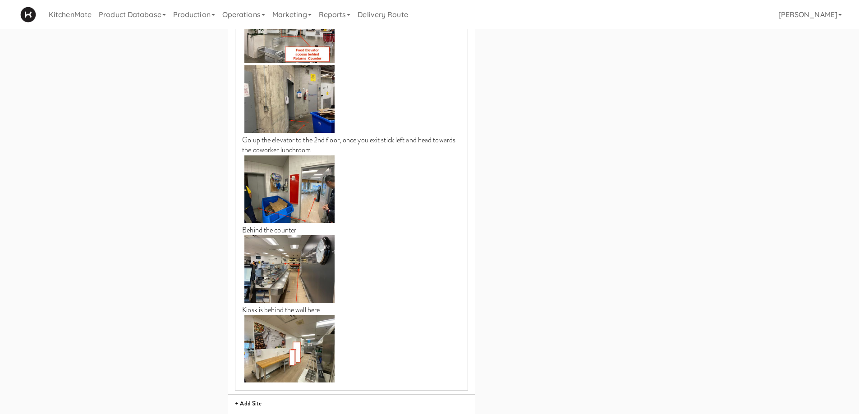
scroll to position [890, 0]
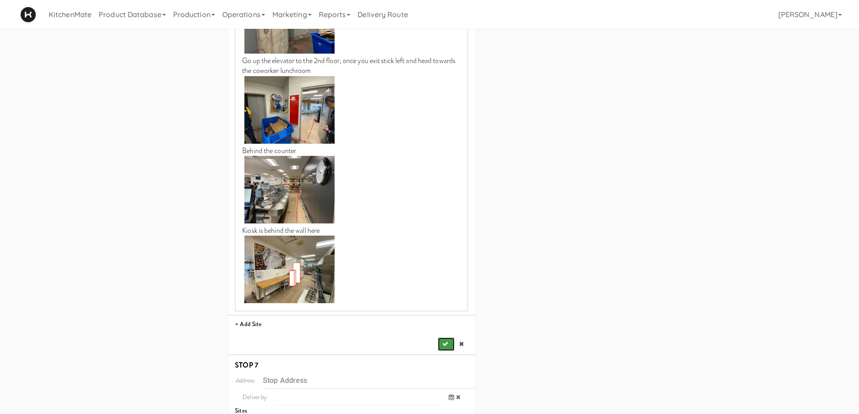
click at [445, 341] on icon "submit" at bounding box center [445, 344] width 6 height 6
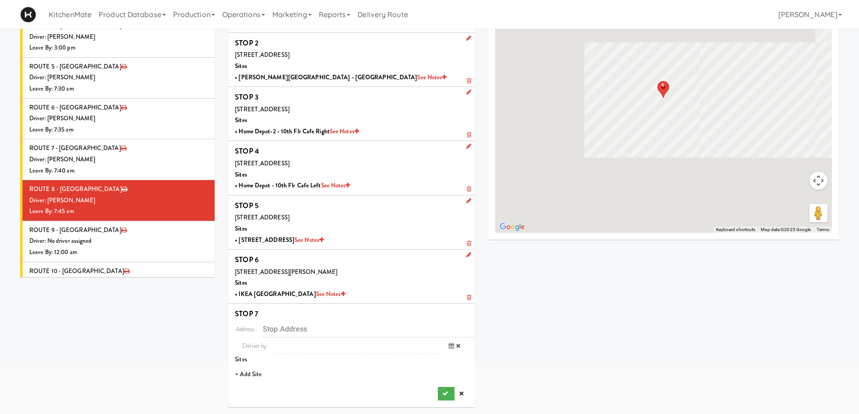
scroll to position [77, 0]
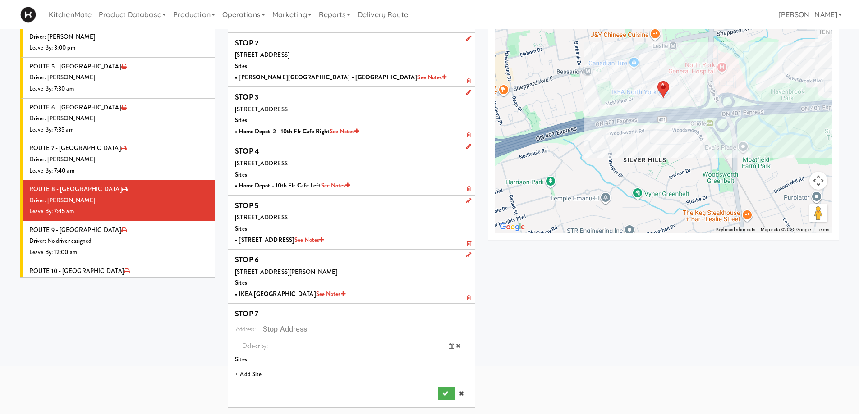
click at [250, 370] on li "+ Add Site" at bounding box center [351, 375] width 247 height 18
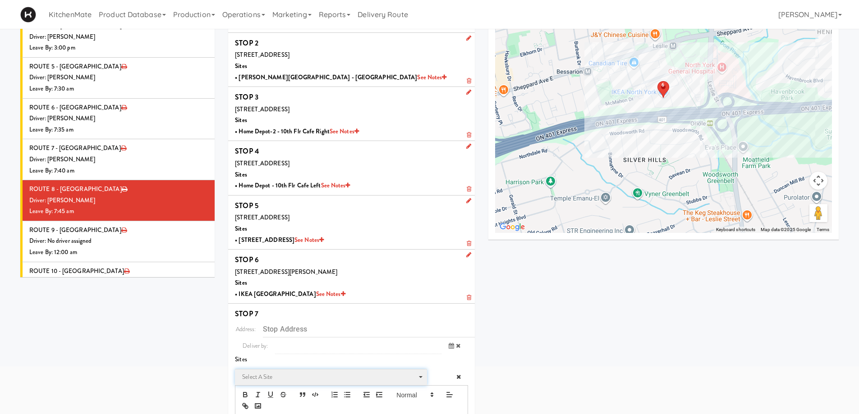
click at [268, 376] on span "Select a site" at bounding box center [327, 377] width 171 height 11
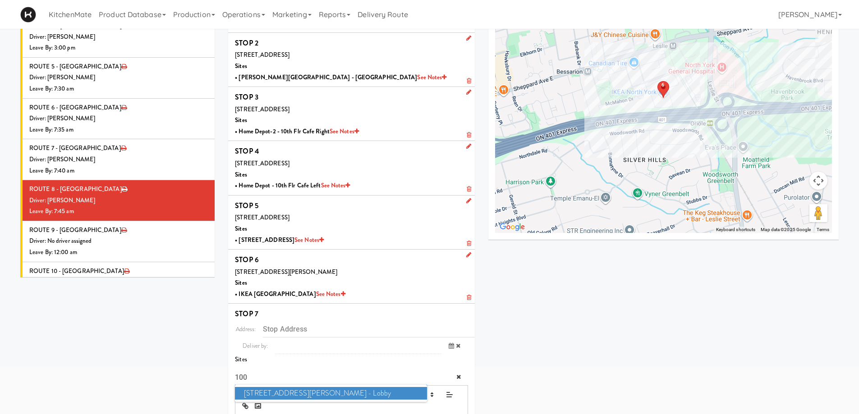
type input "100"
click at [272, 390] on span "100 Sheppard Ave - Lobby" at bounding box center [331, 393] width 192 height 13
type input "100 Sheppard Ave E, Toronto, ON, CA"
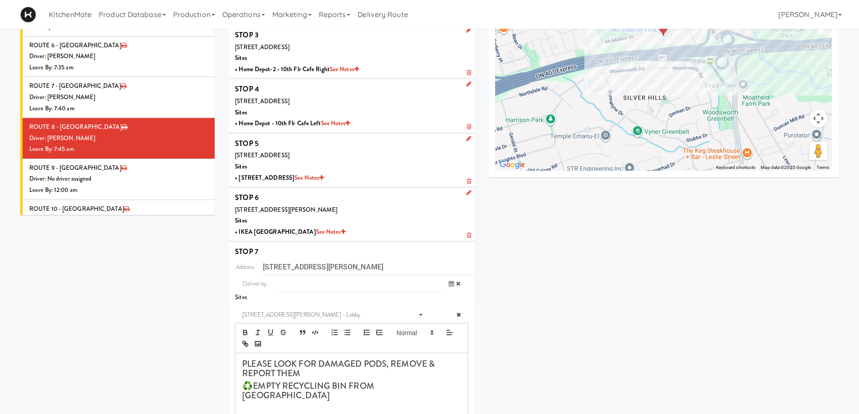
scroll to position [247, 0]
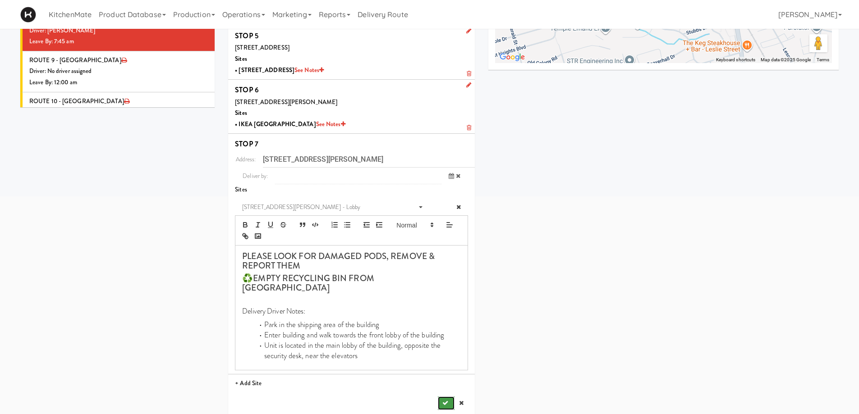
click at [445, 400] on icon "submit" at bounding box center [445, 403] width 6 height 6
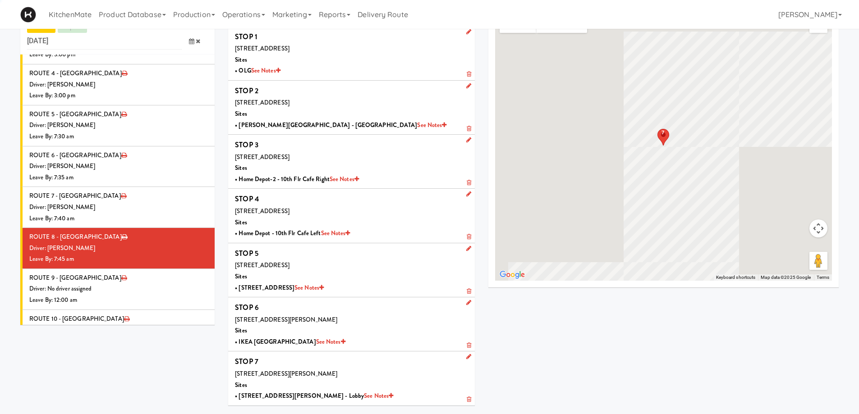
scroll to position [29, 0]
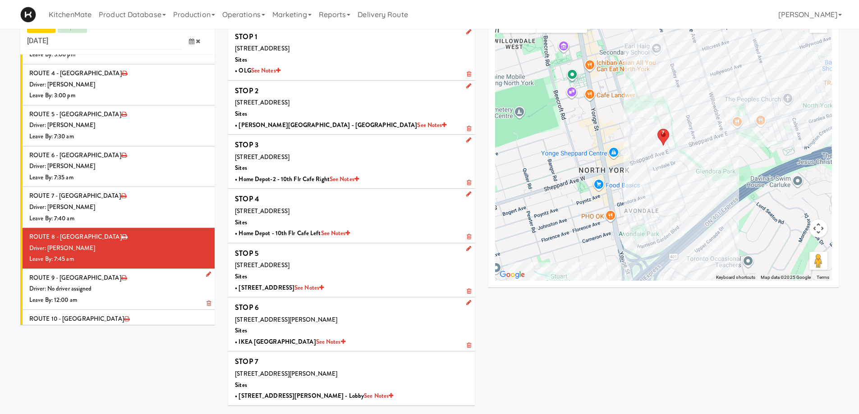
click at [118, 284] on div "Driver: No driver assigned" at bounding box center [118, 289] width 179 height 11
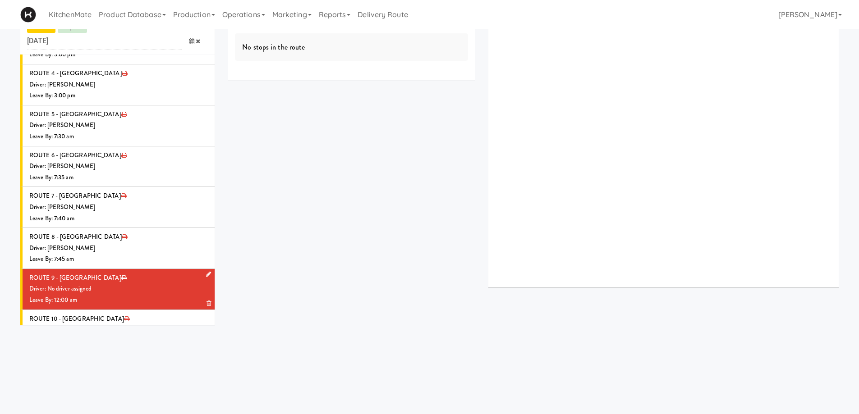
click at [202, 269] on link at bounding box center [206, 274] width 9 height 11
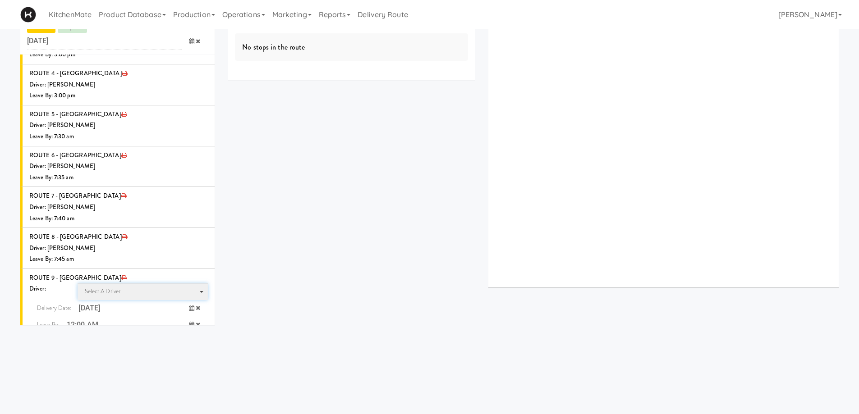
click at [129, 284] on span "Select a driver Select a driver" at bounding box center [143, 292] width 131 height 17
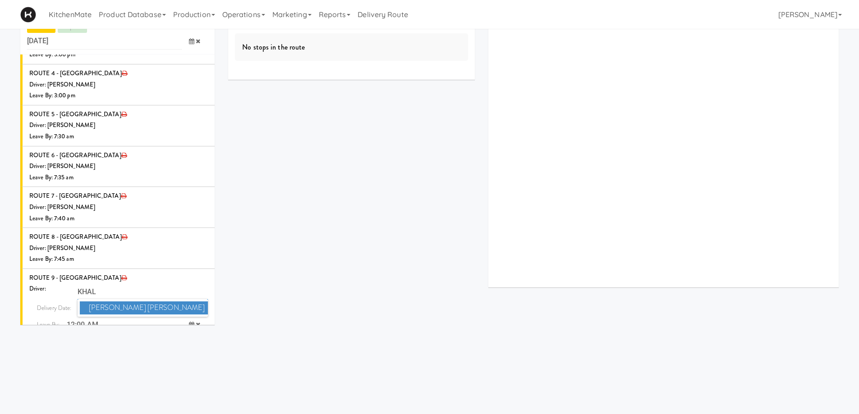
type input "KHAL"
click at [124, 302] on span "Khalil Odim Chedid" at bounding box center [144, 308] width 129 height 13
click at [189, 322] on icon at bounding box center [191, 325] width 5 height 6
click at [158, 353] on span "7:00 AM" at bounding box center [154, 360] width 35 height 15
click at [121, 369] on span "7:50 AM" at bounding box center [118, 376] width 35 height 15
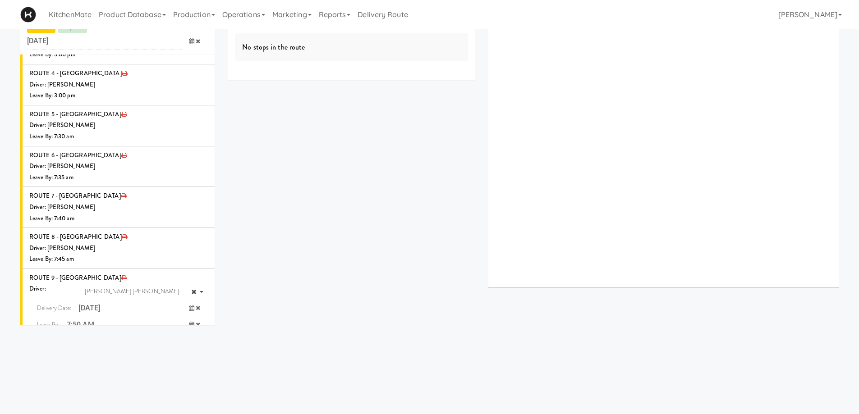
click at [183, 340] on icon "submit" at bounding box center [186, 343] width 6 height 6
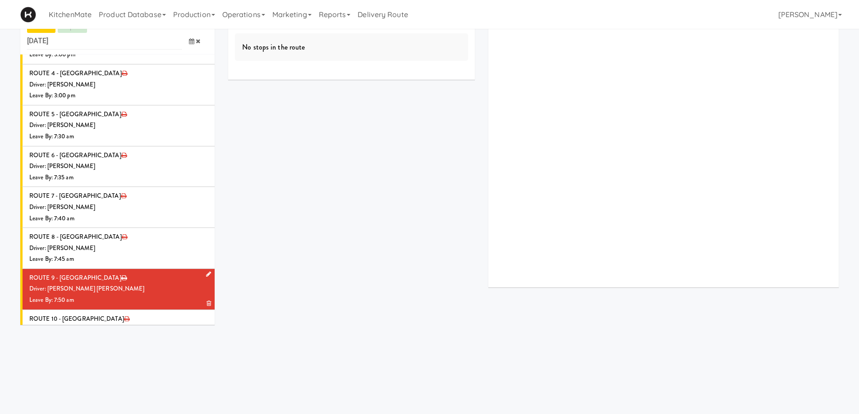
click at [140, 284] on div "Driver: [PERSON_NAME] [PERSON_NAME]" at bounding box center [118, 289] width 179 height 11
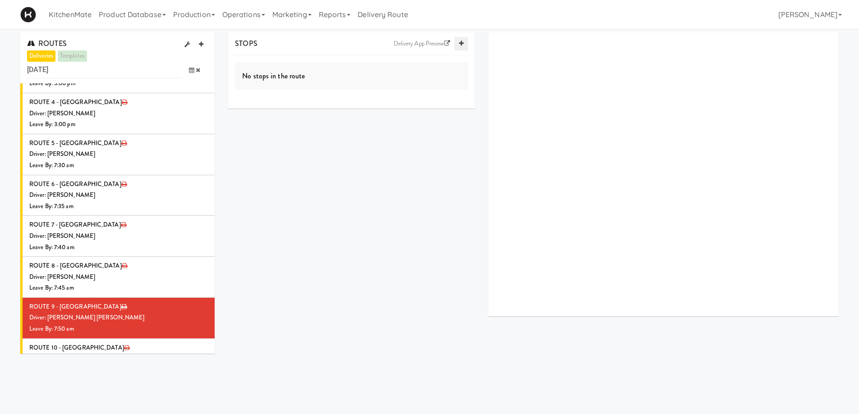
click at [461, 43] on icon at bounding box center [461, 44] width 5 height 6
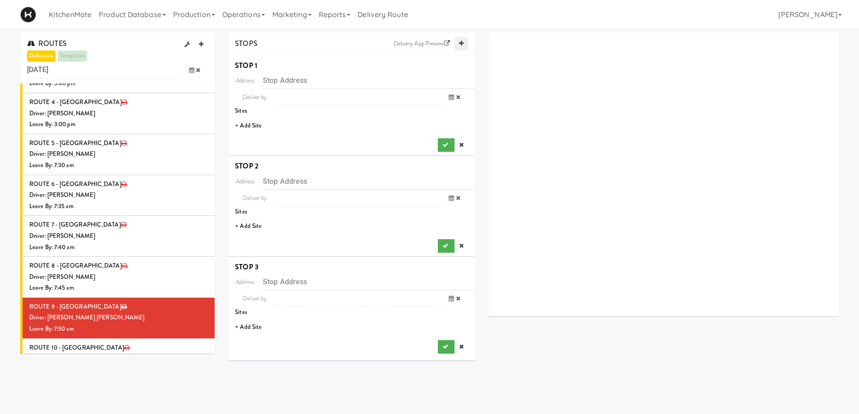
click at [461, 43] on icon at bounding box center [461, 44] width 5 height 6
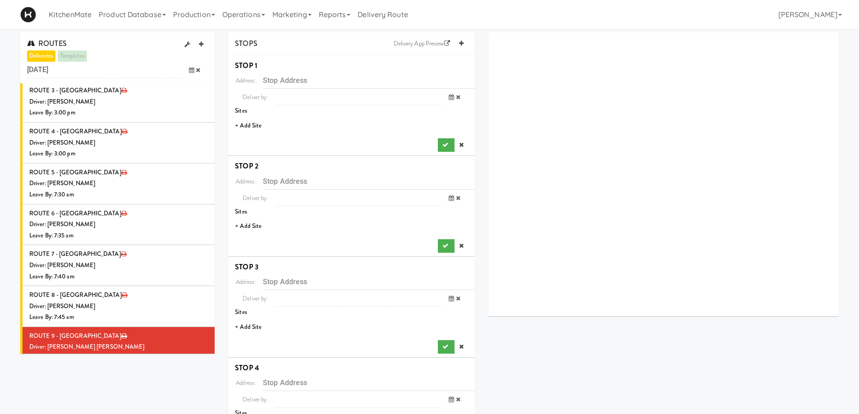
scroll to position [969, 0]
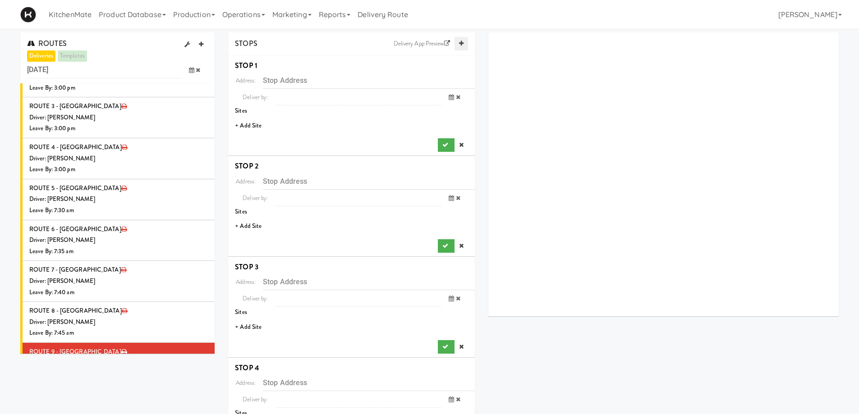
click at [463, 42] on icon at bounding box center [461, 44] width 5 height 6
click at [253, 121] on li "+ Add Site" at bounding box center [351, 126] width 247 height 18
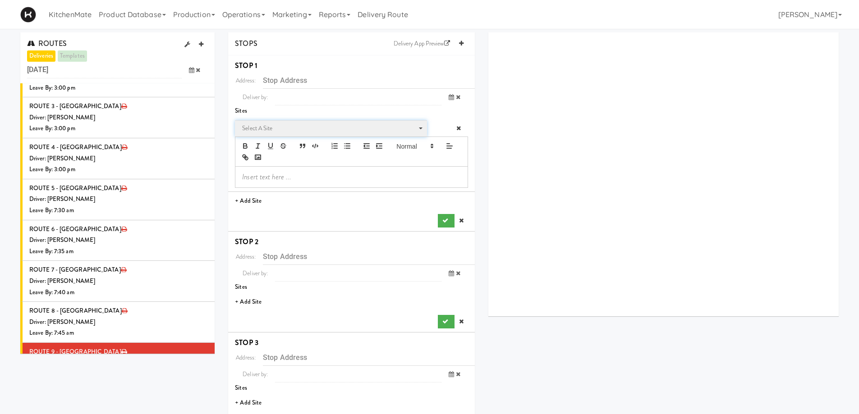
click at [270, 125] on span "Select a site" at bounding box center [327, 128] width 171 height 11
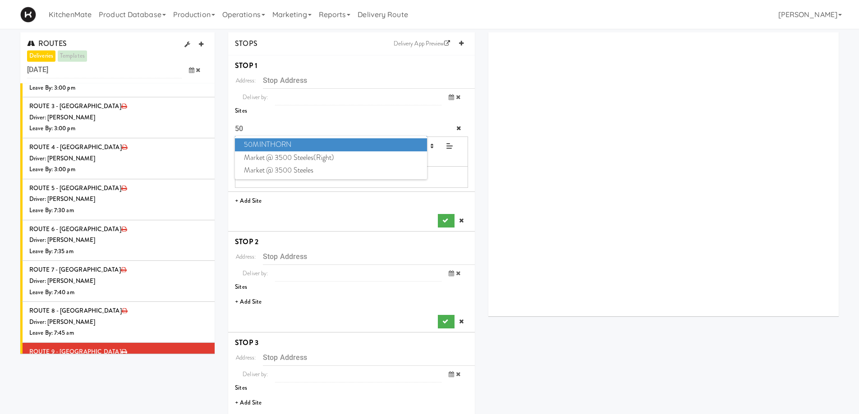
type input "50"
click at [290, 143] on span "50MINTHORN" at bounding box center [331, 144] width 192 height 13
type input "50 Minthorn Blvd, Richmond Hill, ON, CA"
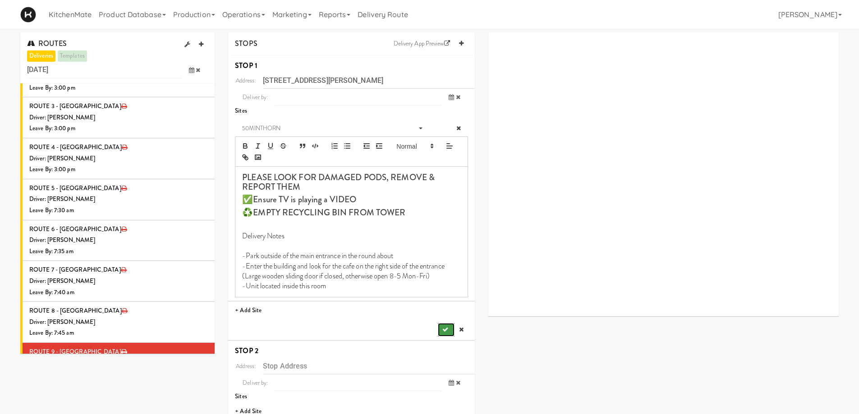
click at [450, 327] on button "submit" at bounding box center [446, 330] width 16 height 14
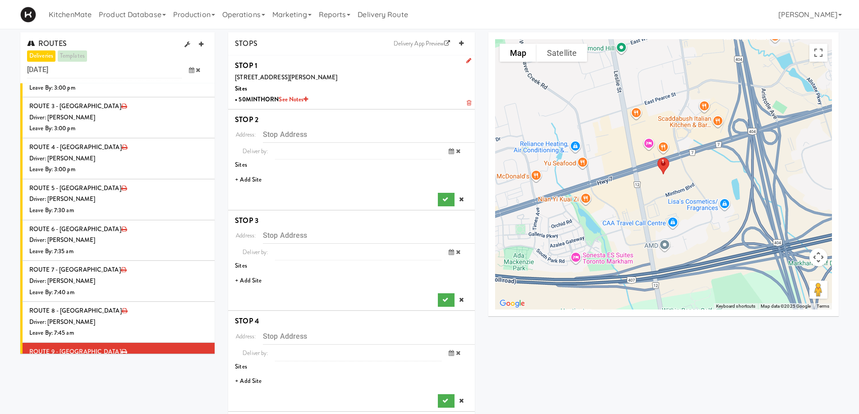
click at [251, 183] on li "+ Add Site" at bounding box center [351, 180] width 247 height 18
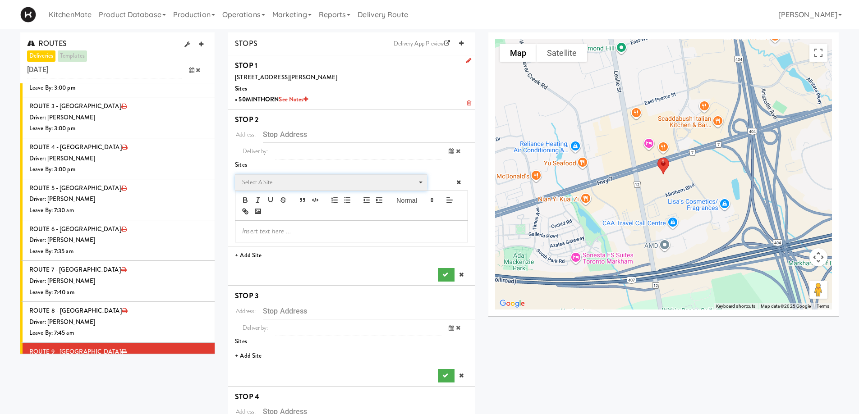
click at [280, 186] on span "Select a site" at bounding box center [327, 182] width 171 height 11
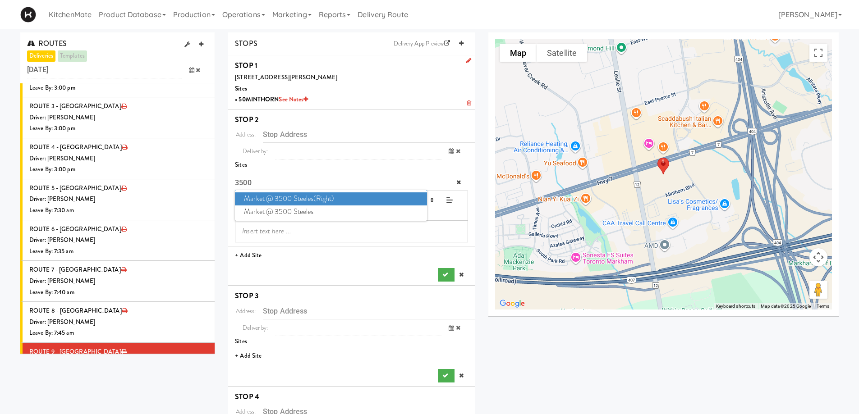
type input "3500"
click at [295, 195] on span "Market @ 3500 Steeles(Right)" at bounding box center [331, 199] width 192 height 13
type input "3500 Steeles Ave E, Markham, ON, CA"
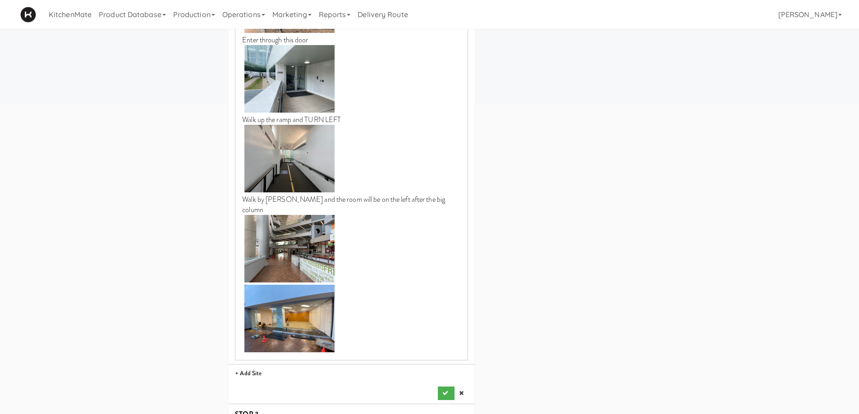
scroll to position [451, 0]
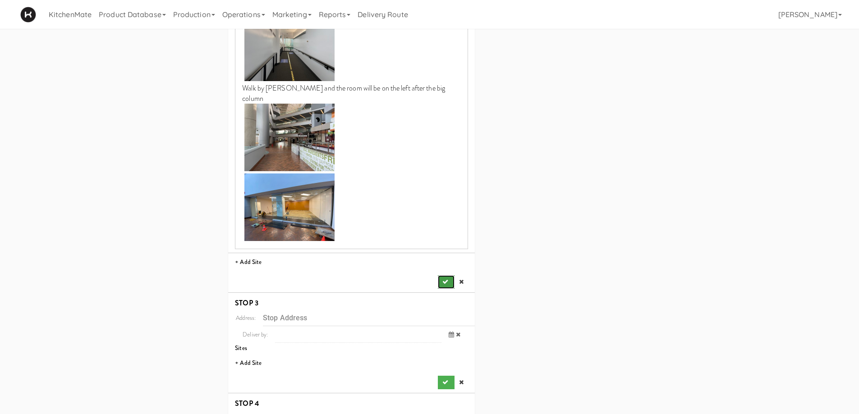
click at [446, 275] on button "submit" at bounding box center [446, 282] width 16 height 14
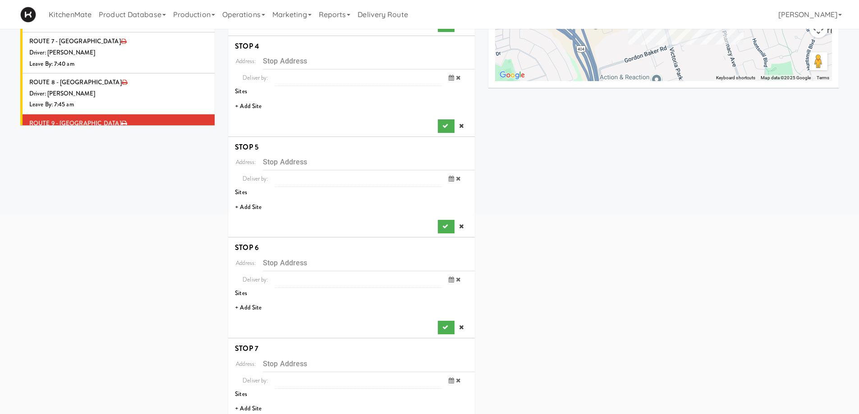
scroll to position [48, 0]
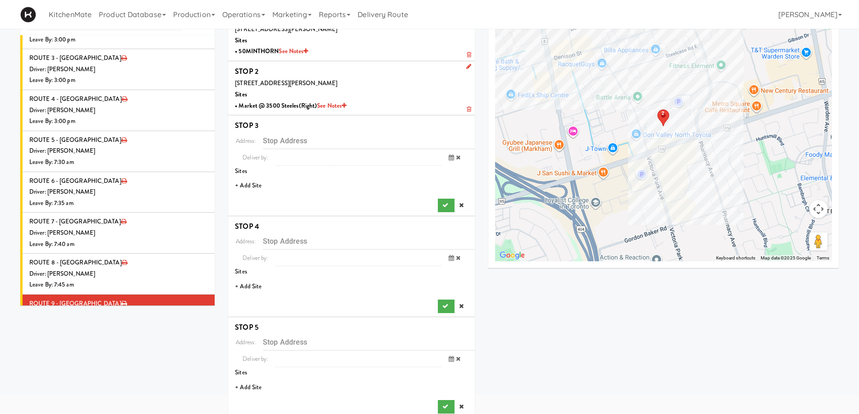
click at [255, 181] on li "+ Add Site" at bounding box center [351, 186] width 247 height 18
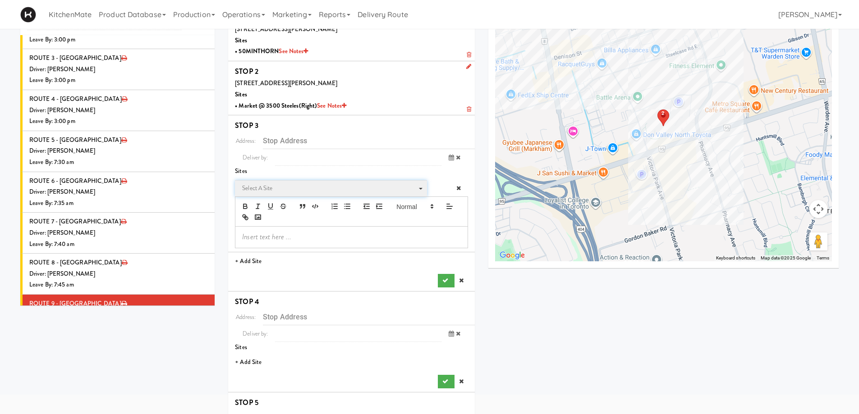
click at [261, 187] on span "Select a site" at bounding box center [327, 188] width 171 height 11
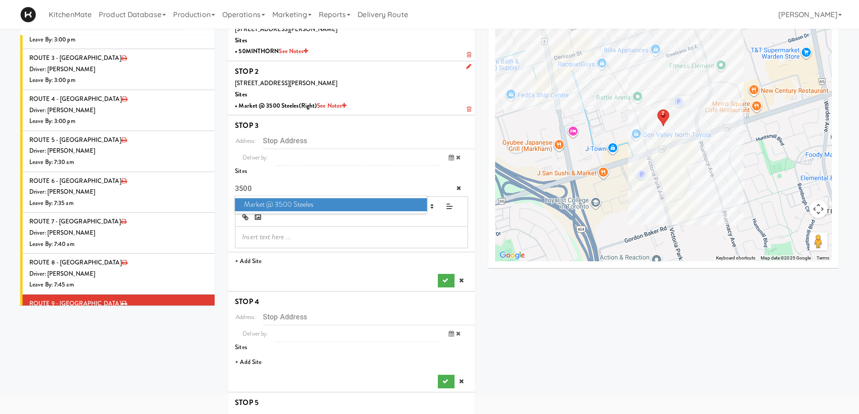
type input "3500"
click at [313, 208] on span "Market @ 3500 Steeles" at bounding box center [331, 204] width 192 height 13
type input "3500 Steeles Ave E, Markham, ON, CA"
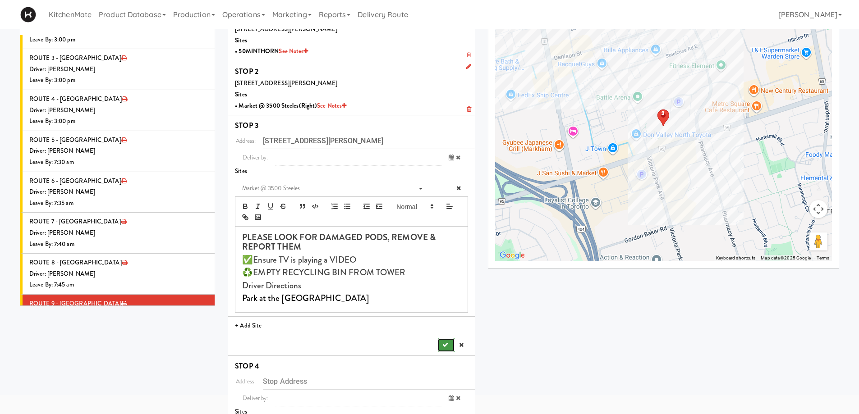
click at [448, 347] on icon "submit" at bounding box center [445, 345] width 6 height 6
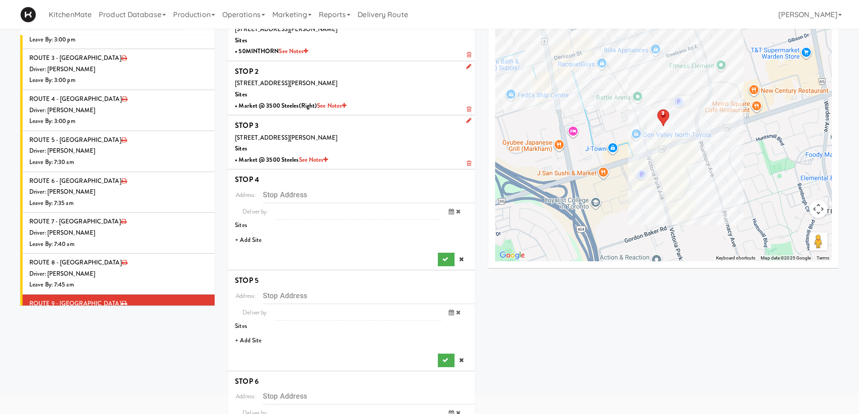
click at [254, 243] on li "+ Add Site" at bounding box center [351, 240] width 247 height 18
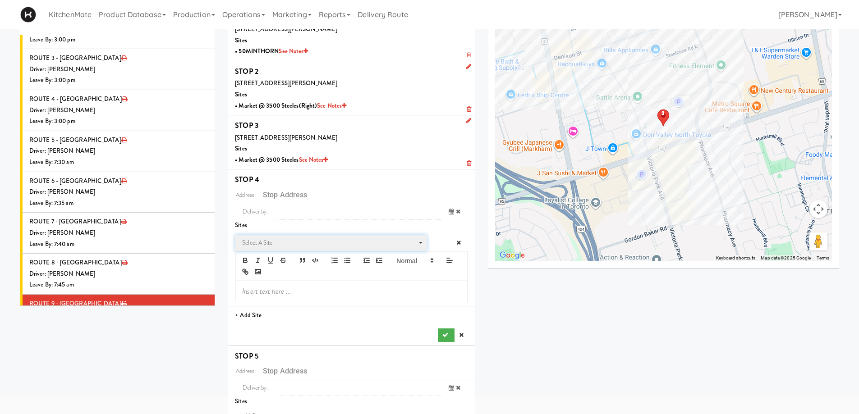
click at [265, 244] on span "Select a site" at bounding box center [327, 243] width 171 height 11
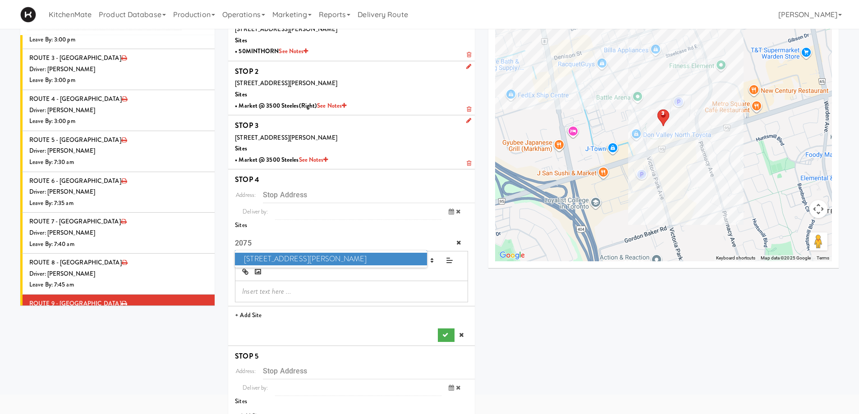
type input "2075"
click at [266, 256] on span "2075 - Kennedy Rd" at bounding box center [331, 259] width 192 height 13
type input "2075 Kennedy Rd, Toronto, ON, CA"
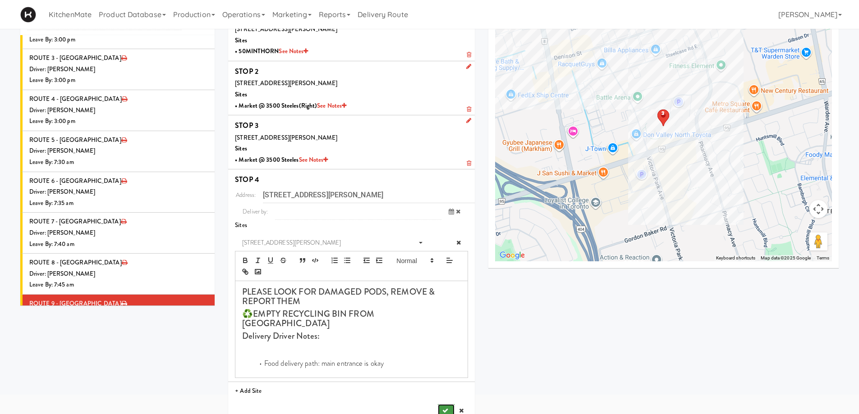
click at [449, 404] on button "submit" at bounding box center [446, 411] width 16 height 14
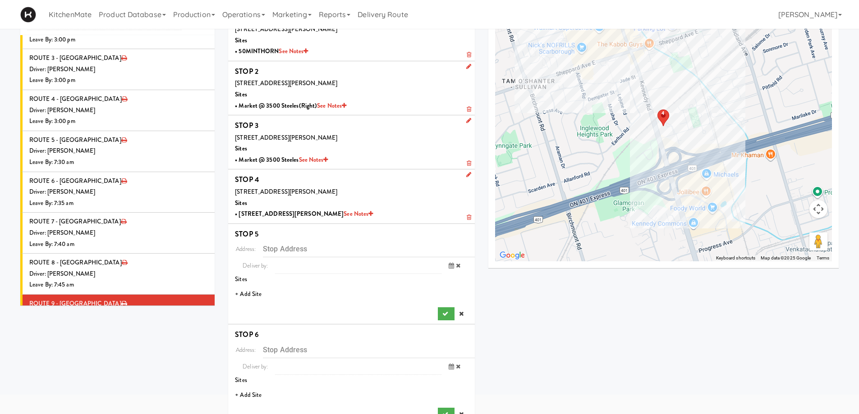
click at [259, 297] on li "+ Add Site" at bounding box center [351, 294] width 247 height 18
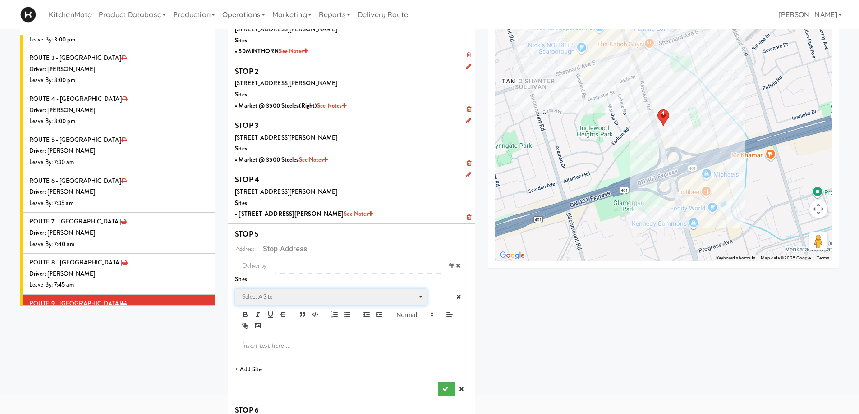
click at [268, 293] on span "Select a site" at bounding box center [327, 297] width 171 height 11
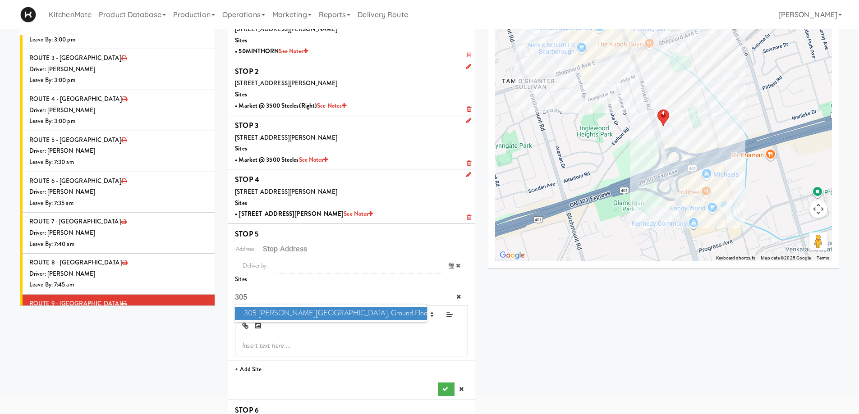
type input "305"
click at [281, 317] on span "305 Milner - West Corridor, Ground Floor" at bounding box center [331, 313] width 192 height 13
type input "305 Milner Ave, Toronto, ON, CA"
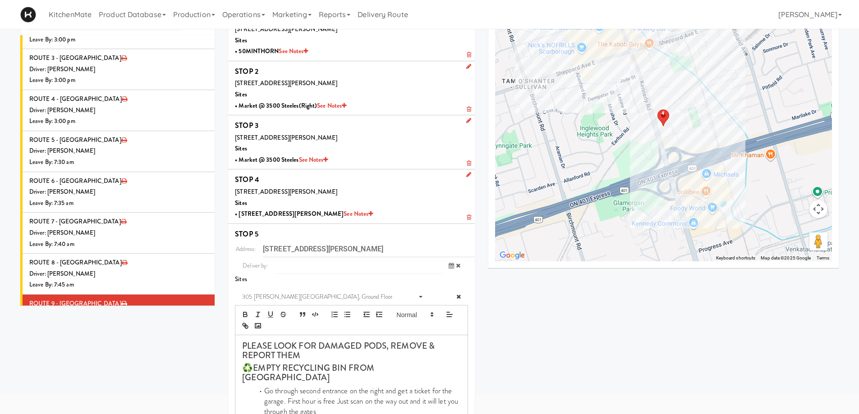
scroll to position [319, 0]
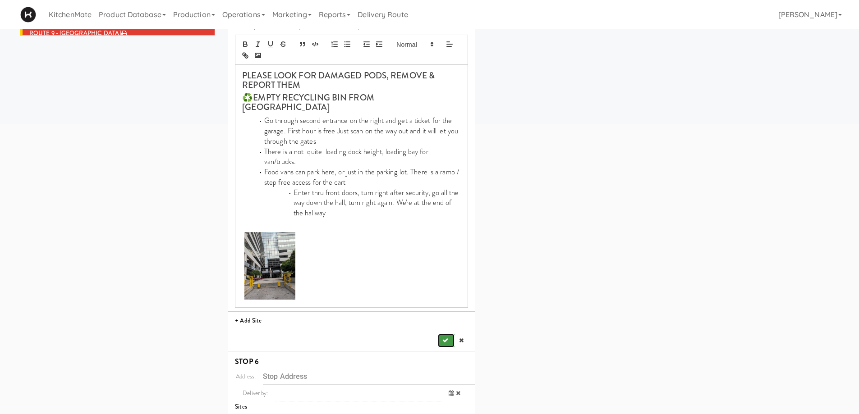
click at [447, 338] on icon "submit" at bounding box center [445, 341] width 6 height 6
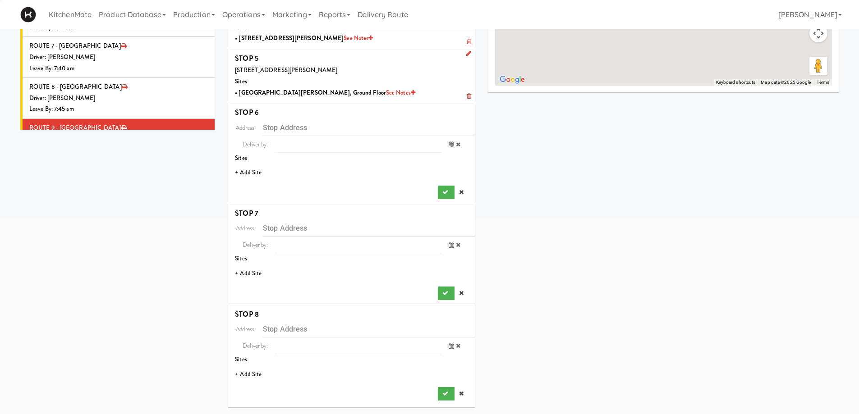
scroll to position [224, 0]
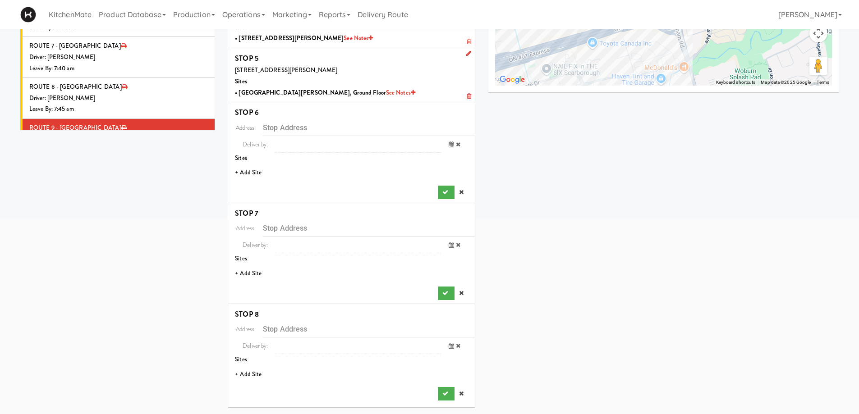
click at [250, 174] on li "+ Add Site" at bounding box center [351, 173] width 247 height 18
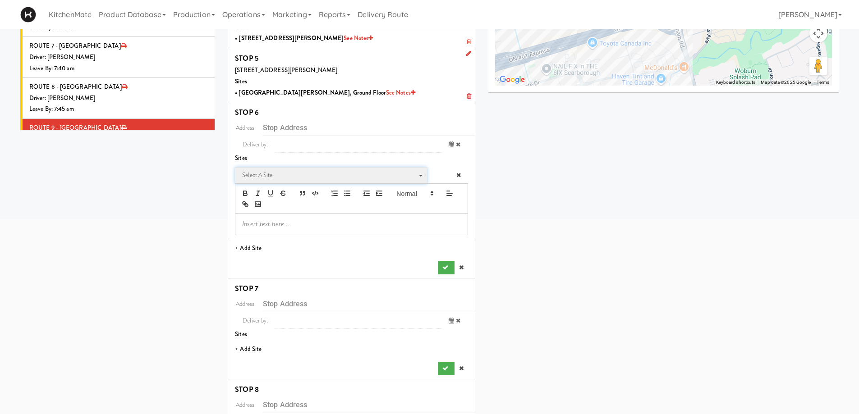
click at [268, 176] on span "Select a site" at bounding box center [327, 175] width 171 height 11
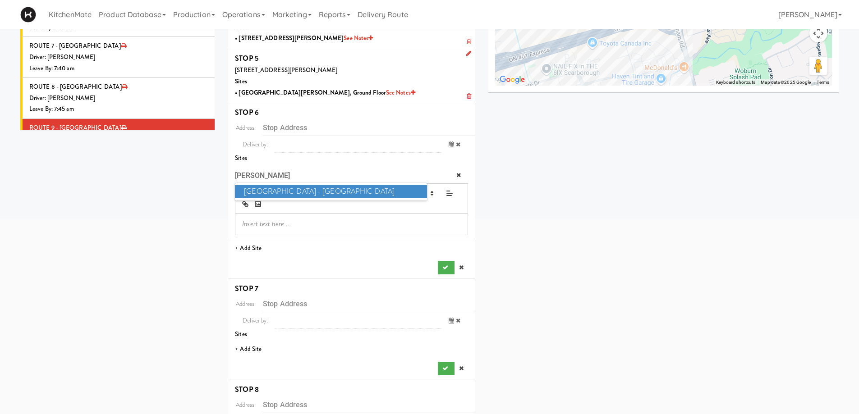
type input "MARK"
click at [285, 194] on span "Markham Campus - York University" at bounding box center [331, 191] width 192 height 13
type input "1 University Blvd., Markham, ON, CA"
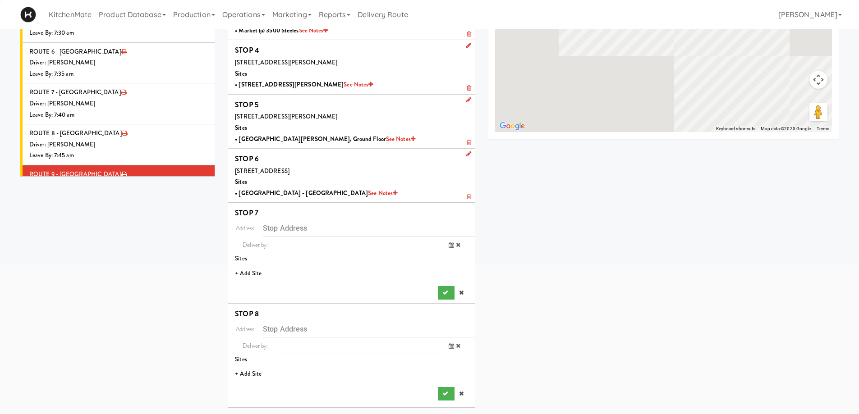
scroll to position [178, 0]
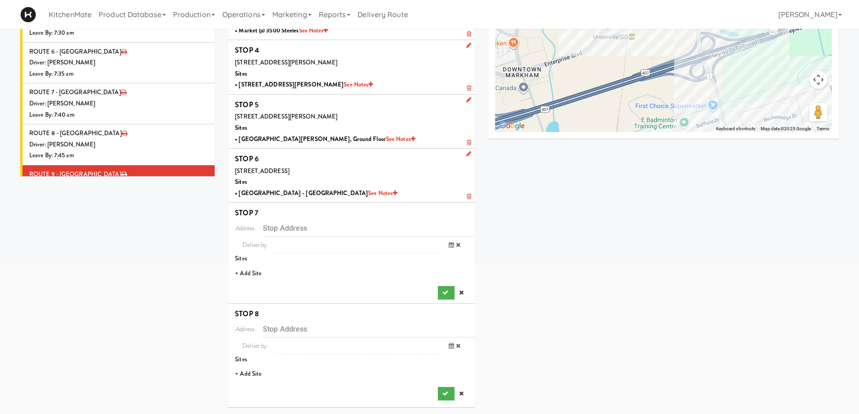
click at [258, 272] on li "+ Add Site" at bounding box center [351, 274] width 247 height 18
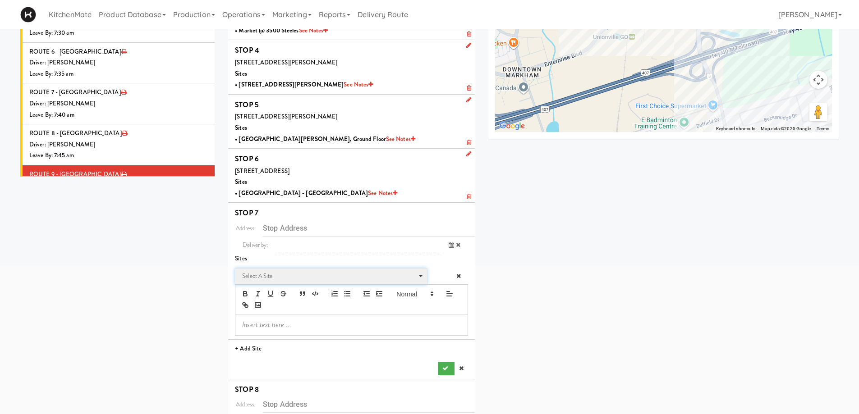
click at [277, 275] on span "Select a site" at bounding box center [327, 276] width 171 height 11
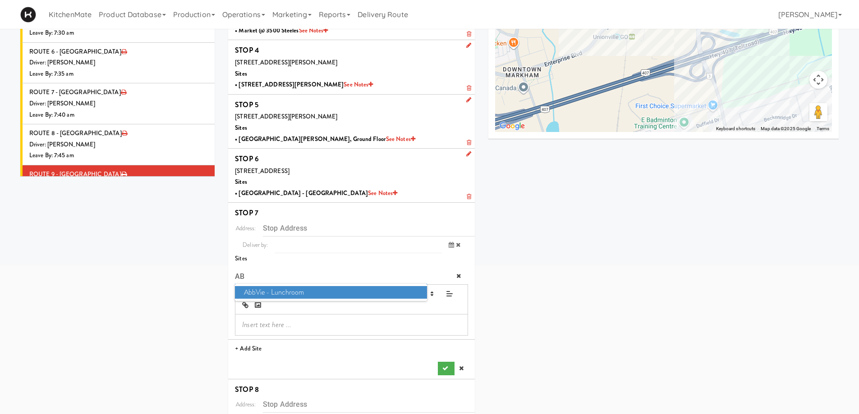
type input "AB"
click at [275, 294] on span "AbbVie - Lunchroom" at bounding box center [331, 292] width 192 height 13
type input "1380 Rodick Rd, Markham, ON, CA"
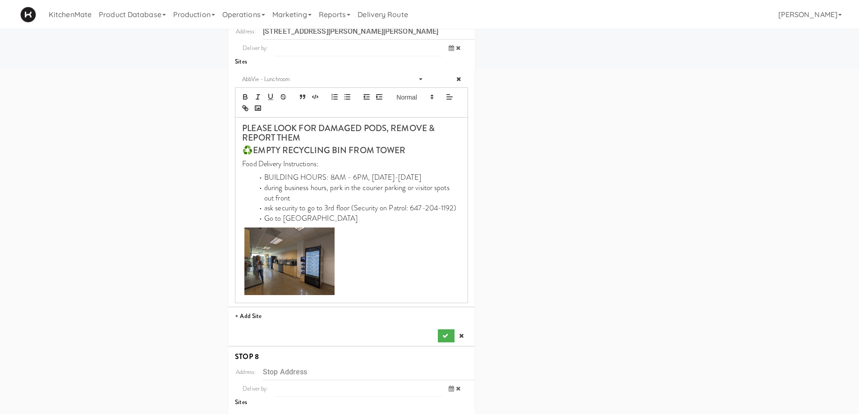
scroll to position [418, 0]
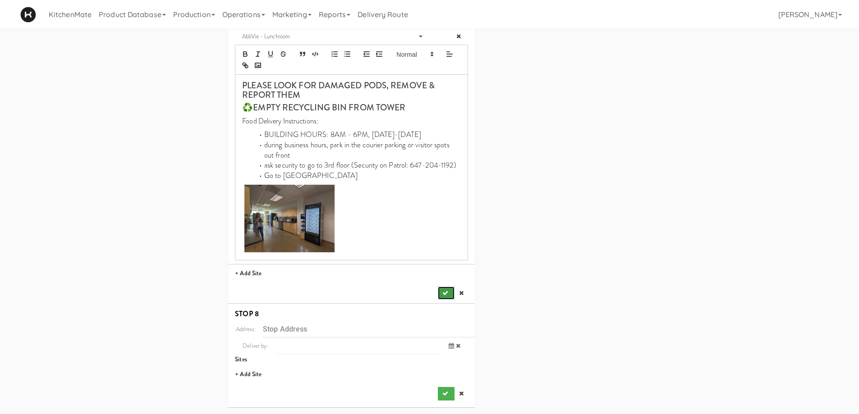
click at [445, 289] on button "submit" at bounding box center [446, 294] width 16 height 14
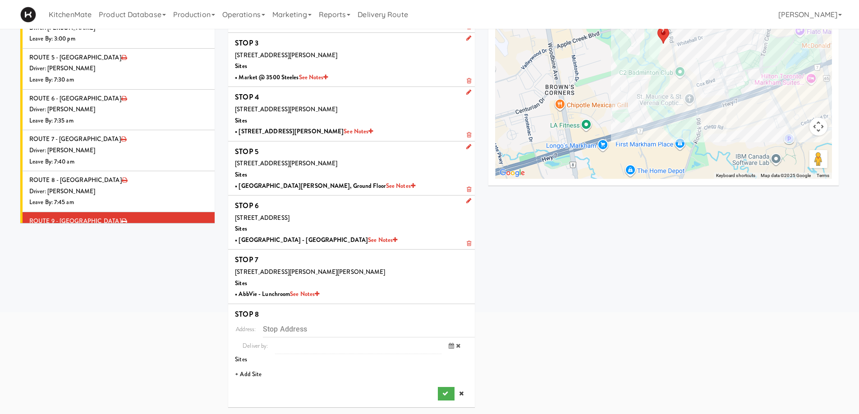
click at [253, 376] on li "+ Add Site" at bounding box center [351, 375] width 247 height 18
click at [277, 370] on span "Select a site Select a site" at bounding box center [331, 377] width 192 height 17
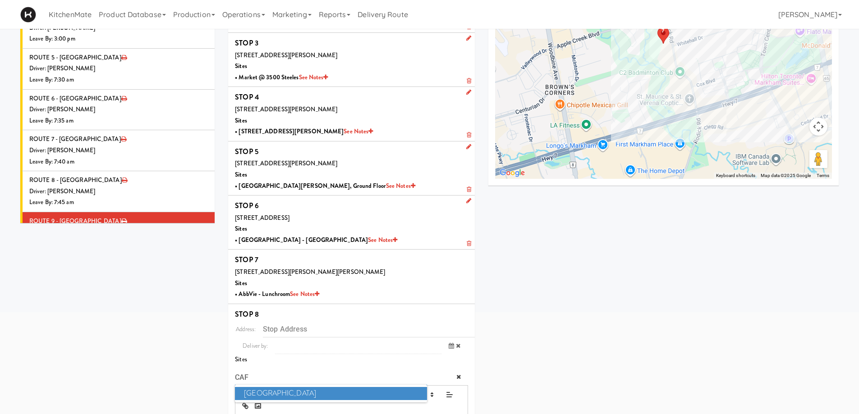
type input "CAF"
click at [321, 395] on span "Cafe Valleywood" at bounding box center [331, 393] width 192 height 13
type input "60 Columbia Way, Markham, ON, CA"
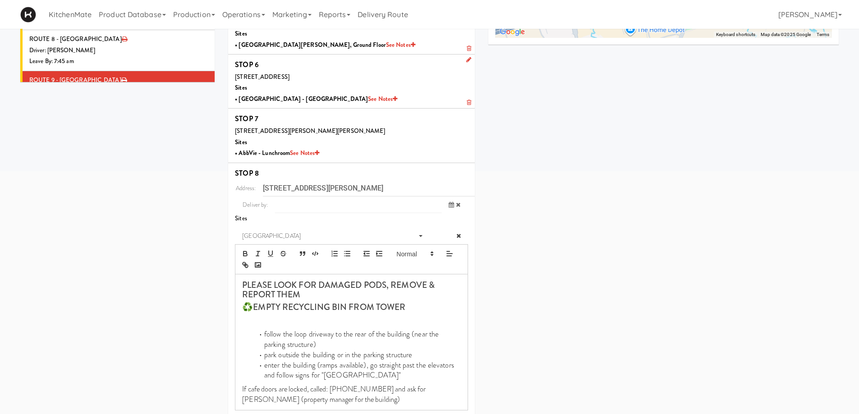
scroll to position [321, 0]
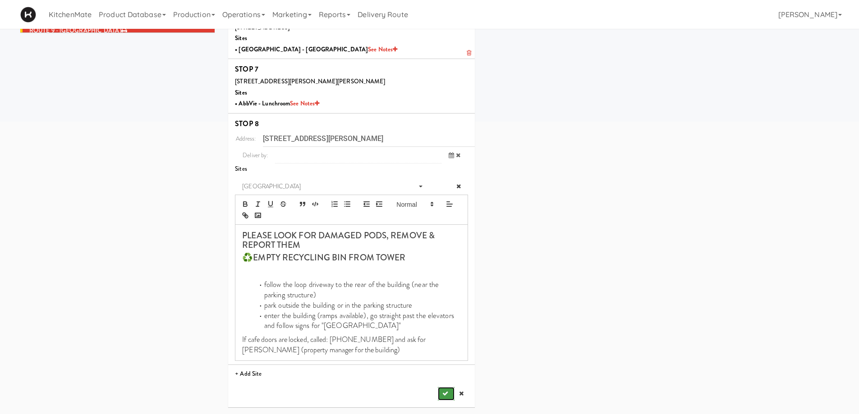
click at [447, 391] on icon "submit" at bounding box center [445, 394] width 6 height 6
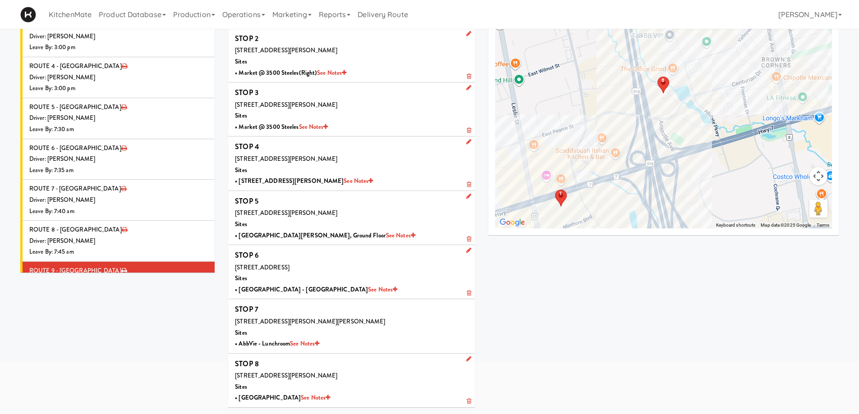
click at [106, 317] on div "Driver: No driver assigned" at bounding box center [118, 322] width 179 height 11
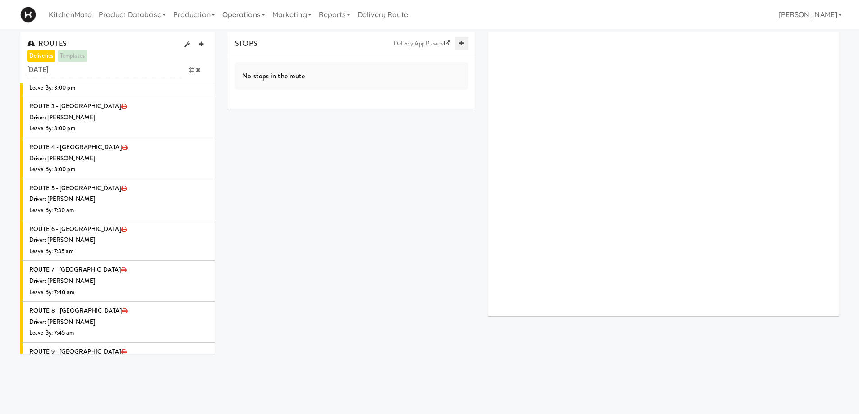
click at [459, 41] on icon at bounding box center [461, 44] width 5 height 6
click at [460, 41] on icon at bounding box center [461, 44] width 5 height 6
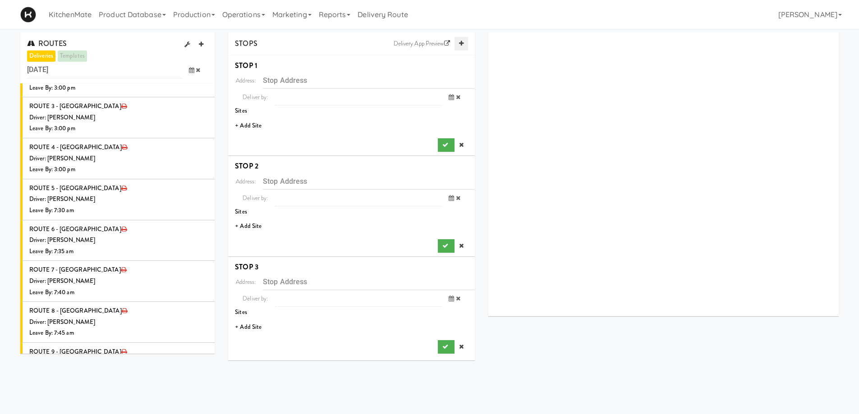
click at [460, 41] on icon at bounding box center [461, 44] width 5 height 6
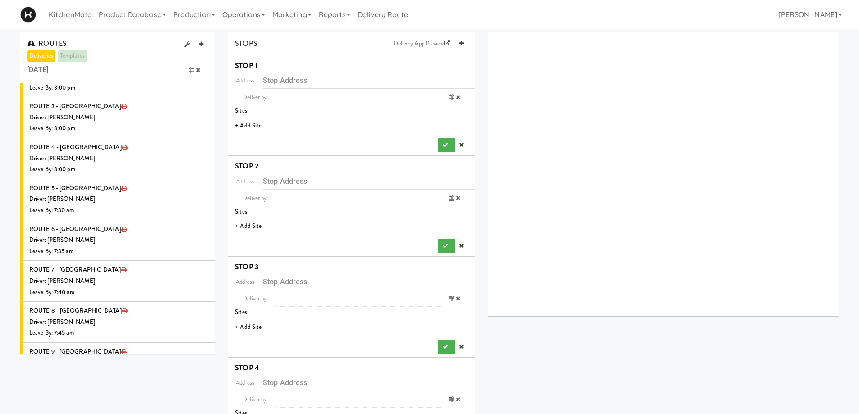
click at [255, 125] on li "+ Add Site" at bounding box center [351, 126] width 247 height 18
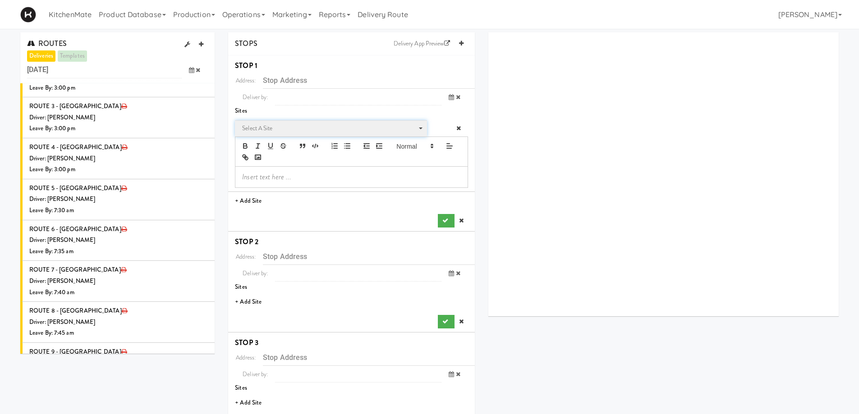
click at [289, 129] on span "Select a site" at bounding box center [327, 128] width 171 height 11
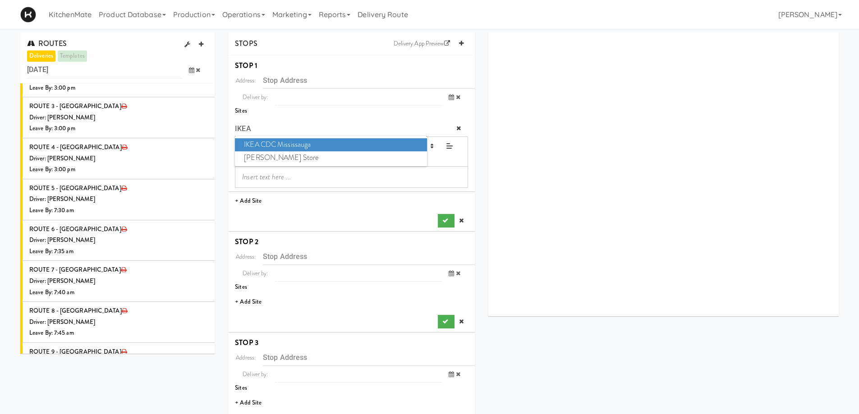
type input "IKEA"
click at [289, 144] on span "IKEA CDC Mississauga" at bounding box center [331, 144] width 192 height 13
type input "[STREET_ADDRESS]"
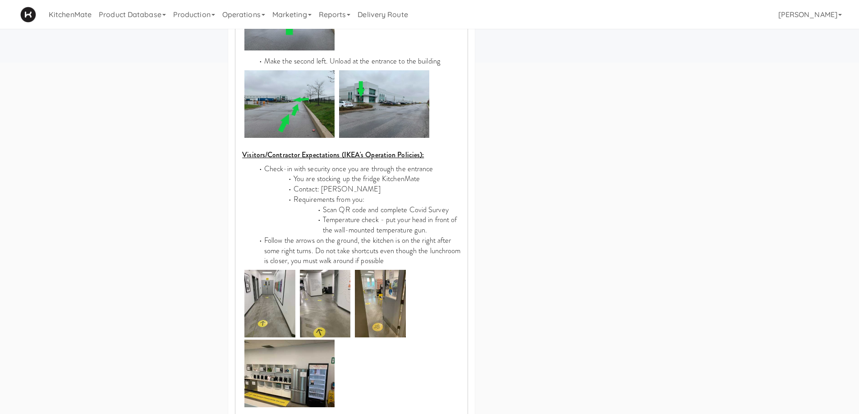
scroll to position [541, 0]
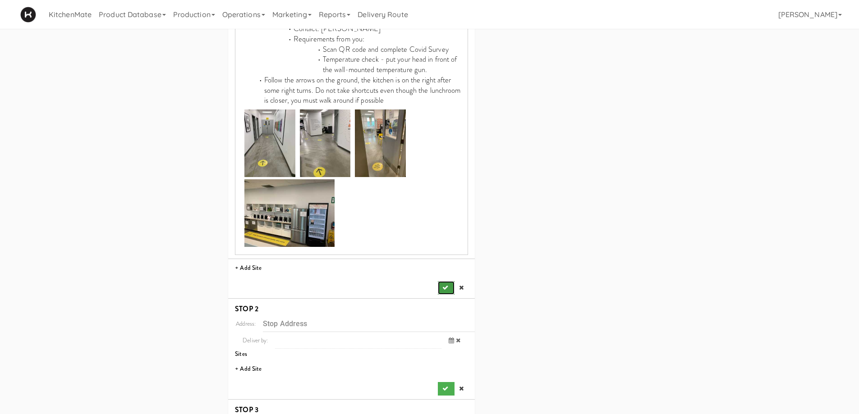
click at [447, 285] on icon "submit" at bounding box center [445, 288] width 6 height 6
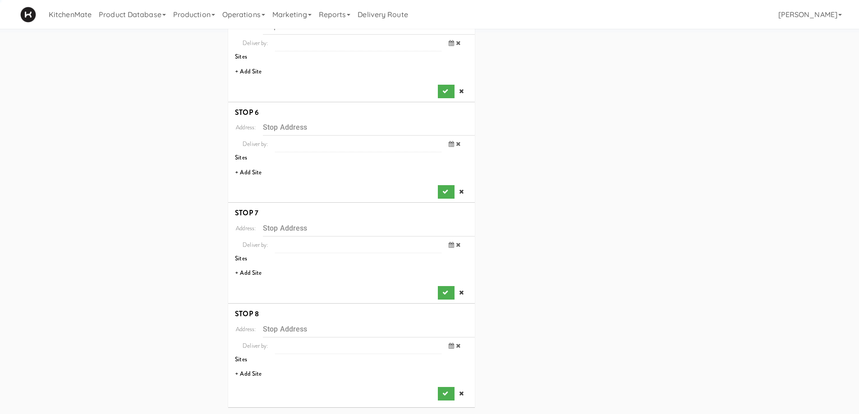
scroll to position [0, 0]
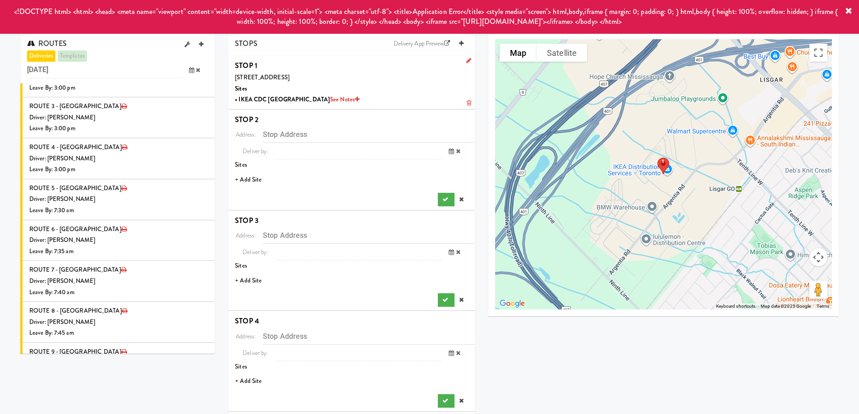
click at [250, 177] on li "+ Add Site" at bounding box center [351, 180] width 247 height 18
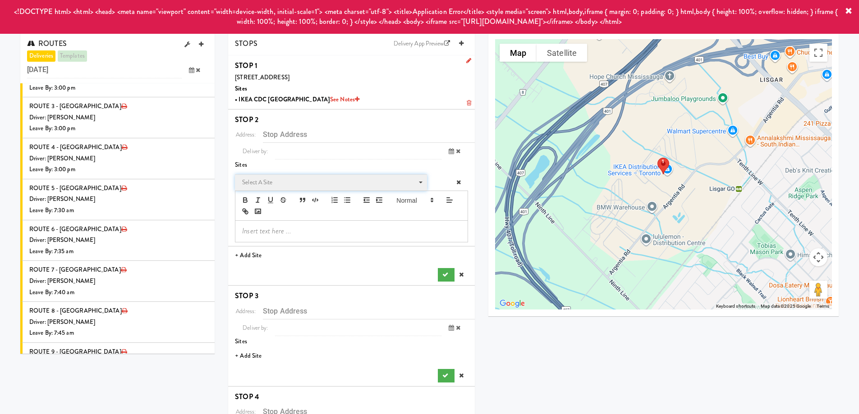
click at [266, 181] on span "Select a site" at bounding box center [327, 182] width 171 height 11
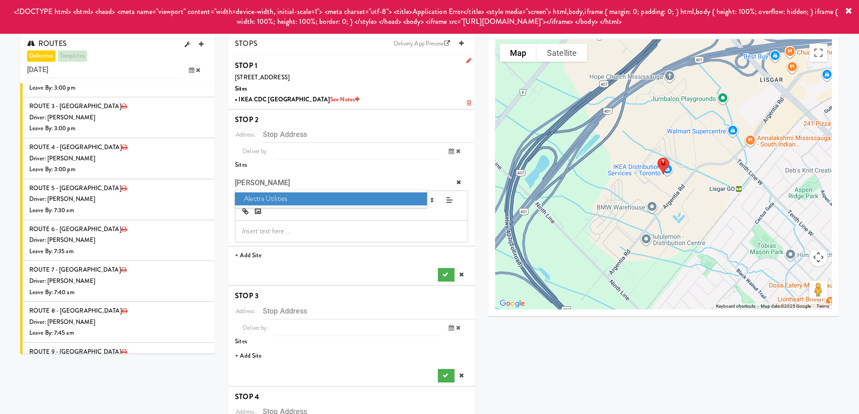
type input "ALEC"
click at [261, 197] on span "Alectra Utilities" at bounding box center [331, 199] width 192 height 13
type input "[STREET_ADDRESS][PERSON_NAME][PERSON_NAME]"
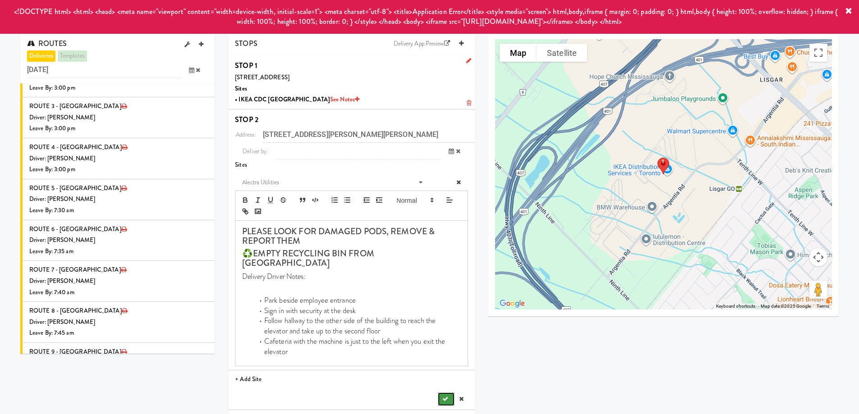
click at [451, 393] on button "submit" at bounding box center [446, 400] width 16 height 14
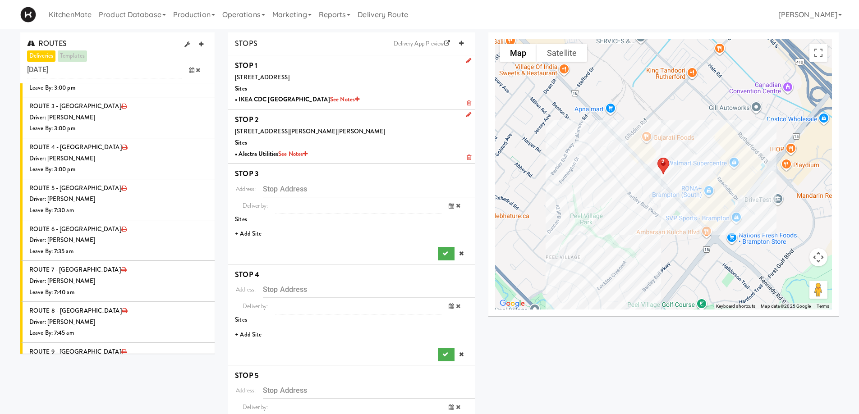
click at [257, 234] on li "+ Add Site" at bounding box center [351, 234] width 247 height 18
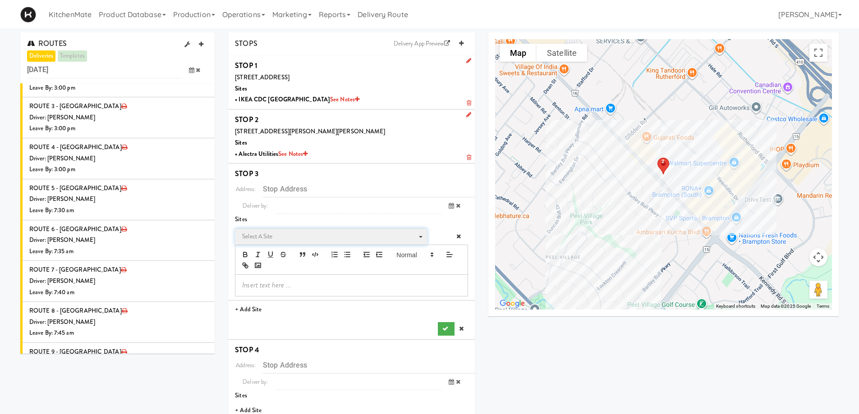
click at [262, 232] on span "Select a site" at bounding box center [327, 236] width 171 height 11
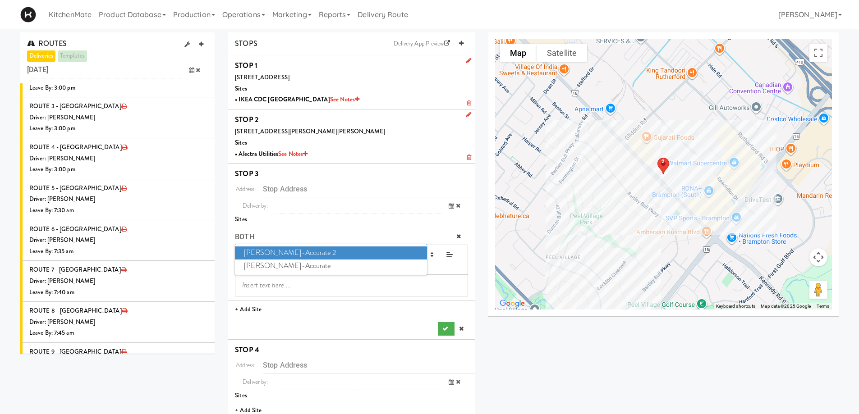
type input "BOTH"
click at [291, 255] on span "Bothwell-Accurate 2" at bounding box center [331, 253] width 192 height 13
type input "[STREET_ADDRESS][PERSON_NAME]"
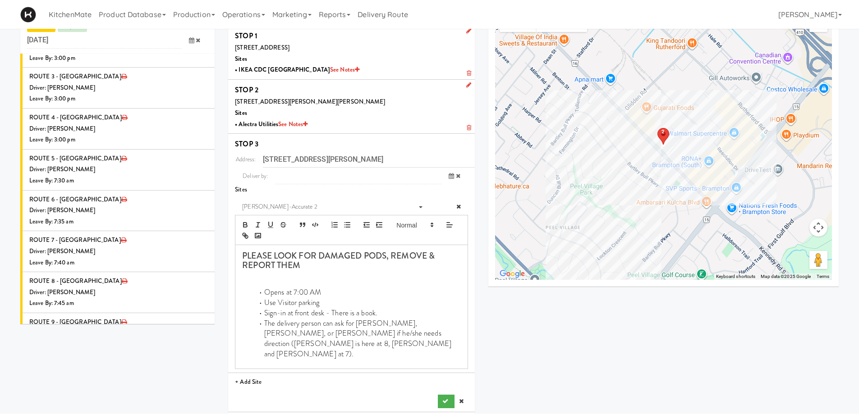
scroll to position [45, 0]
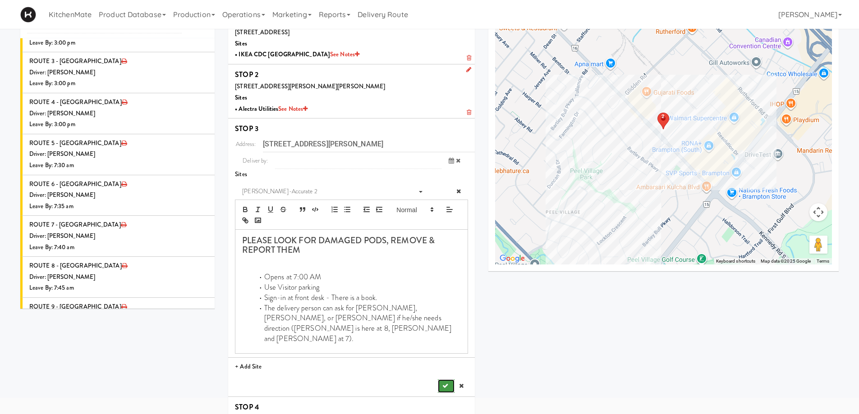
click at [441, 380] on button "submit" at bounding box center [446, 387] width 16 height 14
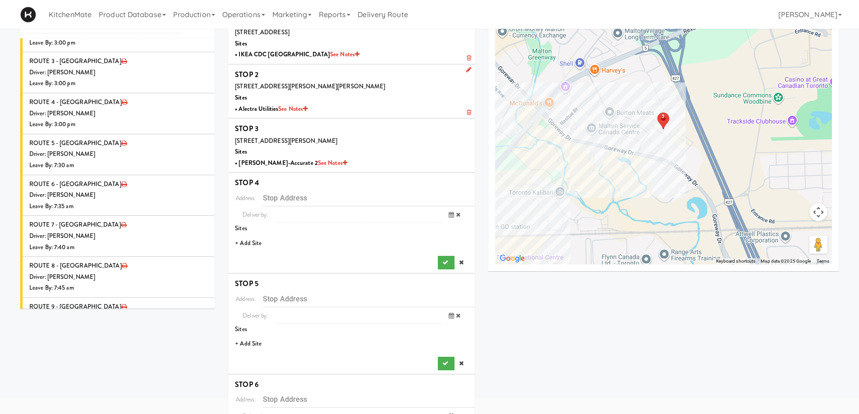
click at [241, 243] on li "+ Add Site" at bounding box center [351, 243] width 247 height 18
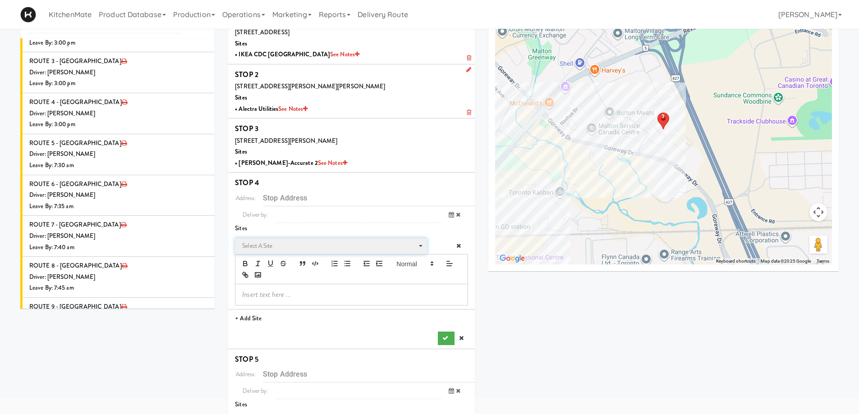
click at [262, 245] on span "Select a site" at bounding box center [327, 246] width 171 height 11
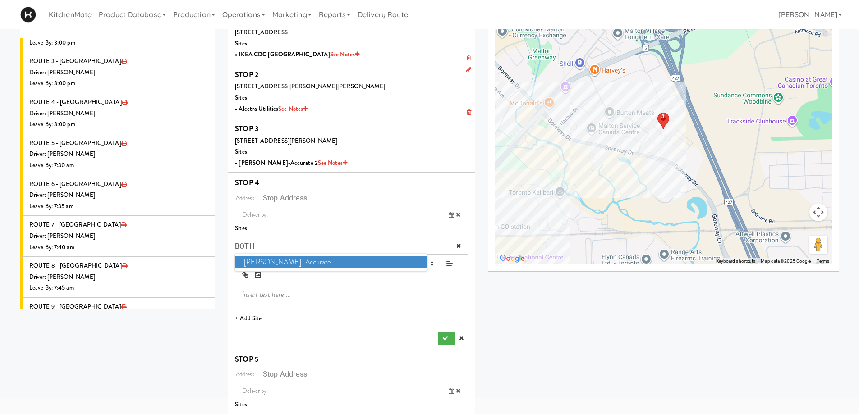
type input "BOTH"
click at [298, 262] on span "Bothwell-Accurate" at bounding box center [331, 262] width 192 height 13
type input "[STREET_ADDRESS]"
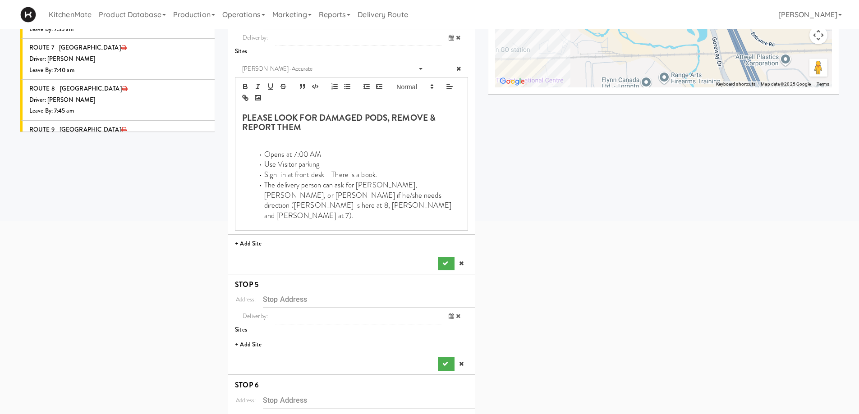
scroll to position [271, 0]
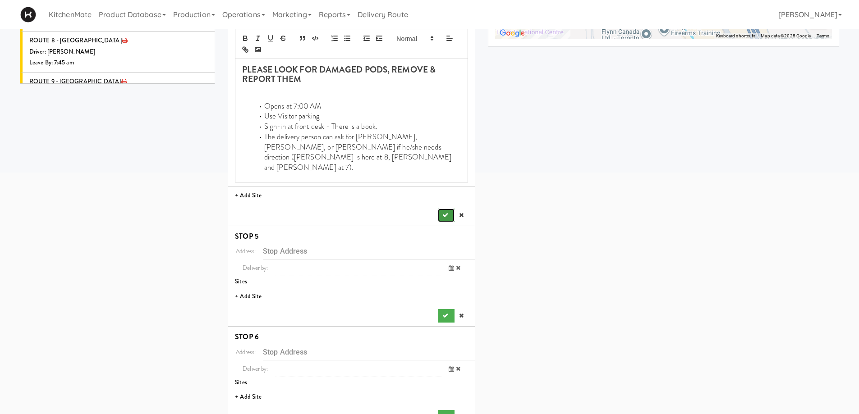
click at [443, 209] on button "submit" at bounding box center [446, 216] width 16 height 14
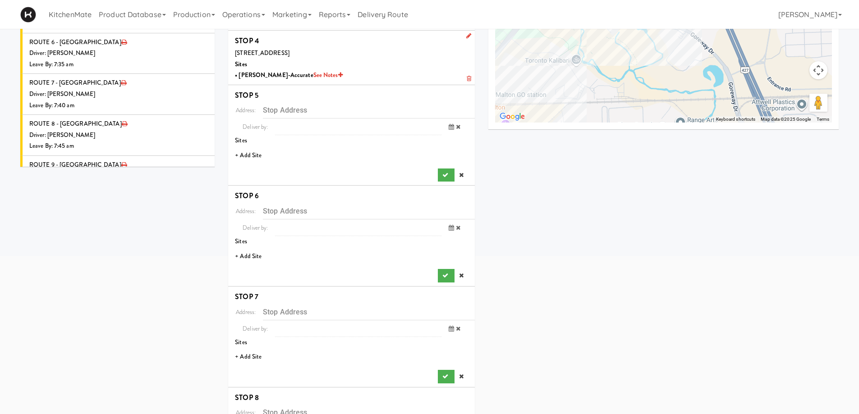
scroll to position [180, 0]
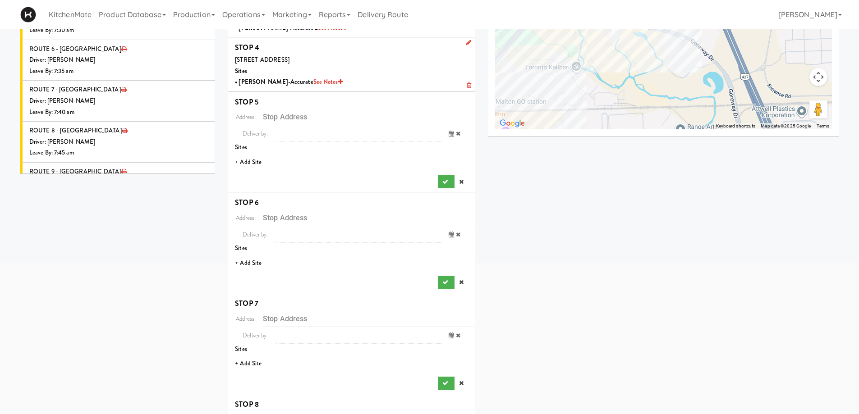
click at [249, 161] on li "+ Add Site" at bounding box center [351, 162] width 247 height 18
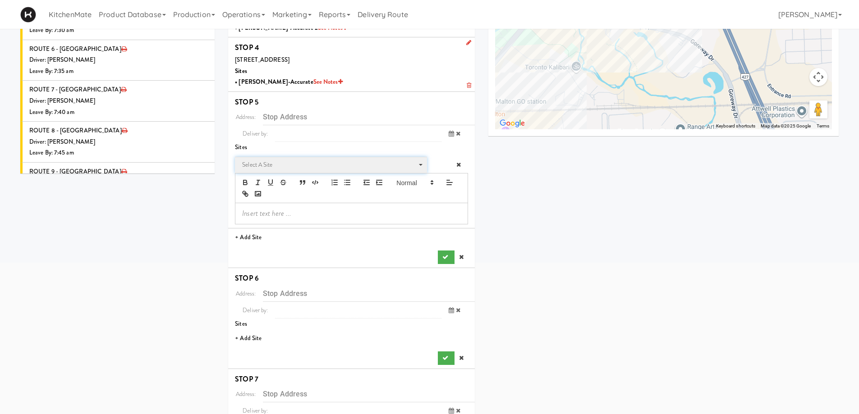
click at [286, 158] on span "Select a site Select a site" at bounding box center [331, 165] width 192 height 17
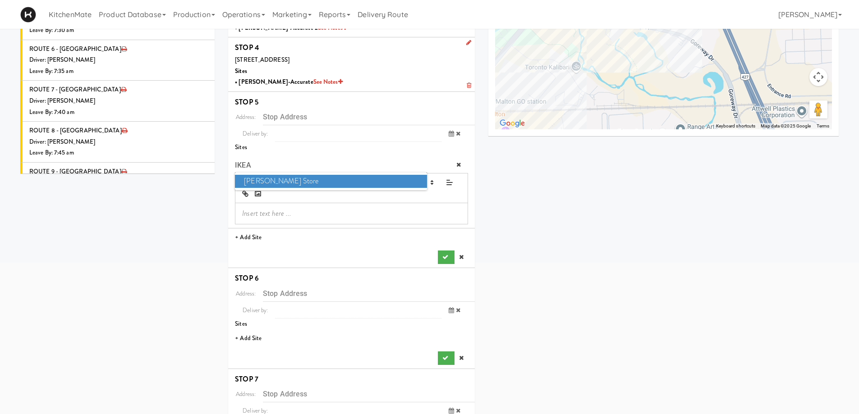
type input "IKEA"
click at [292, 183] on span "IKEA Vaughan Store" at bounding box center [331, 181] width 192 height 13
type input "[STREET_ADDRESS]"
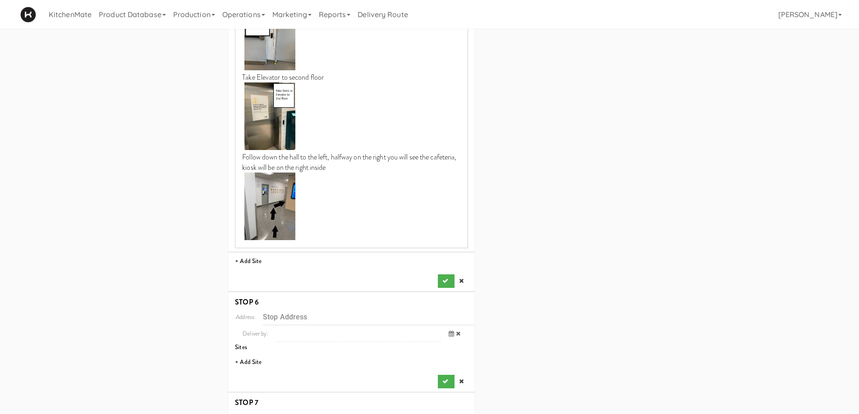
scroll to position [586, 0]
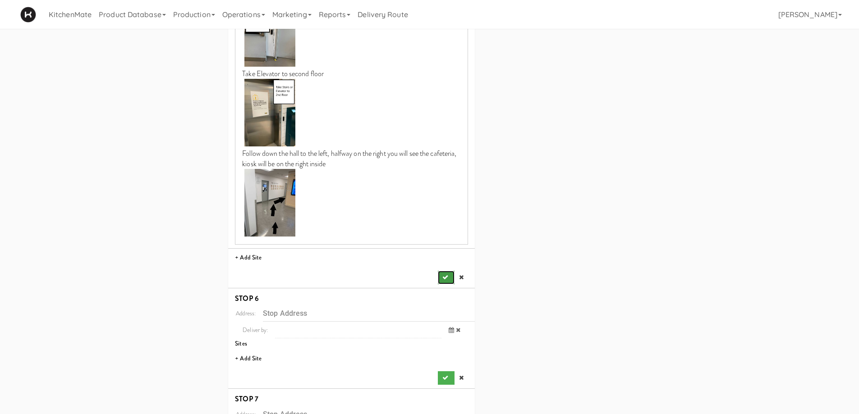
click at [444, 275] on icon "submit" at bounding box center [445, 278] width 6 height 6
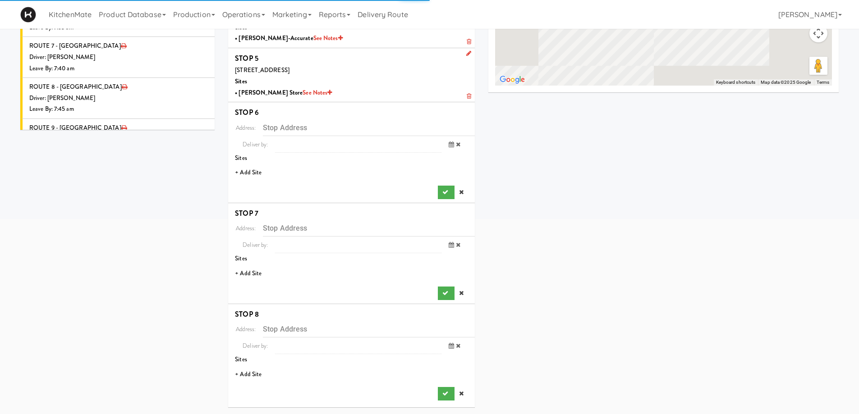
scroll to position [224, 0]
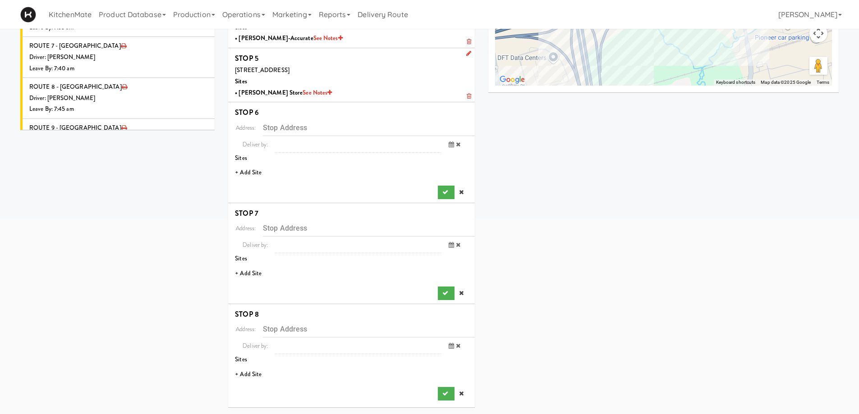
click at [251, 172] on li "+ Add Site" at bounding box center [351, 173] width 247 height 18
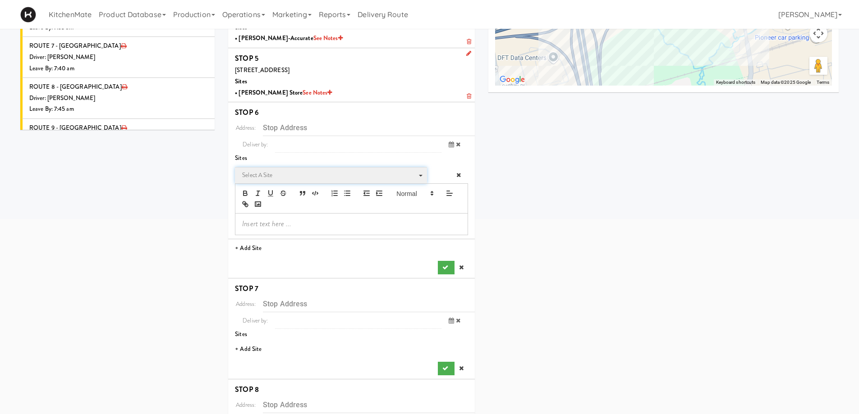
click at [282, 171] on span "Select a site" at bounding box center [327, 175] width 171 height 11
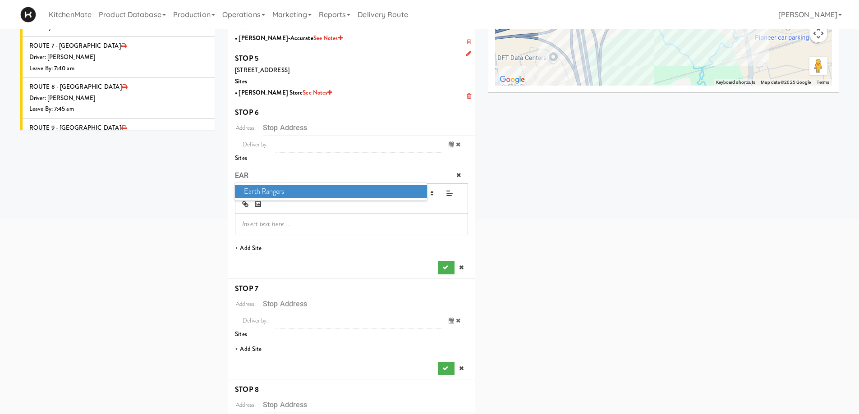
type input "EART"
click at [286, 190] on span "Earth Rangers" at bounding box center [331, 191] width 192 height 13
type input "[STREET_ADDRESS]"
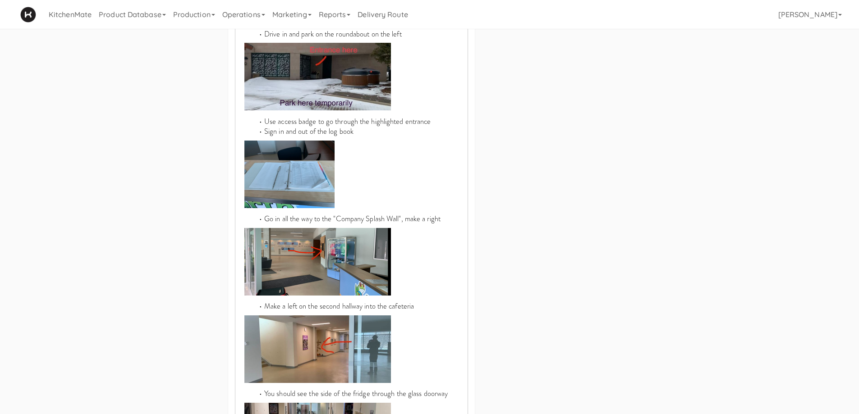
scroll to position [765, 0]
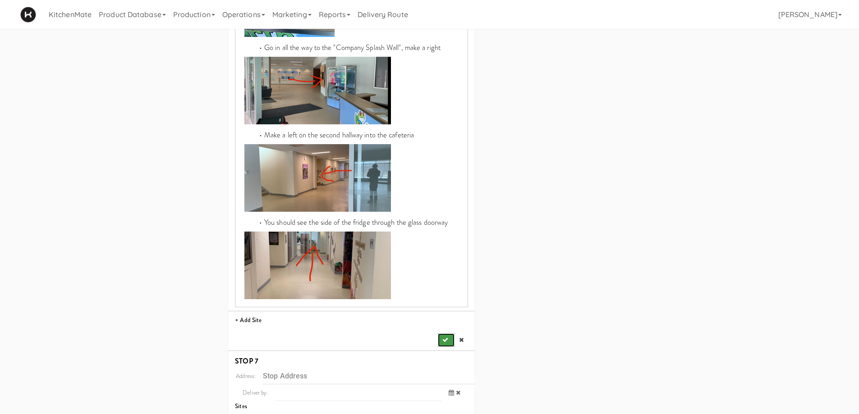
click at [442, 336] on button "submit" at bounding box center [446, 341] width 16 height 14
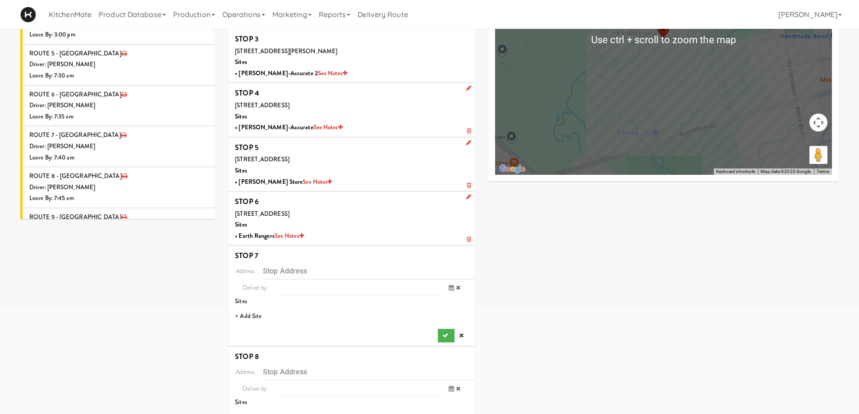
scroll to position [178, 0]
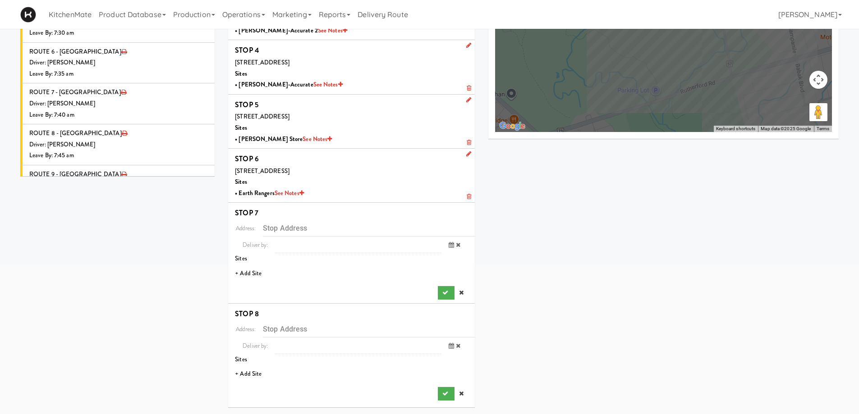
click at [252, 270] on li "+ Add Site" at bounding box center [351, 274] width 247 height 18
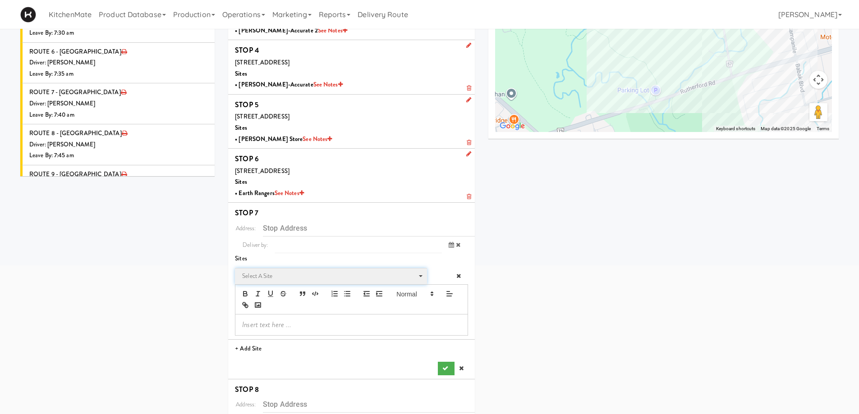
click at [275, 269] on span "Select a site Select a site" at bounding box center [331, 276] width 192 height 17
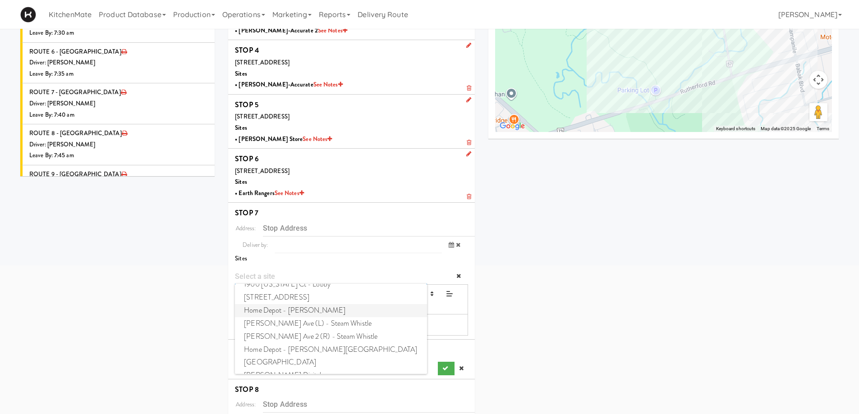
scroll to position [31, 0]
click at [295, 303] on span "Home Depot - Vaughn DC" at bounding box center [331, 300] width 192 height 13
type input "[STREET_ADDRESS][PERSON_NAME]"
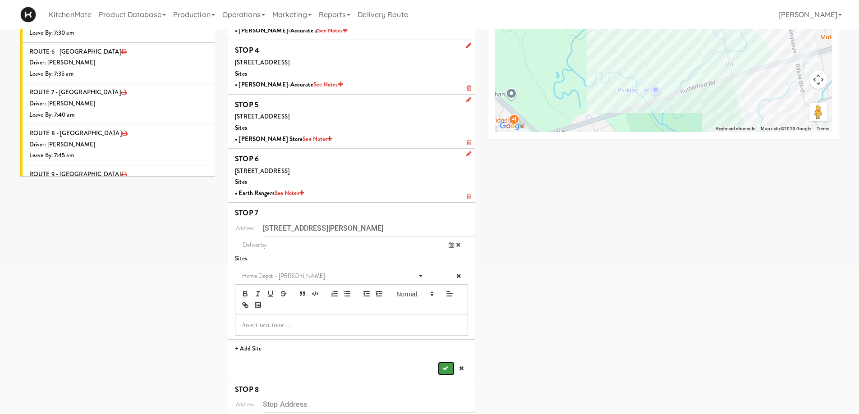
click at [451, 368] on button "submit" at bounding box center [446, 369] width 16 height 14
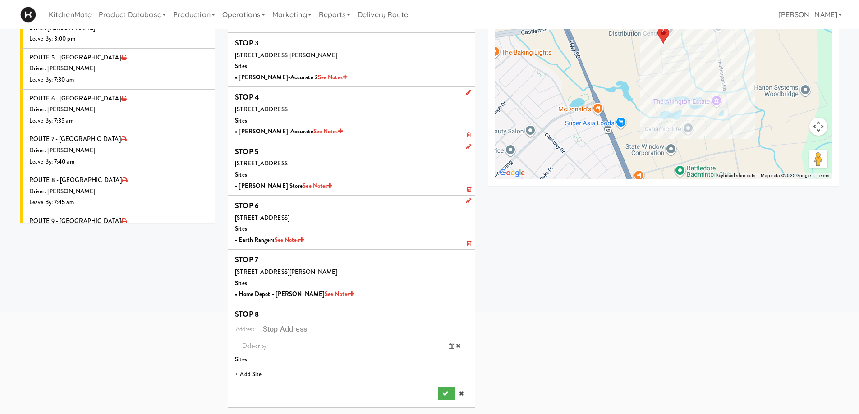
click at [252, 375] on li "+ Add Site" at bounding box center [351, 375] width 247 height 18
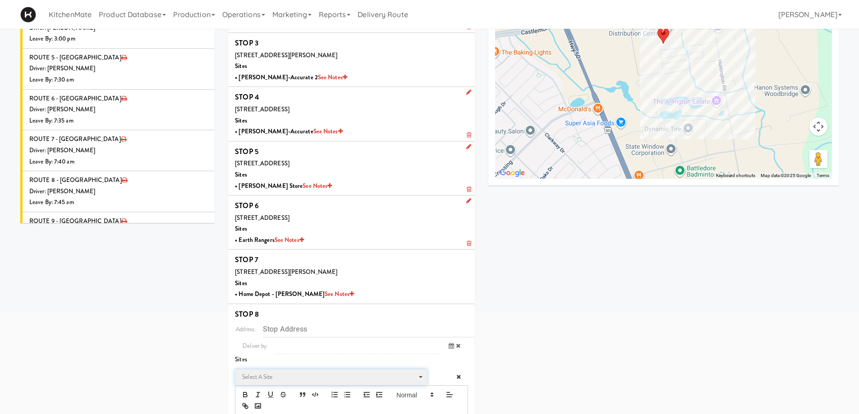
click at [284, 377] on span "Select a site" at bounding box center [327, 377] width 171 height 11
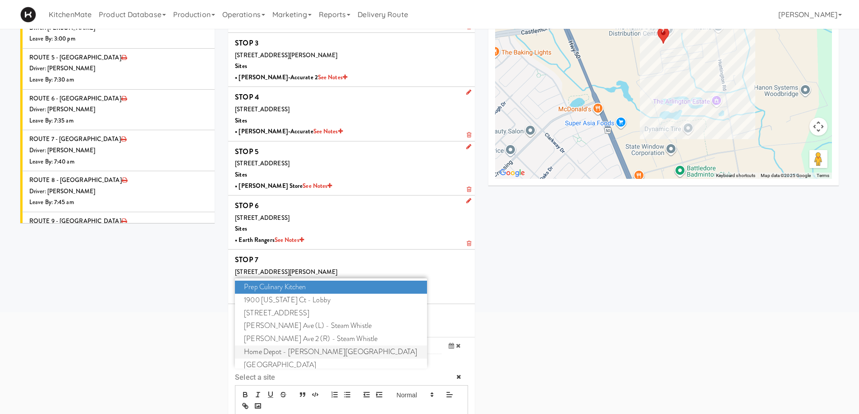
click at [273, 351] on span "Home Depot - Bolton IC" at bounding box center [331, 352] width 192 height 13
type input "[STREET_ADDRESS][PERSON_NAME]"
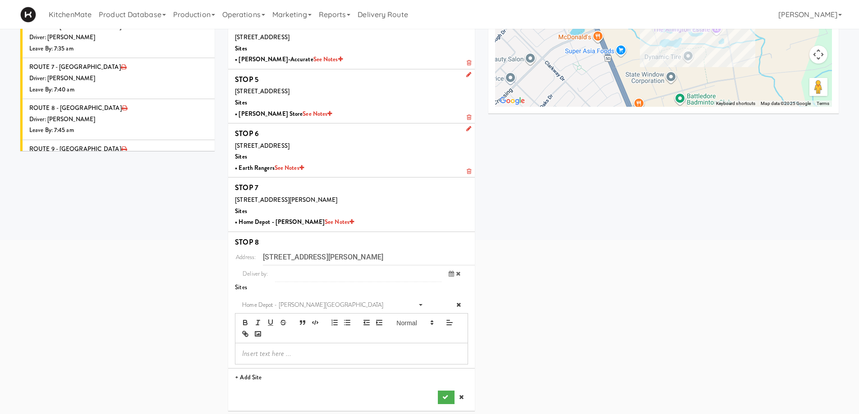
scroll to position [207, 0]
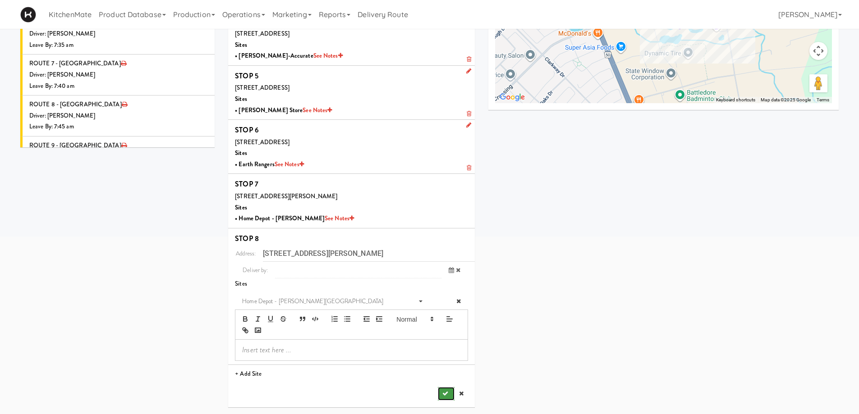
click at [448, 390] on button "submit" at bounding box center [446, 394] width 16 height 14
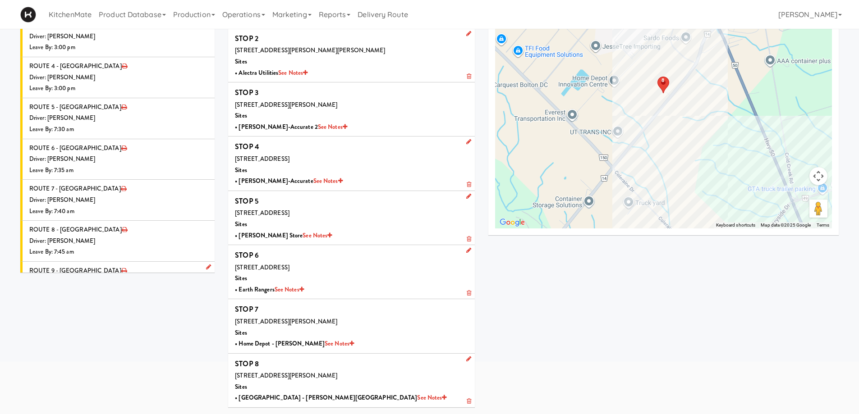
scroll to position [1015, 0]
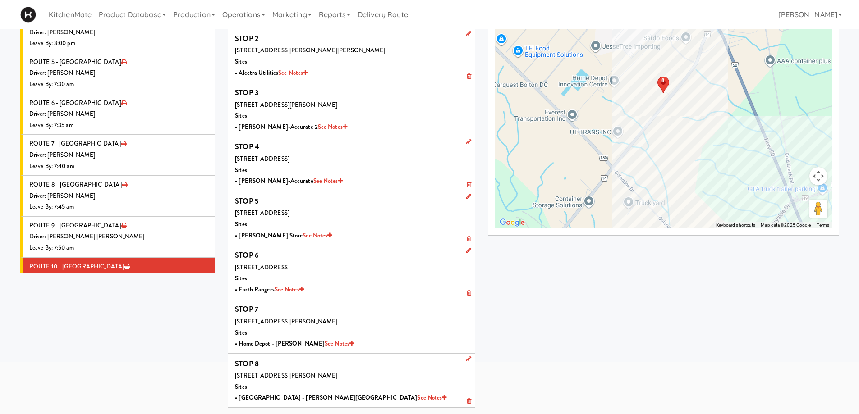
click at [110, 313] on div "Driver: No driver assigned" at bounding box center [118, 318] width 179 height 11
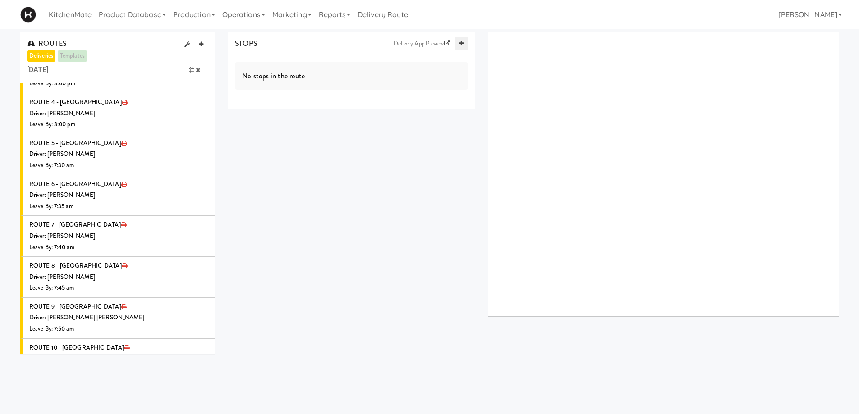
click at [461, 41] on icon at bounding box center [461, 44] width 5 height 6
click at [460, 43] on icon at bounding box center [461, 44] width 5 height 6
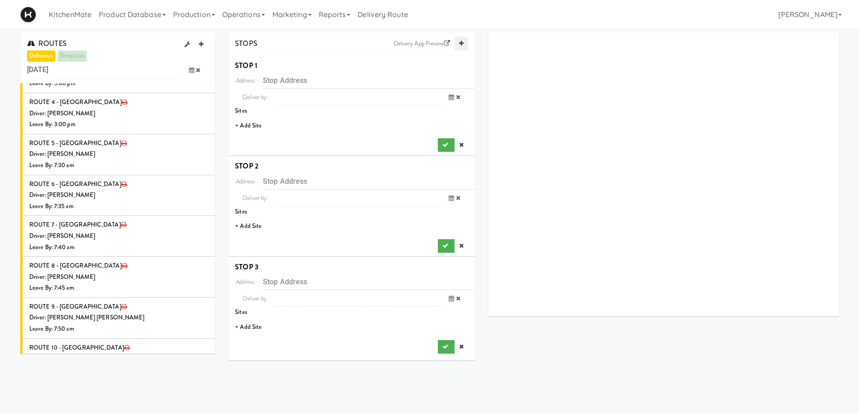
click at [460, 43] on icon at bounding box center [461, 44] width 5 height 6
click at [243, 124] on li "+ Add Site" at bounding box center [351, 126] width 247 height 18
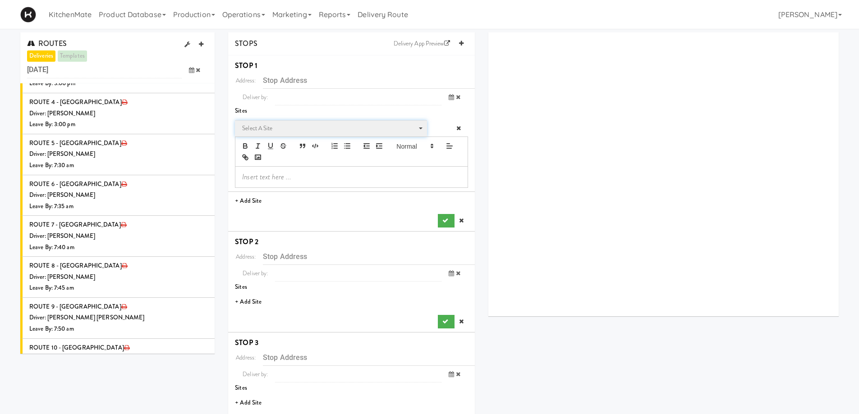
click at [282, 128] on span "Select a site" at bounding box center [327, 128] width 171 height 11
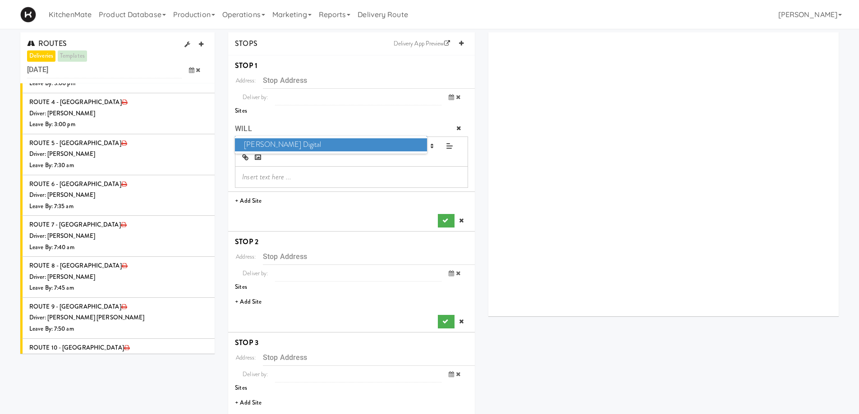
type input "WILL"
click at [289, 143] on span "William Thomas Digital" at bounding box center [331, 144] width 192 height 13
type input "[STREET_ADDRESS]"
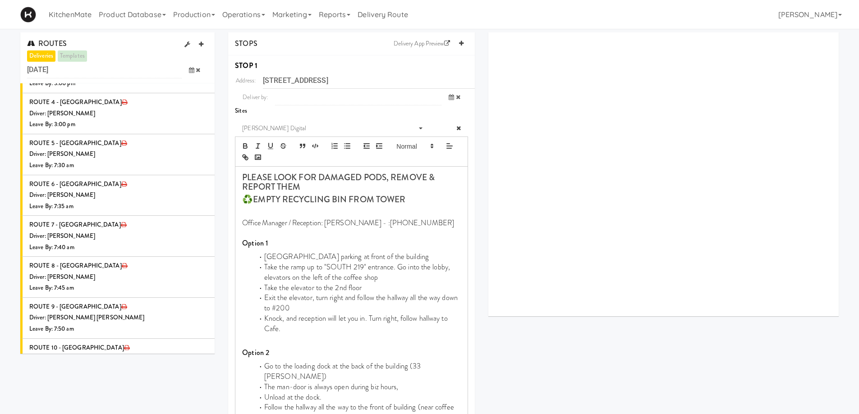
scroll to position [271, 0]
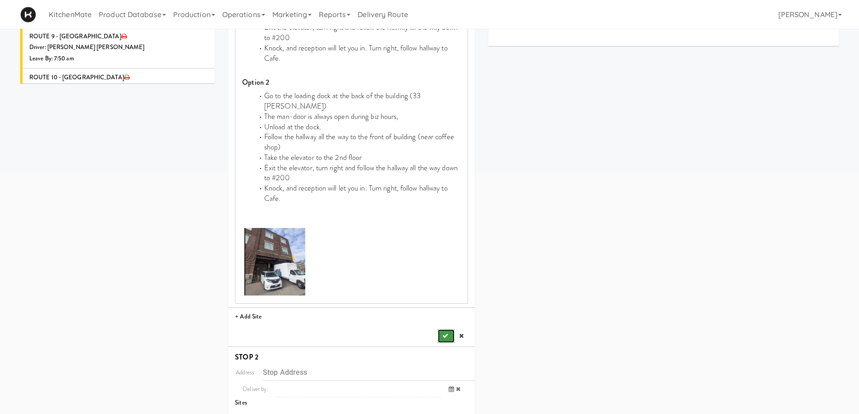
click at [444, 333] on icon "submit" at bounding box center [445, 336] width 6 height 6
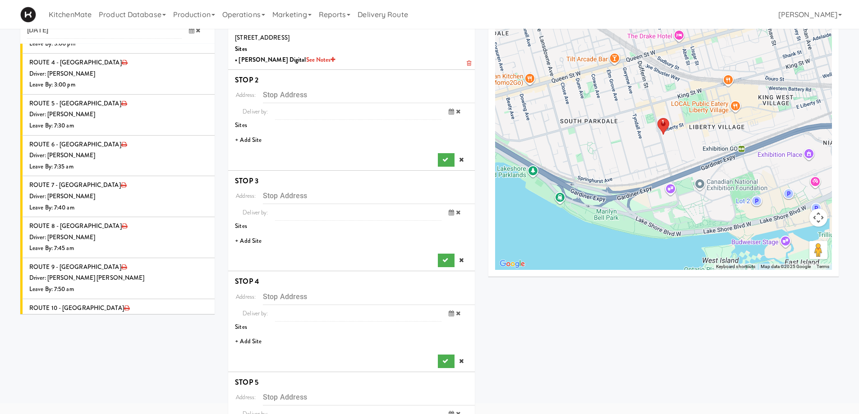
scroll to position [0, 0]
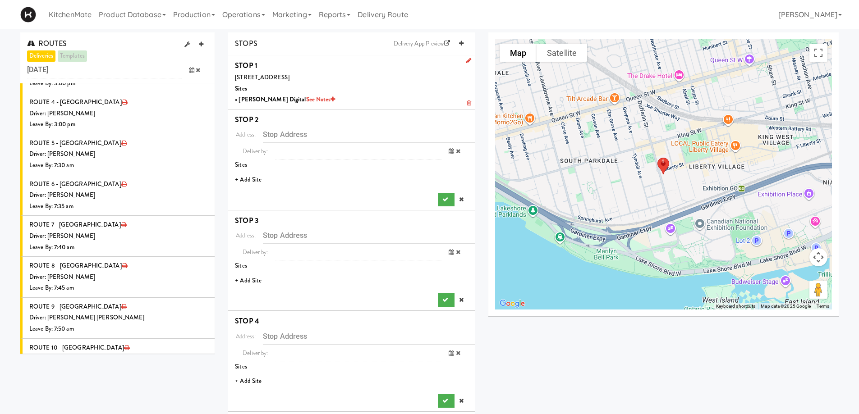
click at [249, 175] on li "+ Add Site" at bounding box center [351, 180] width 247 height 18
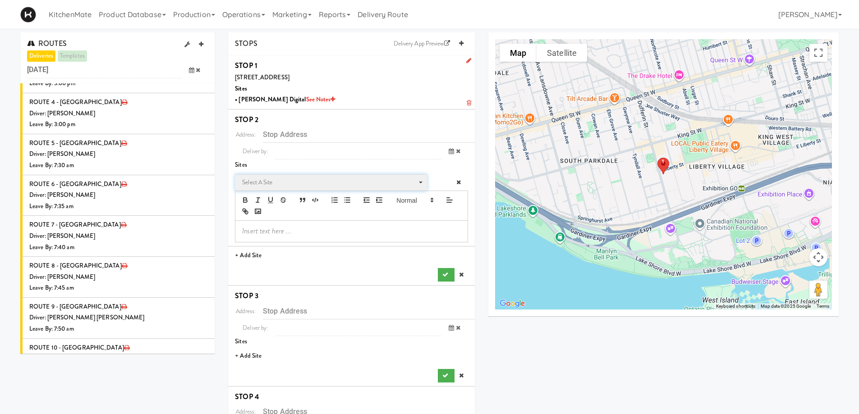
click at [279, 180] on span "Select a site" at bounding box center [327, 182] width 171 height 11
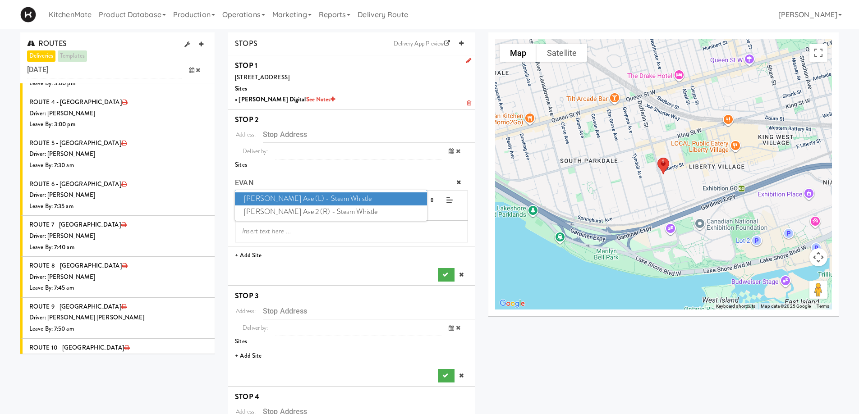
type input "EVAN"
click at [294, 198] on span "Evans Ave (L) - Steam Whistle" at bounding box center [331, 199] width 192 height 13
type input "[STREET_ADDRESS][PERSON_NAME]"
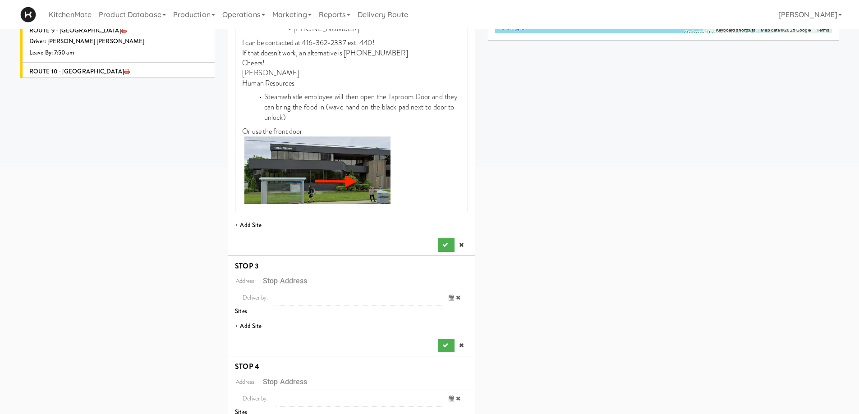
scroll to position [316, 0]
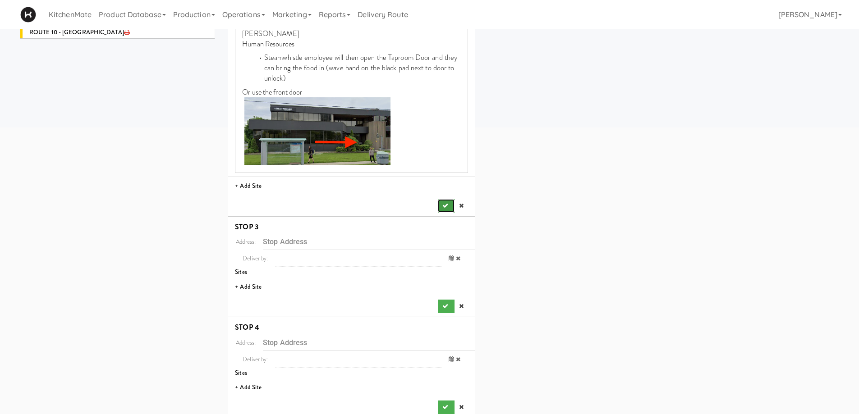
click at [447, 204] on icon "submit" at bounding box center [445, 206] width 6 height 6
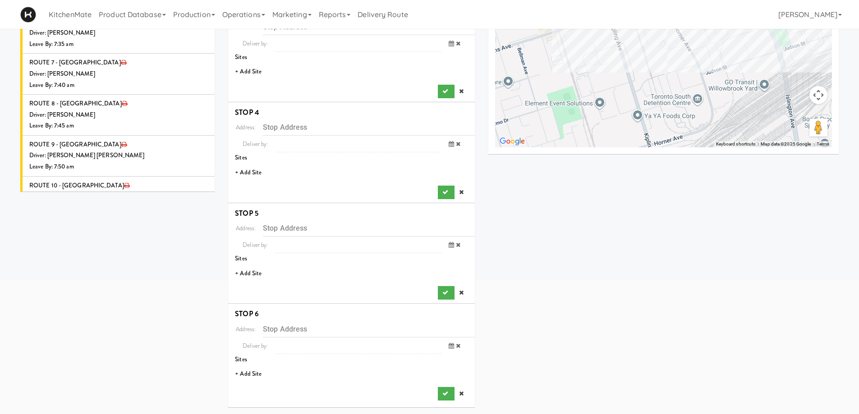
scroll to position [117, 0]
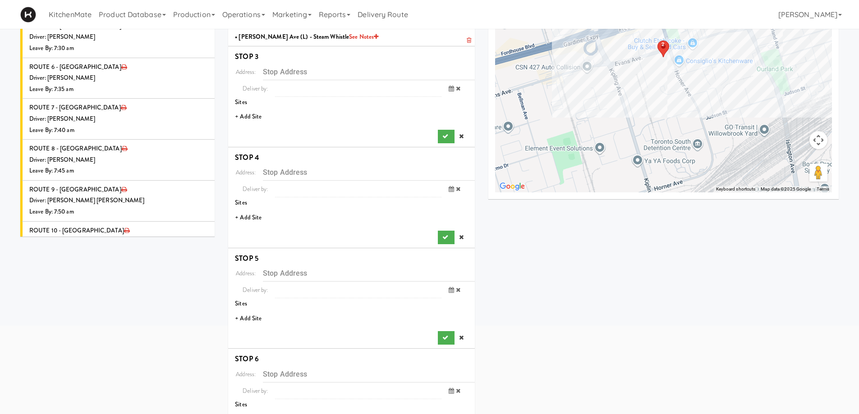
click at [249, 116] on li "+ Add Site" at bounding box center [351, 117] width 247 height 18
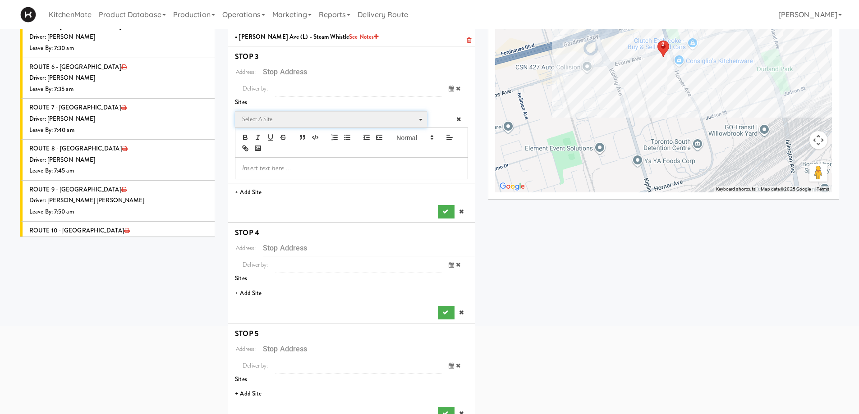
click at [281, 122] on span "Select a site" at bounding box center [327, 119] width 171 height 11
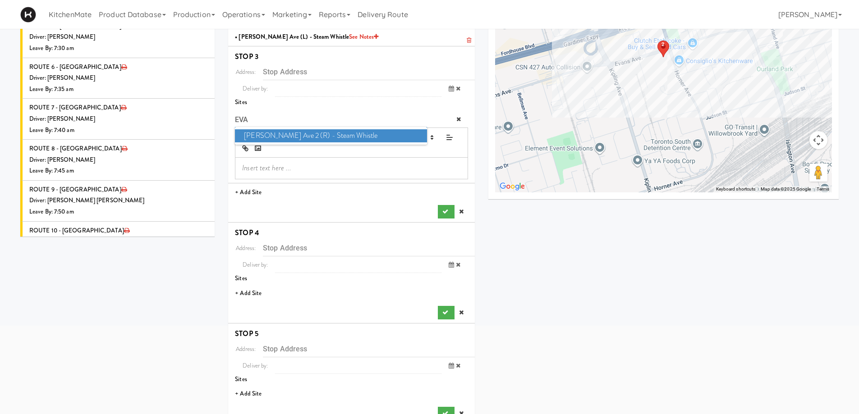
type input "EVA"
click at [285, 133] on span "Evans Ave 2 (R) - Steam Whistle" at bounding box center [331, 135] width 192 height 13
type input "[STREET_ADDRESS][PERSON_NAME]"
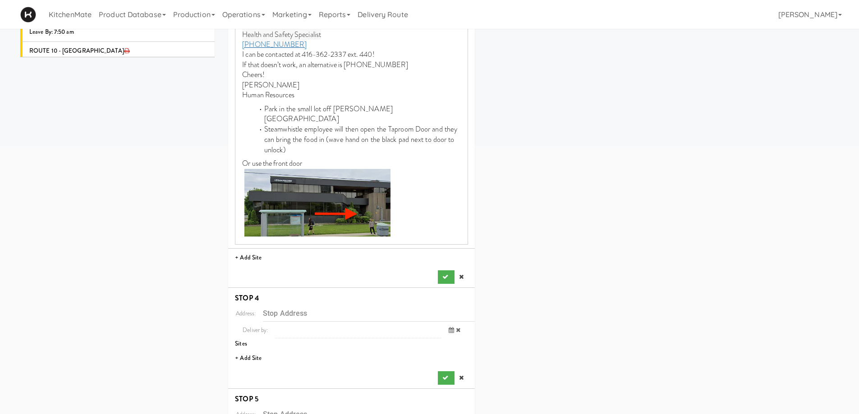
scroll to position [298, 0]
click at [444, 259] on div "Address: 249 Evans Ave., Toronto, ON, CA Deliver by: previous Sep 4, 2025 next …" at bounding box center [351, 83] width 233 height 401
click at [446, 274] on icon "submit" at bounding box center [445, 277] width 6 height 6
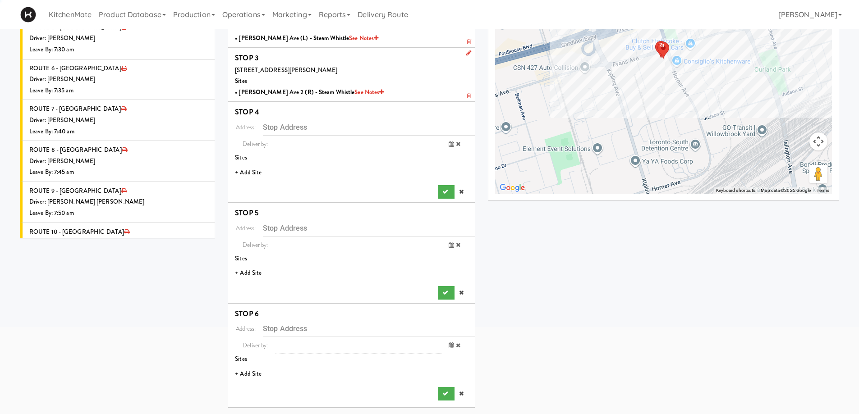
scroll to position [116, 0]
click at [247, 173] on li "+ Add Site" at bounding box center [351, 173] width 247 height 18
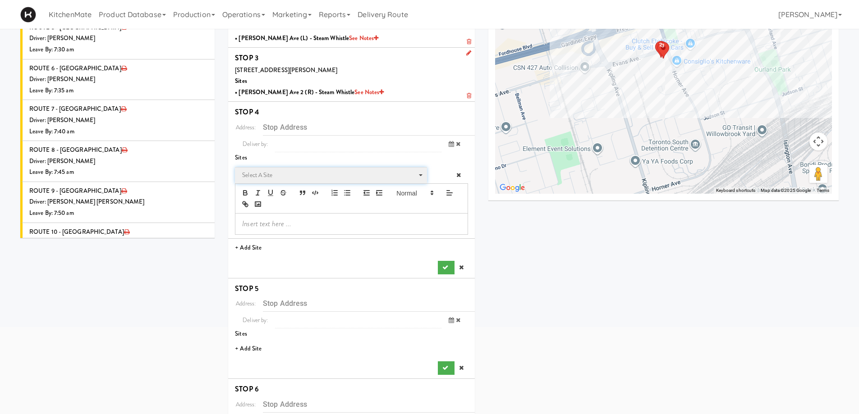
click at [282, 174] on span "Select a site" at bounding box center [327, 175] width 171 height 11
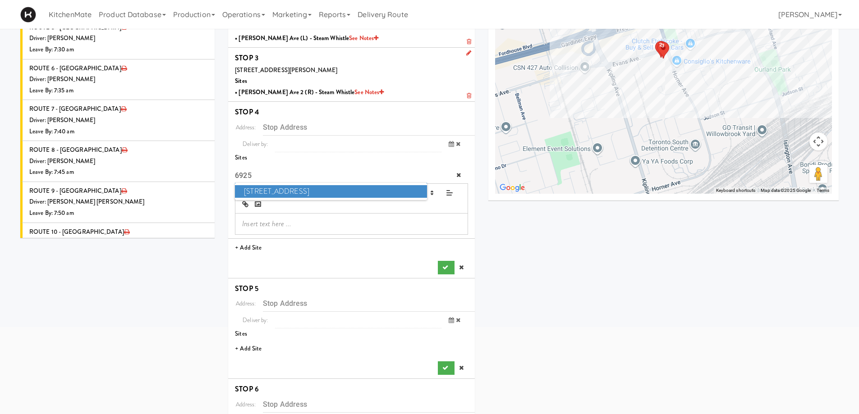
type input "6925"
click at [287, 189] on span "6925 Century Avenue" at bounding box center [331, 191] width 192 height 13
type input "[STREET_ADDRESS]"
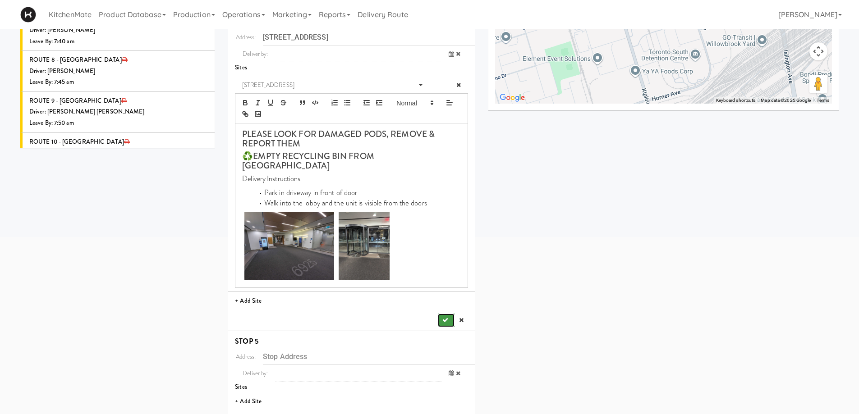
click at [445, 317] on icon "submit" at bounding box center [445, 320] width 6 height 6
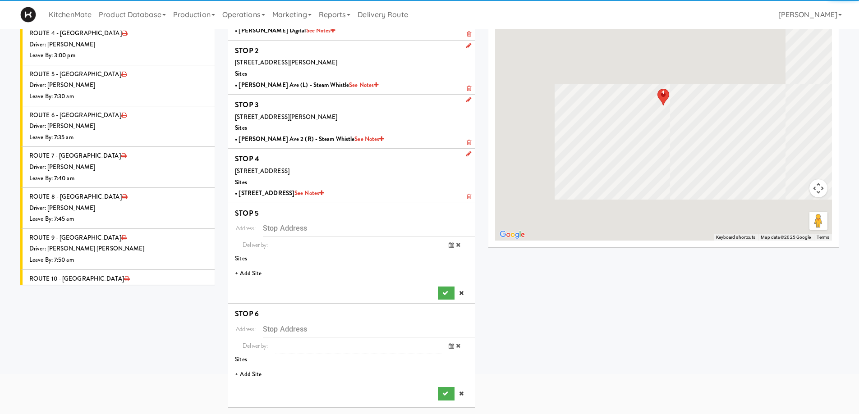
scroll to position [69, 0]
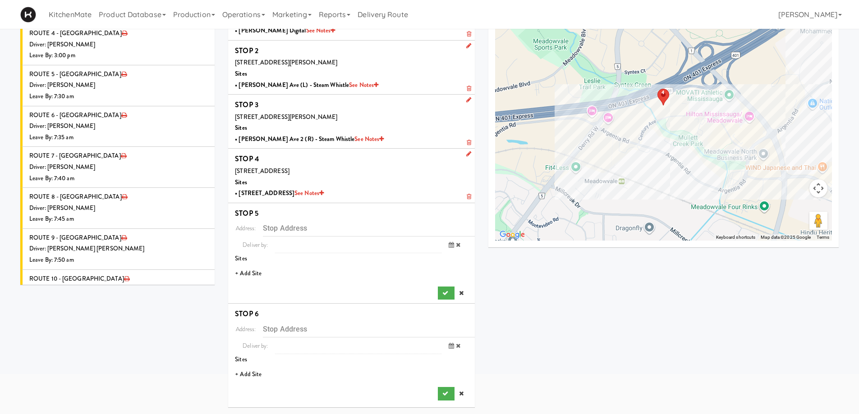
click at [250, 271] on li "+ Add Site" at bounding box center [351, 274] width 247 height 18
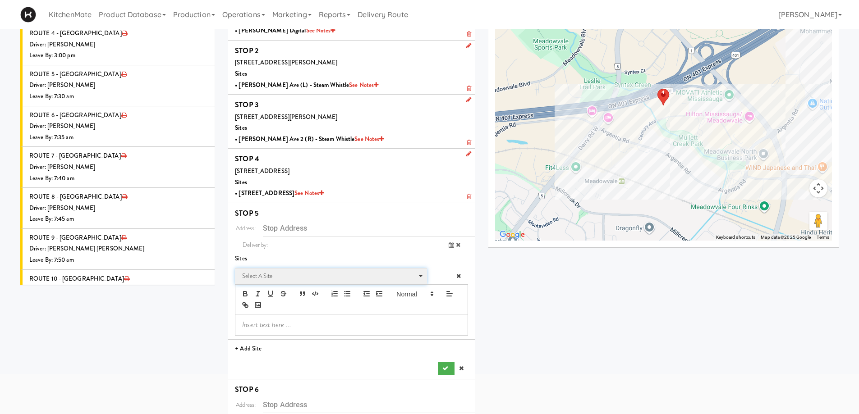
click at [271, 274] on span "Select a site" at bounding box center [327, 276] width 171 height 11
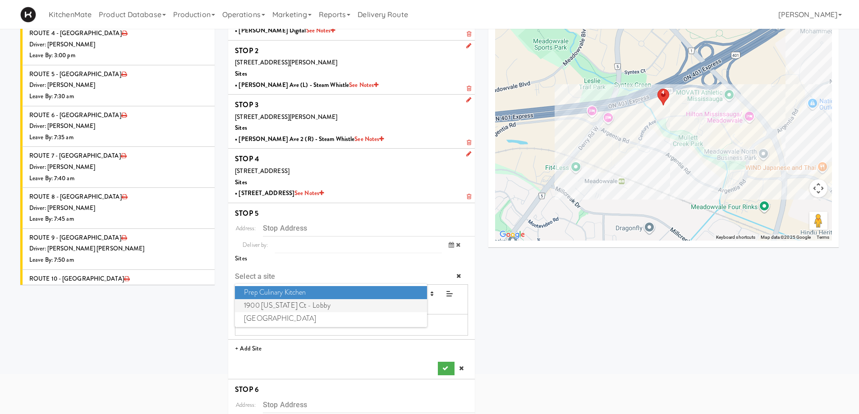
click at [287, 303] on span "1900 Minnesota Ct - Lobby" at bounding box center [331, 305] width 192 height 13
type input "[STREET_ADDRESS][US_STATE]"
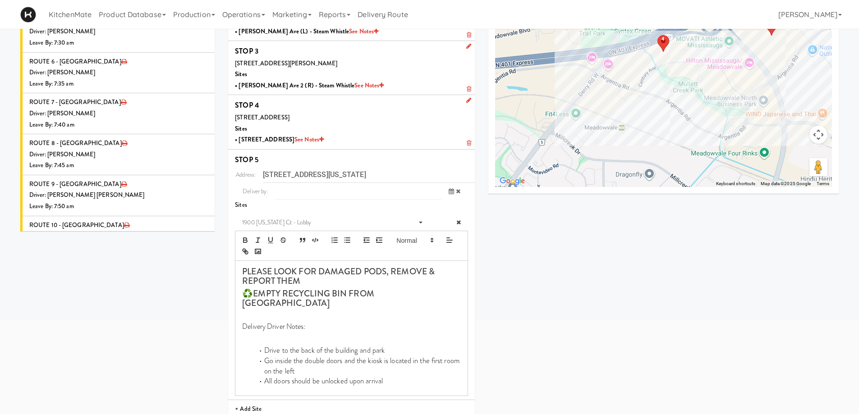
scroll to position [249, 0]
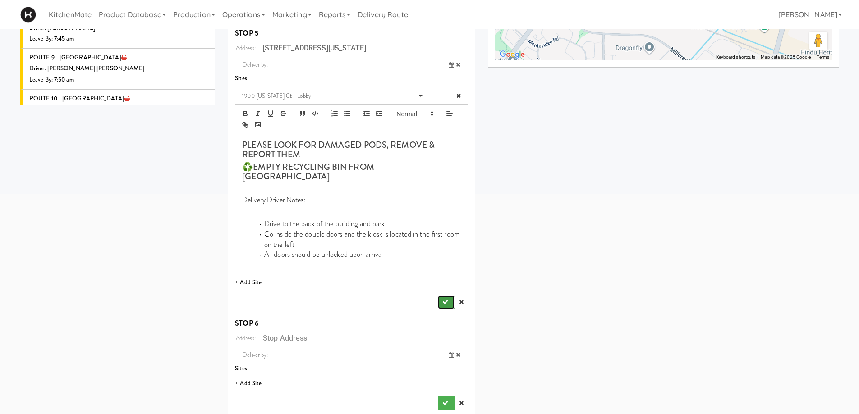
click at [444, 299] on icon "submit" at bounding box center [445, 302] width 6 height 6
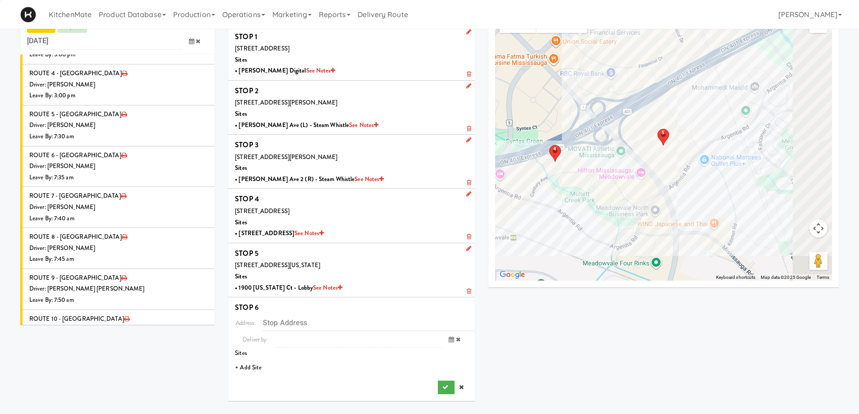
scroll to position [29, 0]
click at [247, 367] on li "+ Add Site" at bounding box center [351, 368] width 247 height 18
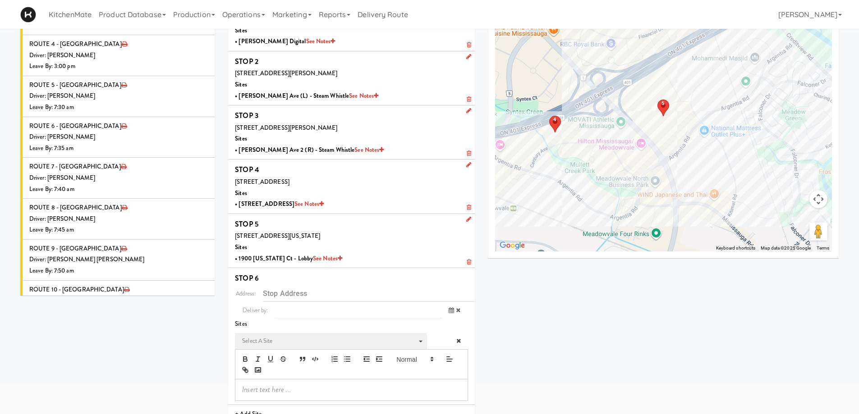
scroll to position [74, 0]
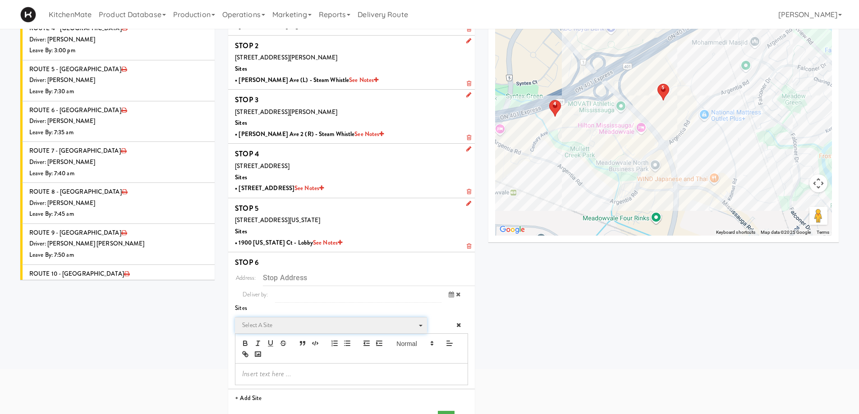
click at [289, 331] on span "Select a site" at bounding box center [327, 325] width 171 height 11
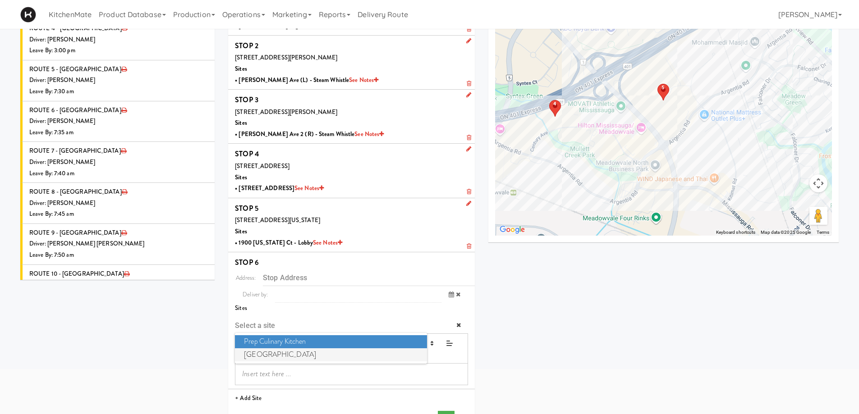
click at [282, 355] on span "Mississauga Executive Centre" at bounding box center [331, 355] width 192 height 13
type input "[STREET_ADDRESS][PERSON_NAME]"
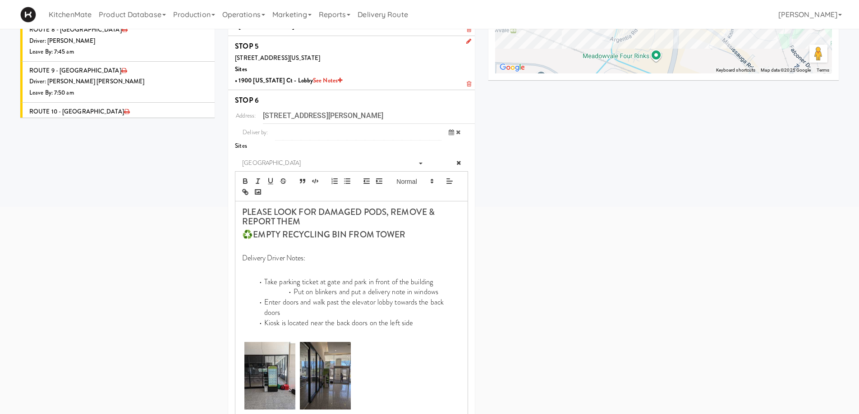
scroll to position [283, 0]
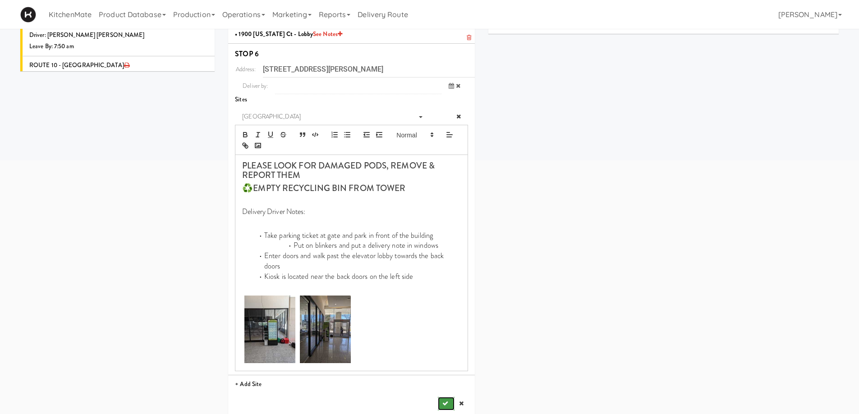
click at [445, 397] on button "submit" at bounding box center [446, 404] width 16 height 14
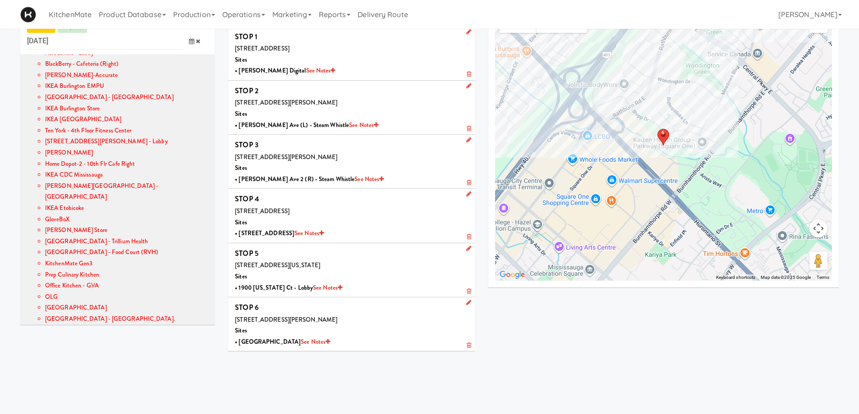
scroll to position [0, 0]
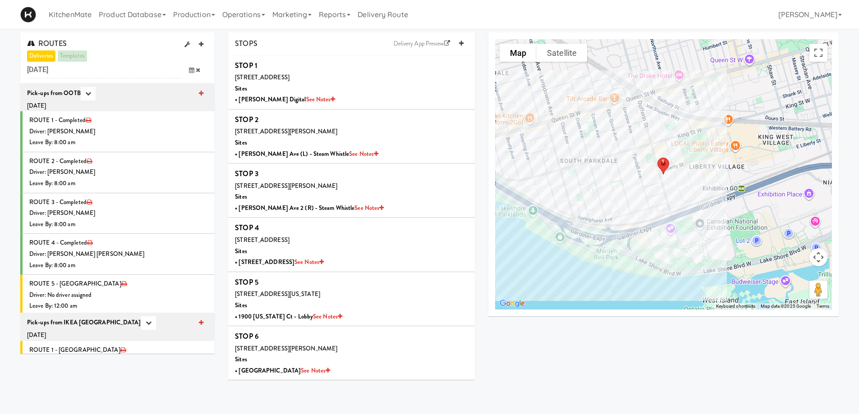
click at [192, 71] on icon at bounding box center [191, 70] width 5 height 6
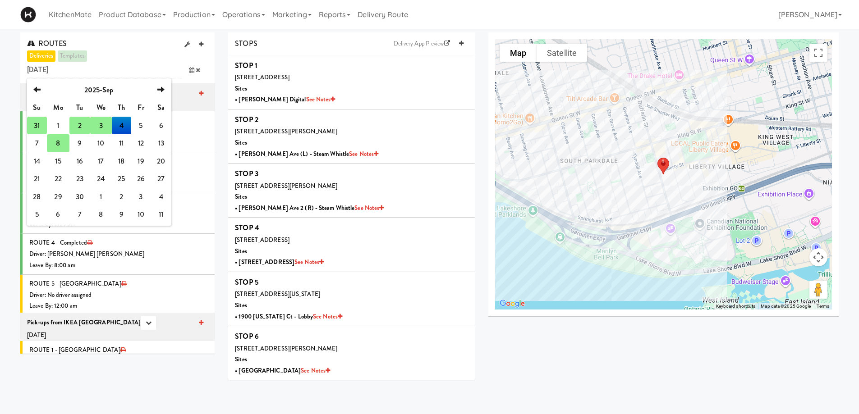
click at [60, 143] on td "8" at bounding box center [58, 143] width 23 height 18
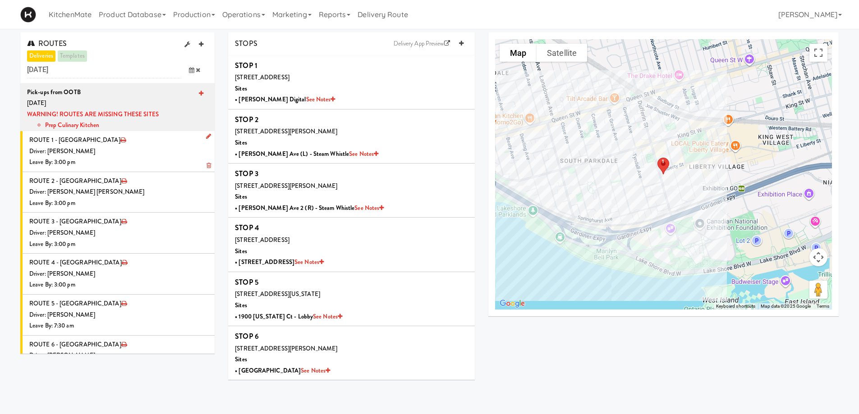
click at [206, 138] on icon at bounding box center [208, 136] width 5 height 6
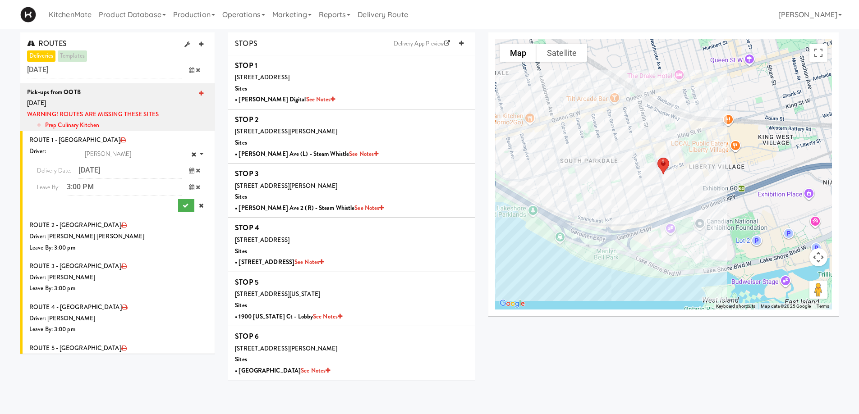
click at [189, 170] on icon at bounding box center [191, 171] width 5 height 6
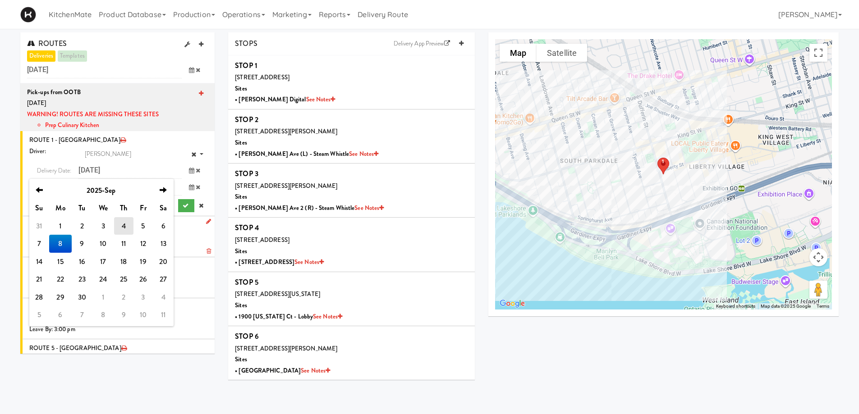
click at [37, 243] on td "7" at bounding box center [39, 244] width 20 height 18
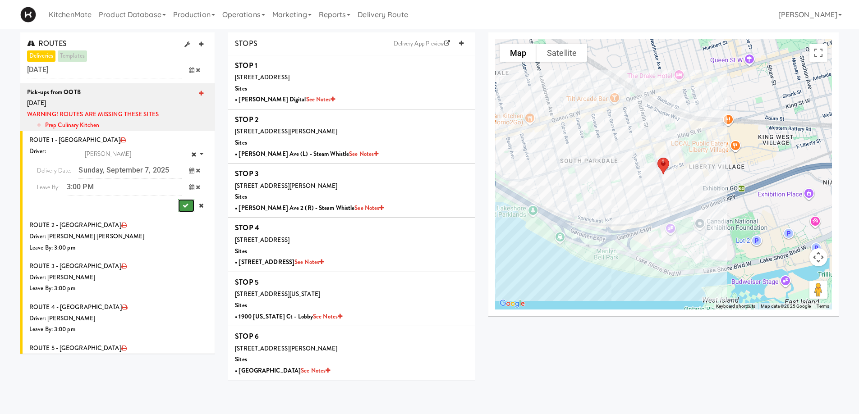
click at [178, 201] on button "submit" at bounding box center [186, 206] width 16 height 14
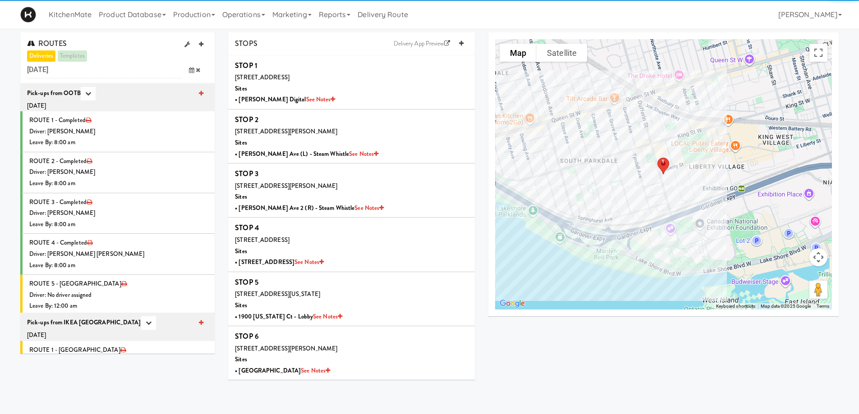
click at [193, 71] on icon at bounding box center [191, 70] width 5 height 6
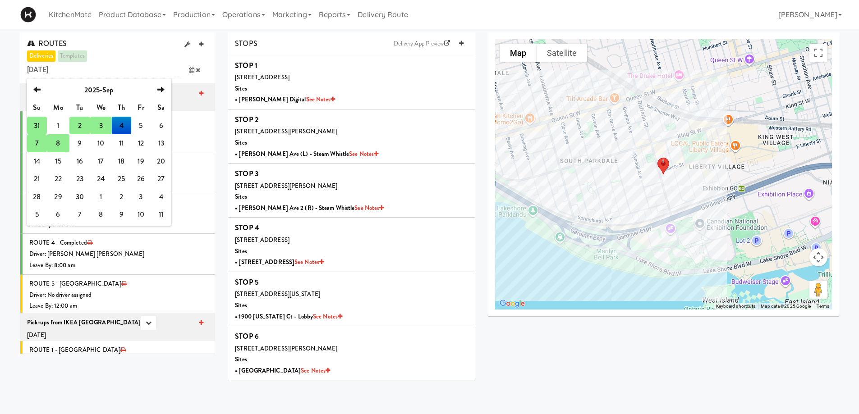
click at [58, 145] on td "8" at bounding box center [58, 143] width 23 height 18
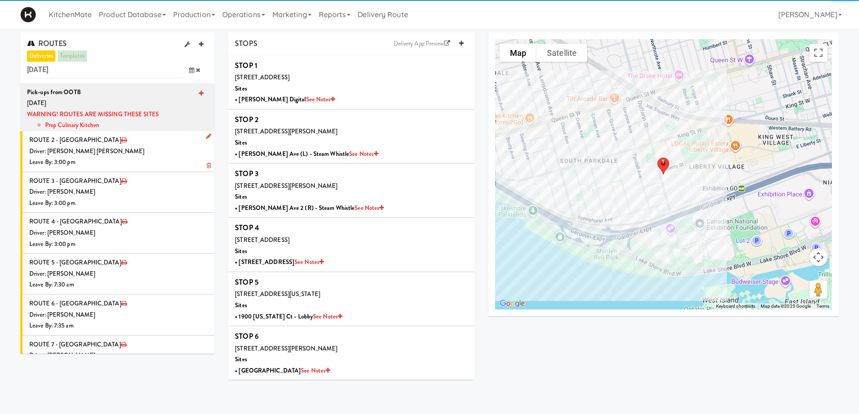
click at [202, 137] on link at bounding box center [206, 136] width 9 height 11
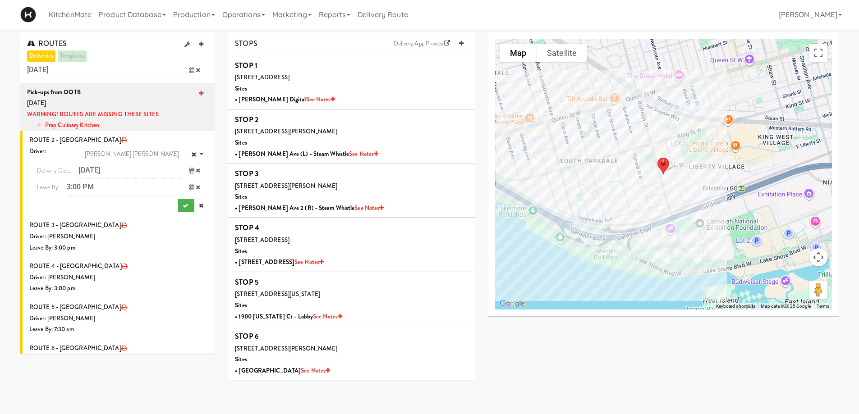
click at [189, 171] on icon at bounding box center [191, 171] width 5 height 6
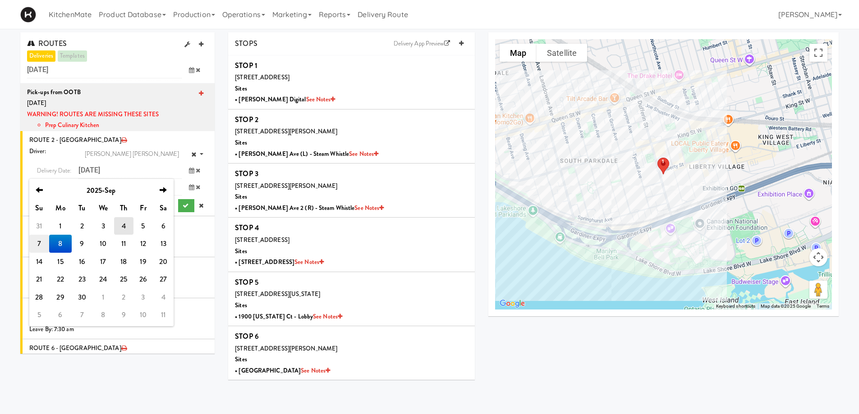
click at [41, 243] on td "7" at bounding box center [39, 244] width 20 height 18
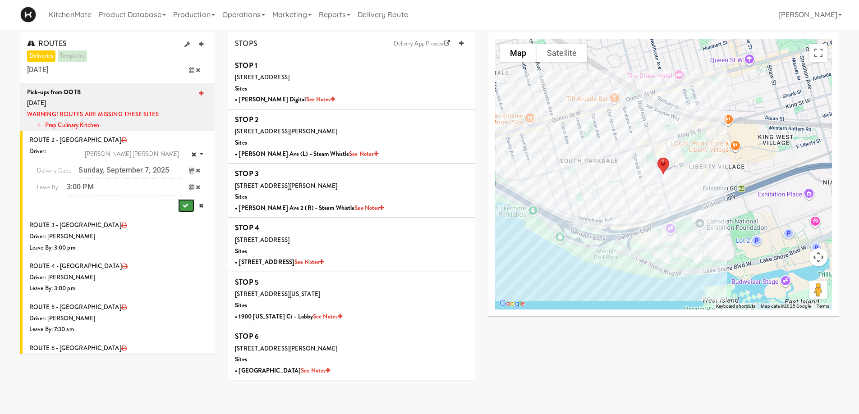
click at [183, 205] on icon "submit" at bounding box center [186, 206] width 6 height 6
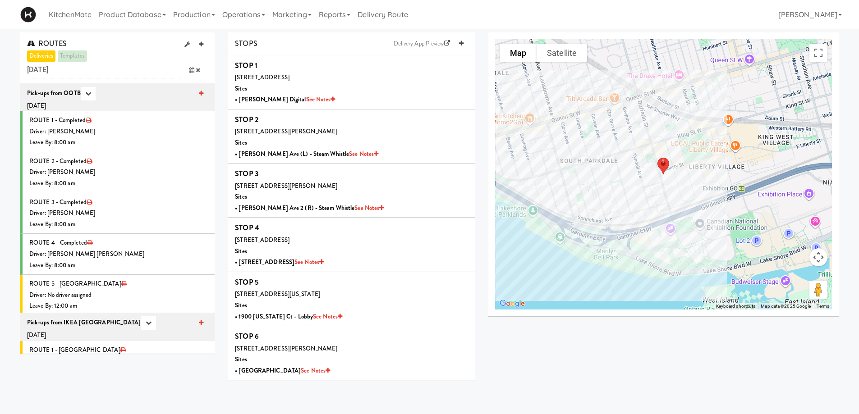
click at [191, 69] on icon at bounding box center [191, 70] width 5 height 6
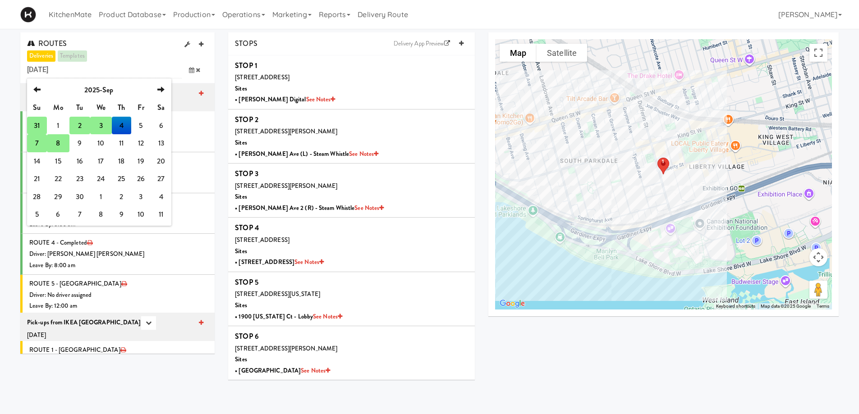
click at [58, 142] on td "8" at bounding box center [58, 143] width 23 height 18
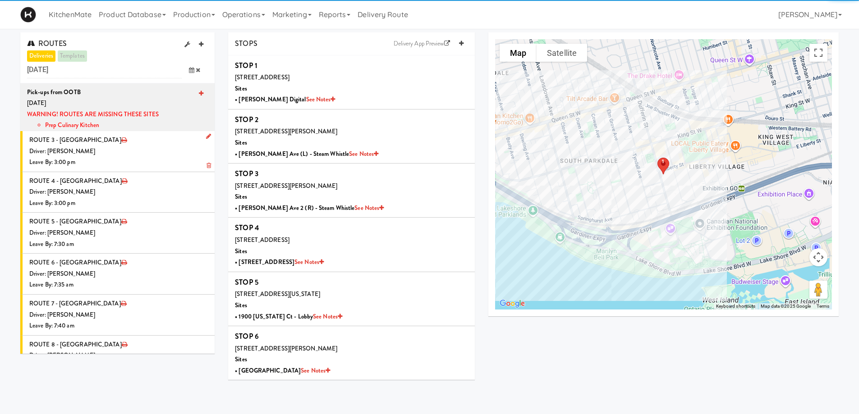
click at [206, 134] on icon at bounding box center [208, 136] width 5 height 6
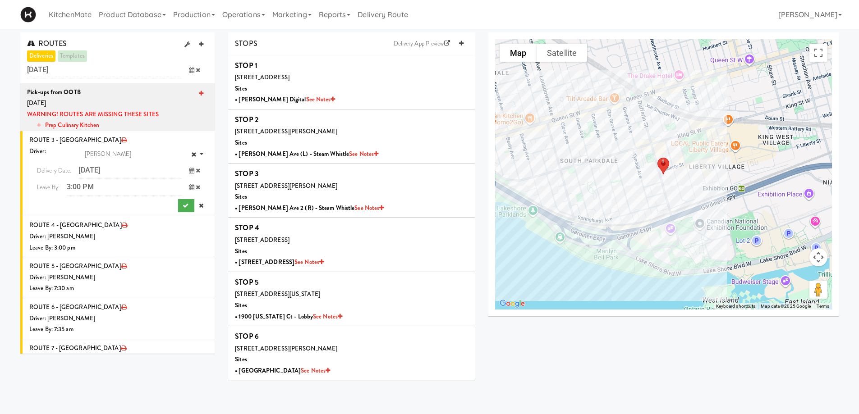
click at [188, 171] on span at bounding box center [195, 170] width 26 height 17
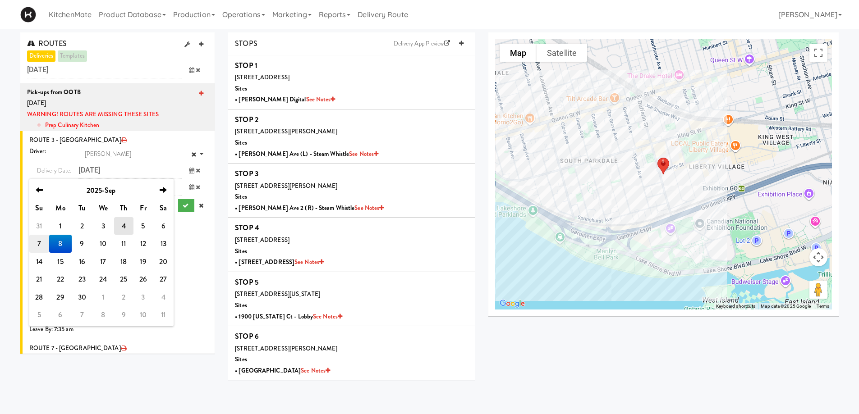
click at [37, 243] on td "7" at bounding box center [39, 244] width 20 height 18
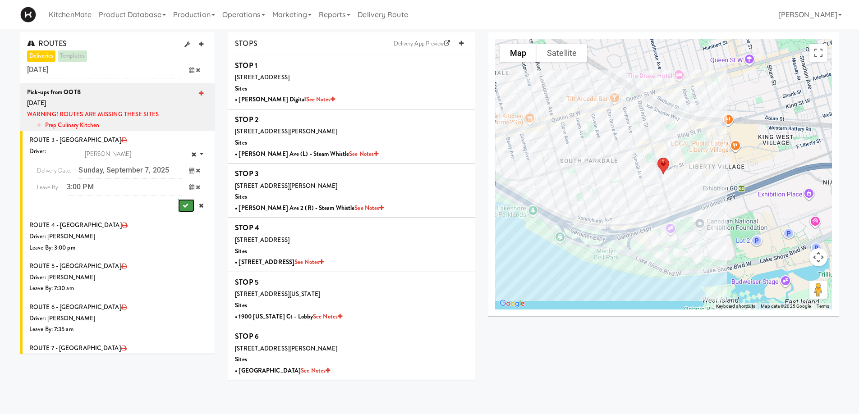
click at [182, 203] on button "submit" at bounding box center [186, 206] width 16 height 14
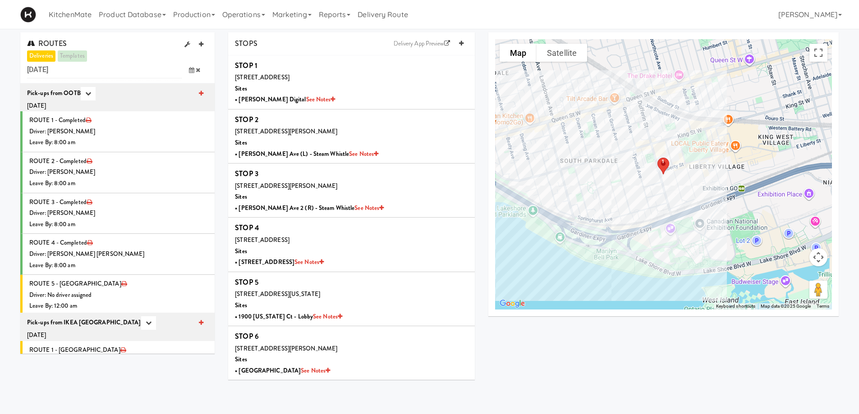
click at [192, 72] on icon at bounding box center [191, 70] width 5 height 6
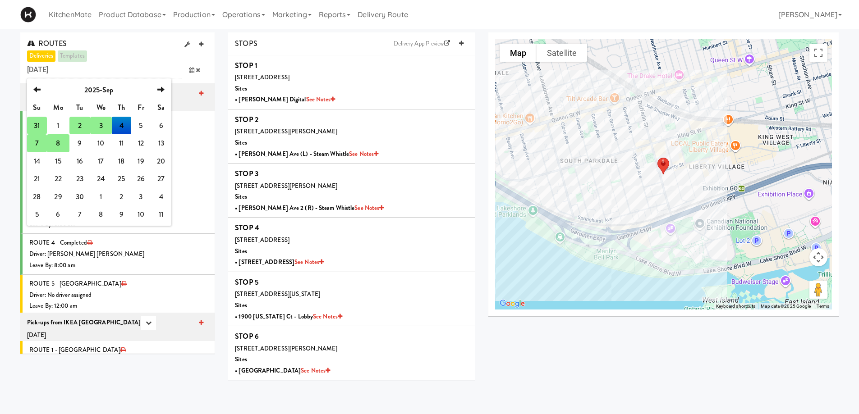
click at [60, 145] on td "8" at bounding box center [58, 143] width 23 height 18
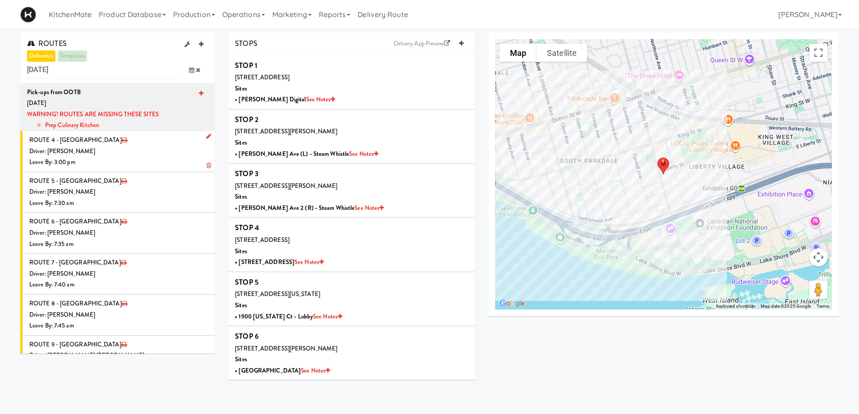
click at [206, 138] on icon at bounding box center [208, 136] width 5 height 6
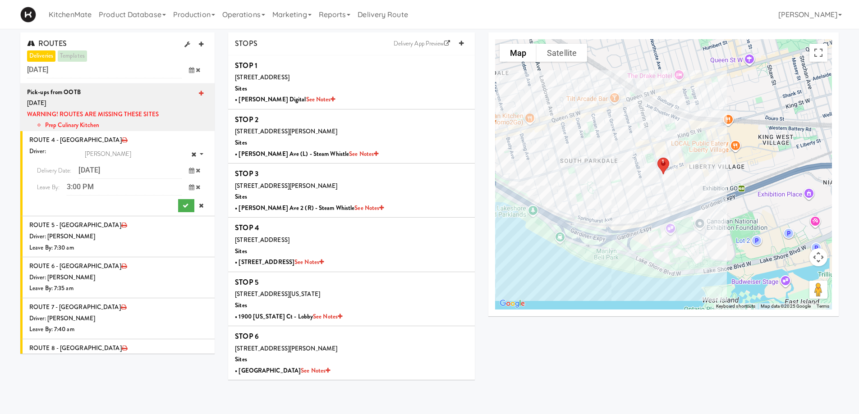
click at [189, 188] on icon at bounding box center [191, 187] width 5 height 6
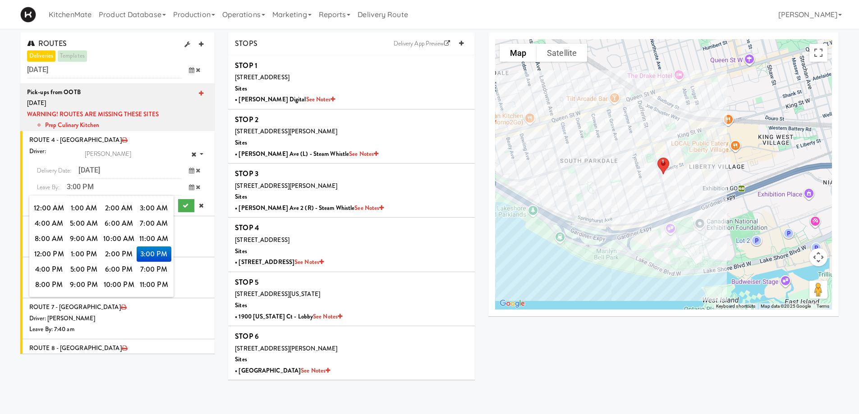
click at [189, 171] on icon at bounding box center [191, 171] width 5 height 6
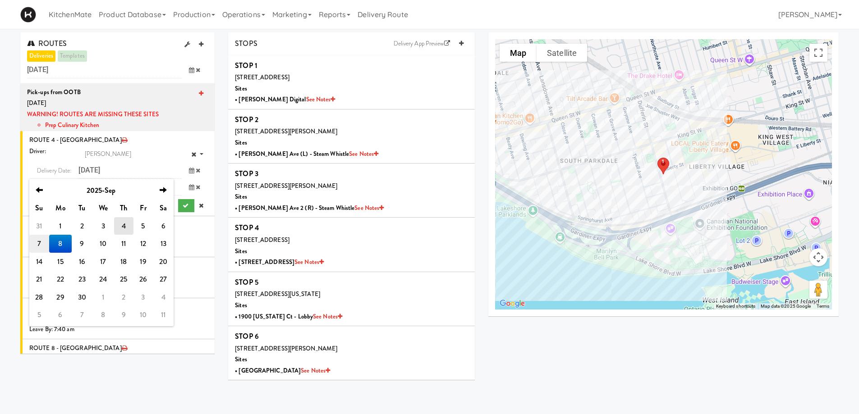
click at [41, 242] on td "7" at bounding box center [39, 244] width 20 height 18
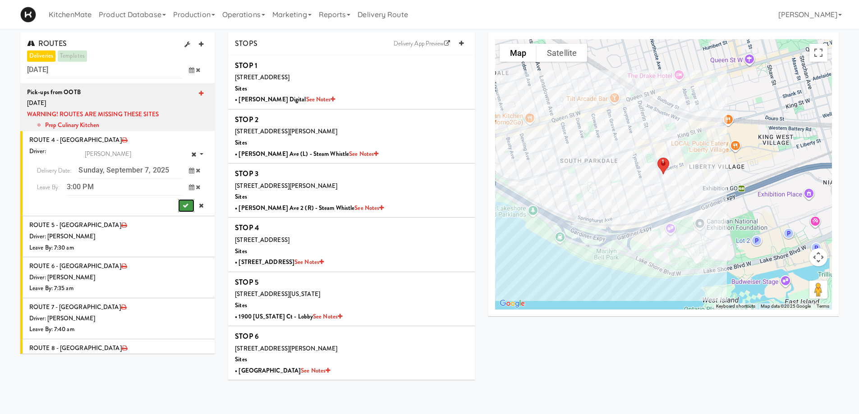
click at [178, 207] on button "submit" at bounding box center [186, 206] width 16 height 14
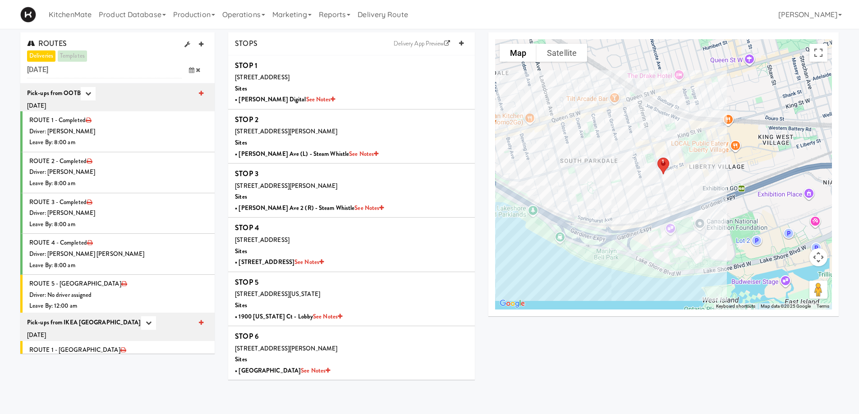
click at [190, 68] on icon at bounding box center [191, 70] width 5 height 6
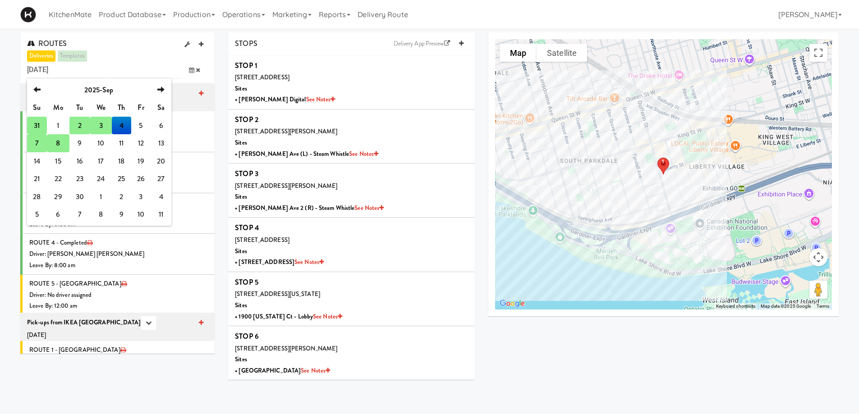
click at [39, 140] on td "7" at bounding box center [37, 143] width 20 height 18
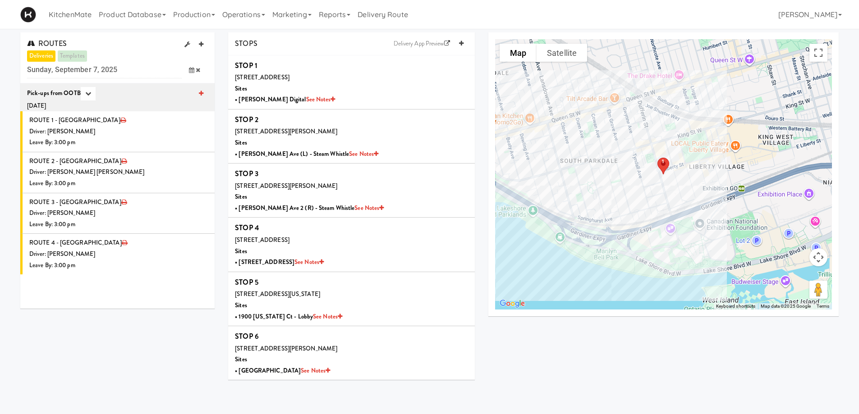
click at [190, 66] on span at bounding box center [195, 70] width 26 height 17
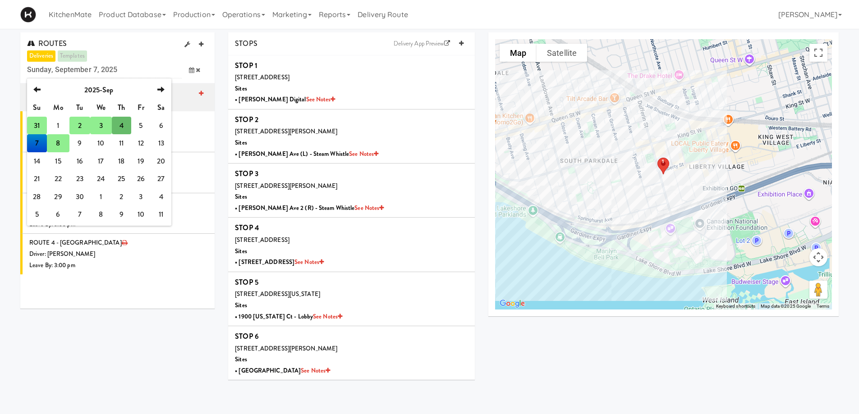
click at [64, 143] on td "8" at bounding box center [58, 143] width 23 height 18
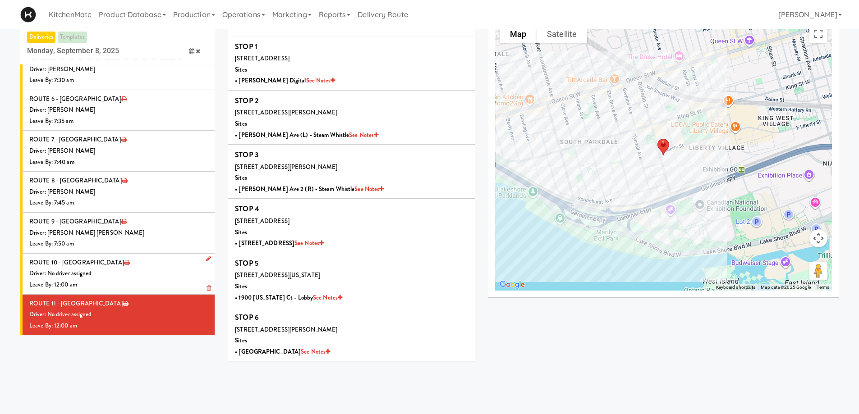
scroll to position [29, 0]
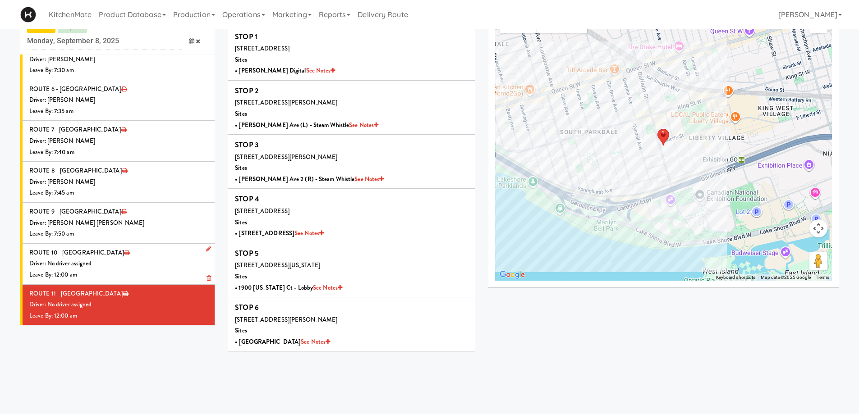
click at [120, 261] on div "Driver: No driver assigned" at bounding box center [118, 263] width 179 height 11
